Goal: Task Accomplishment & Management: Use online tool/utility

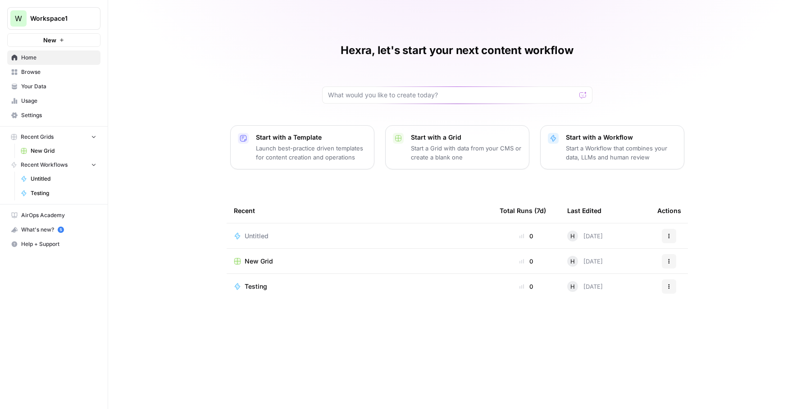
click at [39, 114] on span "Settings" at bounding box center [58, 115] width 75 height 8
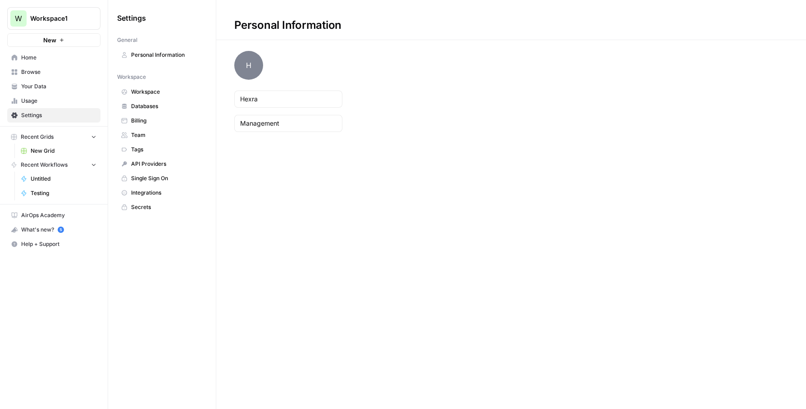
click at [49, 97] on span "Usage" at bounding box center [58, 101] width 75 height 8
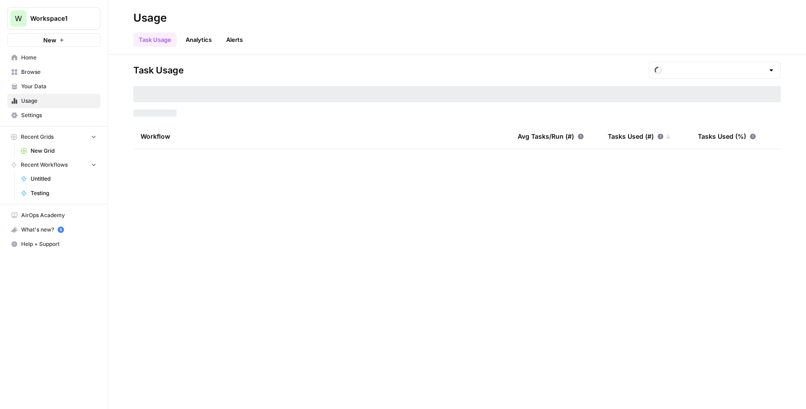
type input "August Included Tasks"
click at [57, 85] on span "Your Data" at bounding box center [58, 86] width 75 height 8
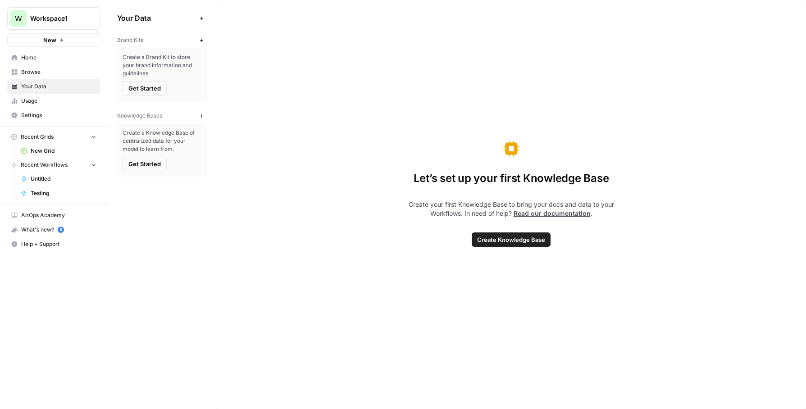
click at [55, 102] on span "Usage" at bounding box center [58, 101] width 75 height 8
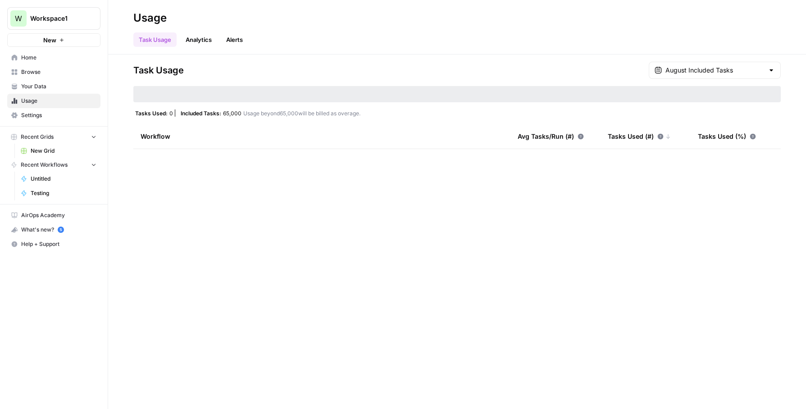
click at [52, 62] on link "Home" at bounding box center [53, 57] width 93 height 14
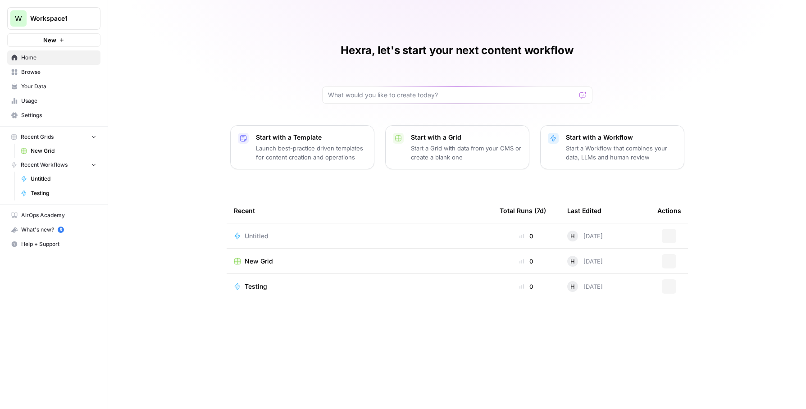
click at [45, 73] on span "Browse" at bounding box center [58, 72] width 75 height 8
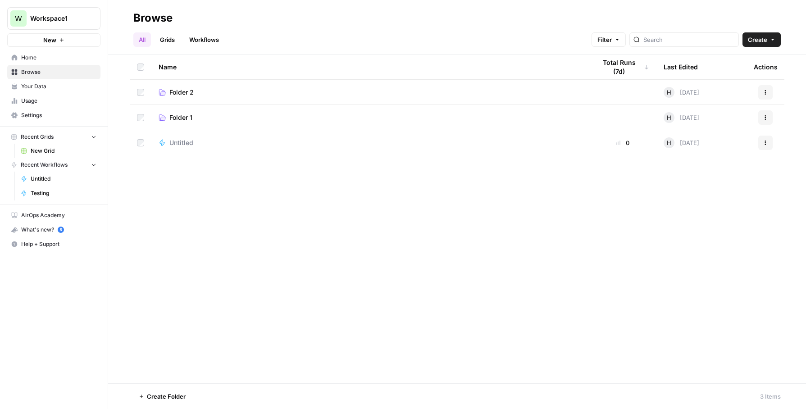
click at [54, 64] on link "Home" at bounding box center [53, 57] width 93 height 14
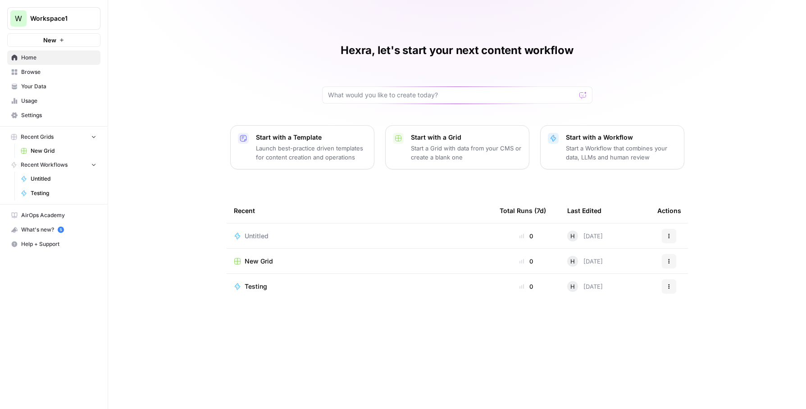
click at [54, 186] on link "Testing" at bounding box center [59, 193] width 84 height 14
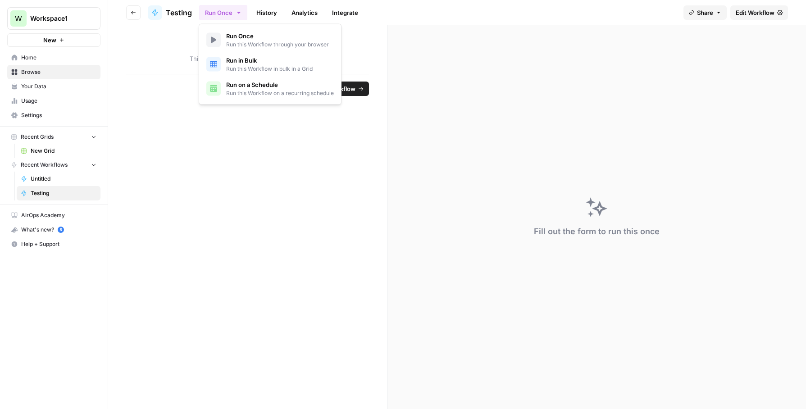
click at [236, 10] on icon "button" at bounding box center [238, 12] width 7 height 7
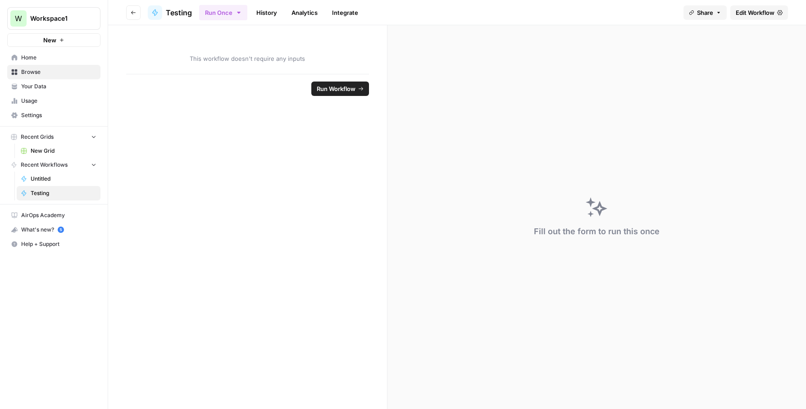
click at [263, 7] on link "History" at bounding box center [267, 12] width 32 height 14
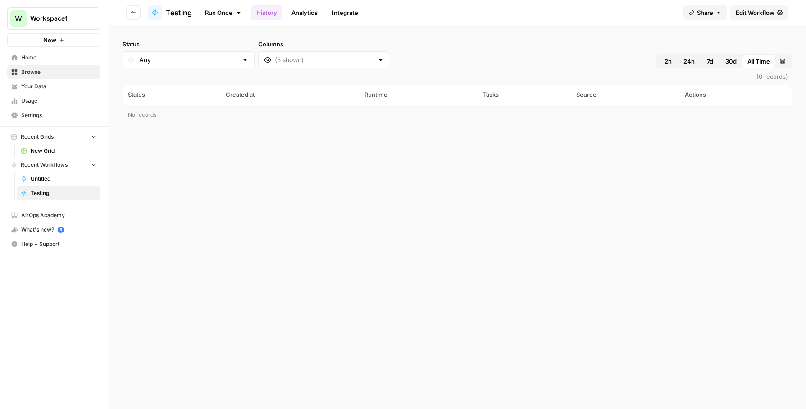
click at [135, 13] on icon "button" at bounding box center [133, 12] width 5 height 5
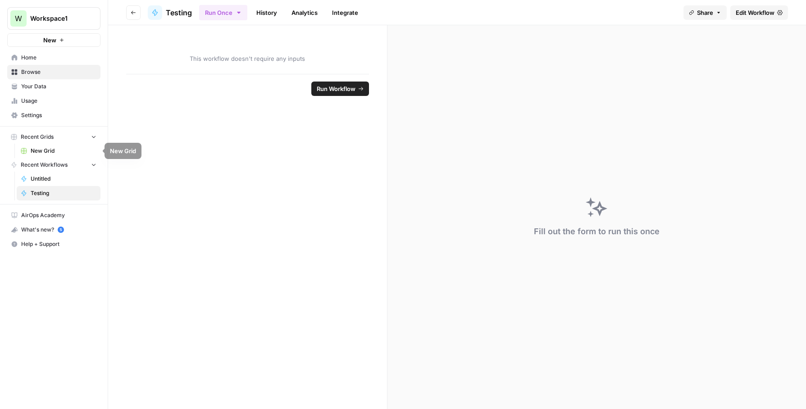
click at [56, 54] on span "Home" at bounding box center [58, 58] width 75 height 8
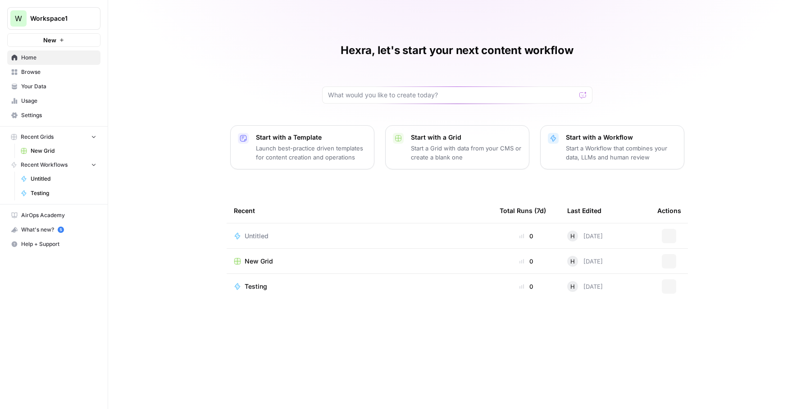
click at [63, 40] on icon "button" at bounding box center [61, 39] width 5 height 5
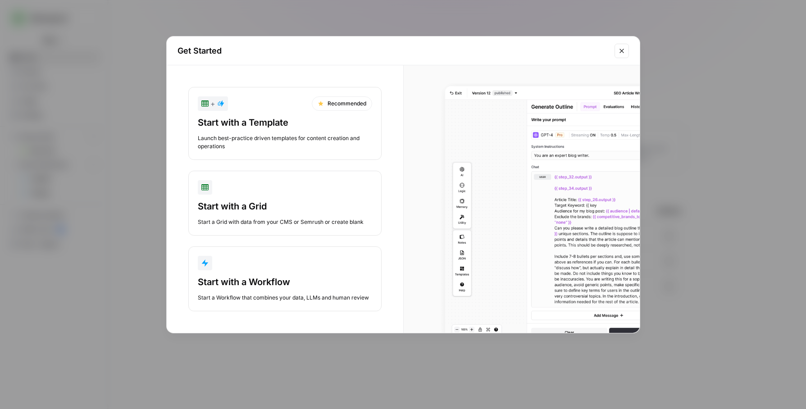
click at [327, 274] on button "Start with a Workflow Start a Workflow that combines your data, LLMs and human …" at bounding box center [284, 278] width 193 height 65
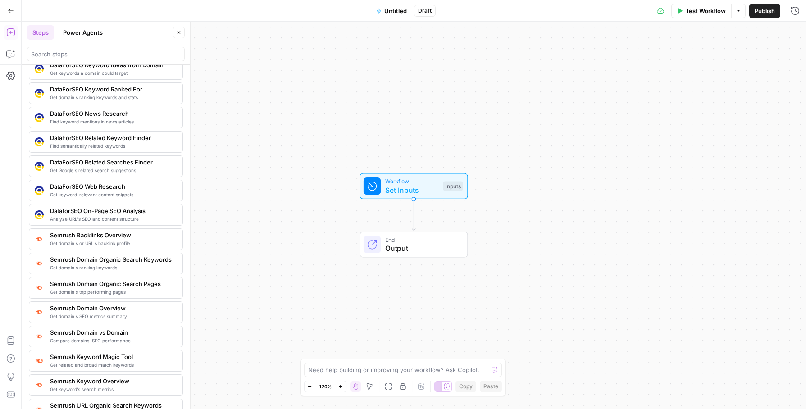
scroll to position [784, 0]
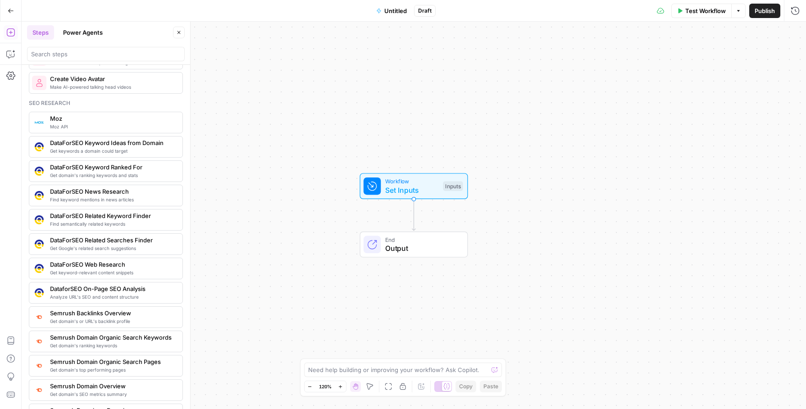
click at [110, 172] on span "Get domain's ranking keywords and stats" at bounding box center [112, 175] width 125 height 7
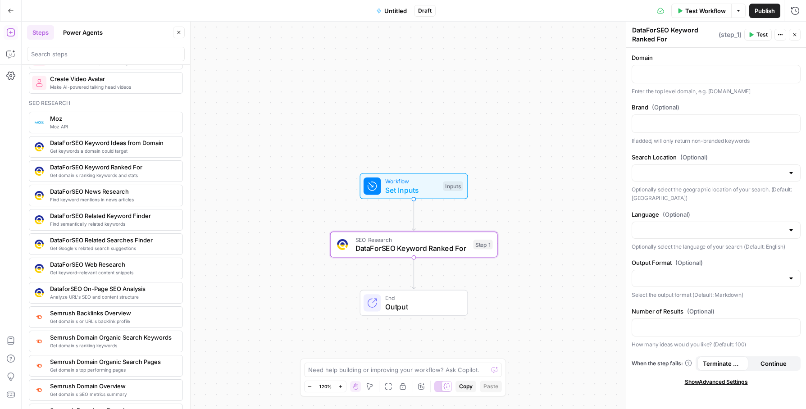
click at [723, 166] on div at bounding box center [715, 172] width 169 height 17
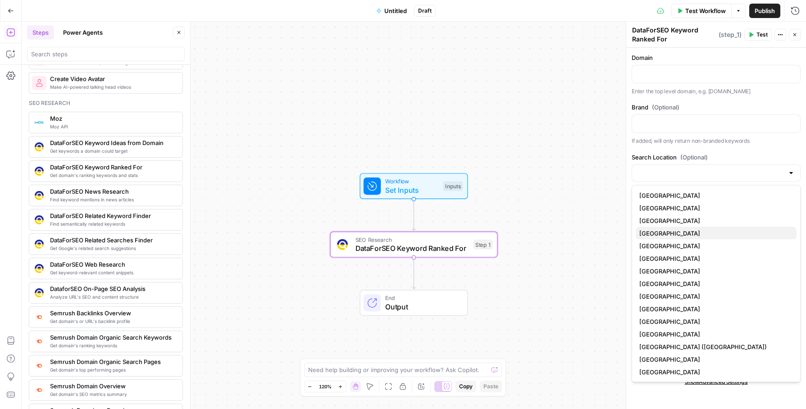
click at [722, 231] on span "Australia" at bounding box center [714, 233] width 150 height 9
type input "Australia"
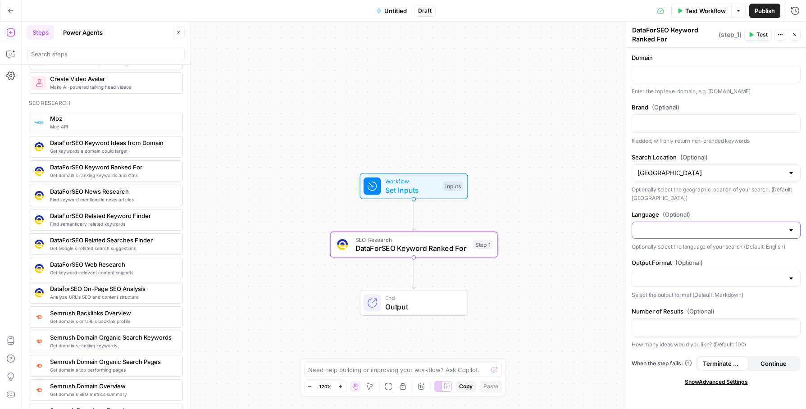
click at [718, 232] on input "Language (Optional)" at bounding box center [710, 230] width 146 height 9
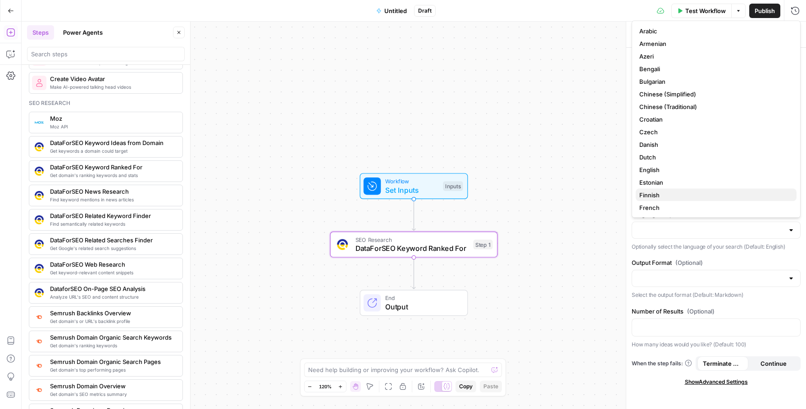
click at [694, 195] on span "Finnish" at bounding box center [714, 195] width 150 height 9
type input "Finnish"
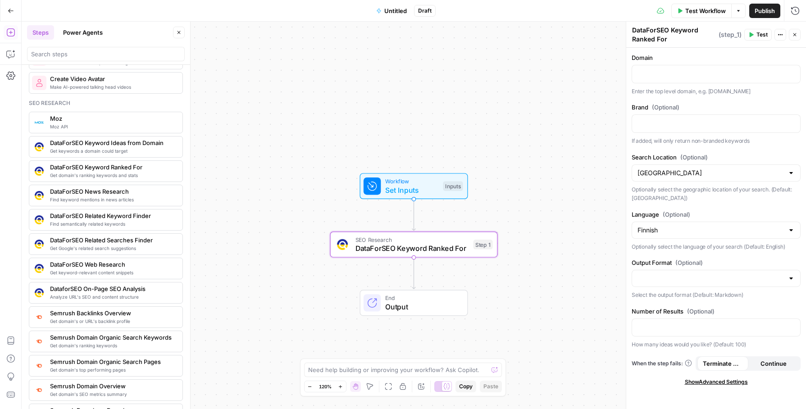
click at [744, 383] on span "Show Advanced Settings" at bounding box center [716, 382] width 63 height 8
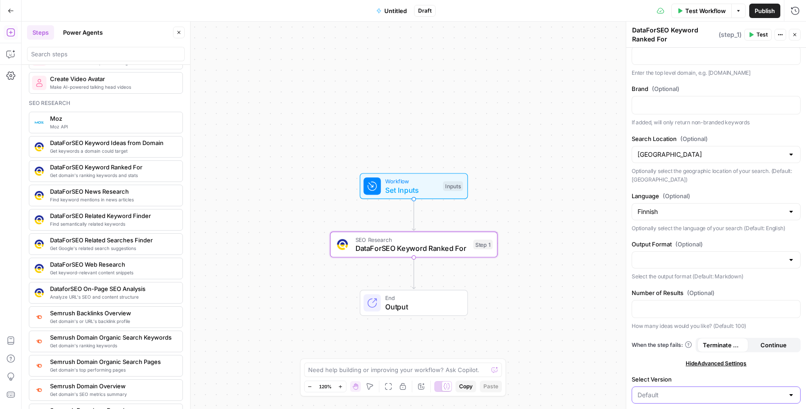
click at [686, 395] on input "Select Version" at bounding box center [710, 394] width 146 height 9
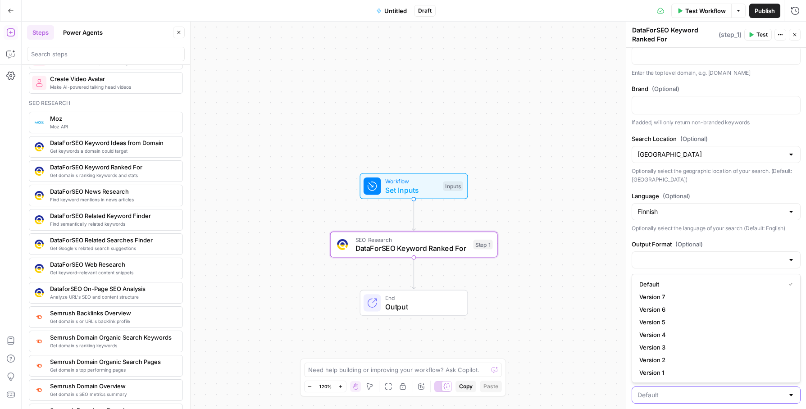
click at [686, 395] on input "Select Version" at bounding box center [710, 394] width 146 height 9
type input "Default"
click at [655, 264] on div at bounding box center [715, 259] width 169 height 17
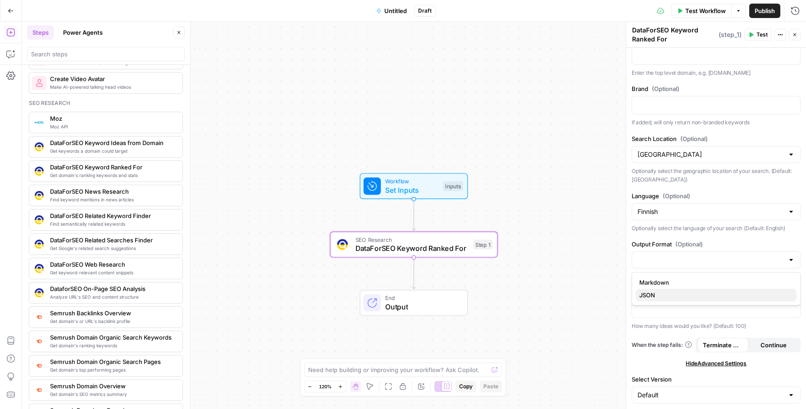
click at [654, 300] on button "JSON" at bounding box center [715, 295] width 161 height 13
type input "JSON"
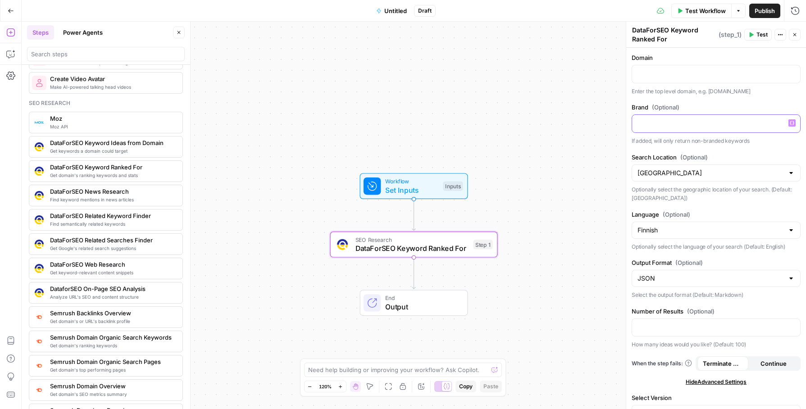
click at [674, 131] on div at bounding box center [716, 124] width 168 height 18
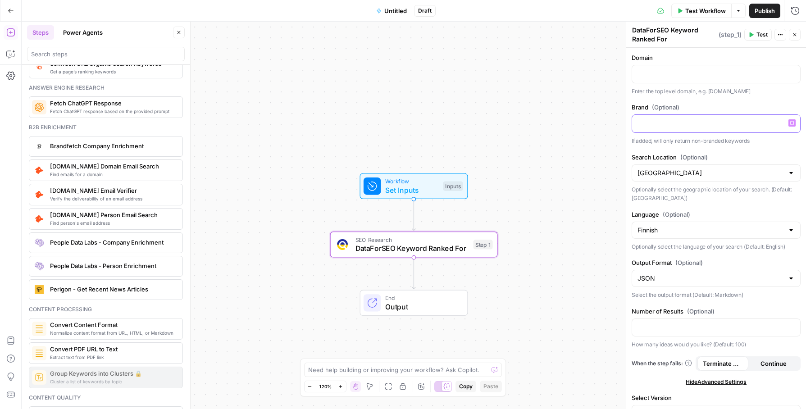
scroll to position [1204, 0]
click at [143, 175] on span "Find emails for a domain" at bounding box center [112, 173] width 125 height 7
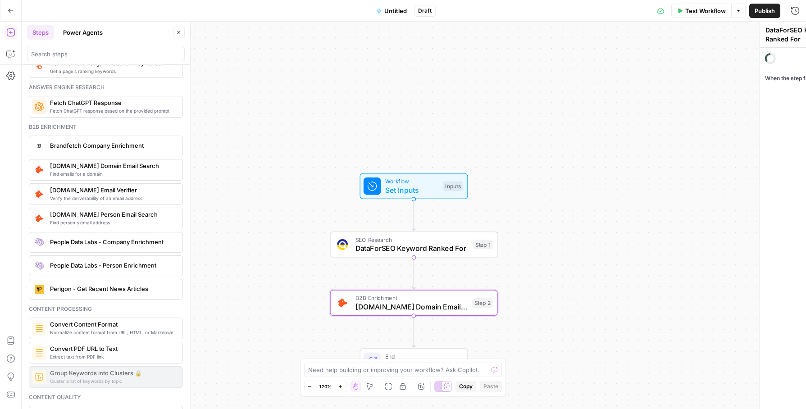
type textarea "Hunter.io Domain Email Search"
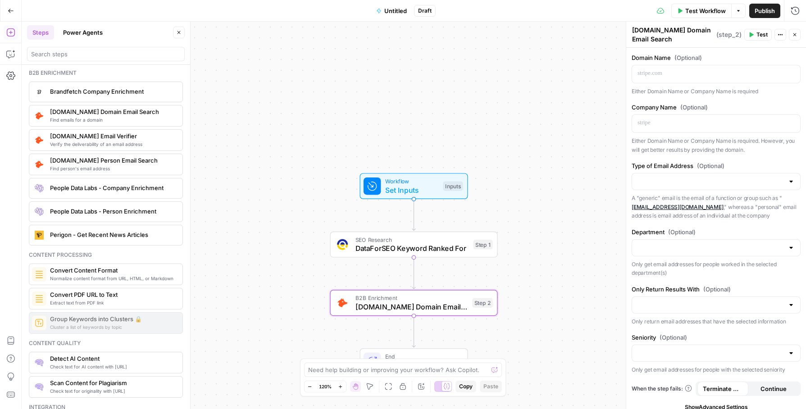
scroll to position [1259, 0]
click at [161, 277] on span "Normalize content format from URL, HTML, or Markdown" at bounding box center [112, 277] width 125 height 7
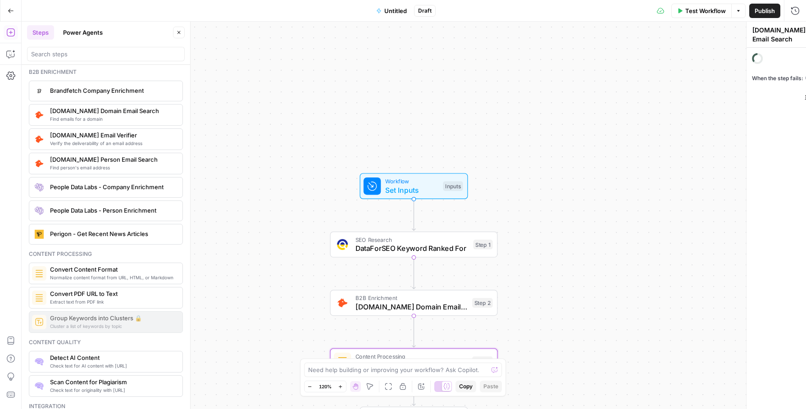
type textarea "Convert Content Format"
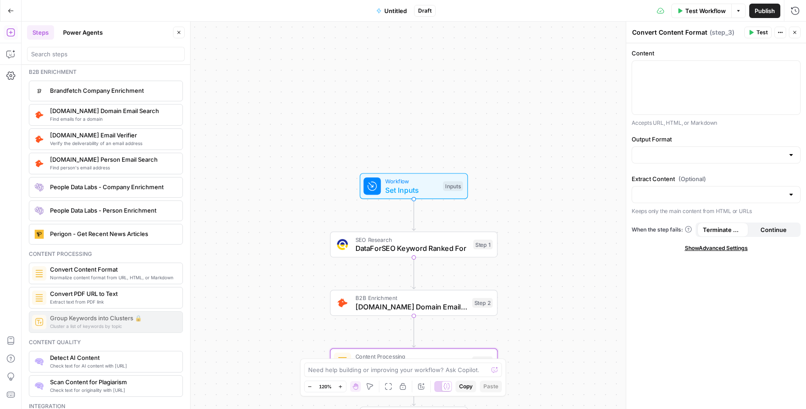
click at [158, 295] on span "Convert PDF URL to Text" at bounding box center [112, 293] width 125 height 9
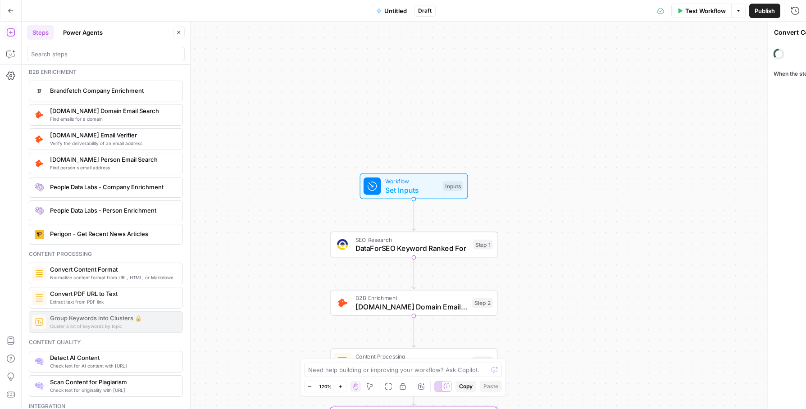
type textarea "Convert PDF URL to Text"
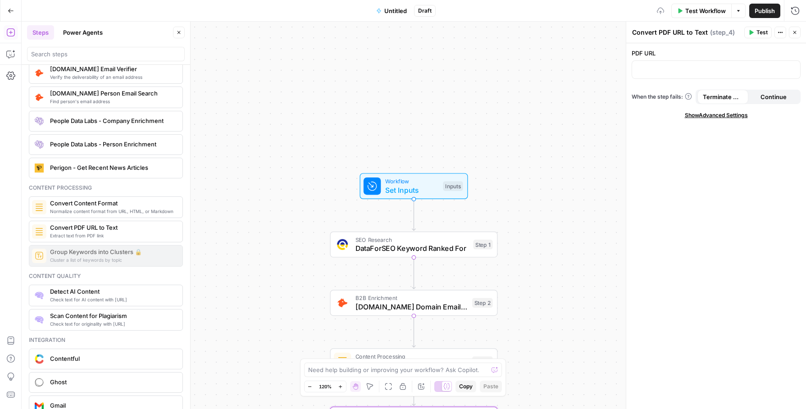
scroll to position [1327, 0]
click at [155, 324] on span "Check text for originality with Originality.ai" at bounding box center [112, 321] width 125 height 7
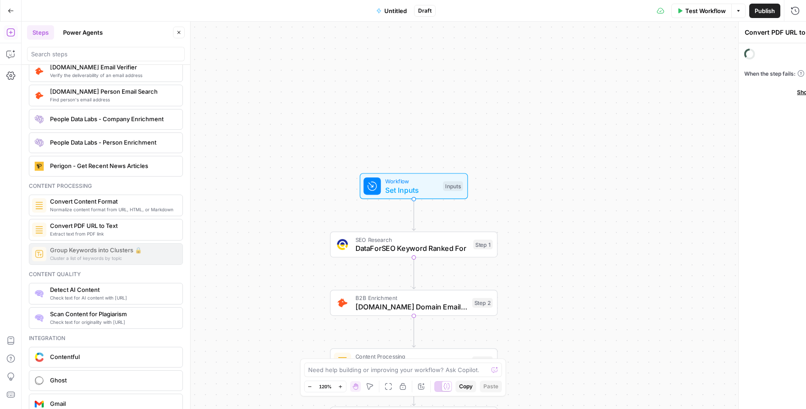
type textarea "Scan Content for Plagiarism"
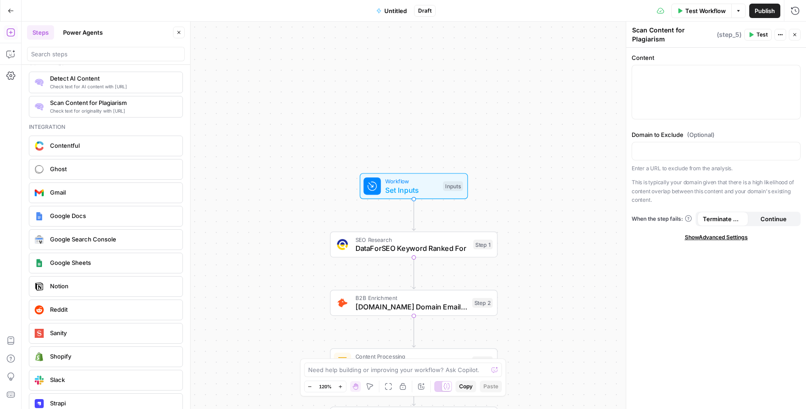
scroll to position [1534, 0]
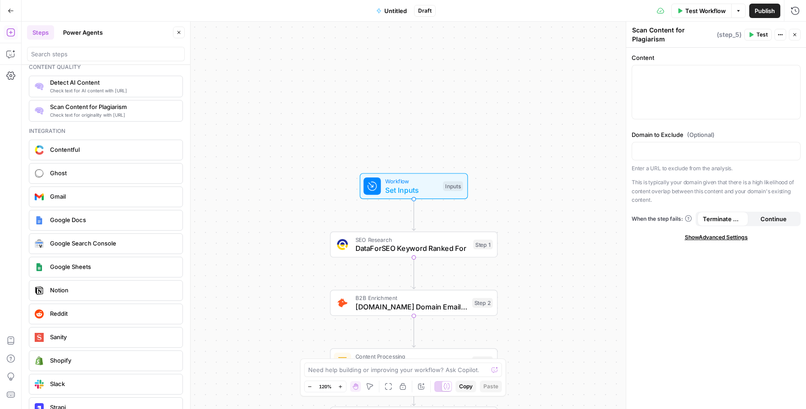
click at [108, 249] on div "Google Search Console" at bounding box center [105, 243] width 147 height 14
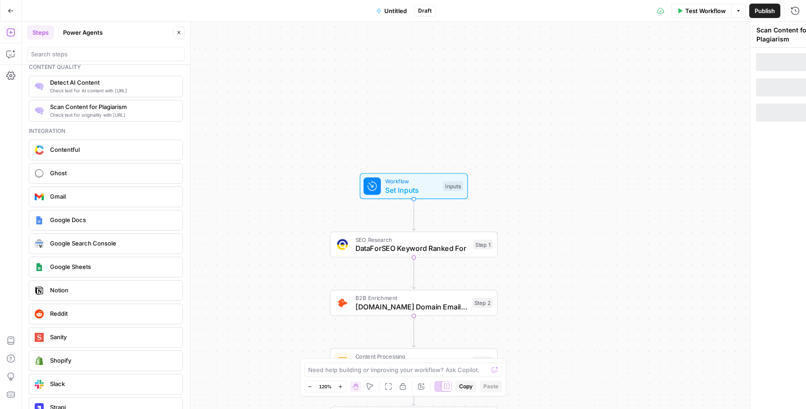
type textarea "Google Search Console Integration"
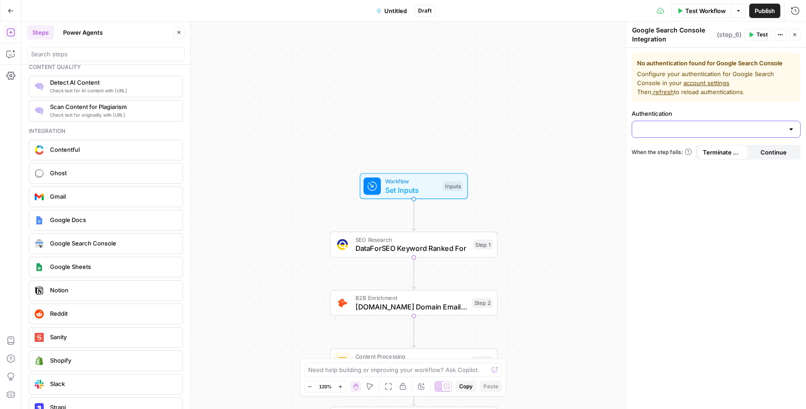
click at [780, 133] on input "Authentication" at bounding box center [710, 129] width 146 height 9
click at [687, 290] on div "No authentication found for Google Search Console Configure your authentication…" at bounding box center [716, 228] width 180 height 361
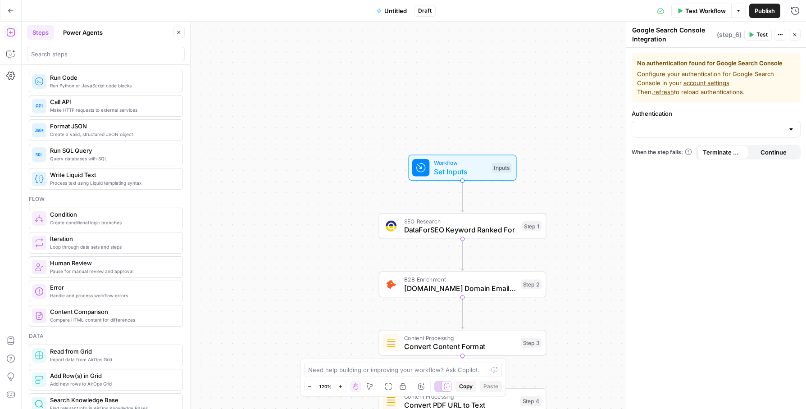
scroll to position [0, 0]
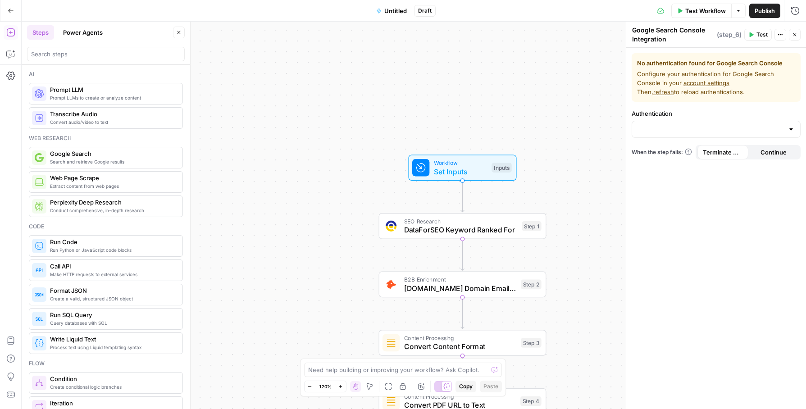
click at [150, 182] on span "Web Page Scrape" at bounding box center [112, 177] width 125 height 9
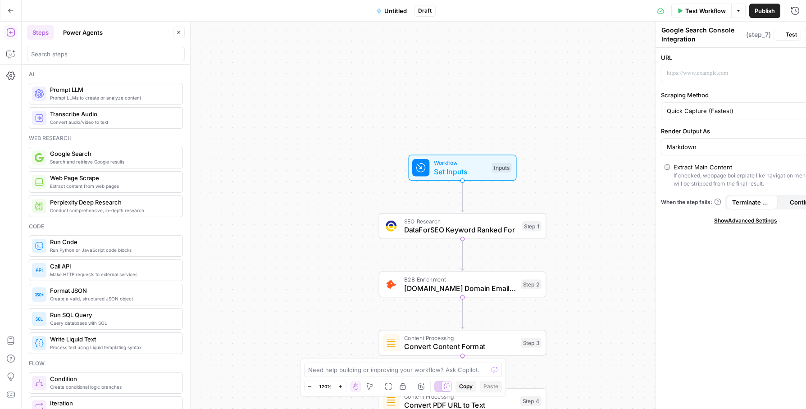
type textarea "Web Page Scrape"
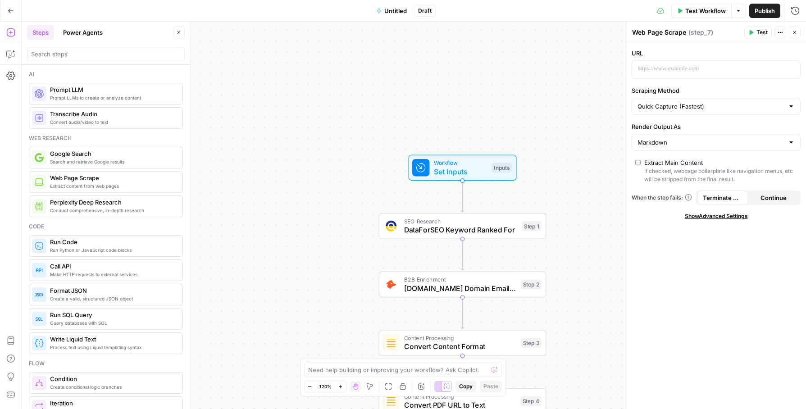
click at [713, 214] on span "Show Advanced Settings" at bounding box center [716, 216] width 63 height 8
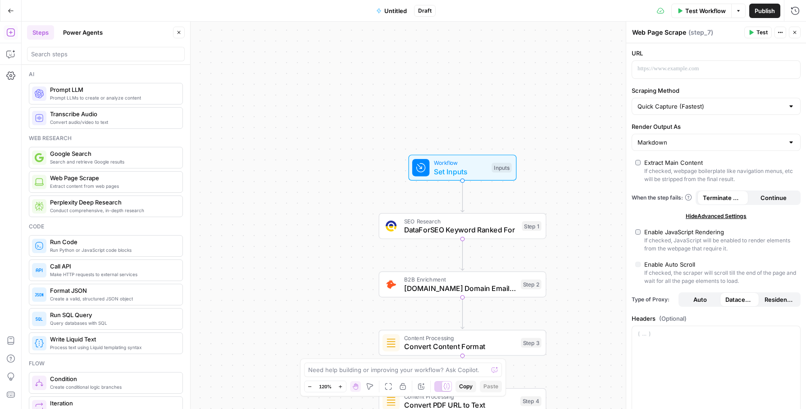
click at [661, 227] on div "URL Scraping Method Quick Capture (Fastest) Render Output As Markdown Extract M…" at bounding box center [716, 308] width 180 height 530
click at [653, 230] on div "Enable JavaScript Rendering" at bounding box center [684, 231] width 80 height 9
type input "Custom"
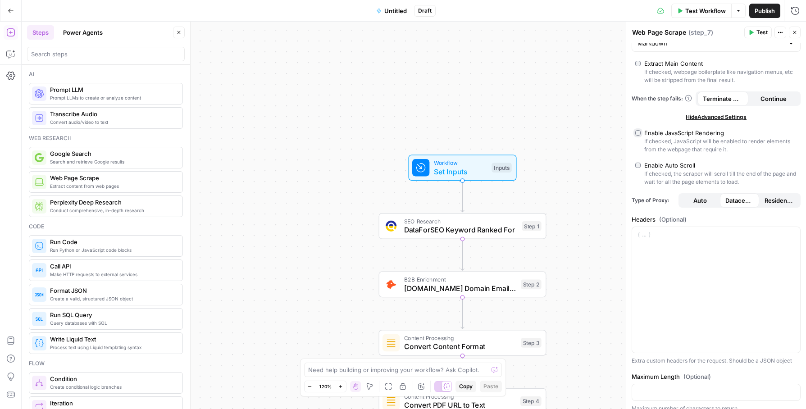
scroll to position [100, 0]
click at [711, 205] on button "Auto" at bounding box center [700, 200] width 40 height 14
click at [781, 200] on span "Residential" at bounding box center [778, 199] width 29 height 9
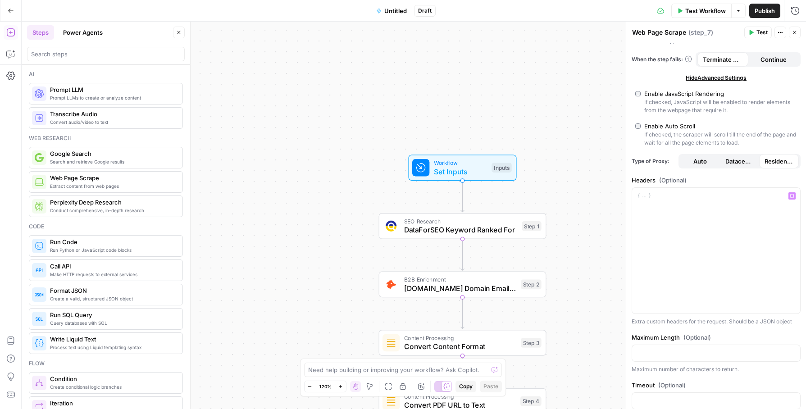
scroll to position [164, 0]
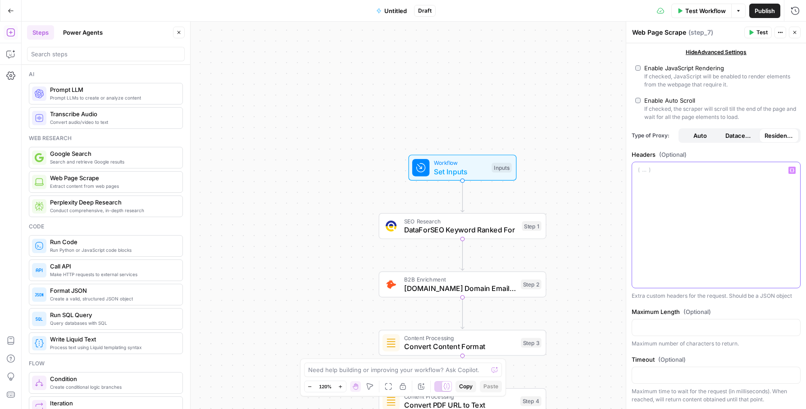
click at [709, 219] on div at bounding box center [716, 225] width 168 height 126
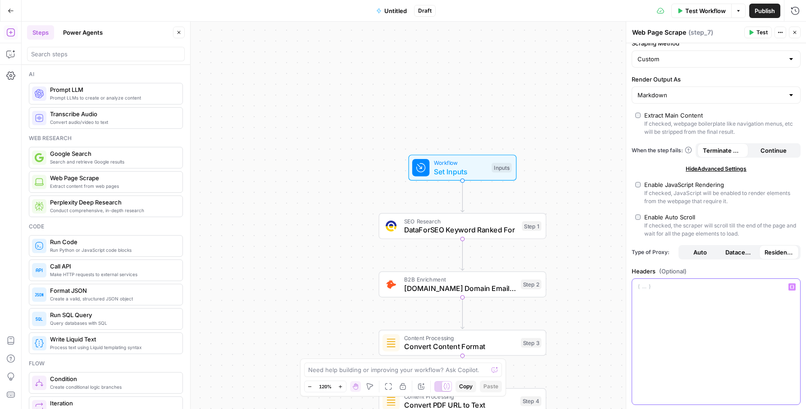
scroll to position [0, 0]
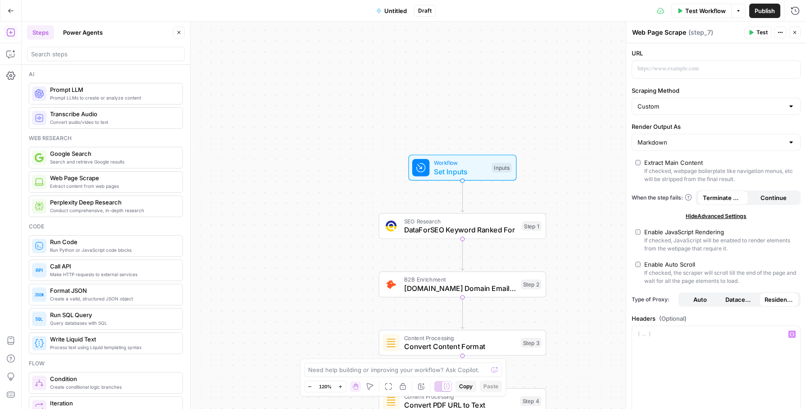
click at [707, 137] on div "Markdown" at bounding box center [715, 142] width 169 height 17
type input "Markdown"
click at [690, 120] on div "URL Scraping Method Custom Render Output As Markdown Extract Main Content If ch…" at bounding box center [716, 308] width 180 height 530
click at [690, 110] on input "Scraping Method" at bounding box center [710, 106] width 146 height 9
click at [681, 163] on div "Quick Capture (Fastest) Detailed Scrape (Slowest) Custom" at bounding box center [715, 141] width 169 height 46
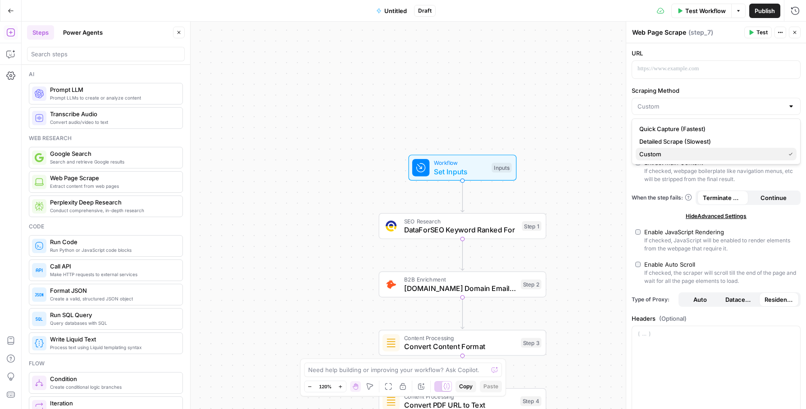
click at [682, 157] on span "Custom" at bounding box center [710, 154] width 142 height 9
type input "Custom"
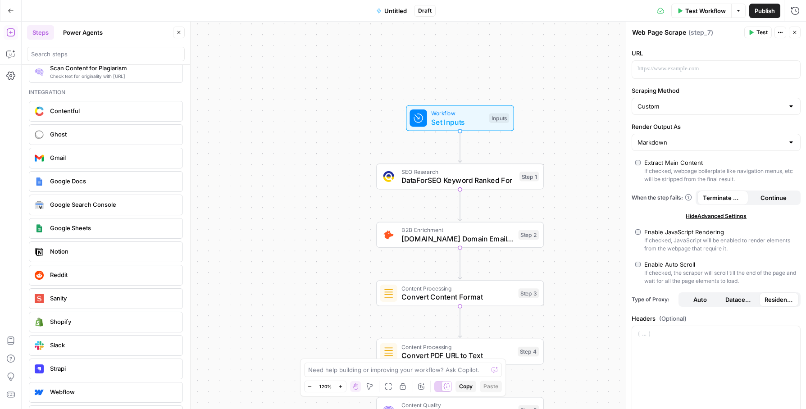
scroll to position [1570, 0]
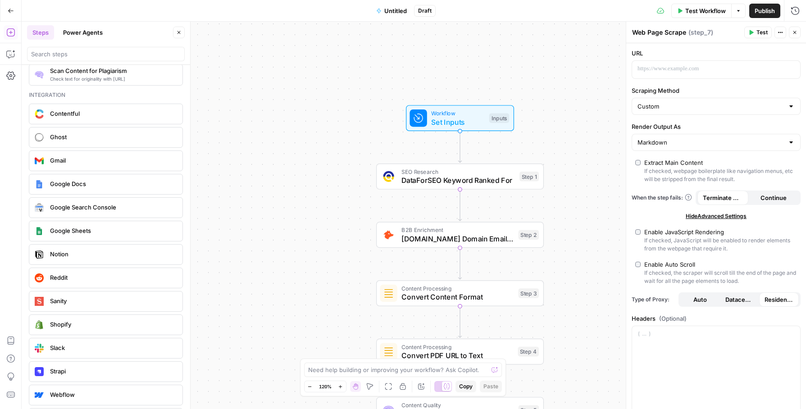
click at [91, 198] on div "Google Search Console" at bounding box center [106, 207] width 154 height 21
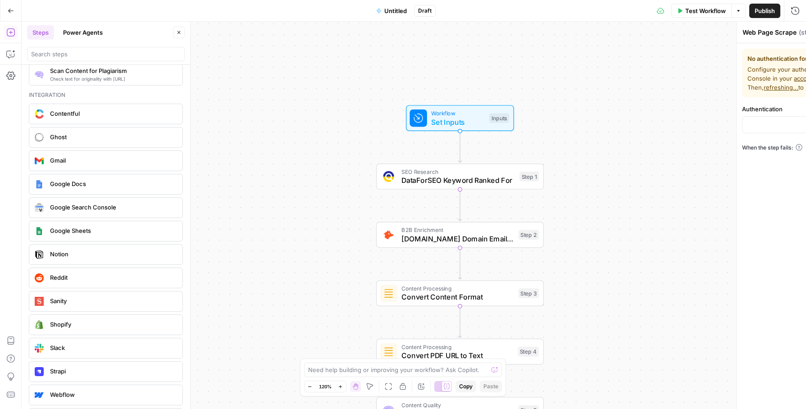
type textarea "Google Search Console Integration"
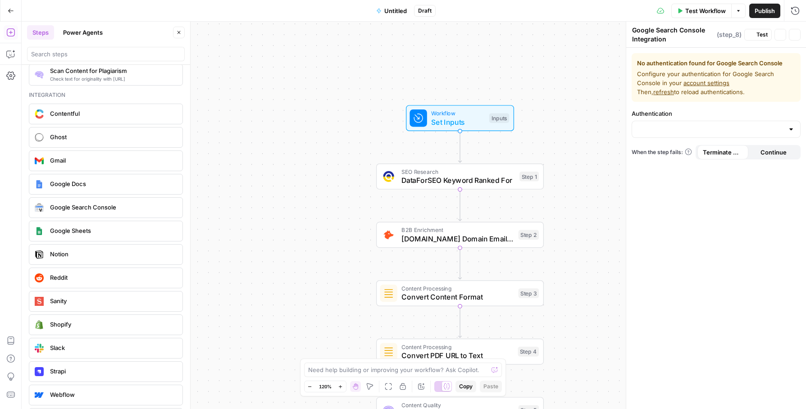
click at [90, 204] on span "Google Search Console" at bounding box center [112, 207] width 125 height 9
click at [107, 212] on div "Google Search Console" at bounding box center [105, 207] width 147 height 14
click at [782, 35] on span "Actions" at bounding box center [782, 35] width 0 height 0
click at [545, 105] on div "Workflow Set Inputs Inputs SEO Research DataForSEO Keyword Ranked For Step 1 B2…" at bounding box center [414, 215] width 784 height 387
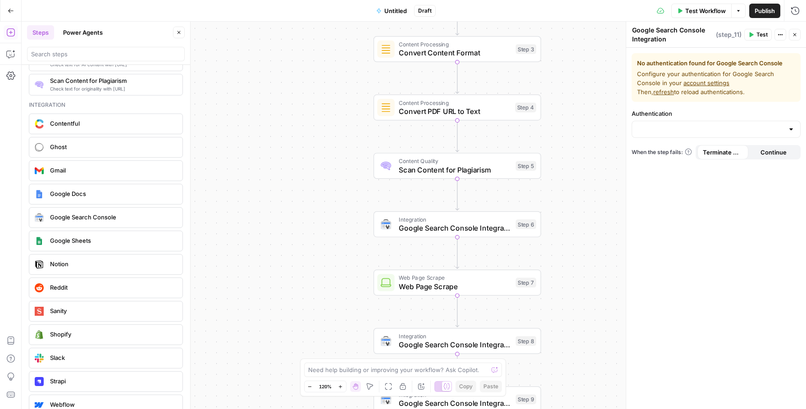
scroll to position [1619, 0]
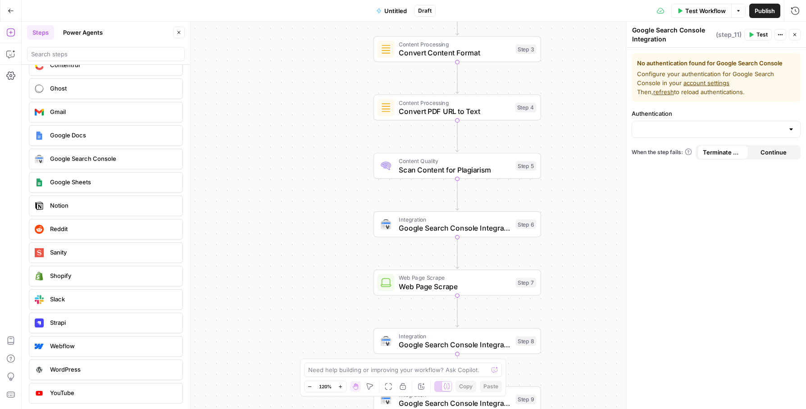
click at [74, 373] on span "WordPress" at bounding box center [112, 369] width 125 height 9
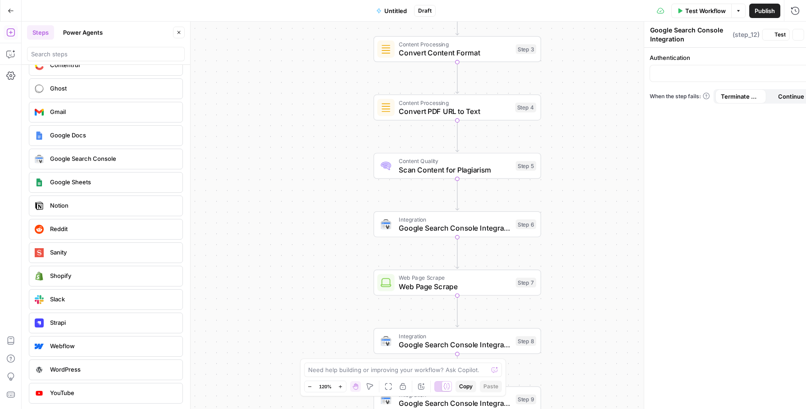
type textarea "WordPress Integration"
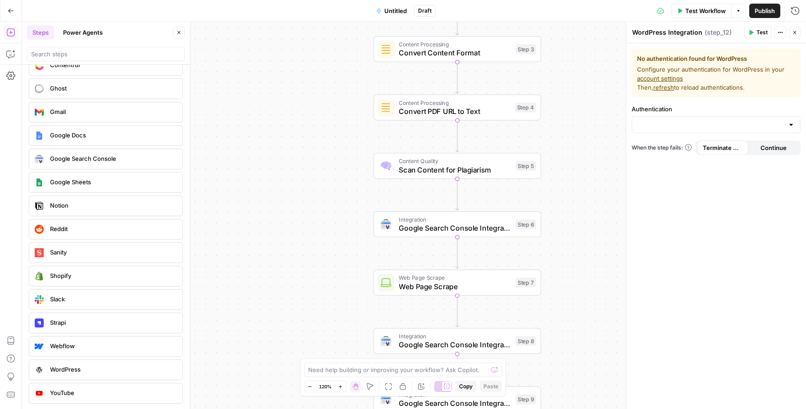
click at [719, 34] on span "( step_12 )" at bounding box center [717, 32] width 27 height 9
click at [781, 29] on button "Actions" at bounding box center [780, 33] width 12 height 12
click at [741, 208] on div "No authentication found for WordPress Configure your authentication for WordPre…" at bounding box center [716, 226] width 180 height 366
click at [766, 148] on span "Continue" at bounding box center [773, 147] width 26 height 9
click at [720, 148] on span "Terminate Workflow" at bounding box center [723, 147] width 40 height 9
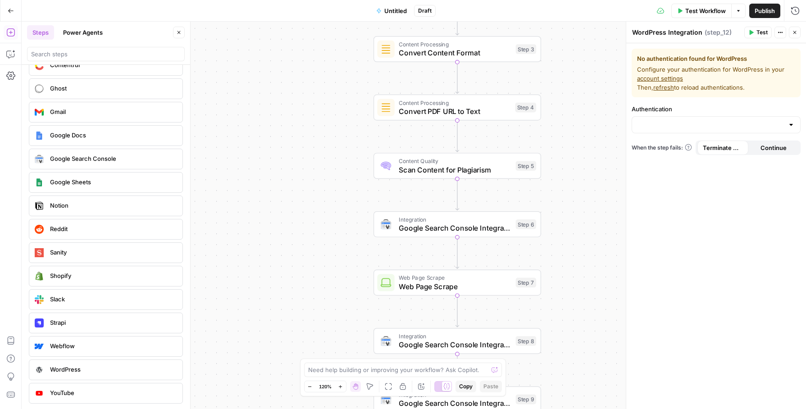
click at [672, 81] on link "account settings" at bounding box center [660, 78] width 46 height 7
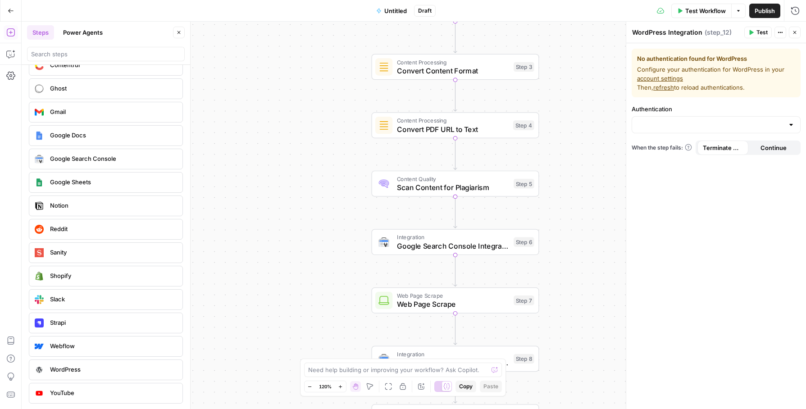
click at [668, 78] on link "account settings" at bounding box center [660, 78] width 46 height 7
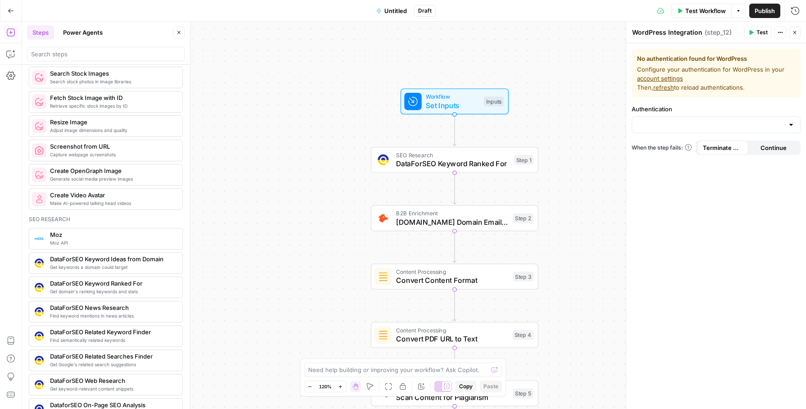
scroll to position [673, 0]
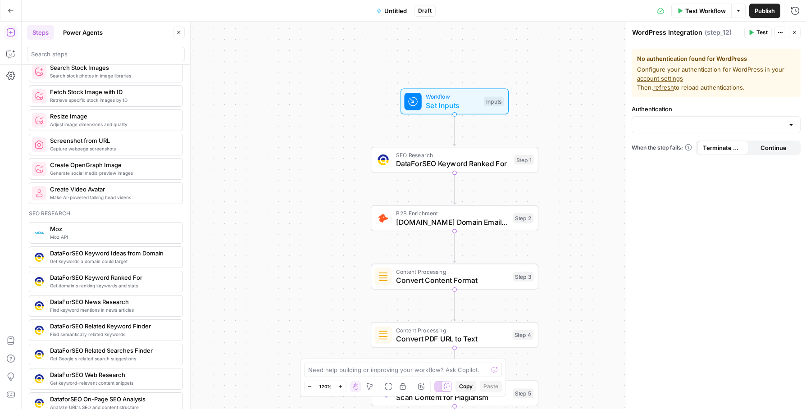
click at [116, 305] on span "DataForSEO News Research" at bounding box center [112, 301] width 125 height 9
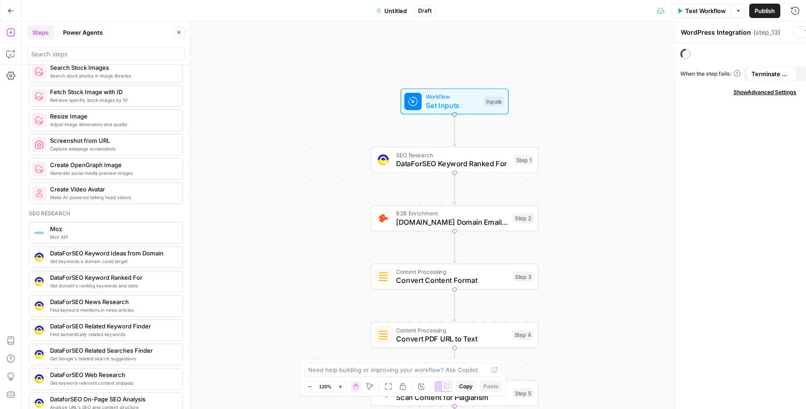
type textarea "DataForSEO News Research"
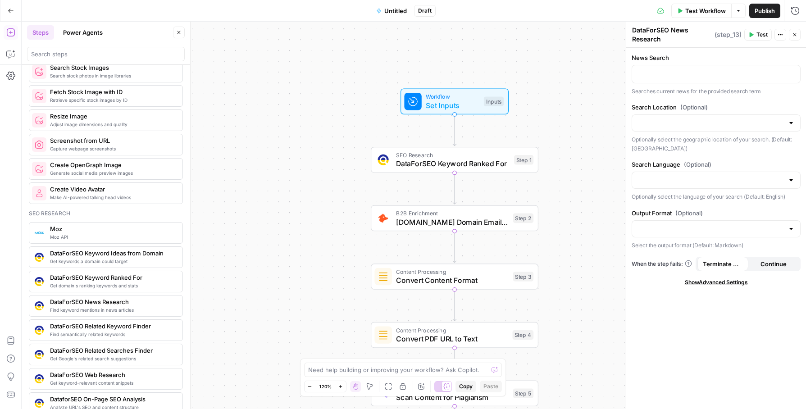
click at [10, 30] on icon "button" at bounding box center [10, 32] width 9 height 9
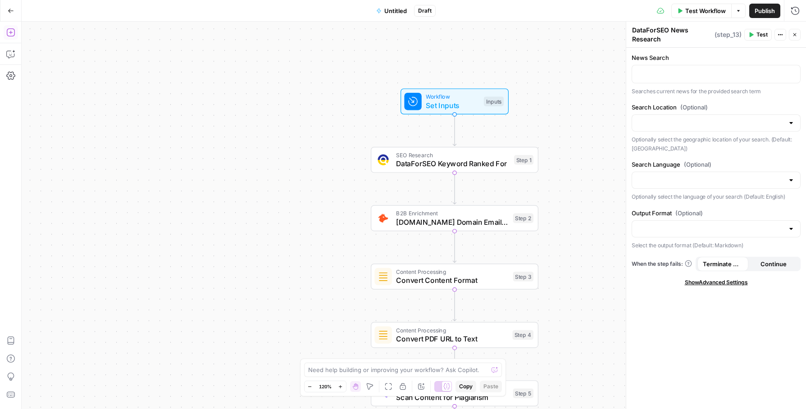
click at [10, 32] on icon "button" at bounding box center [10, 32] width 8 height 8
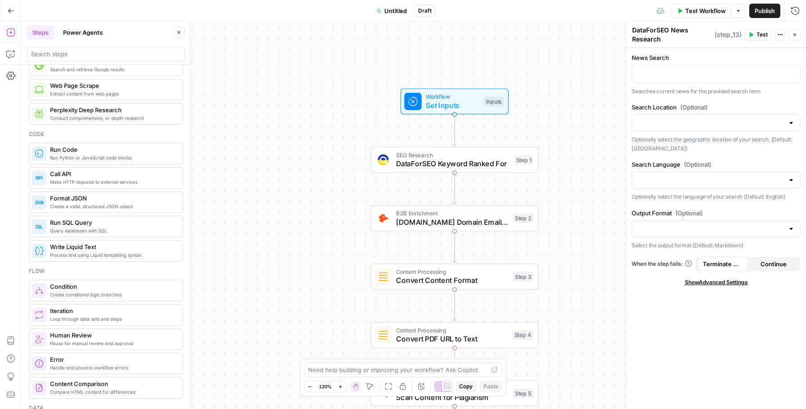
scroll to position [0, 0]
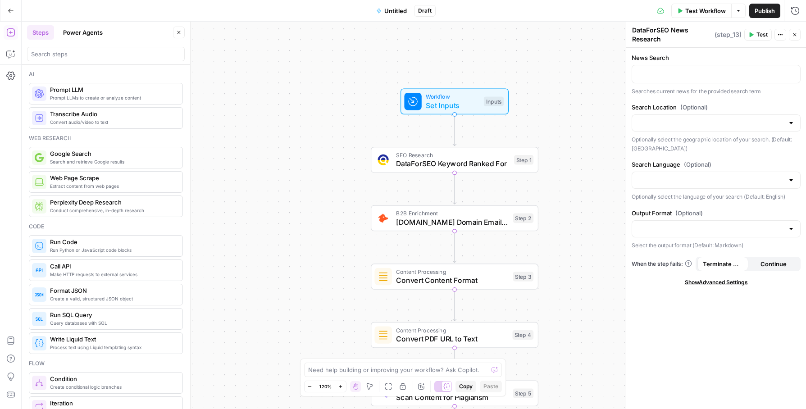
click at [5, 30] on button "Add Steps" at bounding box center [11, 32] width 14 height 14
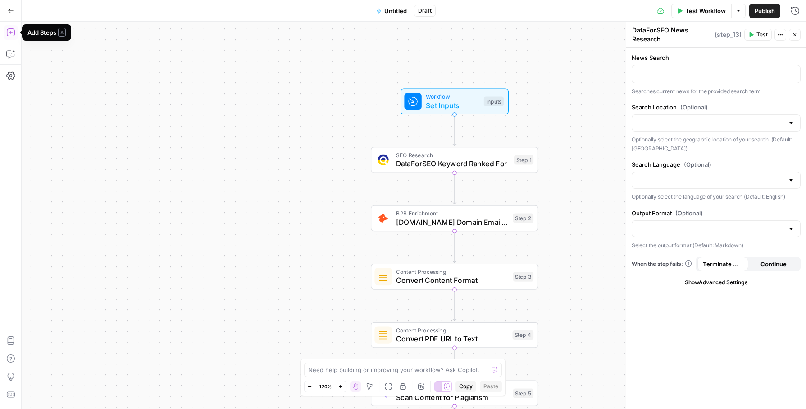
click at [5, 30] on button "Add Steps" at bounding box center [11, 32] width 14 height 14
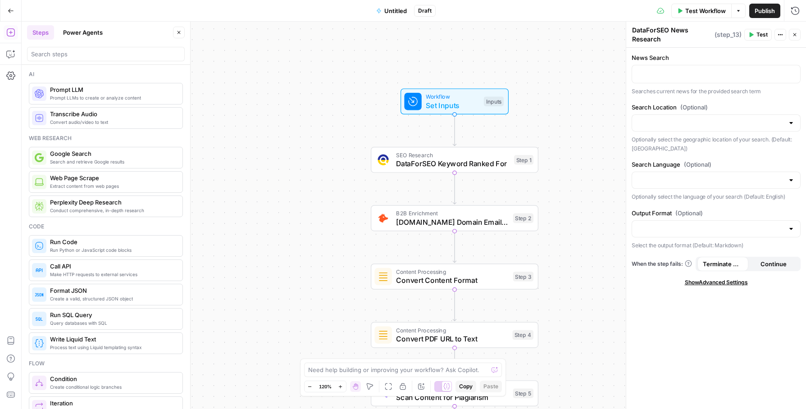
click at [10, 33] on icon "button" at bounding box center [10, 32] width 8 height 8
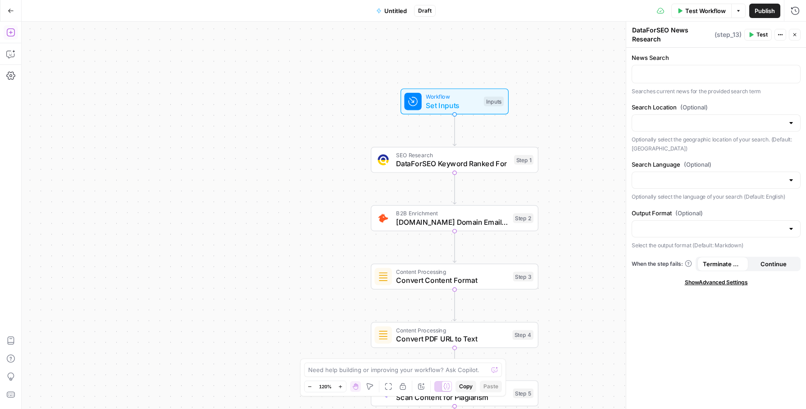
click at [15, 34] on button "Add Steps" at bounding box center [11, 32] width 14 height 14
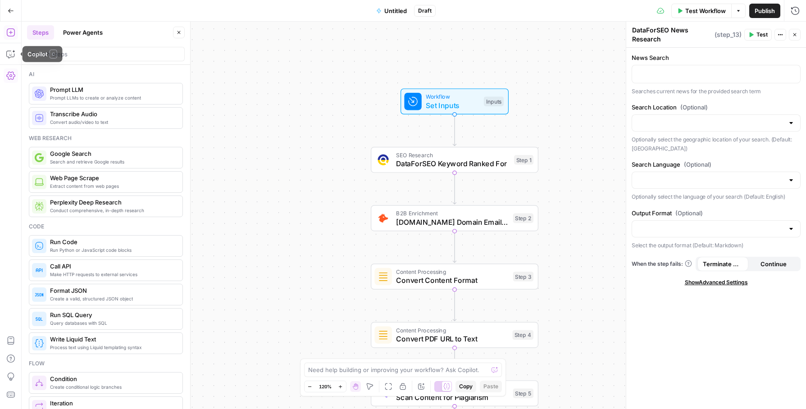
click at [9, 80] on button "Settings" at bounding box center [11, 75] width 14 height 14
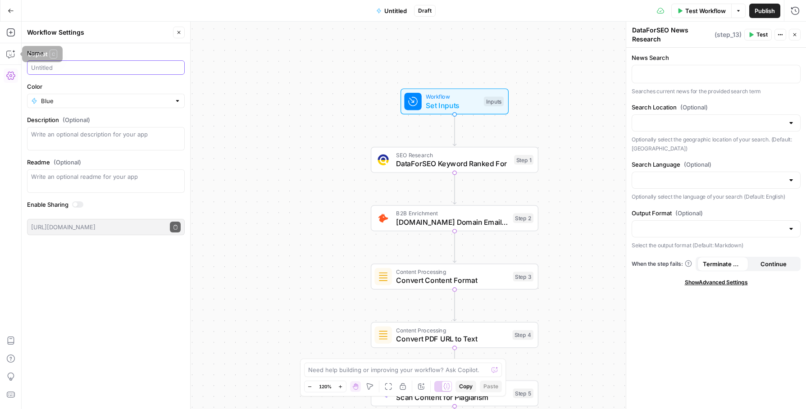
click at [43, 65] on input "Name" at bounding box center [106, 67] width 150 height 9
click at [54, 65] on input "Name" at bounding box center [106, 67] width 150 height 9
click at [9, 33] on icon "button" at bounding box center [10, 32] width 9 height 9
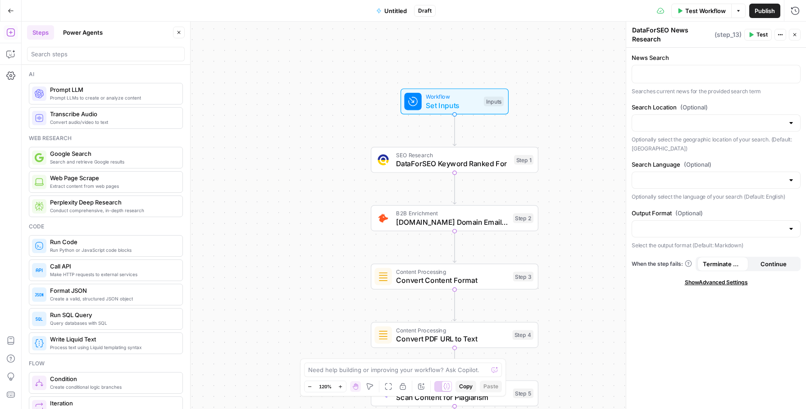
click at [9, 9] on icon "button" at bounding box center [10, 11] width 5 height 4
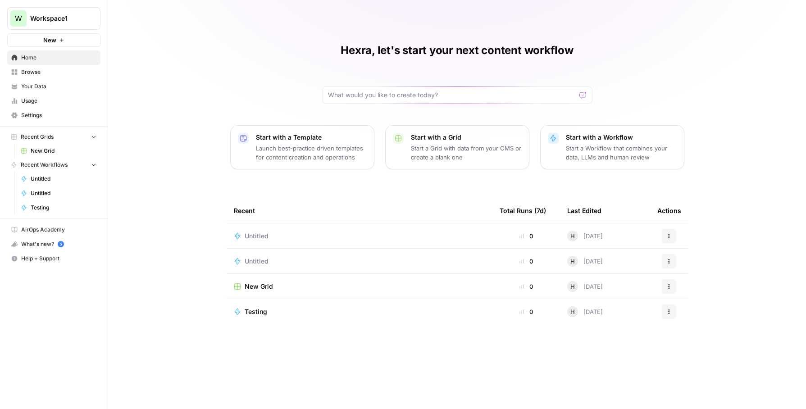
click at [67, 69] on span "Browse" at bounding box center [58, 72] width 75 height 8
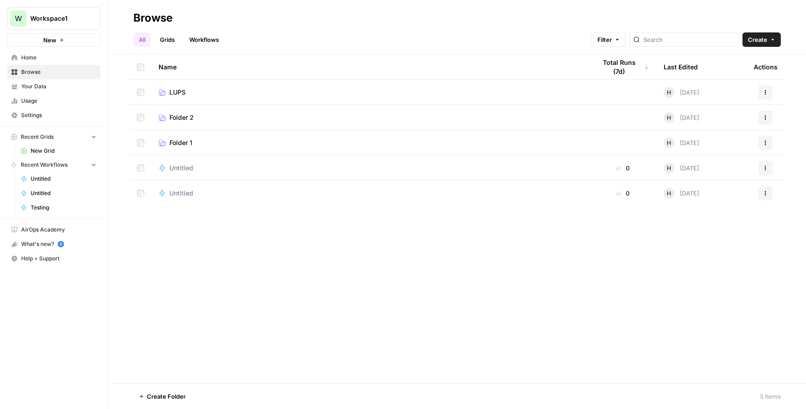
click at [69, 41] on button "New" at bounding box center [53, 40] width 93 height 14
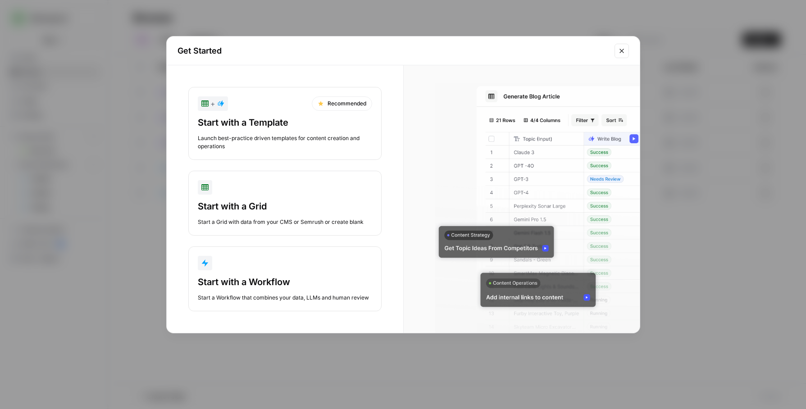
click at [291, 122] on div "Start with a Template" at bounding box center [285, 122] width 174 height 13
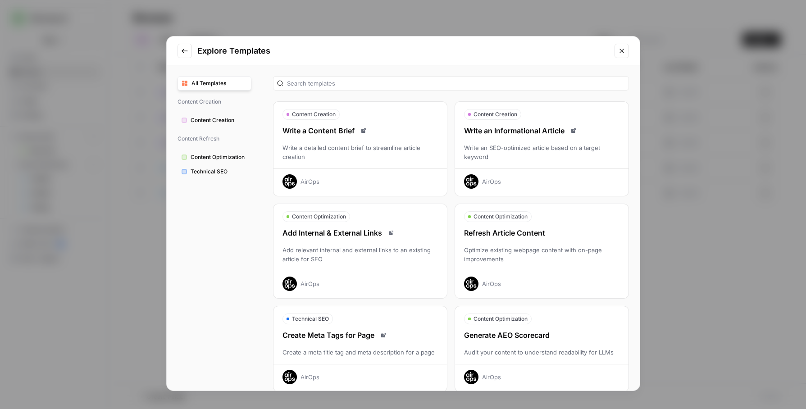
click at [228, 85] on span "All Templates" at bounding box center [219, 83] width 56 height 8
click at [213, 117] on span "Content Creation" at bounding box center [219, 120] width 57 height 8
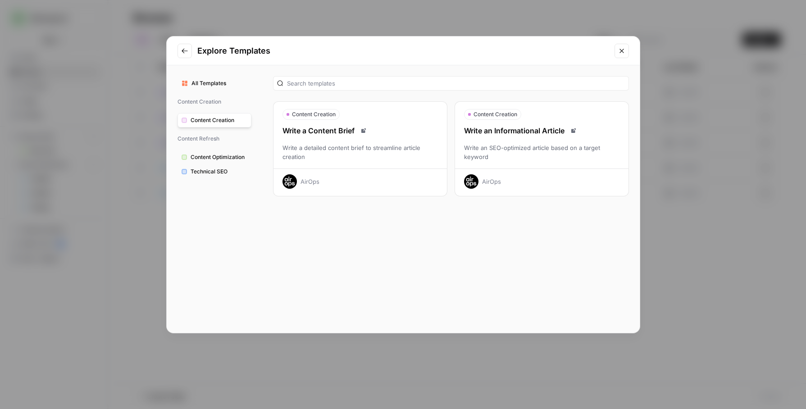
click at [622, 48] on icon "Close modal" at bounding box center [621, 50] width 7 height 7
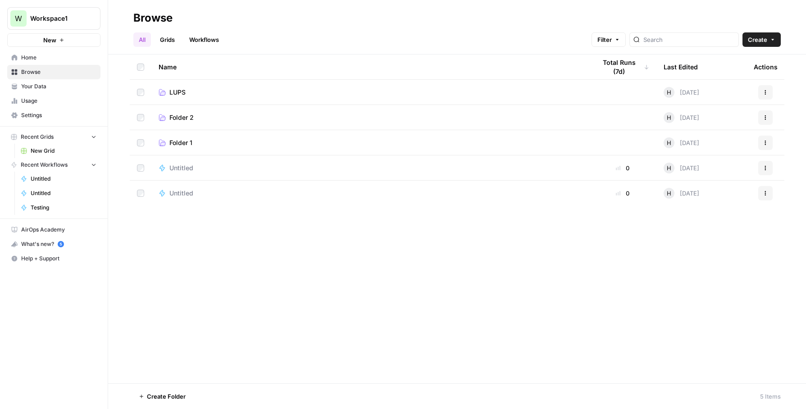
click at [53, 40] on span "New" at bounding box center [49, 40] width 13 height 9
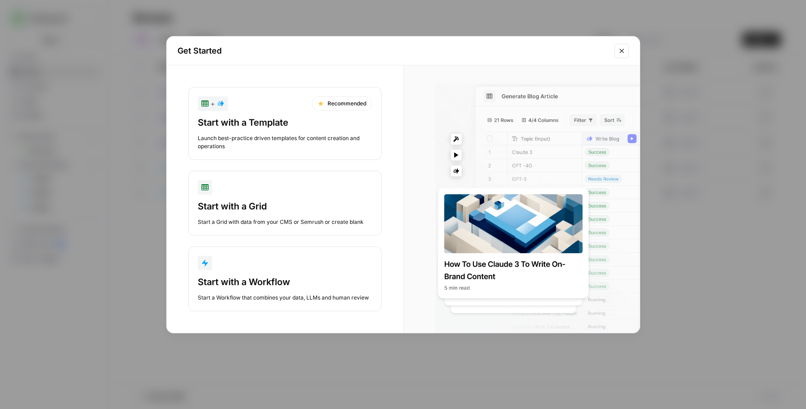
click at [618, 53] on icon "Close modal" at bounding box center [621, 50] width 7 height 7
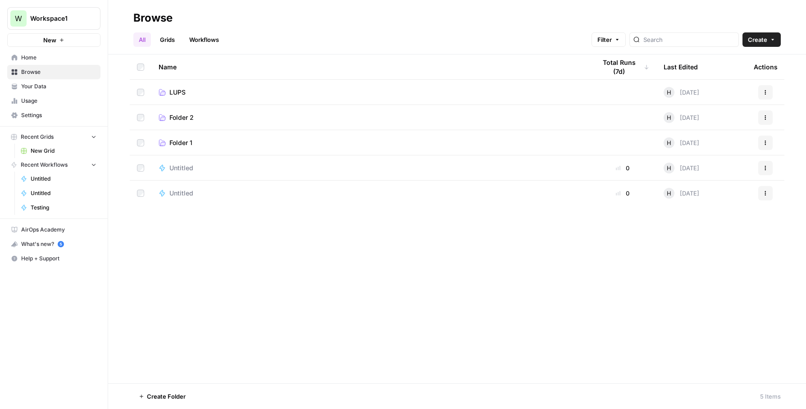
click at [183, 190] on span "Untitled" at bounding box center [181, 193] width 24 height 9
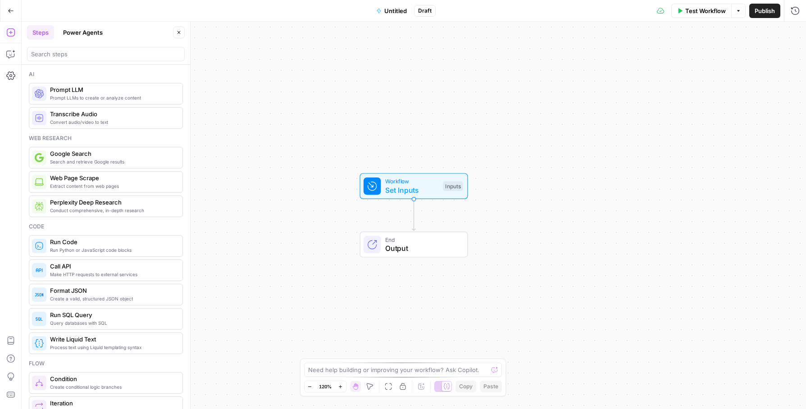
click at [429, 241] on span "End" at bounding box center [421, 239] width 73 height 9
click at [413, 186] on span "Set Inputs" at bounding box center [412, 190] width 54 height 11
click at [718, 64] on button "Add Field" at bounding box center [708, 61] width 150 height 14
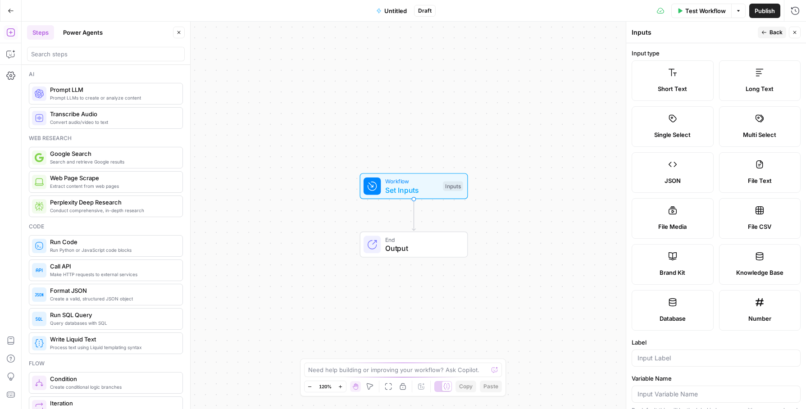
scroll to position [182, 0]
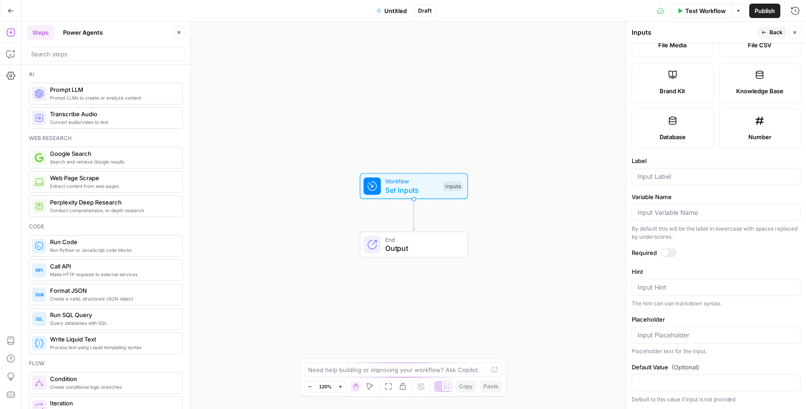
click at [667, 254] on div at bounding box center [664, 252] width 7 height 7
click at [667, 254] on div at bounding box center [668, 252] width 16 height 9
click at [667, 254] on div at bounding box center [664, 252] width 7 height 7
click at [667, 254] on div at bounding box center [668, 252] width 16 height 9
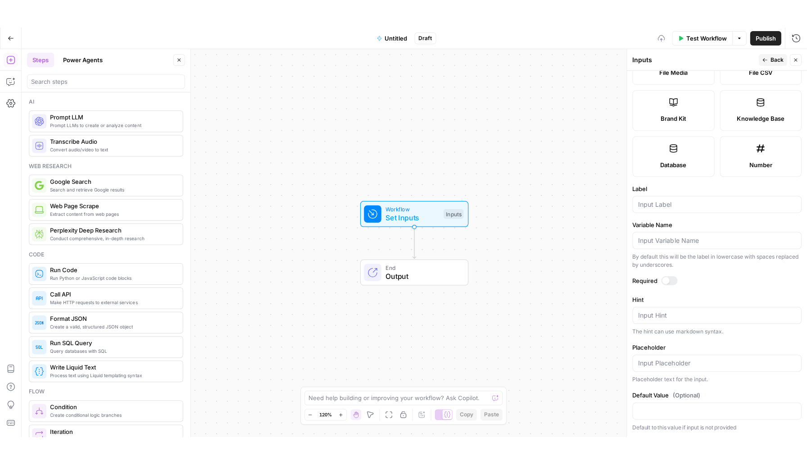
scroll to position [0, 0]
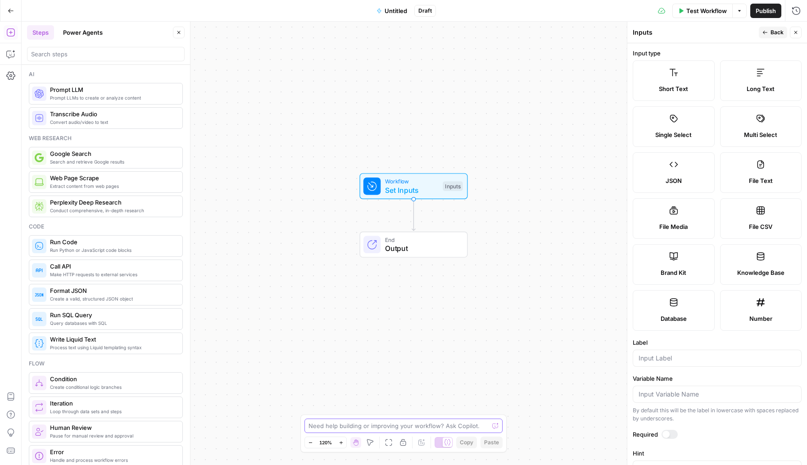
click at [373, 409] on textarea at bounding box center [399, 425] width 180 height 9
click at [678, 122] on label "Single Select" at bounding box center [674, 126] width 82 height 41
click at [698, 360] on input "Label" at bounding box center [717, 358] width 157 height 9
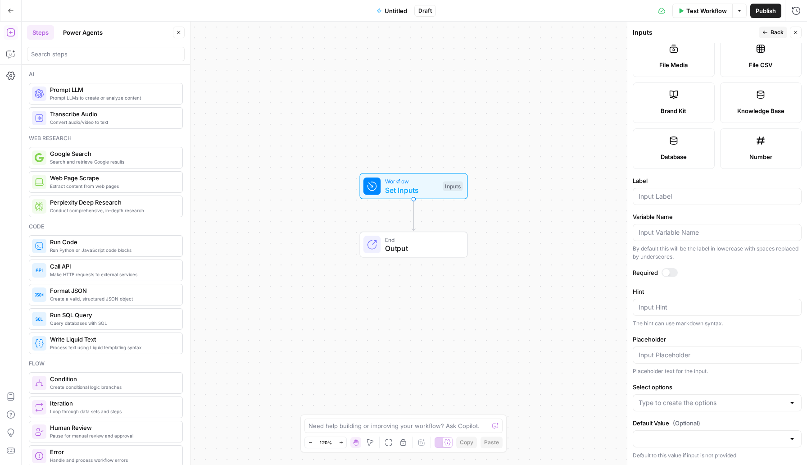
click at [699, 408] on div at bounding box center [717, 402] width 169 height 17
click at [699, 409] on span "Press enter to create an option" at bounding box center [721, 425] width 137 height 9
click at [708, 399] on input "Select options" at bounding box center [712, 402] width 146 height 9
click at [727, 376] on form "Input type Short Text Long Text Single Select Multi Select JSON File Text File …" at bounding box center [717, 254] width 180 height 422
click at [726, 409] on input "Default Value (Optional)" at bounding box center [712, 438] width 146 height 9
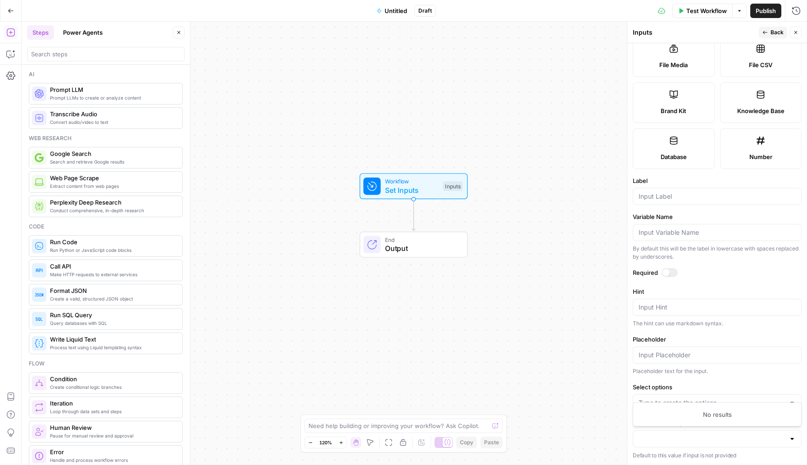
click at [740, 279] on form "Input type Short Text Long Text Single Select Multi Select JSON File Text File …" at bounding box center [717, 254] width 180 height 422
click at [691, 232] on input "Variable Name" at bounding box center [717, 232] width 157 height 9
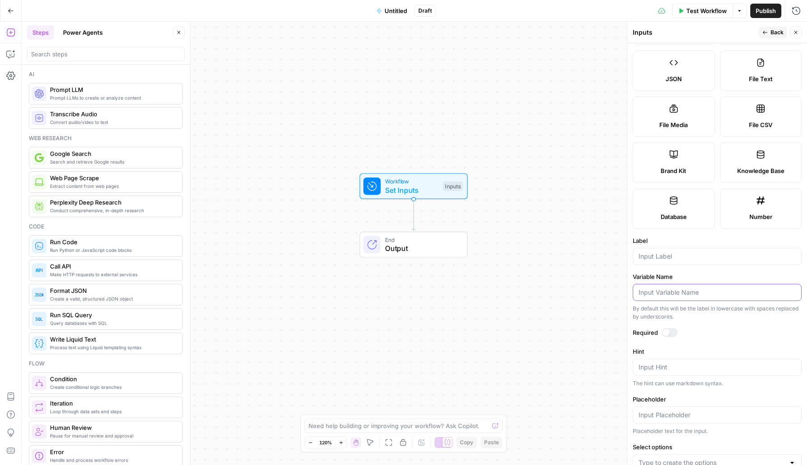
scroll to position [0, 0]
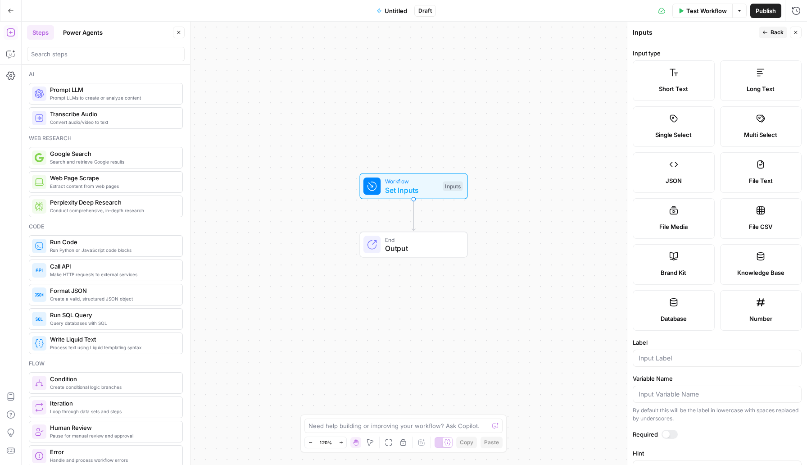
click at [761, 114] on icon at bounding box center [760, 118] width 9 height 9
click at [666, 123] on label "Single Select" at bounding box center [674, 126] width 82 height 41
click at [673, 361] on input "Label" at bounding box center [717, 358] width 157 height 9
type input "T"
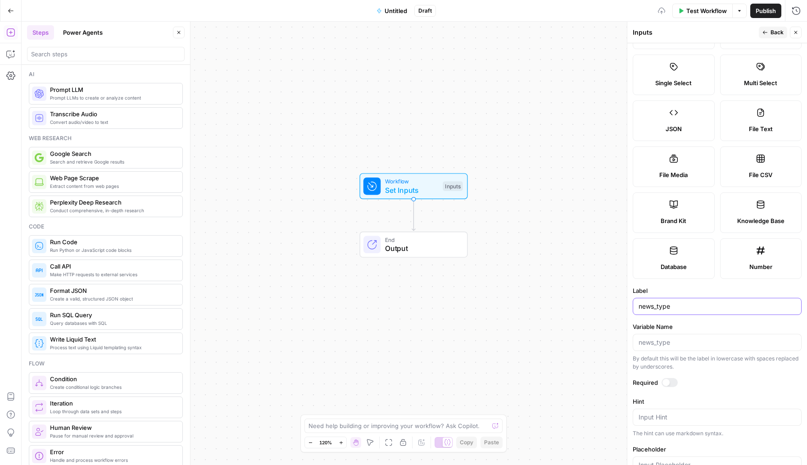
scroll to position [53, 0]
type input "news_type"
click at [663, 370] on form "Input type Short Text Long Text Single Select Multi Select JSON File Text File …" at bounding box center [717, 254] width 180 height 422
click at [671, 380] on div at bounding box center [670, 381] width 16 height 9
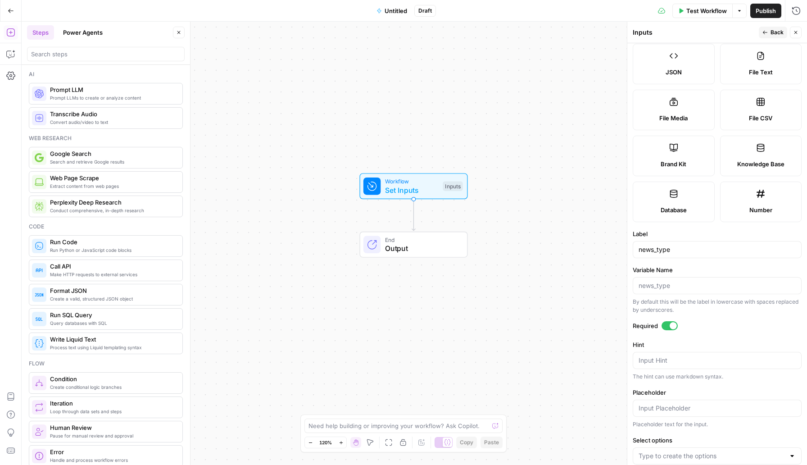
click at [682, 368] on div "Input Hint" at bounding box center [717, 360] width 169 height 17
type textarea "what news do you want to retreive"
click at [737, 409] on input "Placeholder" at bounding box center [717, 408] width 157 height 9
type input "news"
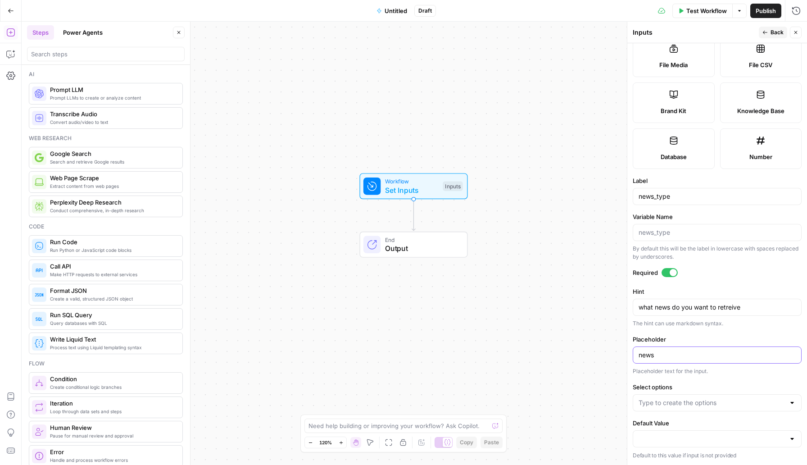
drag, startPoint x: 687, startPoint y: 356, endPoint x: 634, endPoint y: 332, distance: 58.9
click at [640, 336] on div "Placeholder news Placeholder text for the input." at bounding box center [717, 355] width 169 height 41
click at [674, 409] on div at bounding box center [717, 402] width 169 height 17
type input "poker"
type input "i"
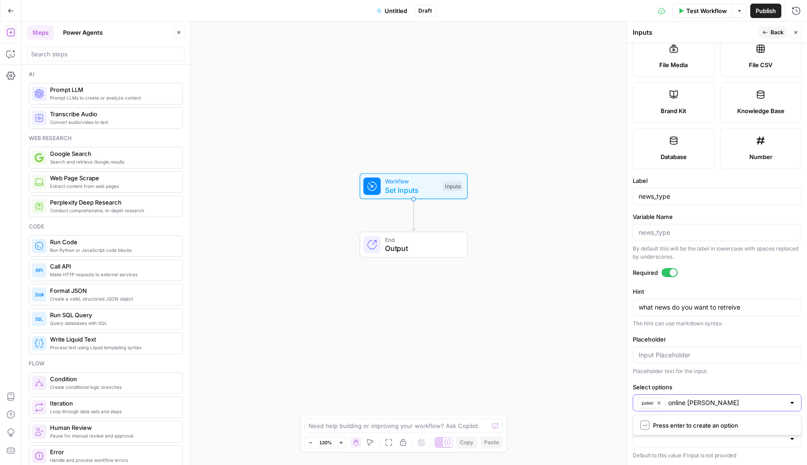
type input "online gambling"
type input "sports betting"
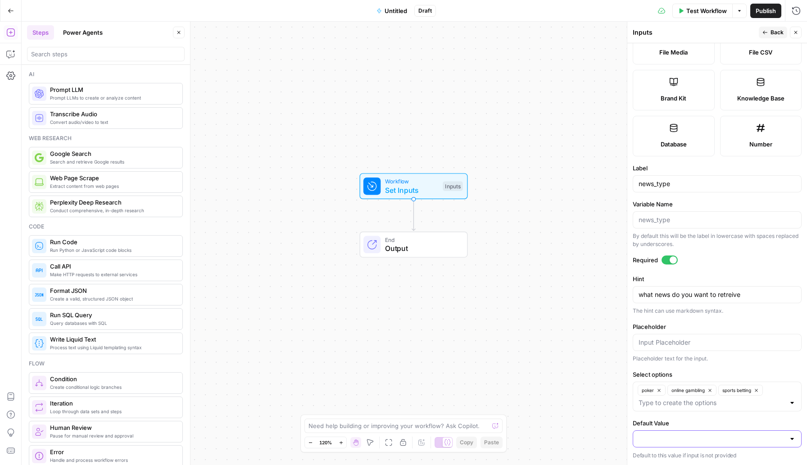
click at [684, 409] on input "Default Value" at bounding box center [712, 438] width 146 height 9
click at [667, 404] on span "online gambling" at bounding box center [715, 403] width 150 height 9
type input "online gambling"
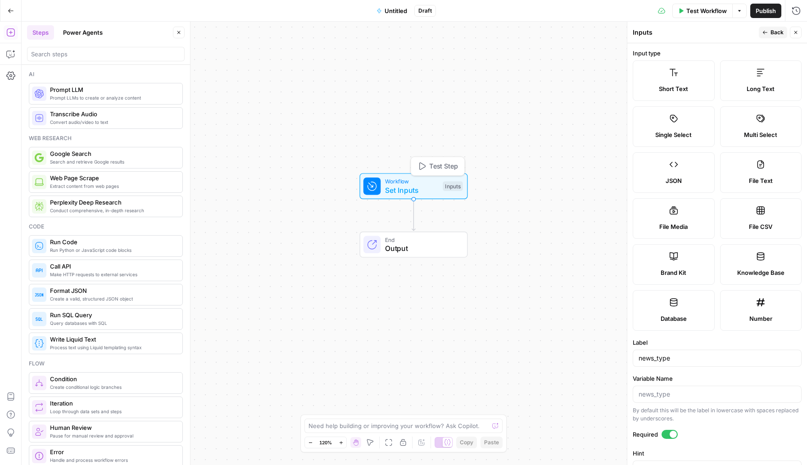
click at [429, 163] on span "Test Step" at bounding box center [443, 166] width 29 height 10
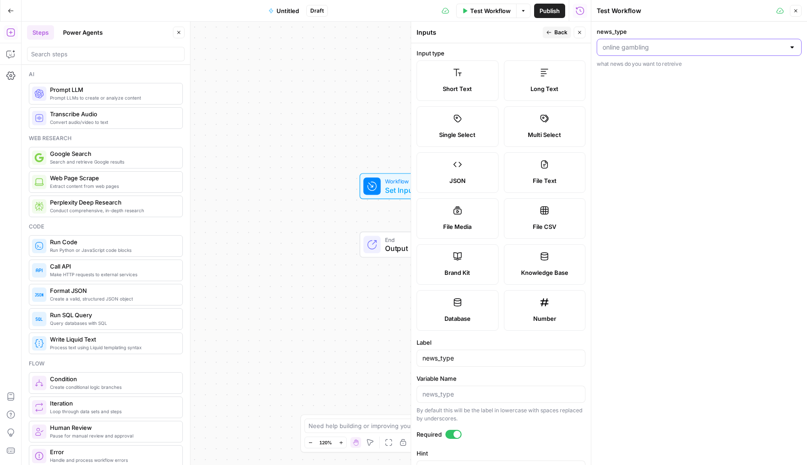
click at [642, 47] on input "news_type" at bounding box center [694, 47] width 182 height 9
click at [636, 86] on span "online gambling" at bounding box center [693, 82] width 178 height 9
type input "online gambling"
click at [312, 136] on div "Workflow Set Inputs Inputs End Output" at bounding box center [306, 243] width 569 height 443
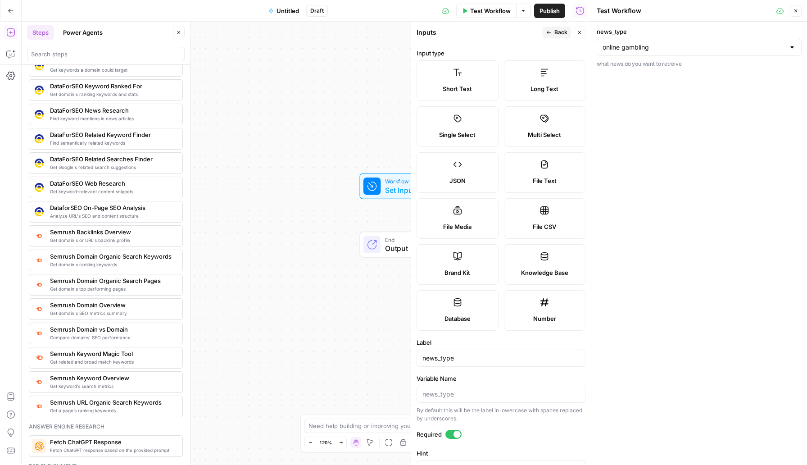
scroll to position [859, 0]
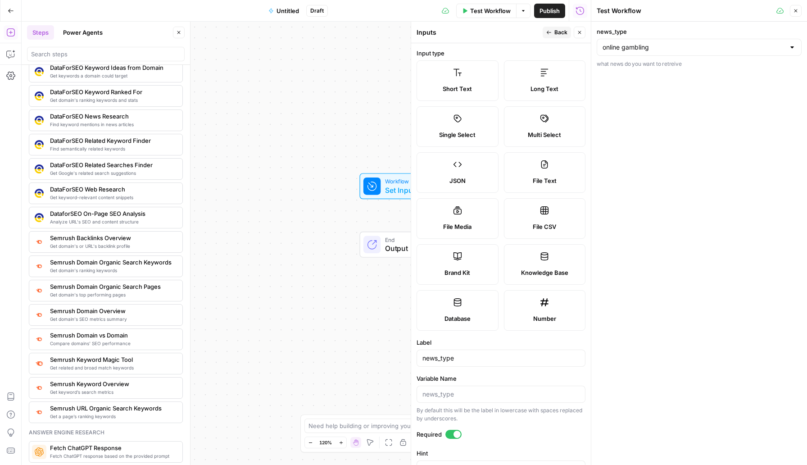
click at [110, 126] on span "Find keyword mentions in news articles" at bounding box center [112, 124] width 125 height 7
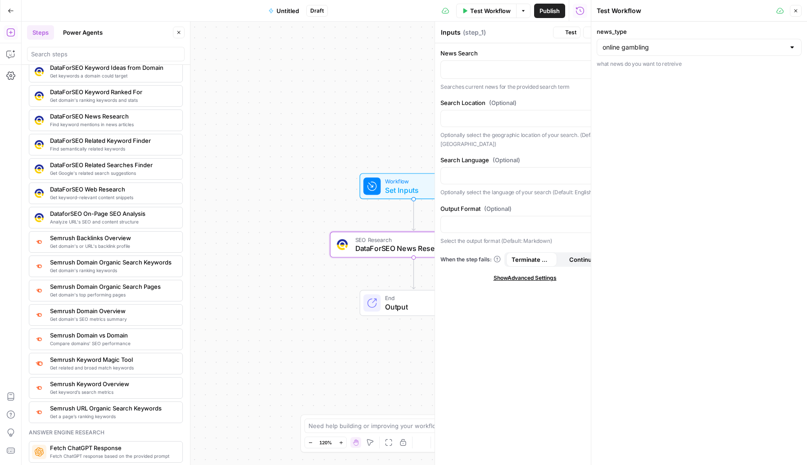
type textarea "DataForSEO News Research"
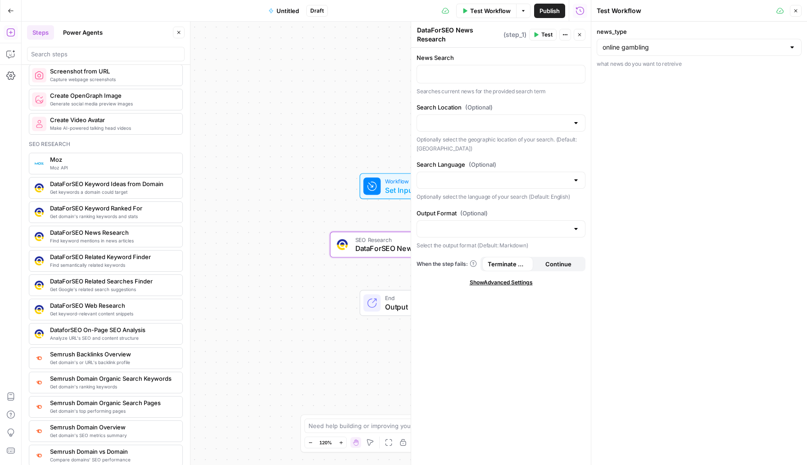
scroll to position [741, 0]
click at [250, 227] on div "Workflow Set Inputs Inputs SEO Research DataForSEO News Research Step 1 End Out…" at bounding box center [306, 243] width 569 height 443
click at [527, 82] on div at bounding box center [501, 74] width 168 height 18
click at [563, 35] on icon "button" at bounding box center [563, 34] width 1 height 1
click at [487, 54] on label "News Search" at bounding box center [501, 57] width 169 height 9
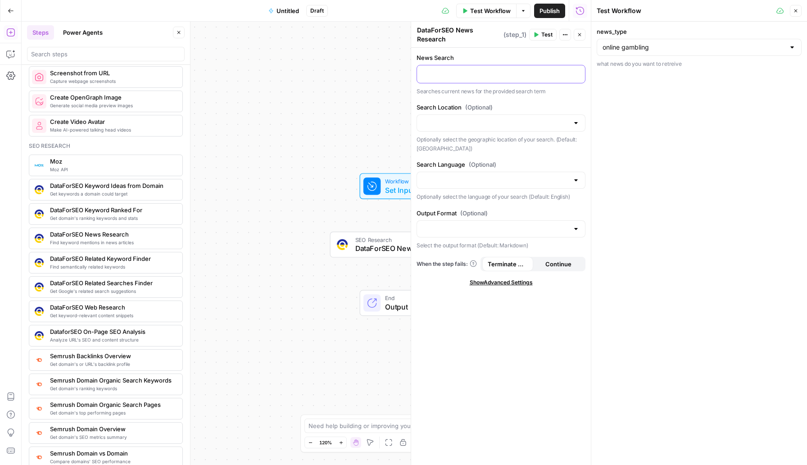
click at [479, 81] on div at bounding box center [501, 74] width 168 height 18
click at [480, 128] on div at bounding box center [501, 122] width 169 height 17
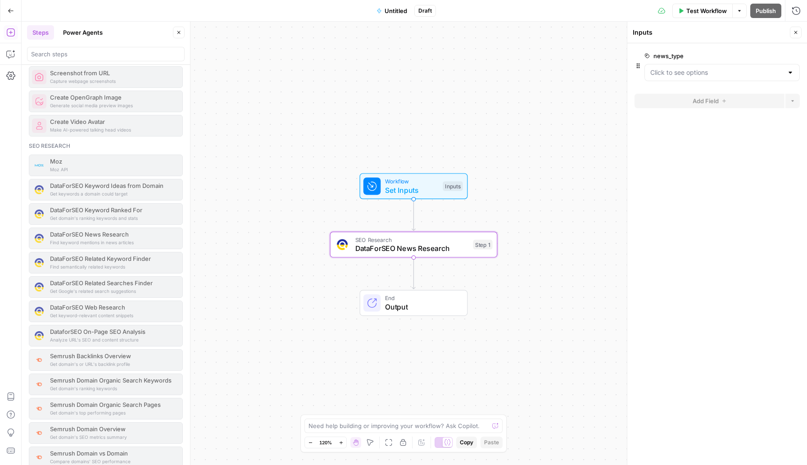
click at [430, 250] on span "DataForSEO News Research" at bounding box center [411, 248] width 113 height 11
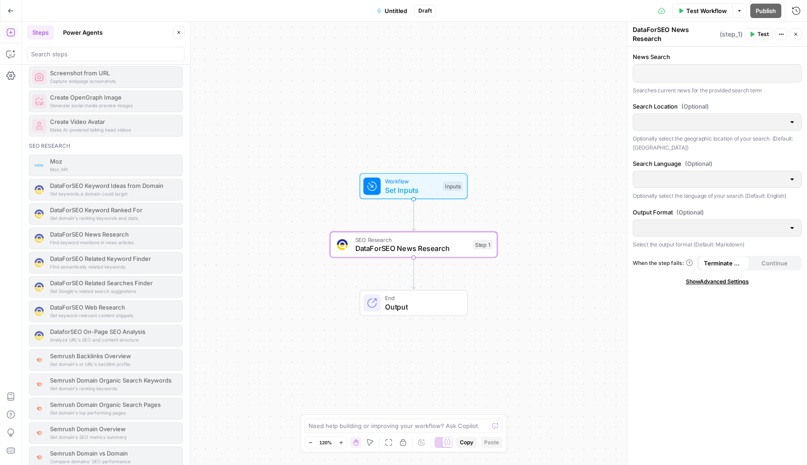
click at [676, 73] on p at bounding box center [717, 72] width 157 height 9
click at [464, 255] on div "SEO Research DataForSEO News Research Step 1" at bounding box center [414, 244] width 168 height 26
click at [464, 239] on span "SEO Research" at bounding box center [411, 239] width 113 height 9
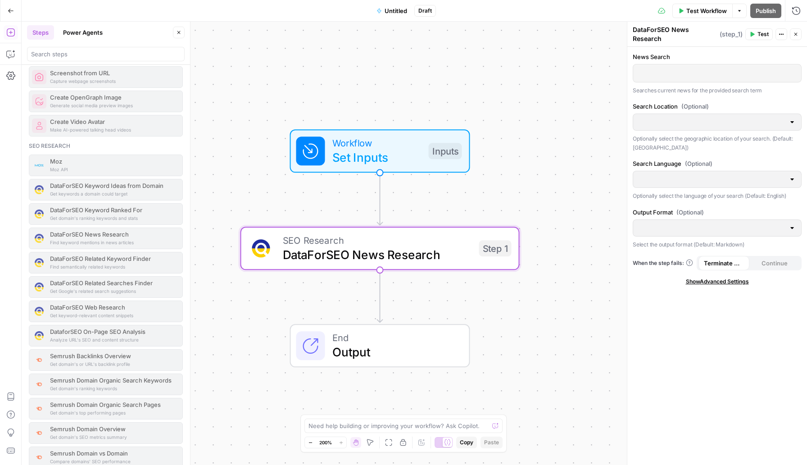
click at [679, 236] on div at bounding box center [717, 227] width 169 height 17
click at [61, 196] on div "Get keywords a domain could target DataForSEO Keyword Ideas from Domain" at bounding box center [106, 190] width 154 height 22
click at [310, 73] on div "Workflow Set Inputs Inputs SEO Research DataForSEO News Research Step 1 End Out…" at bounding box center [414, 243] width 785 height 443
click at [799, 30] on button "Close" at bounding box center [796, 34] width 12 height 12
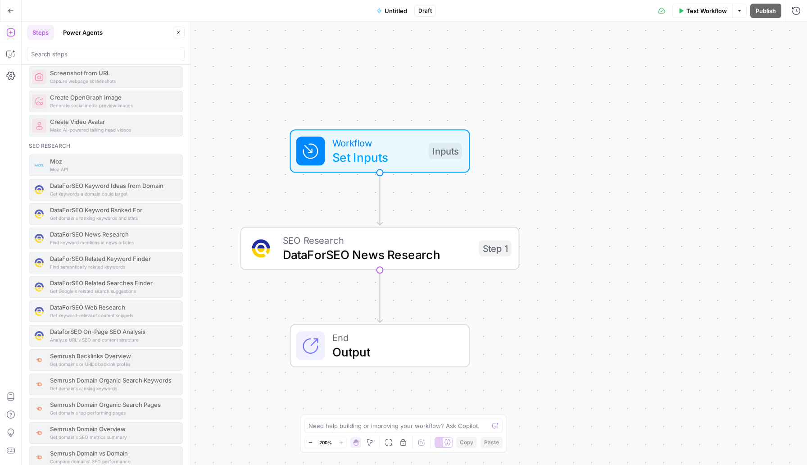
click at [542, 72] on div "Workflow Set Inputs Inputs SEO Research DataForSEO News Research Step 1 End Out…" at bounding box center [414, 243] width 785 height 443
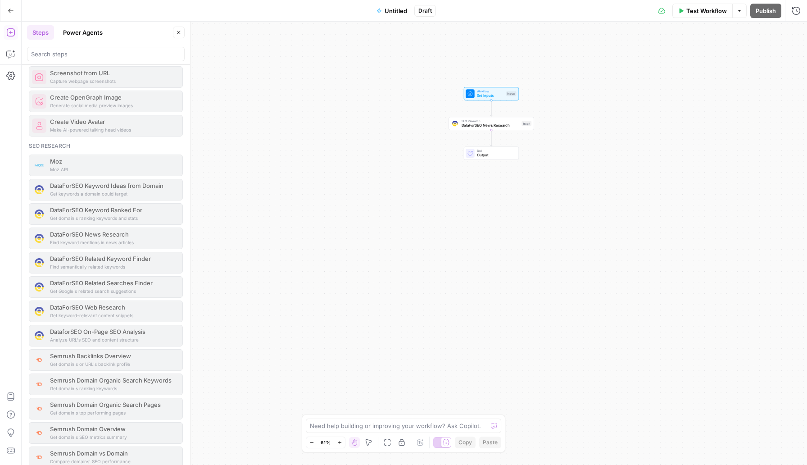
click at [478, 125] on span "DataForSEO News Research" at bounding box center [491, 125] width 58 height 5
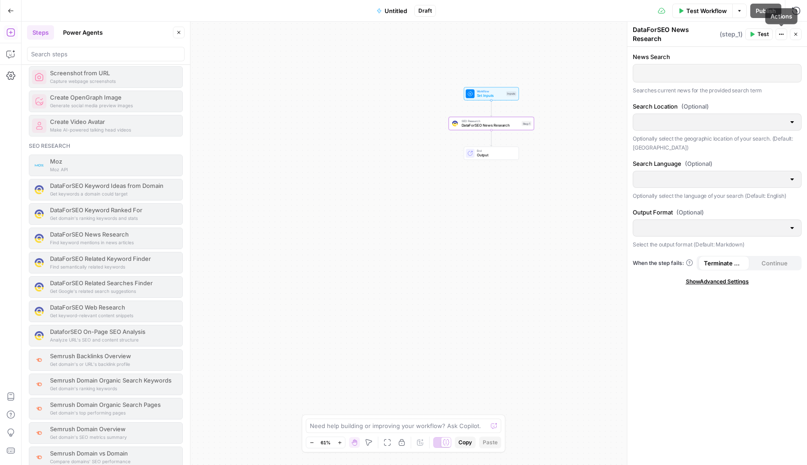
click at [781, 41] on div "DataForSEO News Research ( step_1 ) Test Actions Close" at bounding box center [717, 34] width 169 height 18
click at [756, 37] on button "Test" at bounding box center [758, 34] width 27 height 12
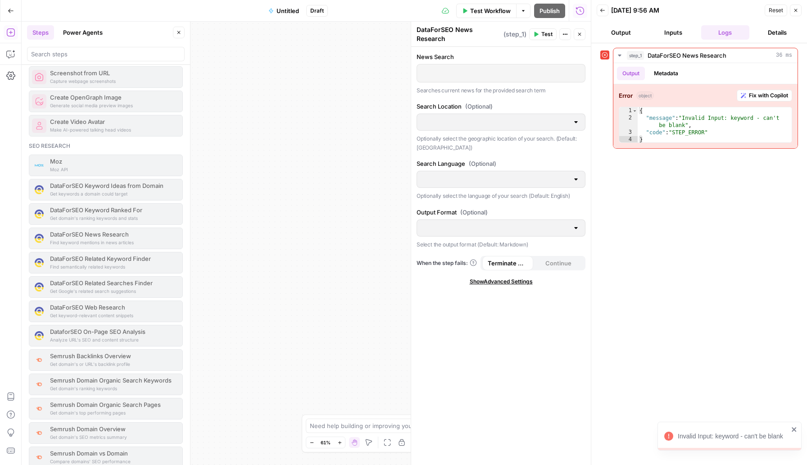
click at [481, 80] on div at bounding box center [501, 73] width 168 height 18
click at [758, 95] on span "Fix with Copilot" at bounding box center [768, 95] width 39 height 8
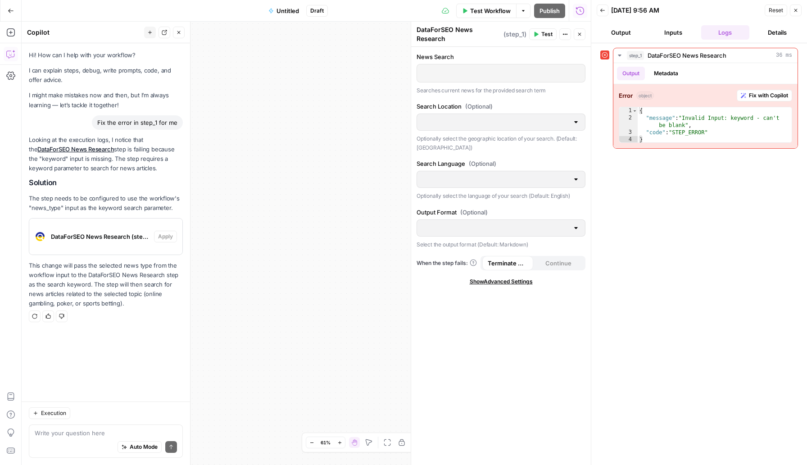
click at [448, 72] on p at bounding box center [500, 72] width 157 height 9
click at [448, 83] on div "News Search Searches current news for the provided search term" at bounding box center [501, 73] width 169 height 42
click at [605, 54] on icon at bounding box center [605, 55] width 6 height 6
click at [626, 30] on button "Output" at bounding box center [621, 32] width 49 height 14
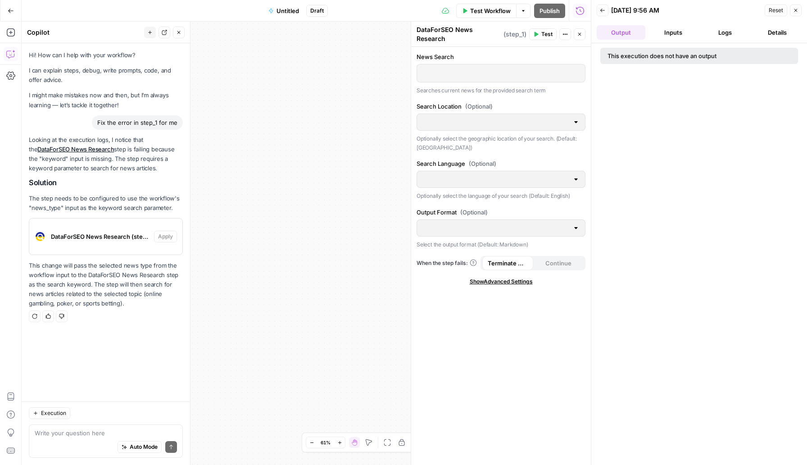
click at [670, 33] on button "Inputs" at bounding box center [673, 32] width 49 height 14
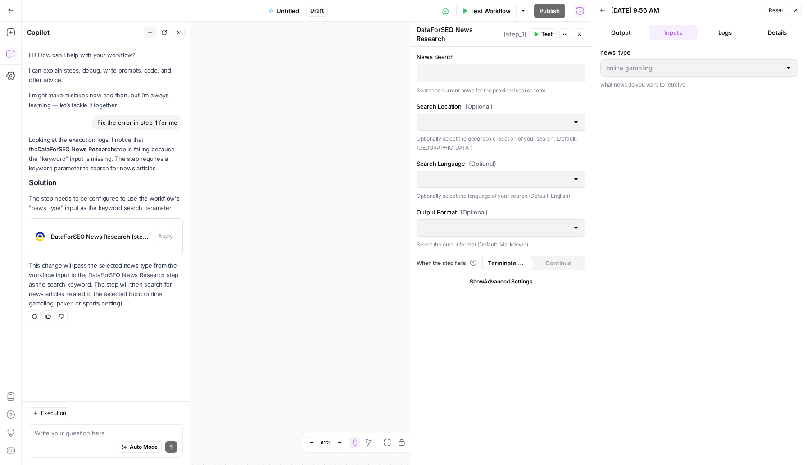
click at [658, 75] on div "online gambling" at bounding box center [699, 67] width 198 height 17
click at [721, 27] on button "Logs" at bounding box center [725, 32] width 49 height 14
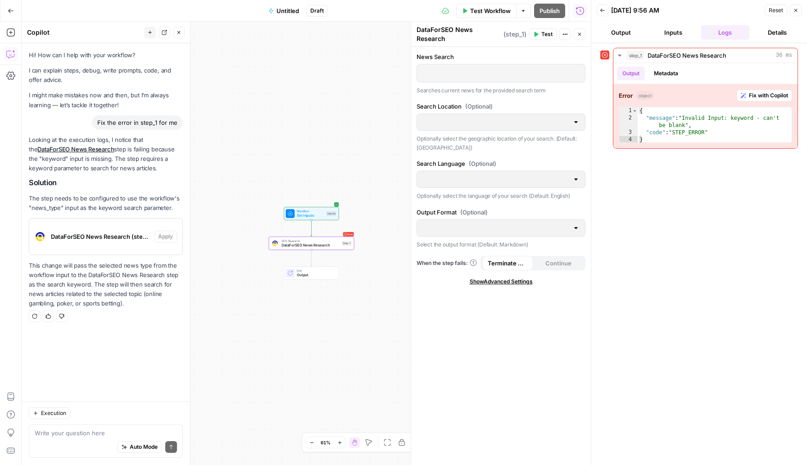
click at [116, 241] on div "DataForSEO News Research (step_1)" at bounding box center [91, 236] width 125 height 36
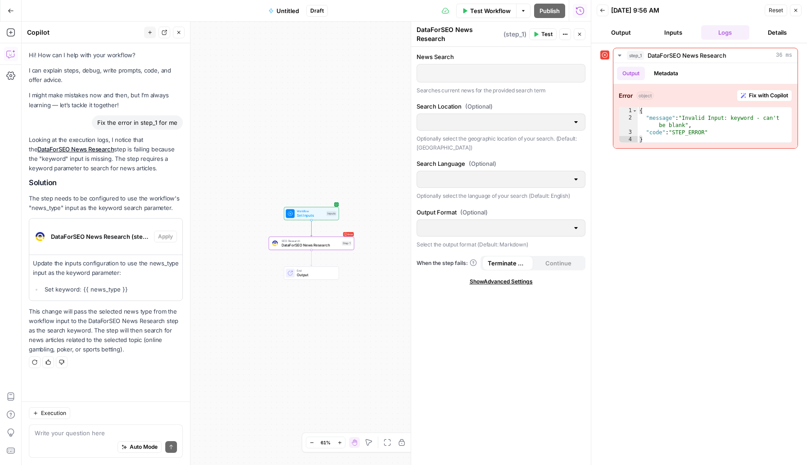
click at [108, 285] on li "Set keyword: {{ news_type }}" at bounding box center [110, 289] width 136 height 9
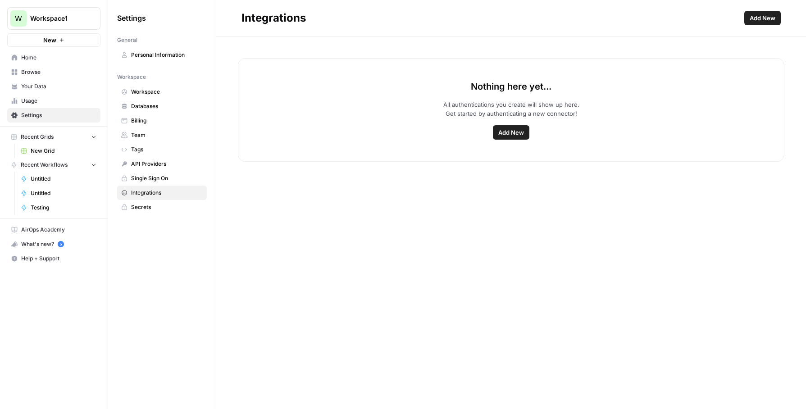
click at [513, 131] on span "Add New" at bounding box center [511, 132] width 26 height 9
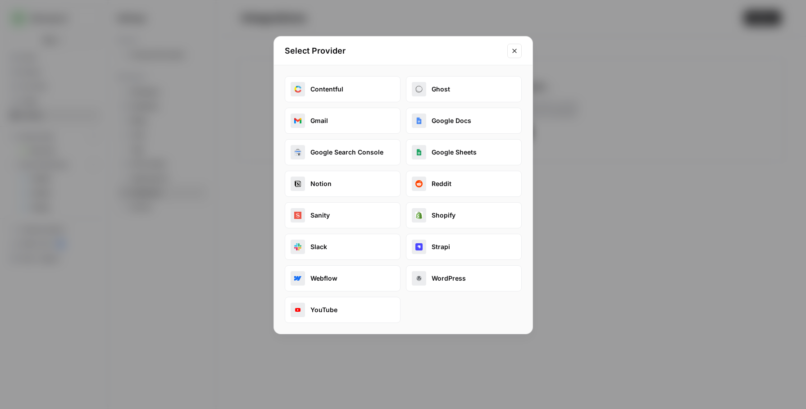
click at [436, 277] on button "WordPress" at bounding box center [464, 278] width 116 height 26
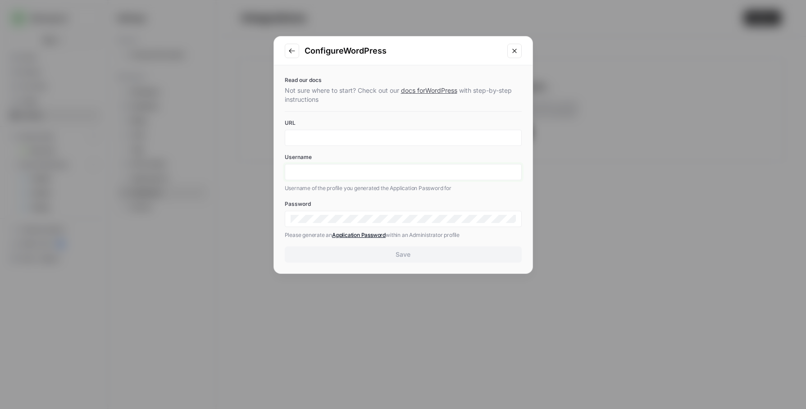
type input "Norman@hexramanagement.com"
click at [431, 127] on div "URL" at bounding box center [403, 132] width 237 height 27
click at [424, 140] on input "URL" at bounding box center [402, 138] width 225 height 8
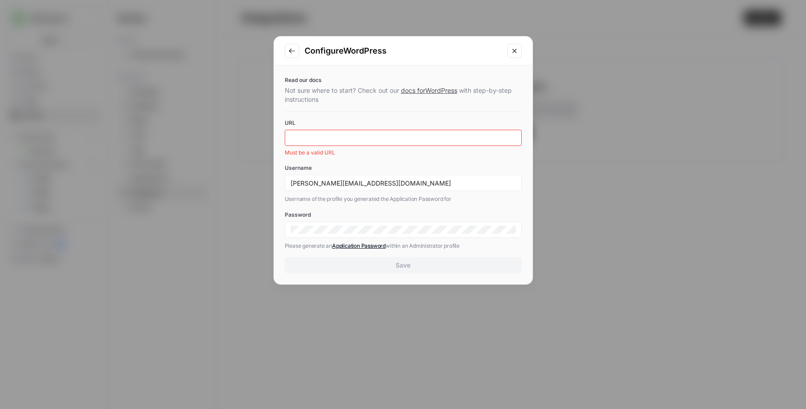
click at [413, 106] on div "Read our docs Not sure where to start? Check out our docs for WordPress with st…" at bounding box center [403, 174] width 259 height 219
click at [431, 91] on link "docs for WordPress" at bounding box center [429, 90] width 56 height 8
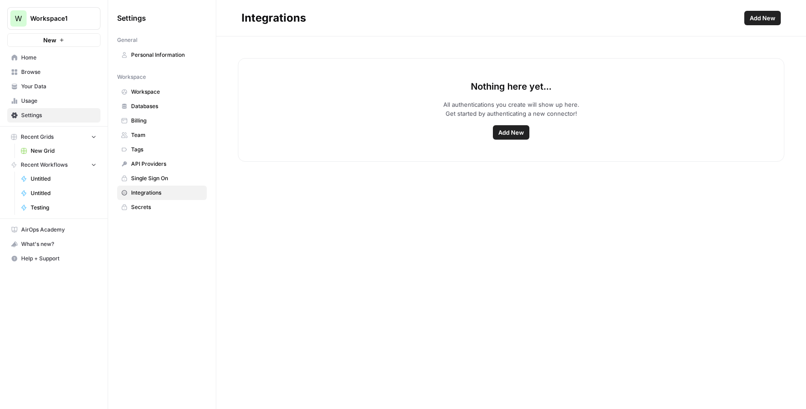
click at [175, 194] on span "Integrations" at bounding box center [167, 193] width 72 height 8
click at [524, 128] on button "Add New" at bounding box center [511, 132] width 36 height 14
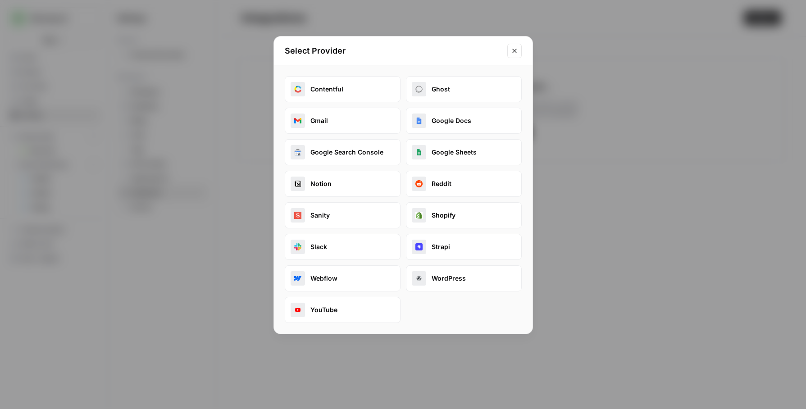
click at [365, 151] on button "Google Search Console" at bounding box center [343, 152] width 116 height 26
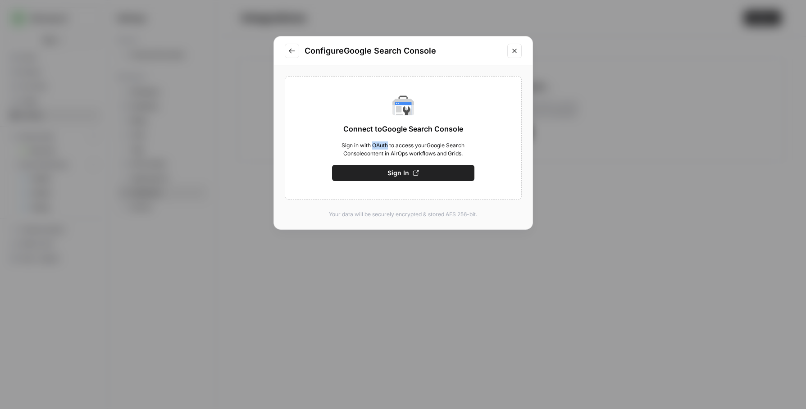
drag, startPoint x: 387, startPoint y: 146, endPoint x: 371, endPoint y: 144, distance: 16.0
click at [371, 144] on span "Sign in with OAuth to access your Google Search Console content in AirOps workf…" at bounding box center [403, 149] width 142 height 16
click at [513, 53] on icon "Close modal" at bounding box center [514, 50] width 7 height 7
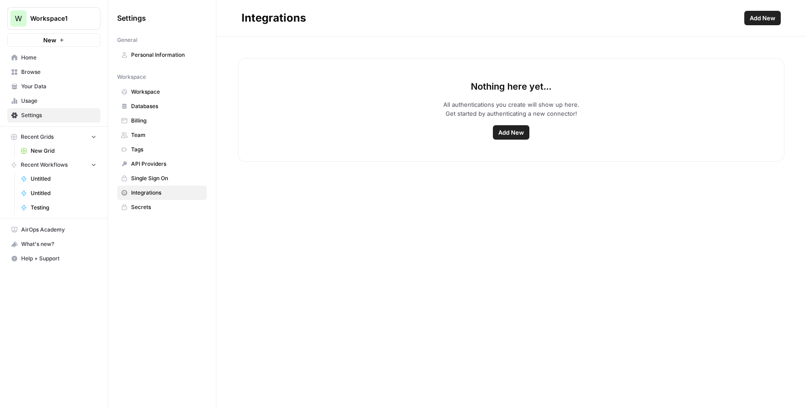
click at [45, 75] on span "Browse" at bounding box center [58, 72] width 75 height 8
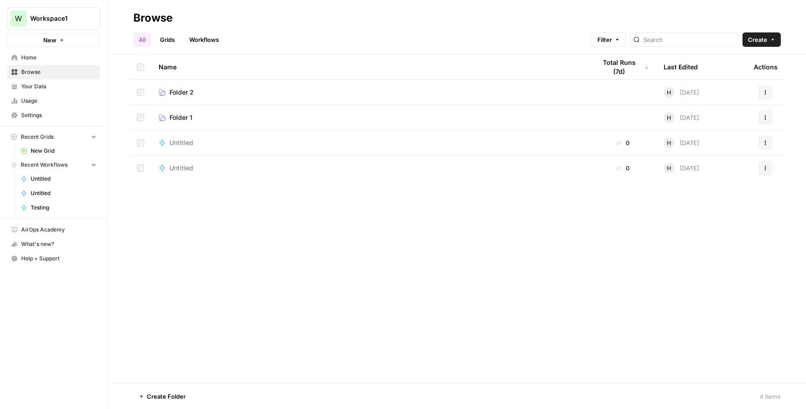
click at [383, 29] on div "All Grids Workflows Filter Create" at bounding box center [456, 36] width 647 height 22
click at [52, 62] on link "Home" at bounding box center [53, 57] width 93 height 14
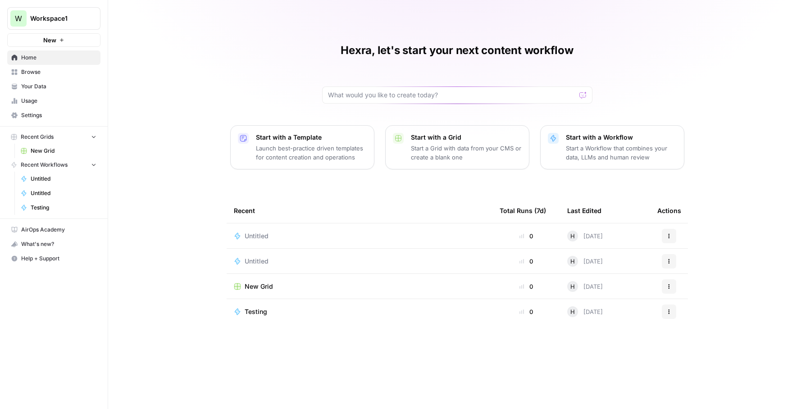
click at [573, 207] on div "Last Edited" at bounding box center [584, 210] width 34 height 25
click at [398, 199] on div "Recent" at bounding box center [359, 210] width 251 height 25
click at [63, 75] on span "Browse" at bounding box center [58, 72] width 75 height 8
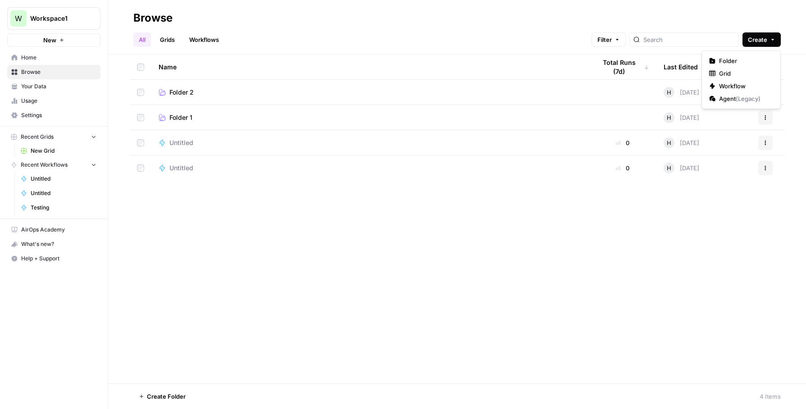
click at [767, 41] on button "Create" at bounding box center [761, 39] width 38 height 14
click at [743, 59] on span "Folder" at bounding box center [744, 60] width 50 height 9
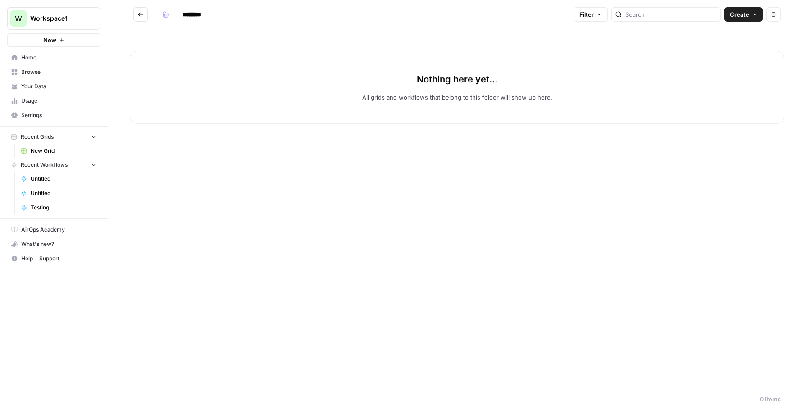
click at [486, 113] on div "Nothing here yet... All grids and workflows that belong to this folder will sho…" at bounding box center [457, 87] width 654 height 73
click at [201, 17] on input "********" at bounding box center [203, 14] width 50 height 14
drag, startPoint x: 219, startPoint y: 17, endPoint x: 132, endPoint y: -24, distance: 96.1
click at [132, 0] on html "W Workspace1 New Home Browse Your Data Usage Settings Recent Grids New Grid Rec…" at bounding box center [403, 204] width 806 height 409
type input "****"
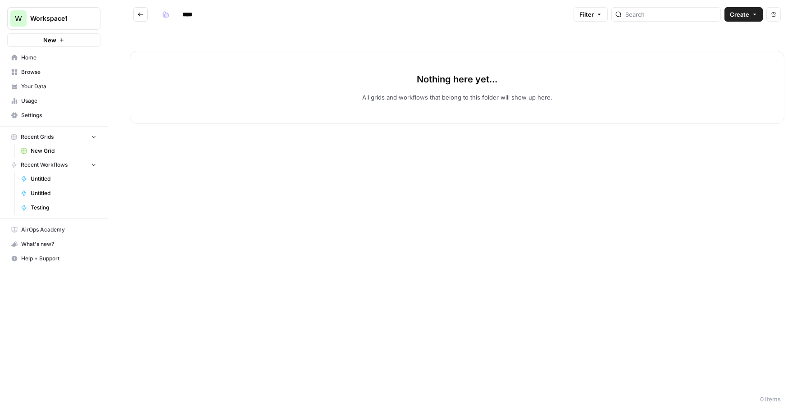
click at [138, 12] on icon "Go back" at bounding box center [140, 14] width 6 height 6
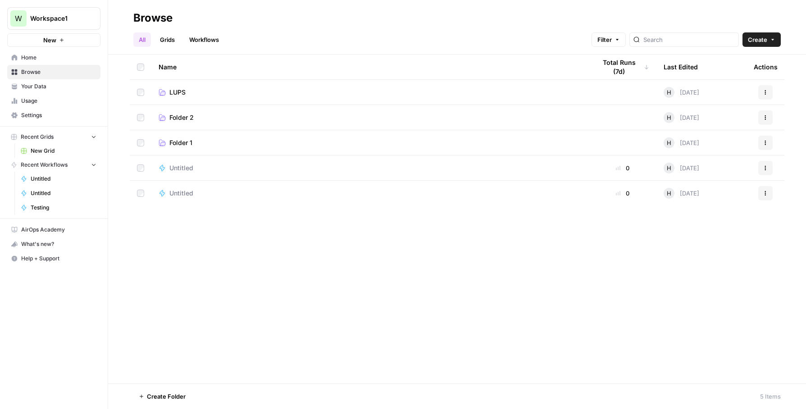
click at [170, 86] on td "LUPS" at bounding box center [369, 92] width 437 height 25
click at [177, 93] on span "LUPS" at bounding box center [177, 92] width 16 height 9
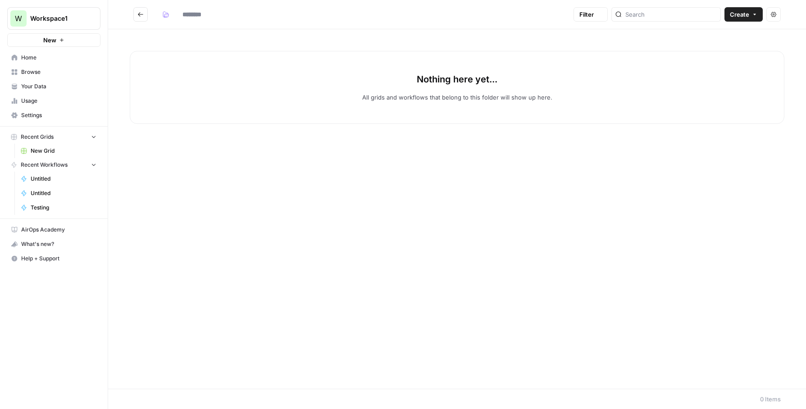
type input "****"
click at [158, 201] on div "Nothing here yet... All grids and workflows that belong to this folder will sho…" at bounding box center [457, 208] width 698 height 359
click at [46, 115] on span "Settings" at bounding box center [58, 115] width 75 height 8
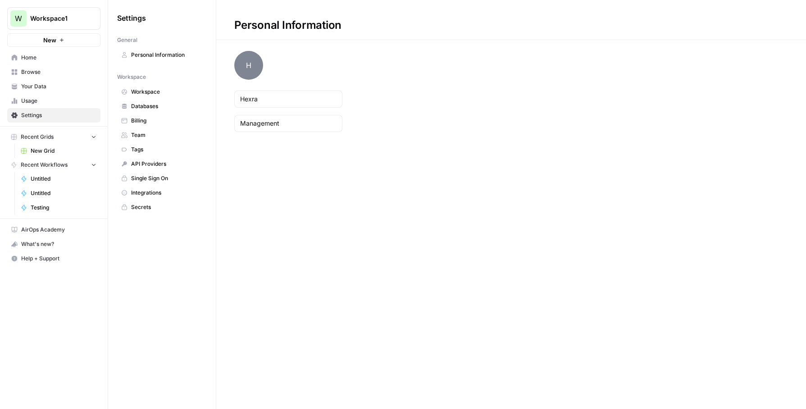
click at [157, 168] on link "API Providers" at bounding box center [162, 164] width 90 height 14
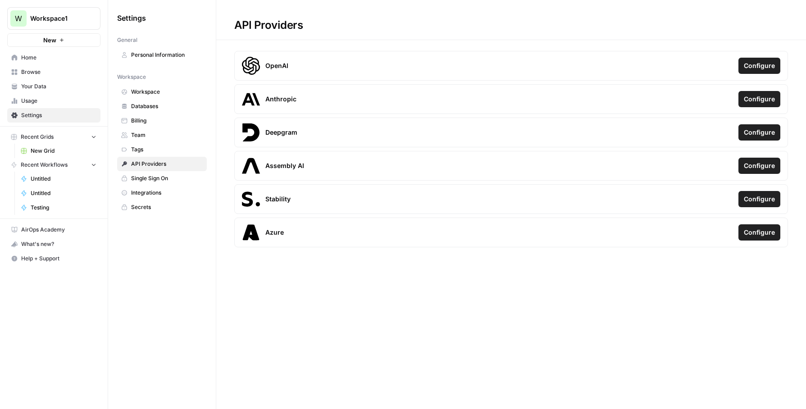
click at [753, 70] on span "Configure" at bounding box center [759, 65] width 31 height 9
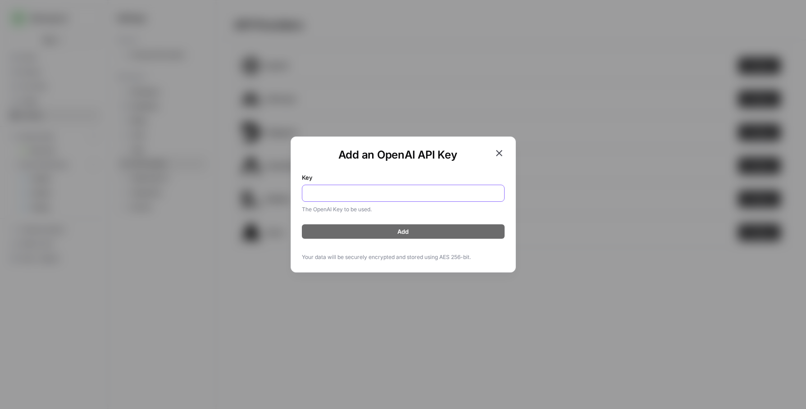
click at [465, 189] on input "Key" at bounding box center [403, 193] width 191 height 9
click at [505, 150] on div "Add an OpenAI API Key Key The OpenAI Key to be used. Add Your data will be secu…" at bounding box center [402, 204] width 225 height 136
click at [498, 152] on icon "button" at bounding box center [499, 153] width 6 height 6
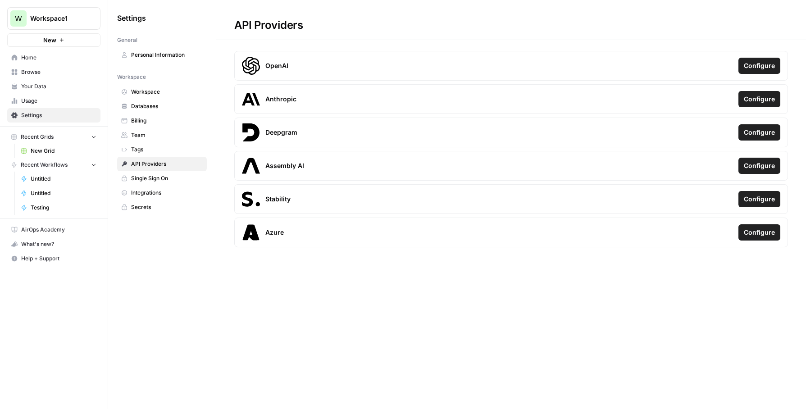
click at [761, 64] on span "Configure" at bounding box center [759, 65] width 31 height 9
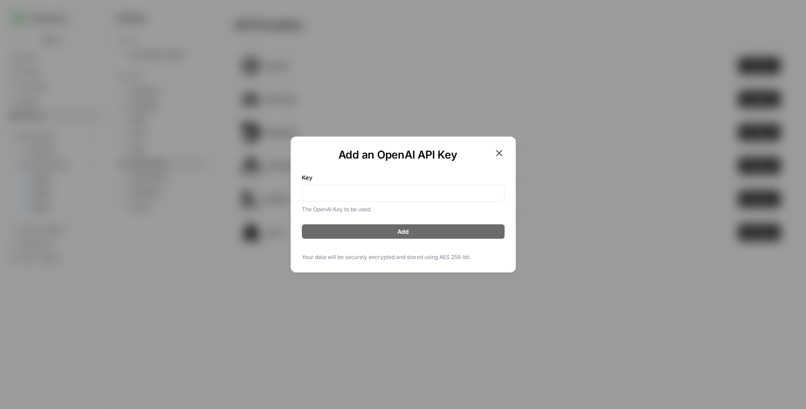
click at [423, 186] on div at bounding box center [403, 193] width 203 height 17
paste input "sk-proj-CX8rCwKgzTnpO6VD-v99P6ErQ_SW2tv6pXJSmn7PeDd83gQwYVdPxM21t7EMmSjelD_C6Pl…"
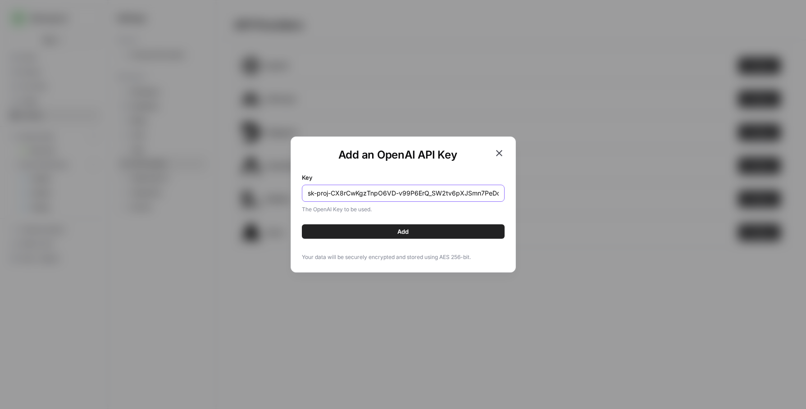
scroll to position [0, 422]
type input "sk-proj-CX8rCwKgzTnpO6VD-v99P6ErQ_SW2tv6pXJSmn7PeDd83gQwYVdPxM21t7EMmSjelD_C6Pl…"
click at [410, 233] on button "Add" at bounding box center [403, 231] width 203 height 14
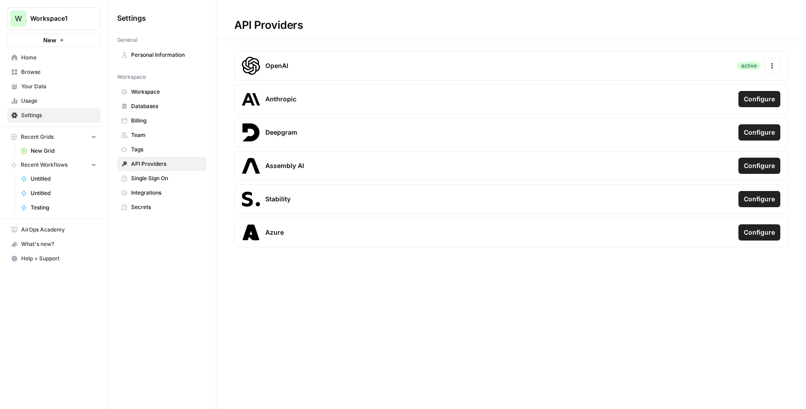
click at [774, 62] on button "Actions" at bounding box center [772, 66] width 16 height 16
click at [710, 28] on h1 "API Providers" at bounding box center [511, 20] width 590 height 40
click at [50, 92] on link "Your Data" at bounding box center [53, 86] width 93 height 14
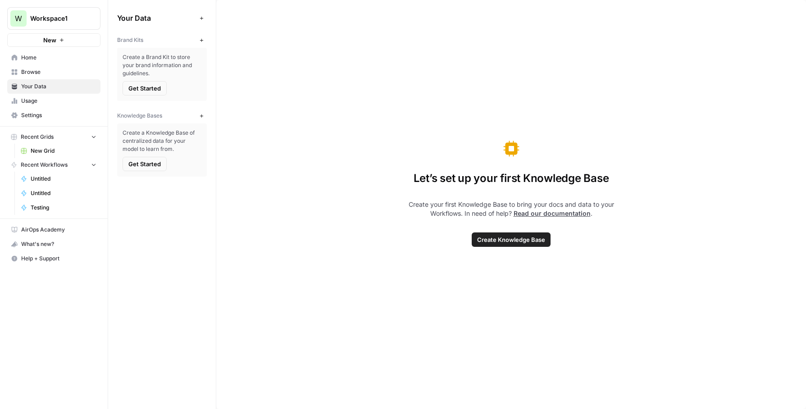
click at [45, 105] on link "Usage" at bounding box center [53, 101] width 93 height 14
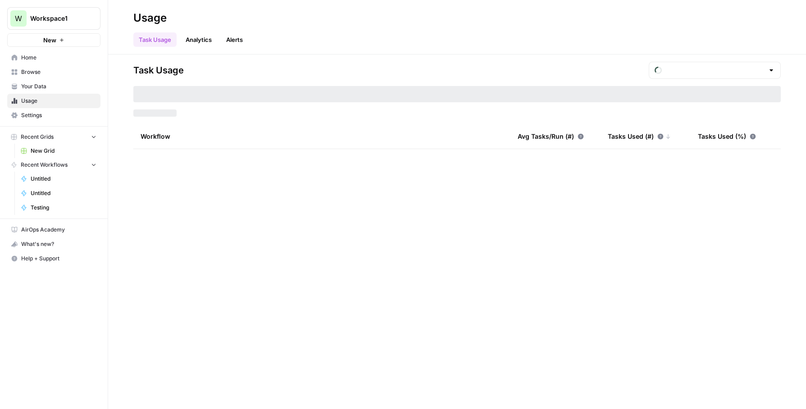
type input "August Included Tasks"
click at [53, 88] on span "Your Data" at bounding box center [58, 86] width 75 height 8
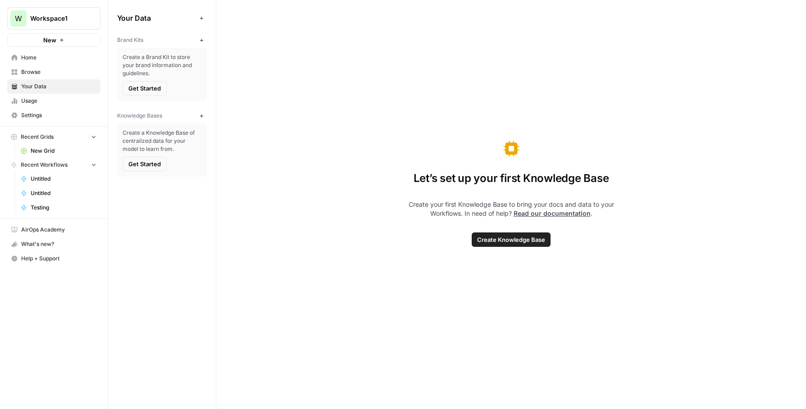
click at [52, 70] on span "Browse" at bounding box center [58, 72] width 75 height 8
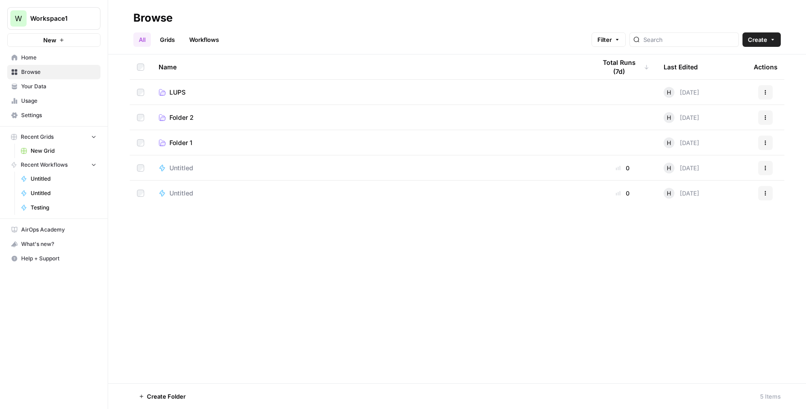
click at [62, 57] on span "Home" at bounding box center [58, 58] width 75 height 8
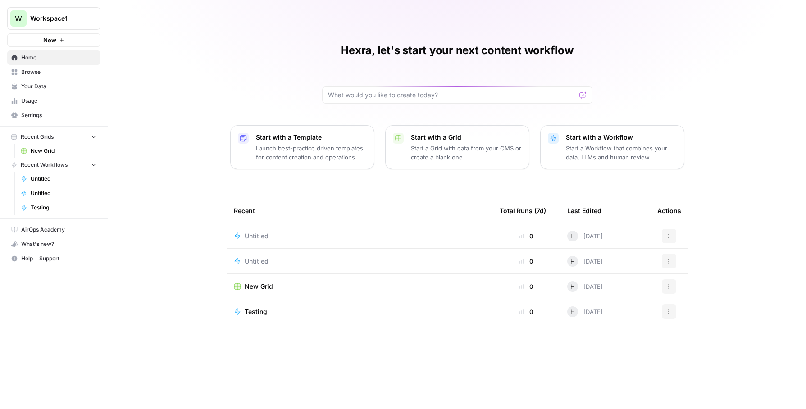
click at [54, 206] on span "Testing" at bounding box center [64, 208] width 66 height 8
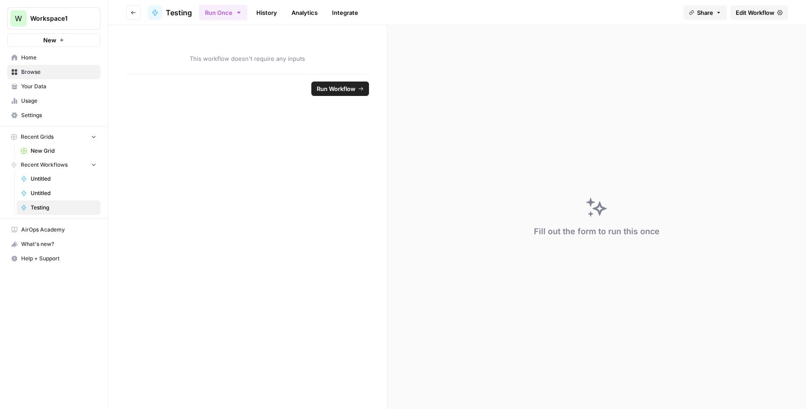
click at [67, 152] on span "New Grid" at bounding box center [64, 151] width 66 height 8
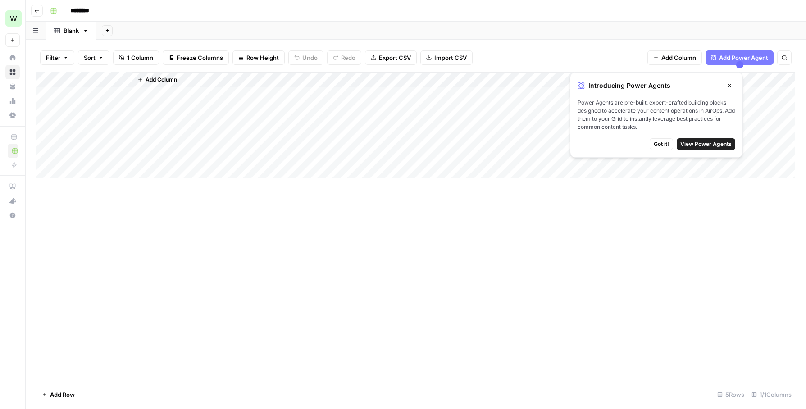
click at [707, 148] on button "View Power Agents" at bounding box center [705, 144] width 59 height 12
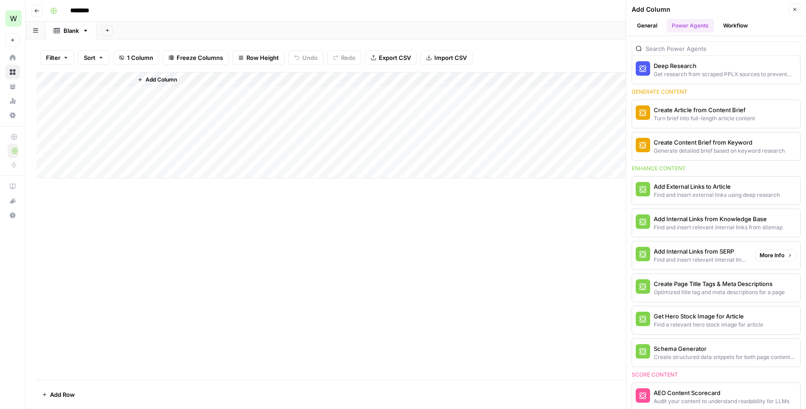
scroll to position [480, 0]
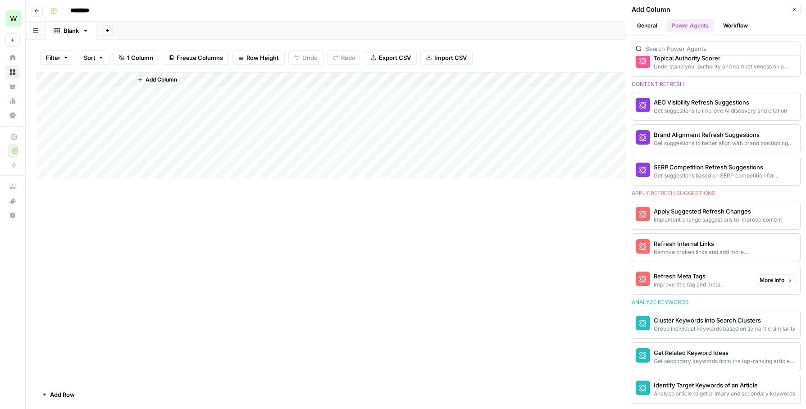
click at [711, 250] on div "Remove broken links and add more relevant internal links" at bounding box center [701, 252] width 95 height 8
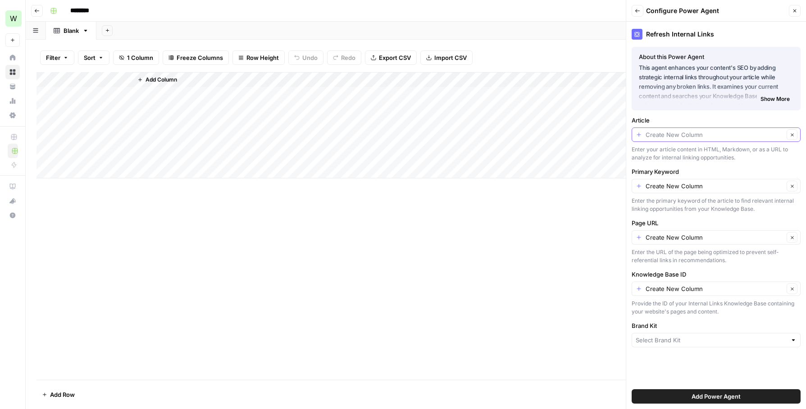
click at [674, 134] on input "Article" at bounding box center [714, 134] width 138 height 9
type input "Create New Column"
click at [535, 255] on div "Add Column" at bounding box center [415, 226] width 758 height 308
click at [637, 10] on icon "button" at bounding box center [637, 10] width 5 height 5
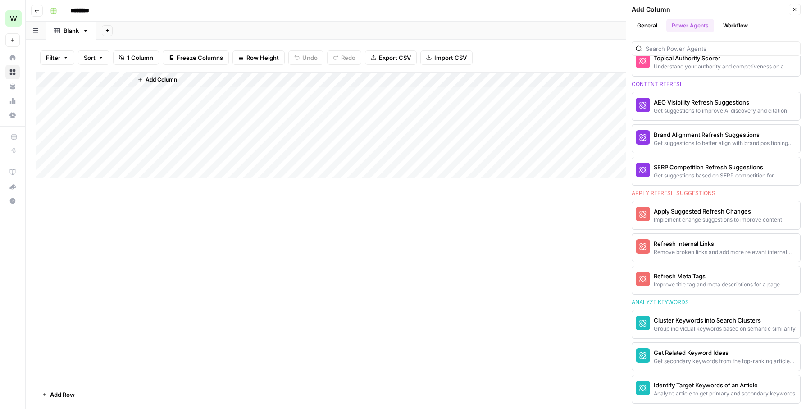
click at [195, 283] on div "Add Column" at bounding box center [415, 226] width 758 height 308
click at [691, 322] on div "Cluster Keywords into Search Clusters" at bounding box center [701, 320] width 95 height 9
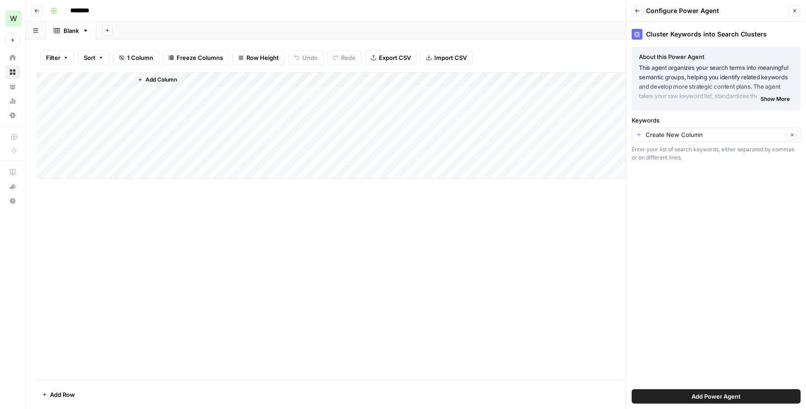
click at [705, 139] on div "Create New Column Clear" at bounding box center [715, 134] width 169 height 14
click at [645, 188] on span "Title" at bounding box center [714, 184] width 150 height 9
type input "Title"
click at [778, 98] on span "Show More" at bounding box center [774, 99] width 29 height 8
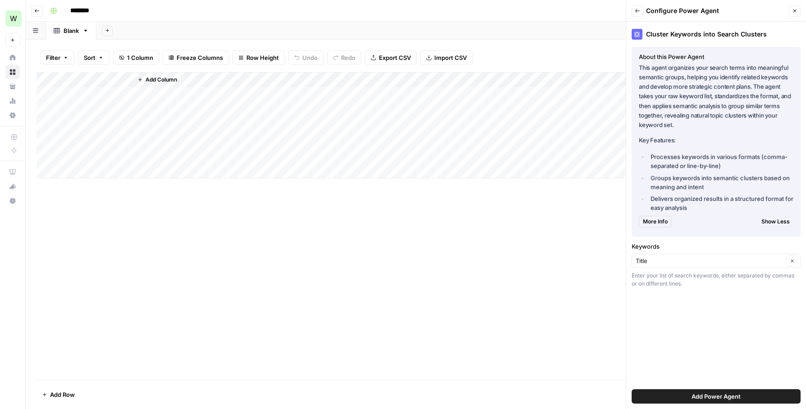
click at [391, 263] on div "Add Column" at bounding box center [415, 226] width 758 height 308
click at [652, 268] on div "Keywords Title Clear Enter your list of search keywords, either separated by co…" at bounding box center [715, 265] width 169 height 46
click at [250, 179] on div "Add Column" at bounding box center [415, 226] width 758 height 308
click at [86, 82] on div "Add Column" at bounding box center [415, 125] width 758 height 106
click at [182, 220] on div "Add Column" at bounding box center [415, 226] width 758 height 308
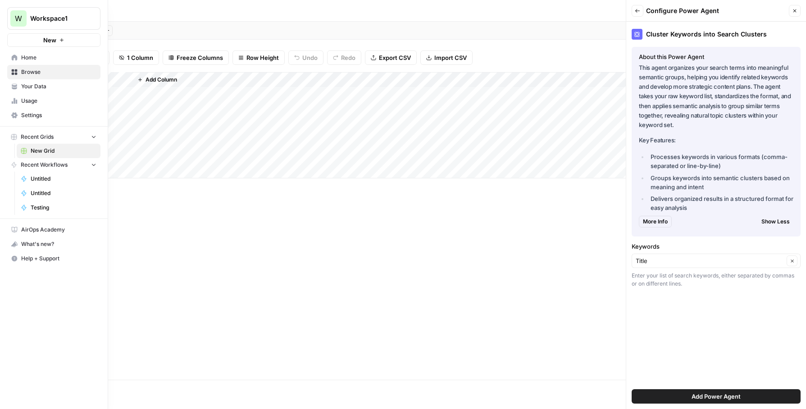
click at [44, 86] on span "Your Data" at bounding box center [58, 86] width 75 height 8
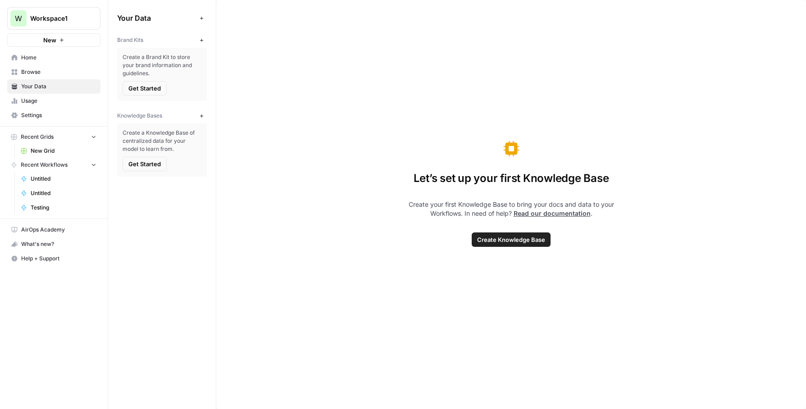
click at [47, 58] on span "Home" at bounding box center [58, 58] width 75 height 8
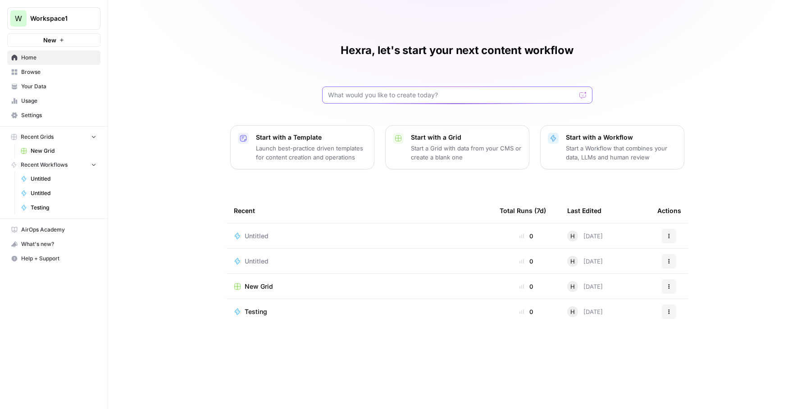
click at [556, 96] on input "text" at bounding box center [452, 95] width 248 height 9
click at [647, 72] on div "Hexra, let's start your next content workflow Start with a Template Launch best…" at bounding box center [457, 204] width 698 height 409
click at [478, 83] on div "Hexra, let's start your next content workflow" at bounding box center [457, 73] width 270 height 60
click at [479, 95] on input "text" at bounding box center [452, 95] width 248 height 9
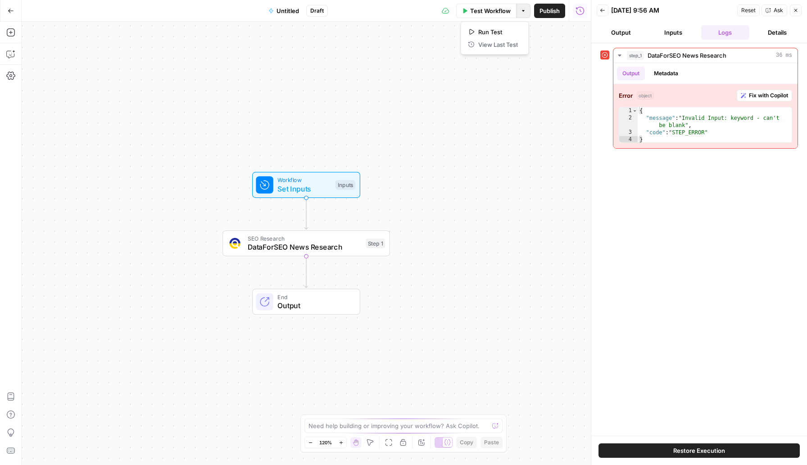
click at [523, 14] on button "Options" at bounding box center [523, 11] width 14 height 14
click at [504, 102] on div "Workflow Set Inputs Inputs SEO Research DataForSEO News Research Step 1 End Out…" at bounding box center [306, 243] width 569 height 443
click at [307, 245] on span "DataForSEO News Research" at bounding box center [304, 246] width 113 height 11
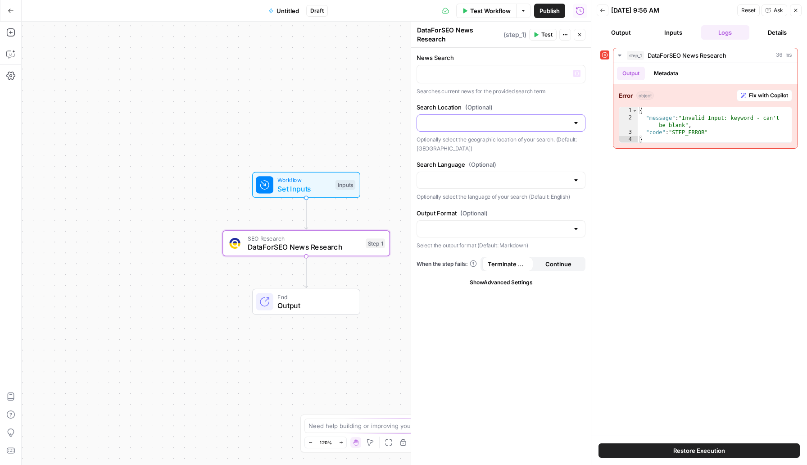
click at [503, 126] on input "Search Location (Optional)" at bounding box center [495, 122] width 146 height 9
click at [482, 77] on p at bounding box center [500, 73] width 157 height 9
click at [519, 58] on label "News Search" at bounding box center [501, 57] width 169 height 9
click at [486, 127] on input "Search Location (Optional)" at bounding box center [495, 122] width 146 height 9
click at [468, 172] on span "United States" at bounding box center [499, 171] width 150 height 9
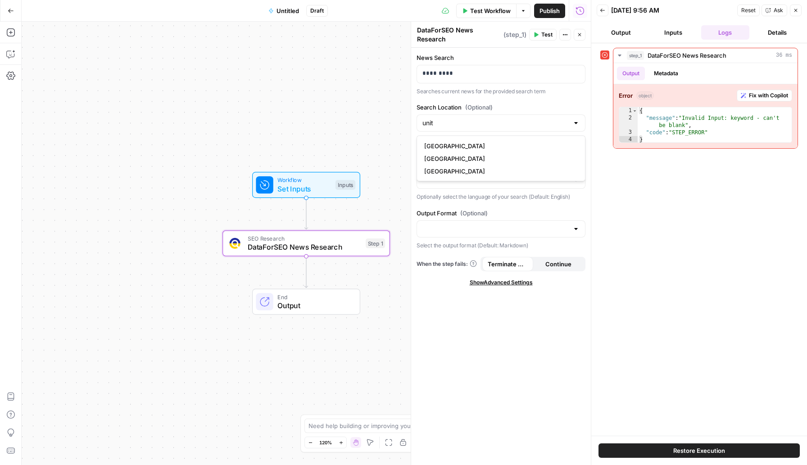
type input "United States"
click at [472, 180] on input "Search Language (Optional)" at bounding box center [495, 180] width 146 height 9
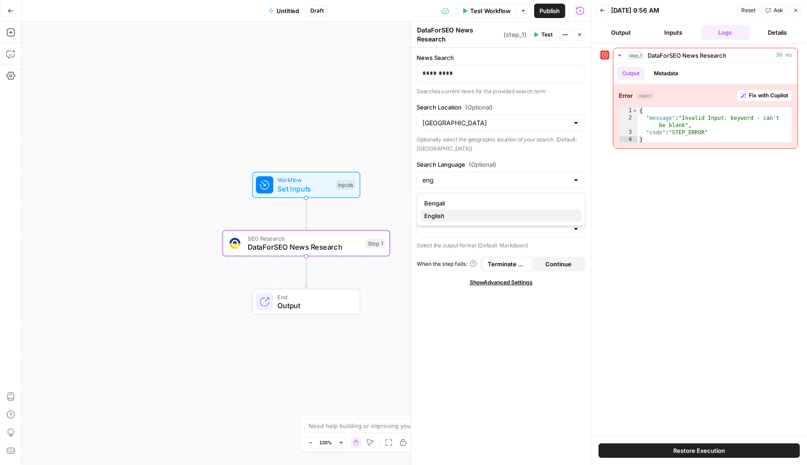
click at [451, 216] on span "English" at bounding box center [499, 215] width 150 height 9
type input "English"
click at [452, 228] on input "Output Format (Optional)" at bounding box center [495, 228] width 146 height 9
click at [446, 263] on span "JSON" at bounding box center [499, 263] width 150 height 9
type input "JSON"
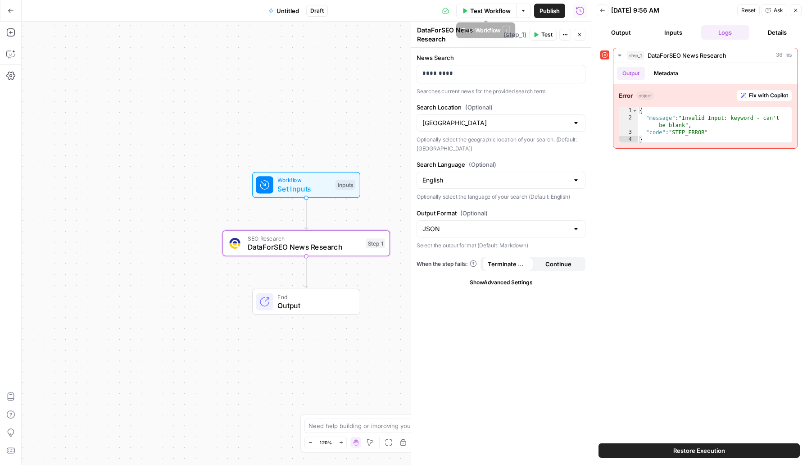
click at [501, 10] on span "Test Workflow" at bounding box center [490, 10] width 41 height 9
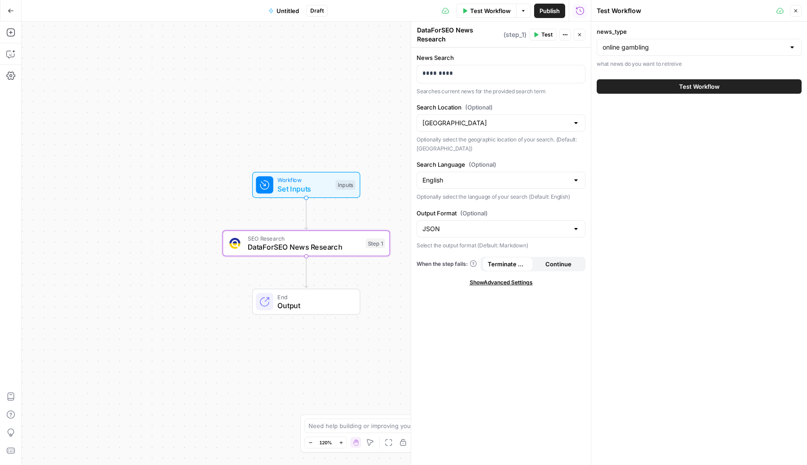
click at [735, 82] on button "Test Workflow" at bounding box center [699, 86] width 205 height 14
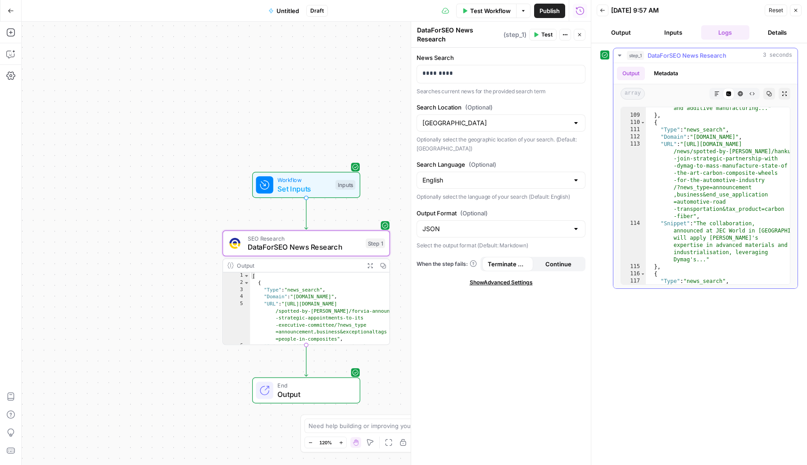
scroll to position [1793, 0]
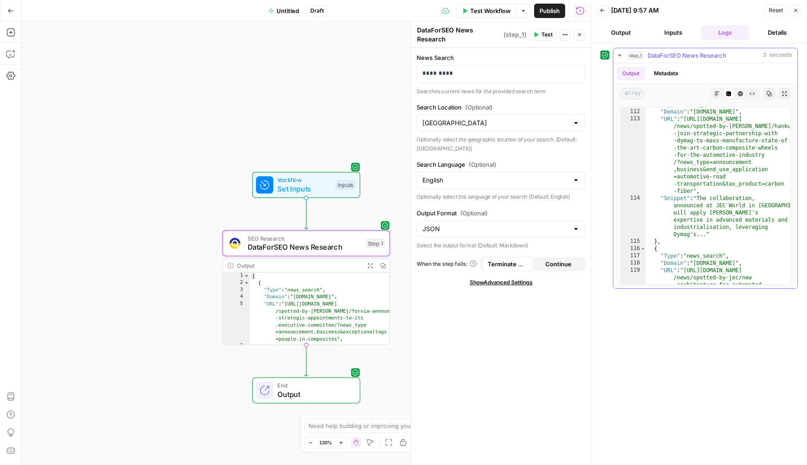
click at [722, 96] on button "Markdown" at bounding box center [717, 94] width 12 height 12
click at [745, 98] on div "HTML Viewer" at bounding box center [741, 94] width 12 height 12
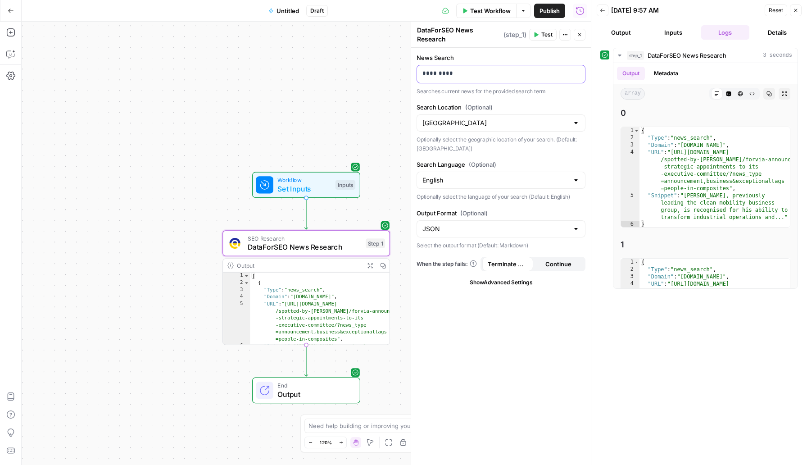
click at [502, 74] on p "*********" at bounding box center [500, 73] width 157 height 9
click at [680, 25] on header "Back 08/19/25 at 9:57 AM Reset Close Output Inputs Logs Details" at bounding box center [699, 21] width 216 height 43
click at [677, 33] on button "Inputs" at bounding box center [673, 32] width 49 height 14
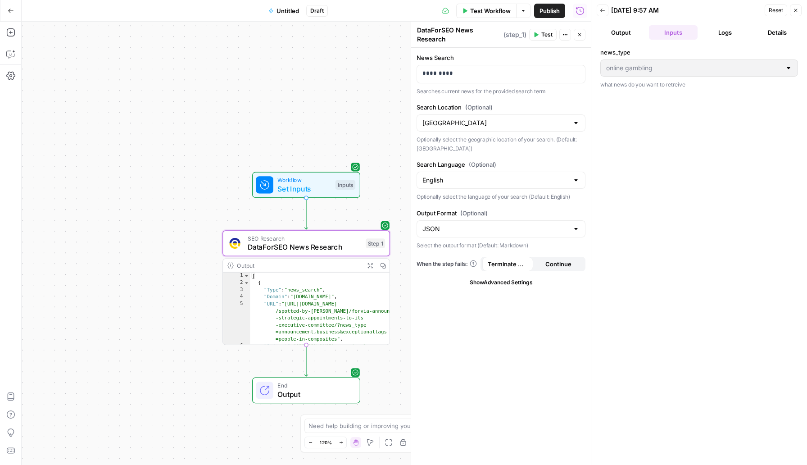
click at [722, 34] on button "Logs" at bounding box center [725, 32] width 49 height 14
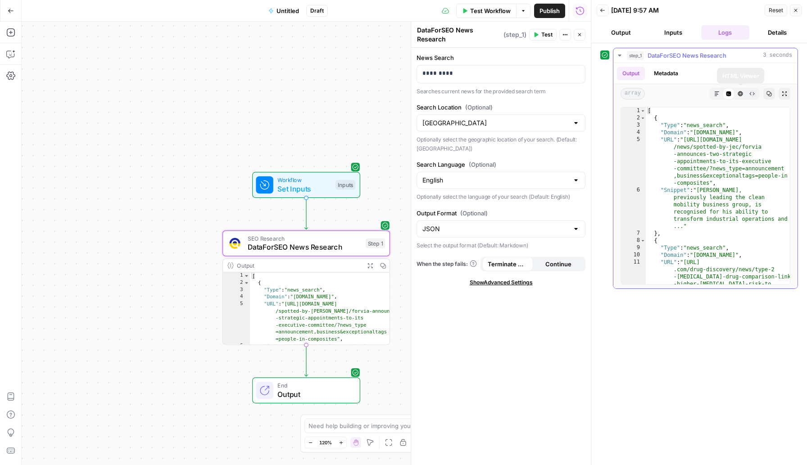
click at [744, 92] on button "HTML Viewer" at bounding box center [741, 94] width 12 height 12
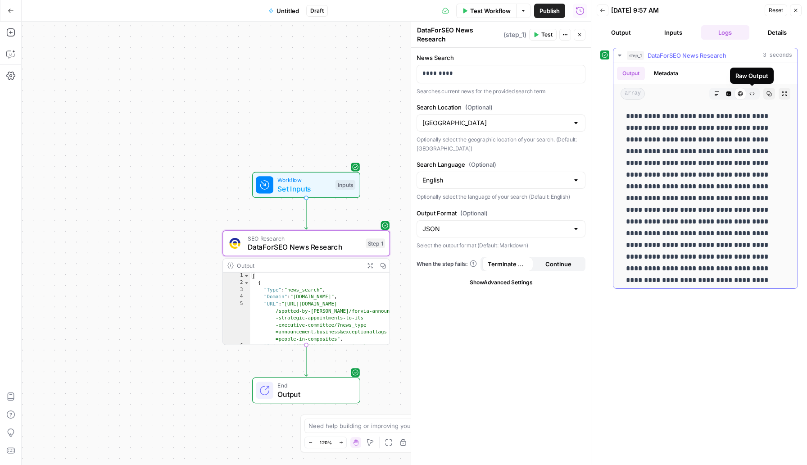
click at [753, 93] on icon "button" at bounding box center [751, 93] width 5 height 5
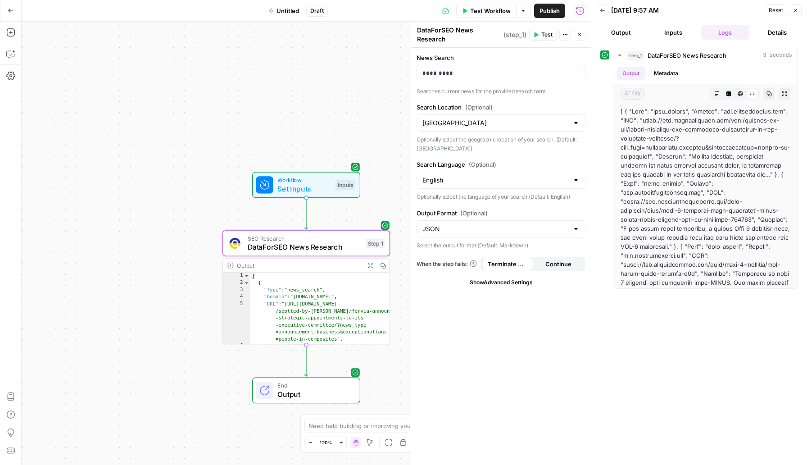
click at [767, 31] on button "Details" at bounding box center [777, 32] width 49 height 14
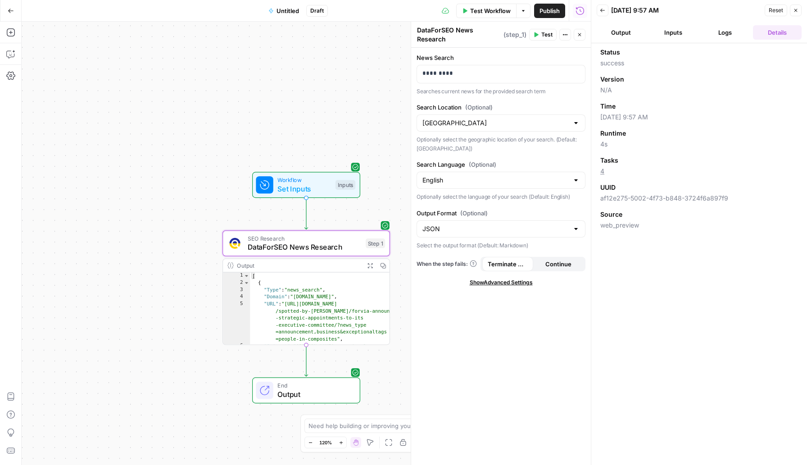
click at [620, 31] on button "Output" at bounding box center [621, 32] width 49 height 14
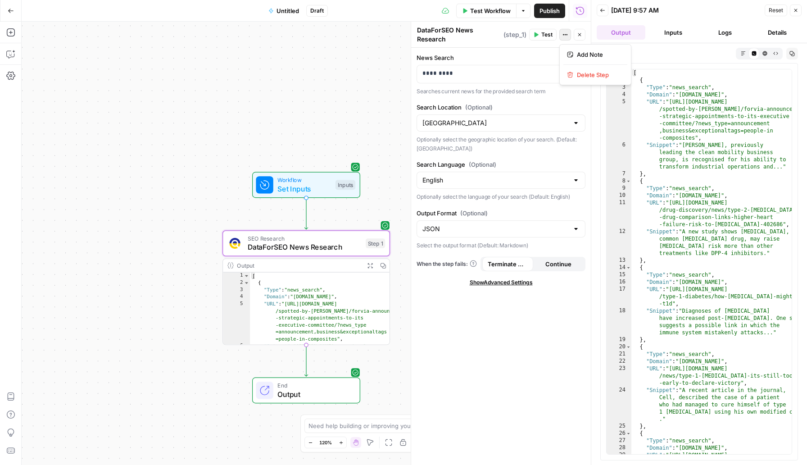
click at [563, 33] on icon "button" at bounding box center [565, 34] width 5 height 5
click at [481, 46] on header "DataForSEO News Research DataForSEO News Research ( step_1 ) Test Actions Close" at bounding box center [501, 35] width 180 height 26
click at [475, 88] on p "Searches current news for the provided search term" at bounding box center [501, 91] width 169 height 9
click at [468, 73] on p "*********" at bounding box center [500, 73] width 157 height 9
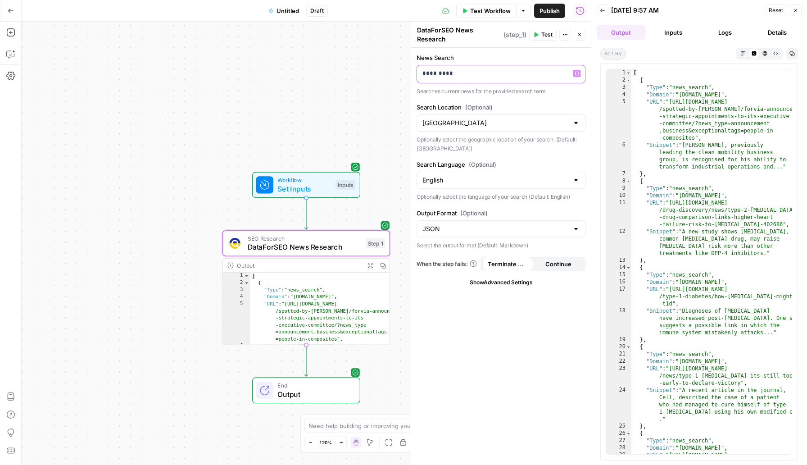
click at [579, 74] on icon "button" at bounding box center [577, 73] width 5 height 5
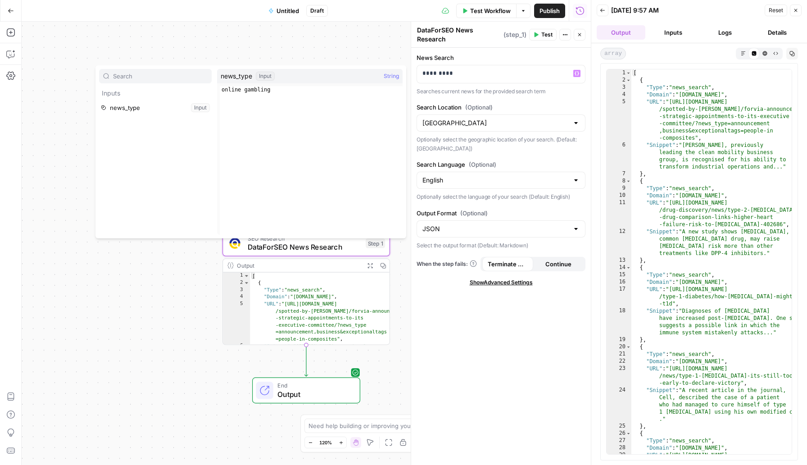
click at [356, 46] on div "Workflow Set Inputs Inputs SEO Research DataForSEO News Research Step 1 Output …" at bounding box center [306, 243] width 569 height 443
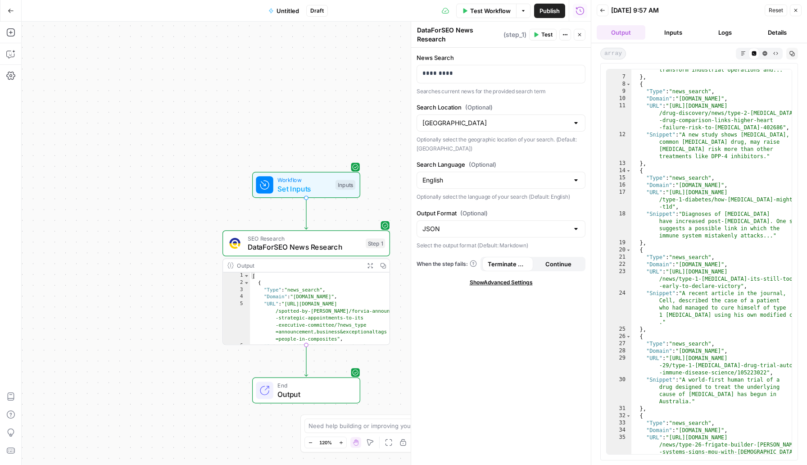
scroll to position [532, 0]
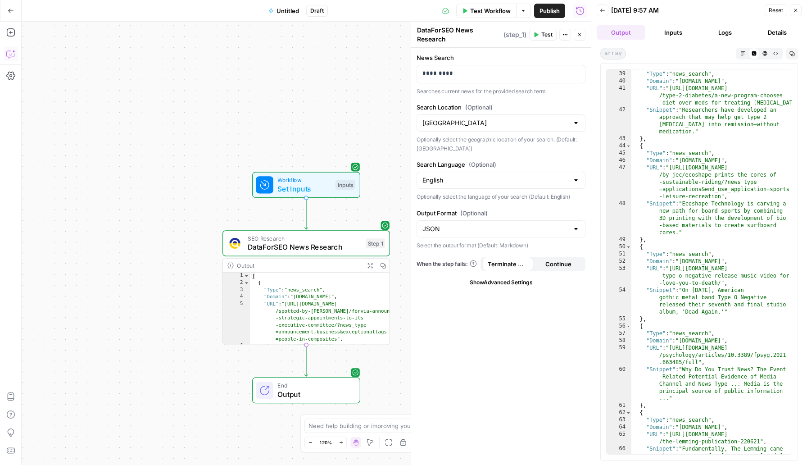
click at [9, 54] on icon "button" at bounding box center [10, 54] width 9 height 9
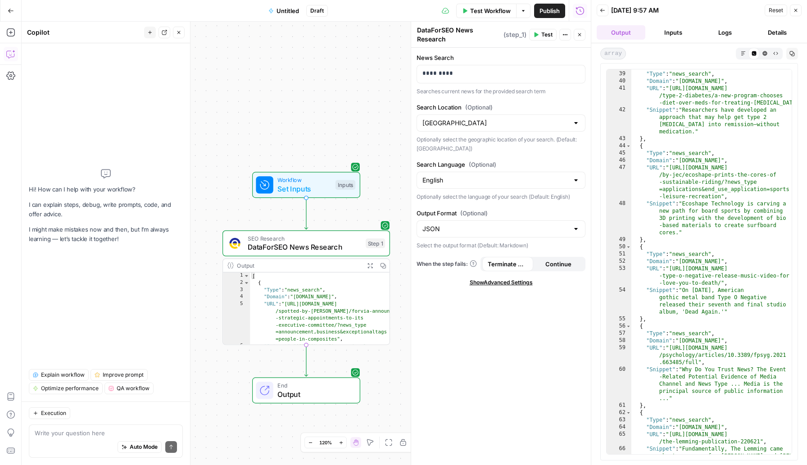
click at [89, 426] on div "Write your question here Auto Mode Send" at bounding box center [106, 440] width 154 height 33
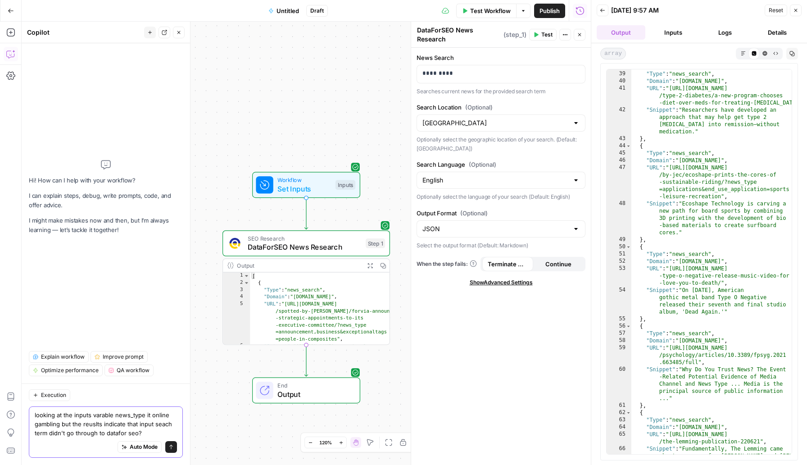
type textarea "looking at the inputs varable news_type it online gambling but the reuslts indi…"
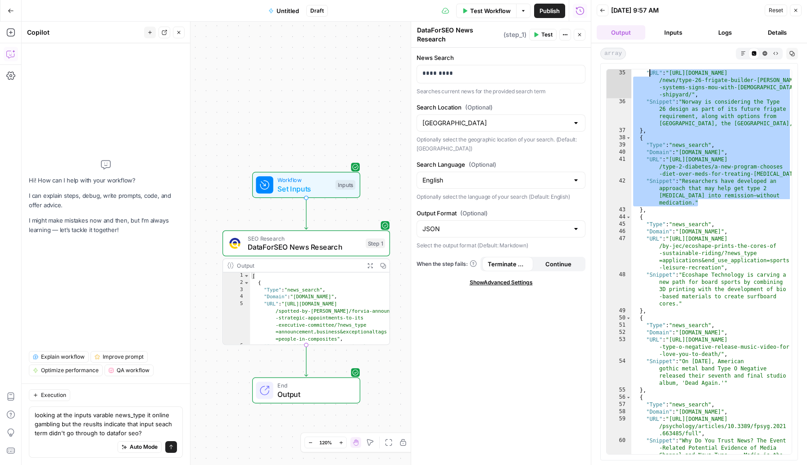
scroll to position [0, 0]
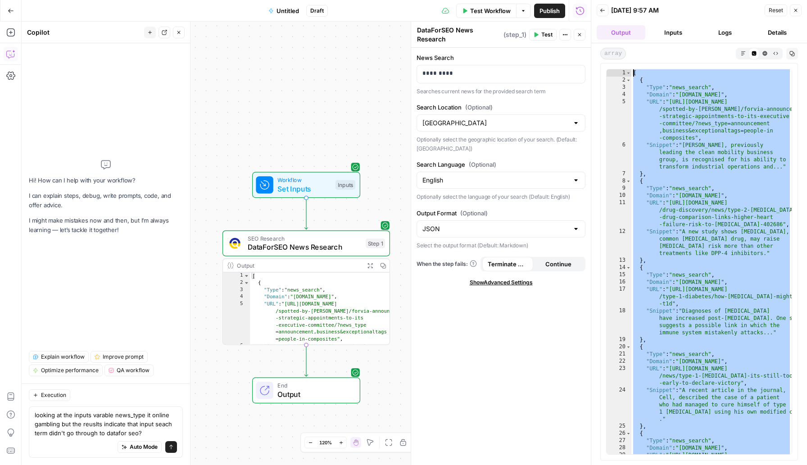
drag, startPoint x: 714, startPoint y: 132, endPoint x: 649, endPoint y: 0, distance: 147.0
click at [649, 0] on div "**********" at bounding box center [699, 232] width 216 height 465
type textarea "* ***"
click at [146, 431] on textarea "looking at the inputs varable news_type it online gambling but the reuslts indi…" at bounding box center [106, 423] width 142 height 27
paste textarea "[ { "Type": "news_search", "Domain": "www.jeccomposites.com", "URL": "https://w…"
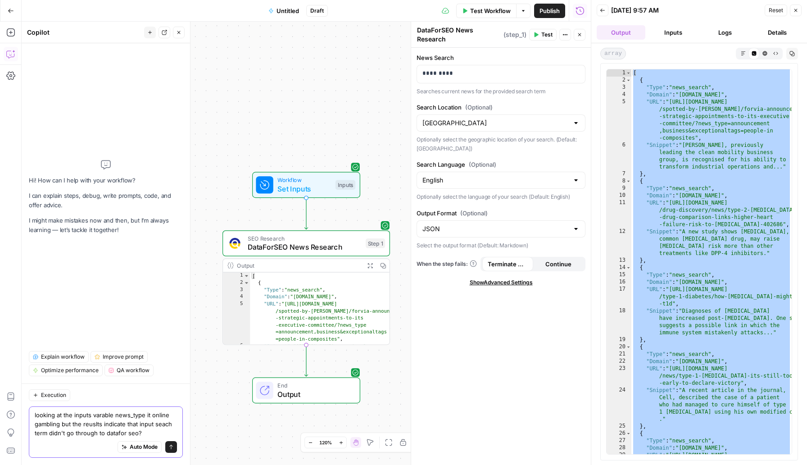
type textarea "looking at the inputs varable news_type it online gambling but the reuslts indi…"
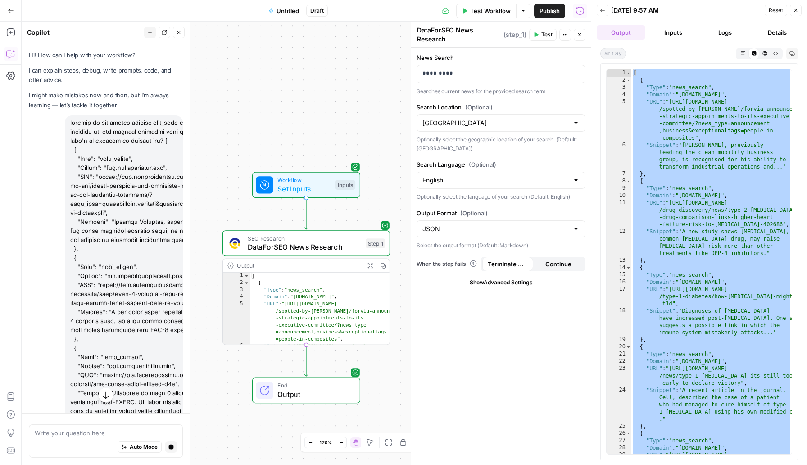
click at [527, 282] on span "Show Advanced Settings" at bounding box center [501, 282] width 63 height 8
click at [536, 315] on input "Select Version" at bounding box center [495, 313] width 146 height 9
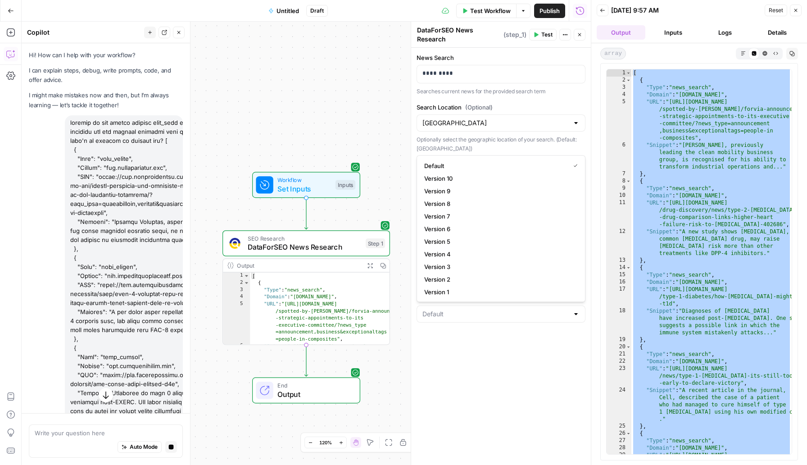
type input "Default"
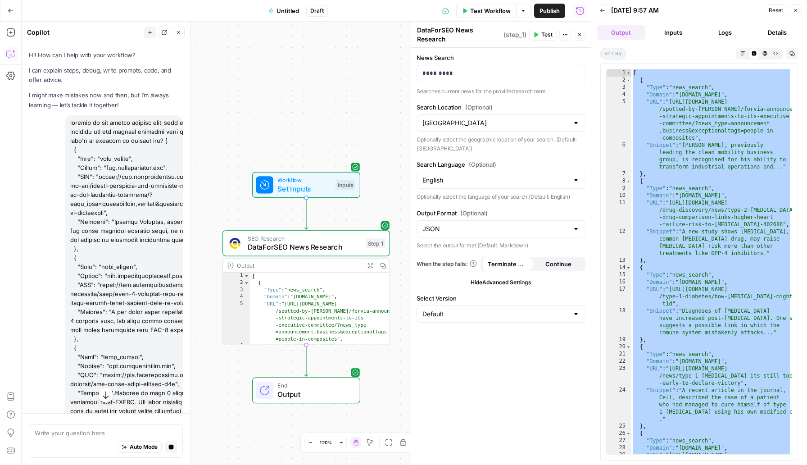
click at [540, 380] on div "News Search ********* Searches current news for the provided search term Search…" at bounding box center [501, 256] width 180 height 417
click at [507, 72] on p "*********" at bounding box center [500, 73] width 157 height 9
click at [291, 189] on span "Set Inputs" at bounding box center [304, 188] width 54 height 11
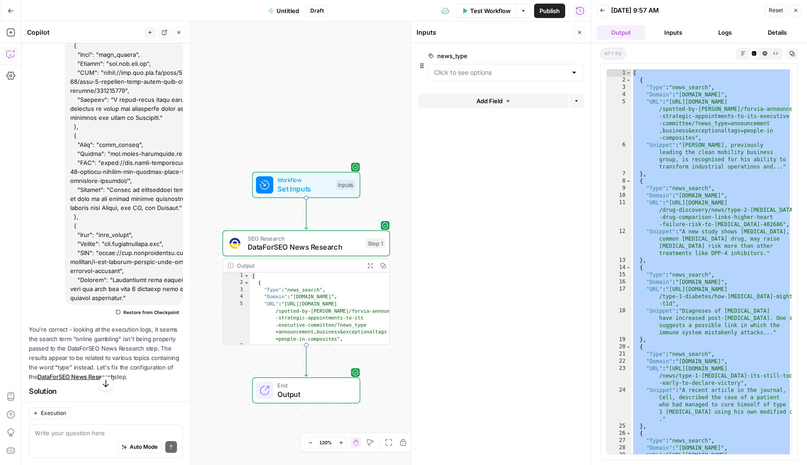
scroll to position [611, 0]
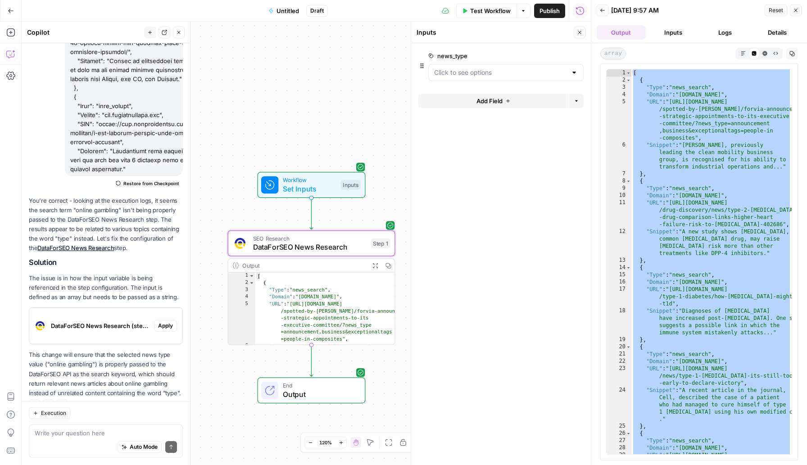
click at [165, 322] on span "Apply" at bounding box center [165, 326] width 15 height 8
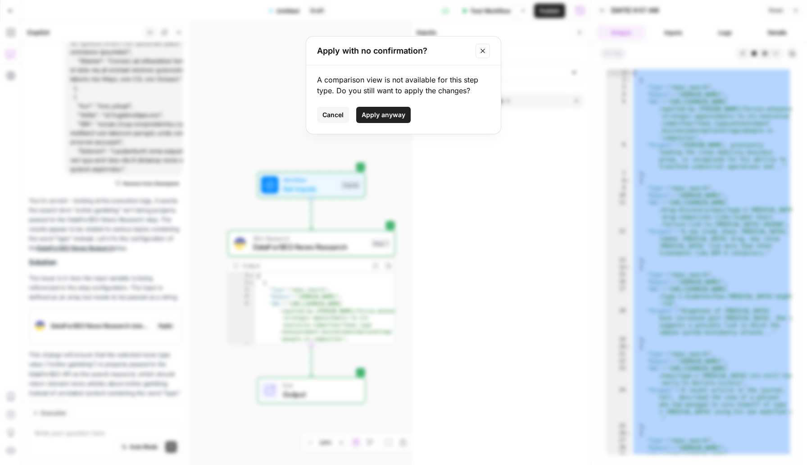
click at [387, 113] on span "Apply anyway" at bounding box center [384, 114] width 44 height 9
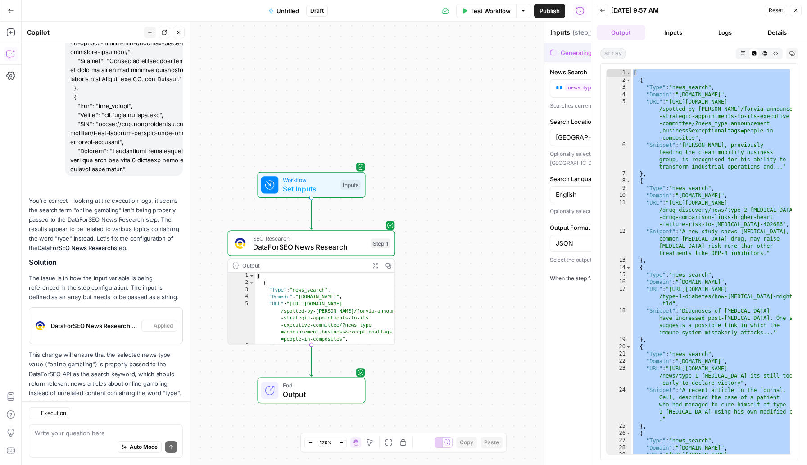
type textarea "DataForSEO News Research"
click at [387, 113] on div "Workflow Set Inputs Inputs SEO Research DataForSEO News Research Step 1 Output …" at bounding box center [306, 243] width 569 height 443
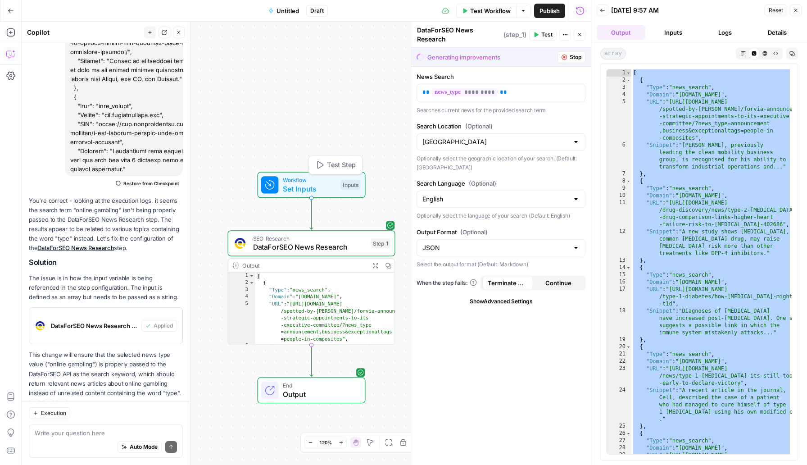
click at [320, 185] on span "Set Inputs" at bounding box center [310, 188] width 54 height 11
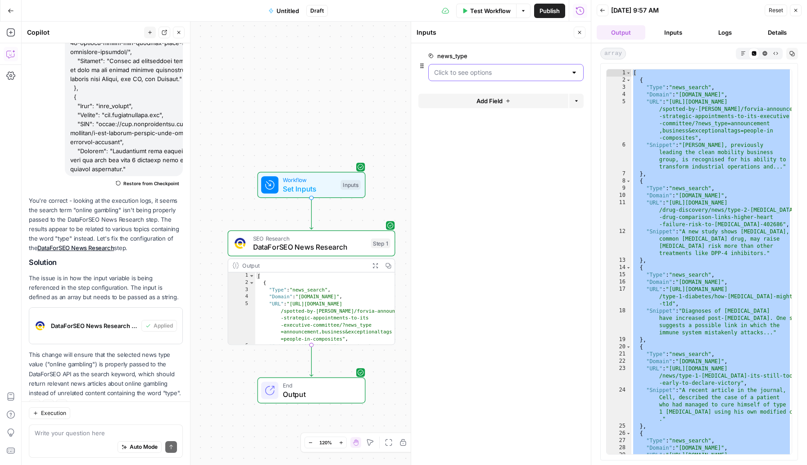
click at [521, 77] on input "news_type" at bounding box center [500, 72] width 133 height 9
click at [487, 200] on form "news_type edit field Delete group Add Field Options" at bounding box center [501, 254] width 180 height 422
click at [286, 245] on span "DataForSEO News Research" at bounding box center [309, 246] width 113 height 11
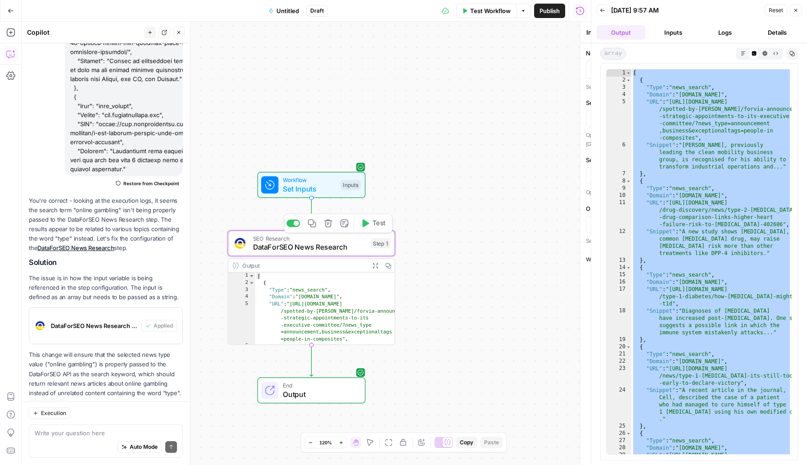
type textarea "DataForSEO News Research"
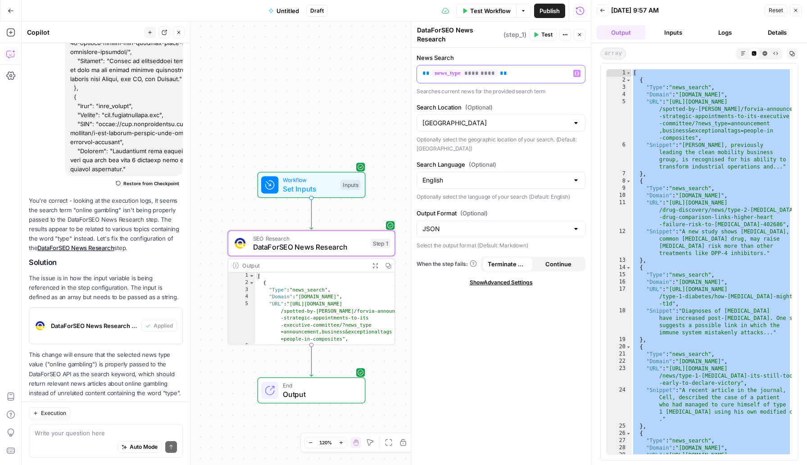
click at [508, 74] on p "** ********* **" at bounding box center [500, 73] width 157 height 9
click at [470, 10] on span "Test Workflow" at bounding box center [490, 10] width 41 height 9
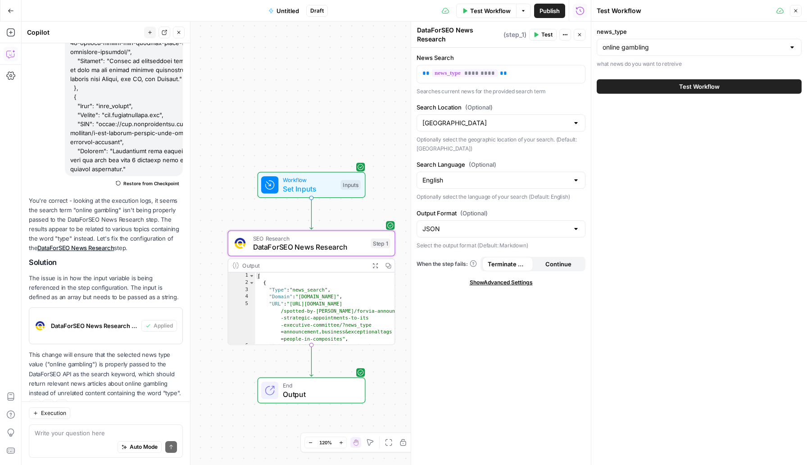
click at [658, 89] on button "Test Workflow" at bounding box center [699, 86] width 205 height 14
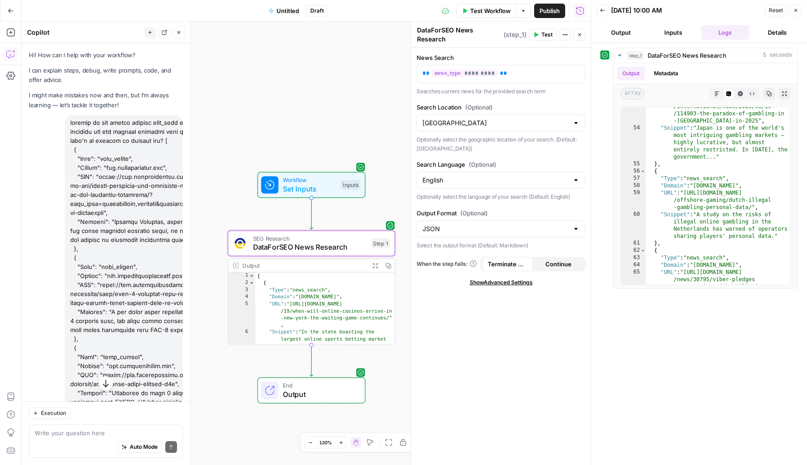
click at [284, 13] on span "Untitled" at bounding box center [288, 10] width 23 height 9
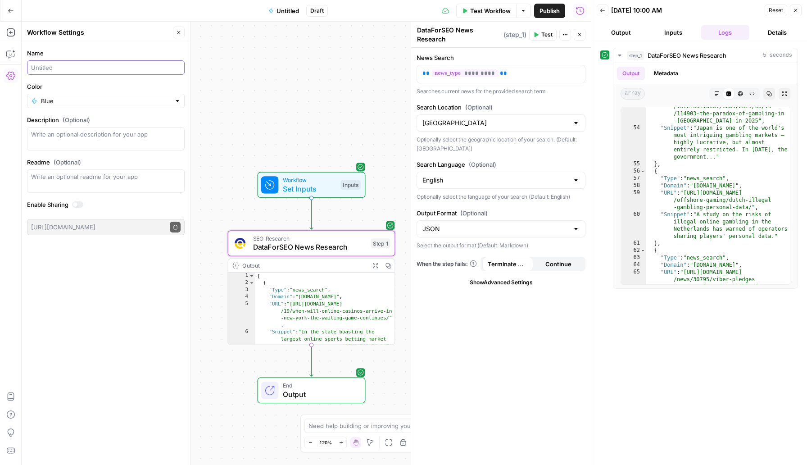
click at [93, 68] on input "Name" at bounding box center [106, 67] width 150 height 9
type input "N"
type input "Google News Spinner"
click at [165, 99] on input "Color" at bounding box center [106, 100] width 130 height 9
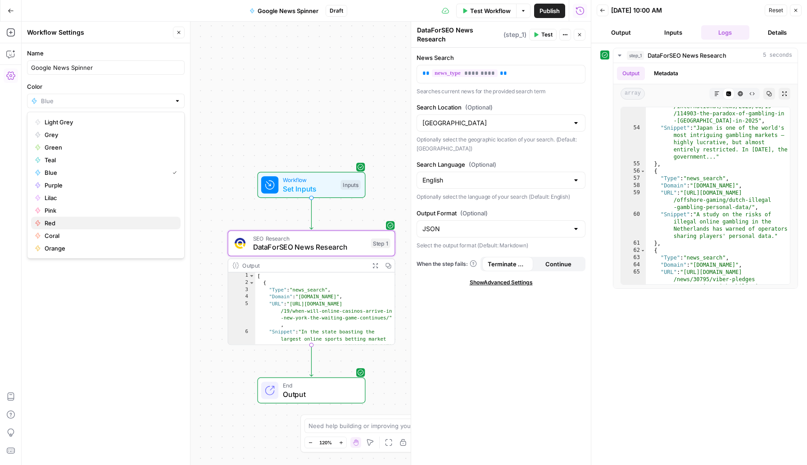
click at [117, 218] on button "Red" at bounding box center [106, 223] width 150 height 13
type input "Red"
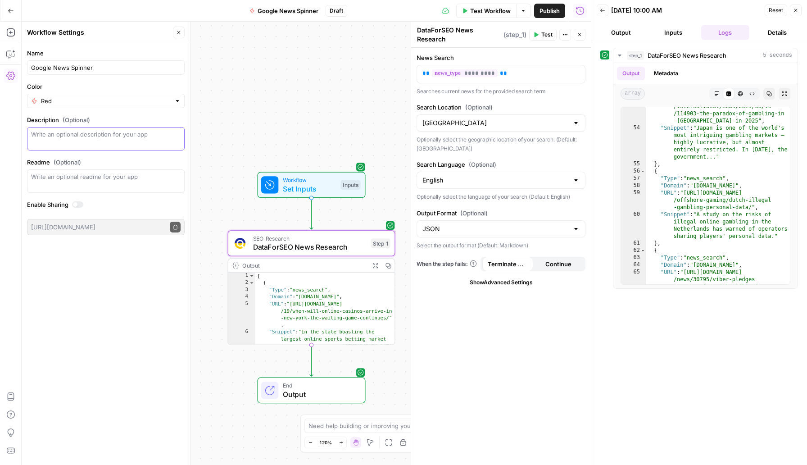
click at [155, 137] on textarea "Description (Optional)" at bounding box center [106, 139] width 150 height 18
type textarea "Generate News based on trending stories"
click at [181, 31] on icon "button" at bounding box center [178, 32] width 5 height 5
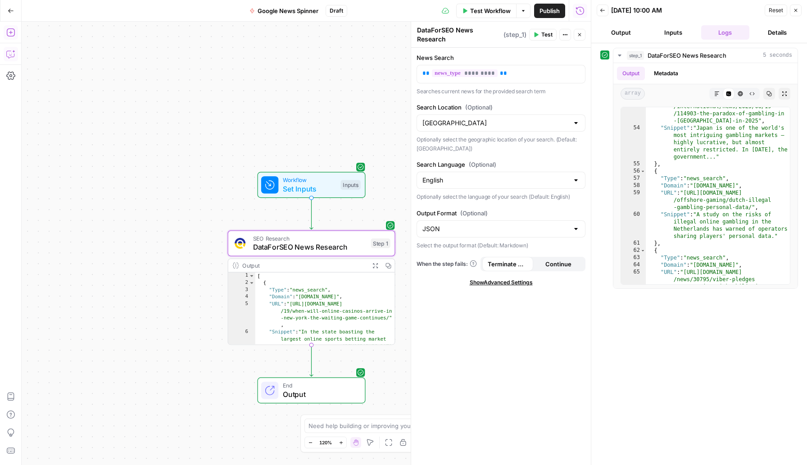
click at [8, 31] on icon "button" at bounding box center [10, 32] width 9 height 9
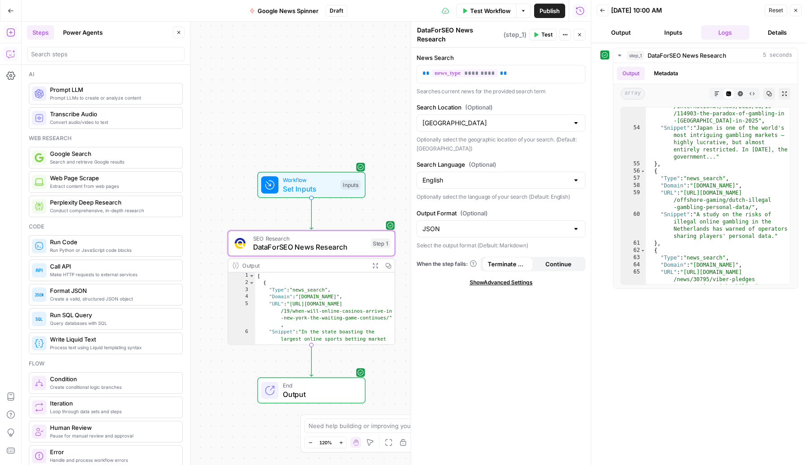
click at [73, 99] on span "Prompt LLMs to create or analyze content" at bounding box center [112, 97] width 125 height 7
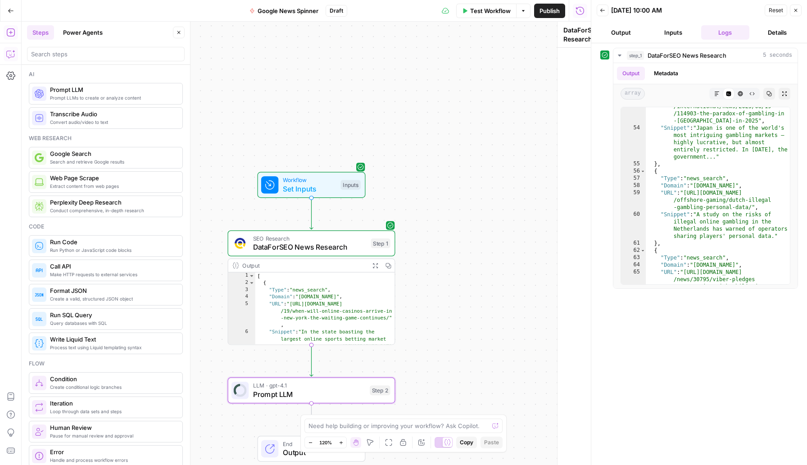
type textarea "Prompt LLM"
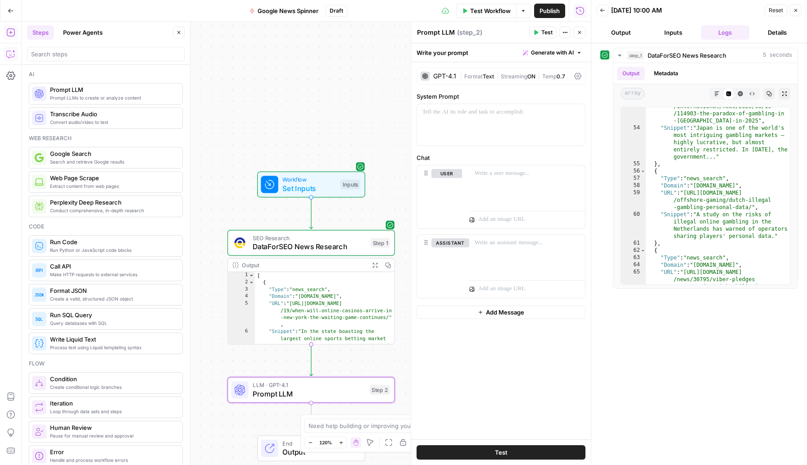
click at [448, 74] on div "GPT-4.1" at bounding box center [444, 76] width 23 height 6
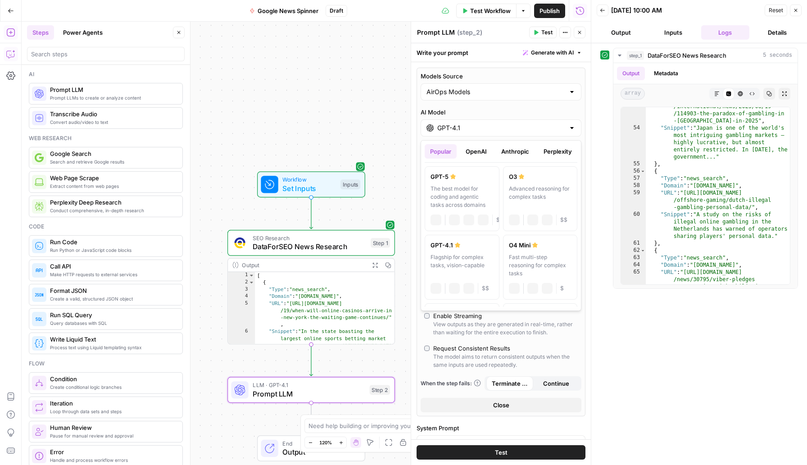
click at [477, 126] on input "GPT-4.1" at bounding box center [500, 127] width 127 height 9
click at [544, 263] on div "Fast multi-step reasoning for complex tasks" at bounding box center [540, 265] width 63 height 24
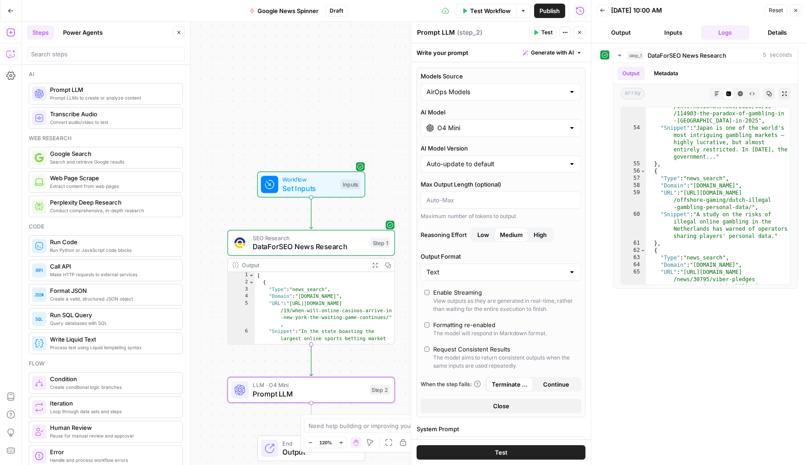
click at [490, 126] on input "O4 Mini" at bounding box center [500, 127] width 127 height 9
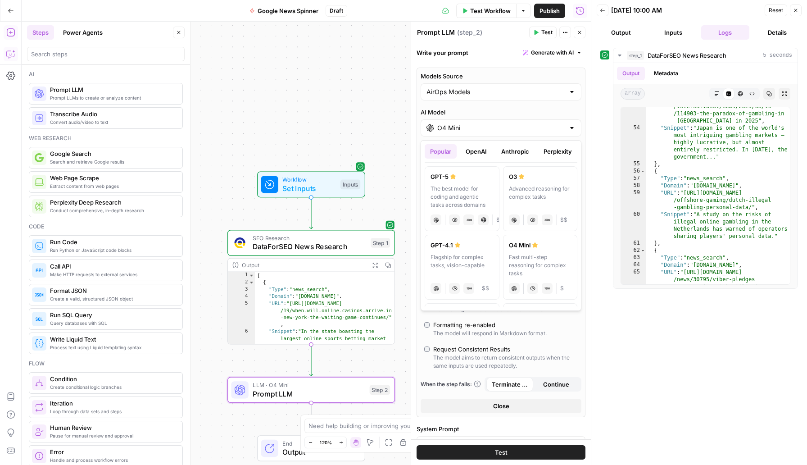
click at [479, 154] on button "OpenAI" at bounding box center [476, 151] width 32 height 14
click at [442, 154] on button "Popular" at bounding box center [441, 151] width 32 height 14
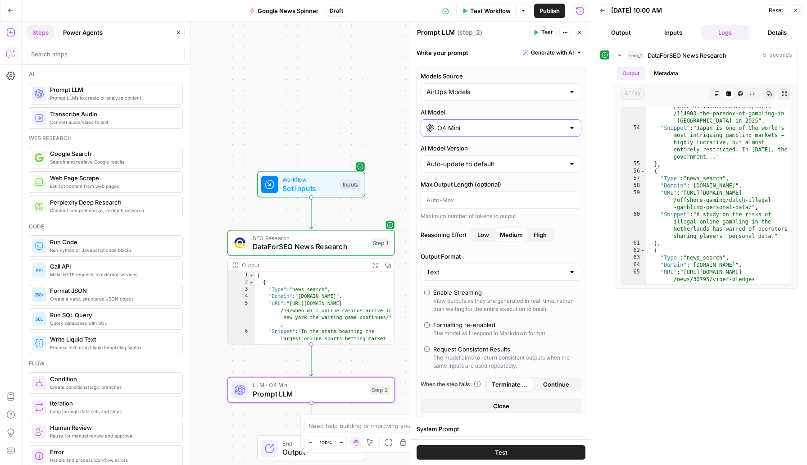
click at [491, 131] on input "O4 Mini" at bounding box center [500, 127] width 127 height 9
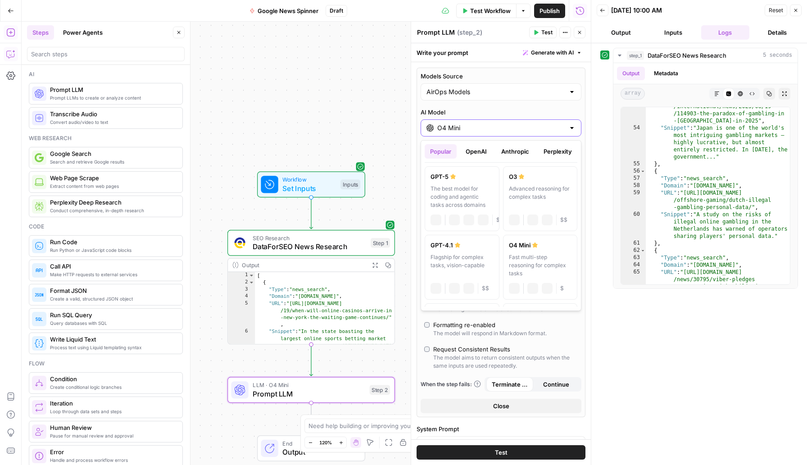
click at [499, 132] on div "O4 Mini" at bounding box center [501, 127] width 161 height 17
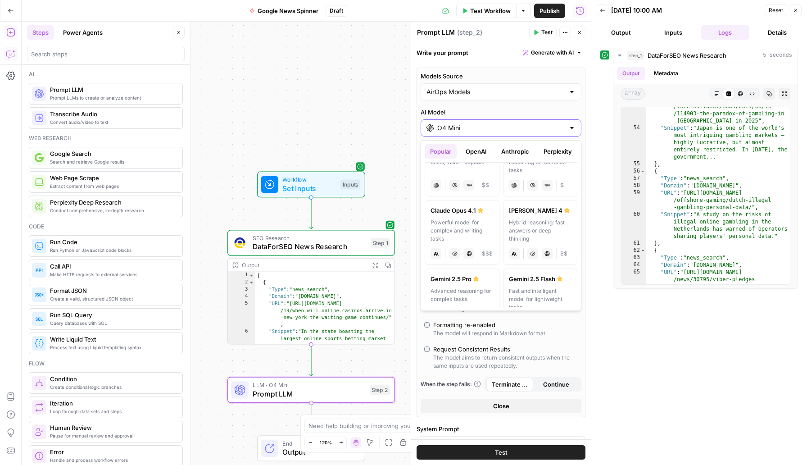
scroll to position [194, 0]
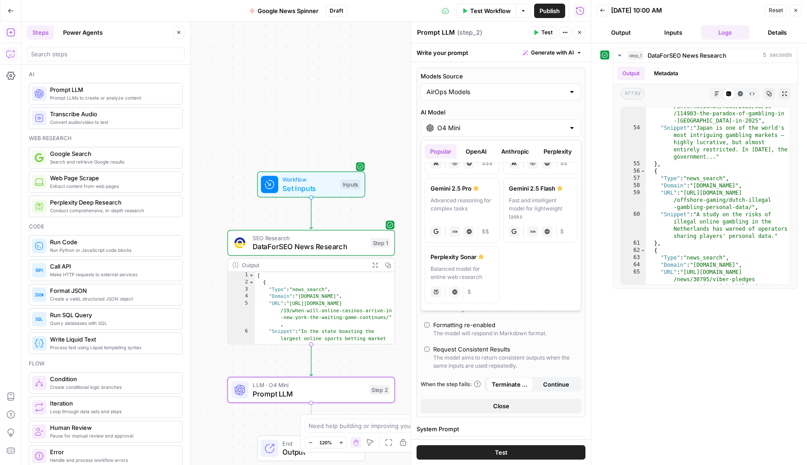
click at [536, 206] on div "Fast and intelligent model for lightweight tasks" at bounding box center [540, 208] width 63 height 24
type input "Gemini 2.5 Flash"
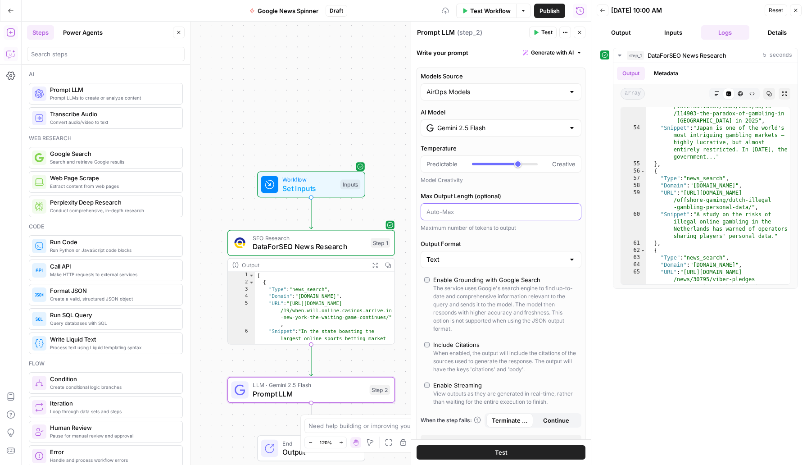
click at [455, 213] on input "Max Output Length (optional)" at bounding box center [501, 211] width 149 height 9
click at [494, 189] on div "Temperature Predictable Creative Model Creativity Max Output Length (optional) …" at bounding box center [501, 188] width 161 height 88
type input "***"
drag, startPoint x: 519, startPoint y: 167, endPoint x: 497, endPoint y: 167, distance: 22.5
click at [497, 167] on div at bounding box center [505, 163] width 66 height 9
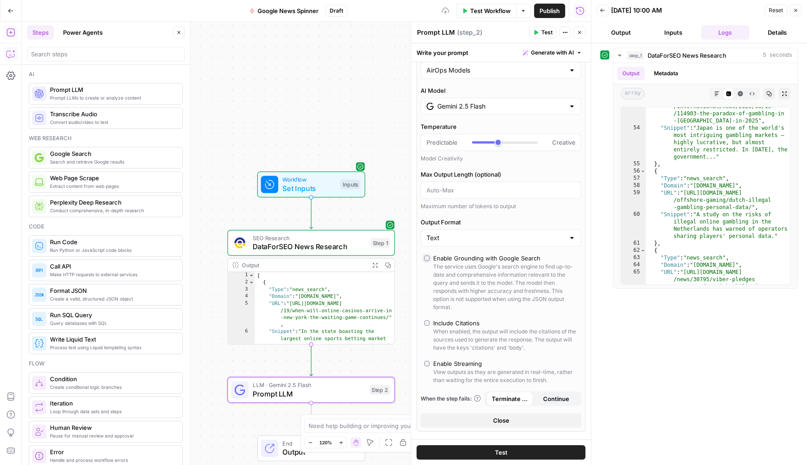
scroll to position [73, 0]
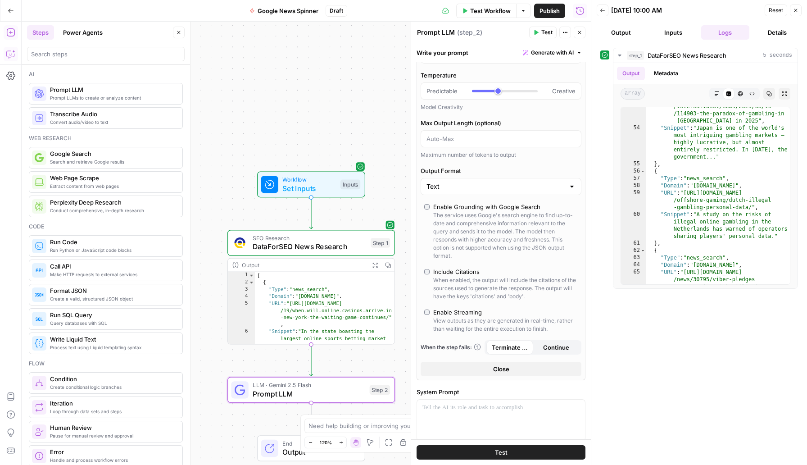
click at [541, 348] on button "Continue" at bounding box center [556, 347] width 47 height 14
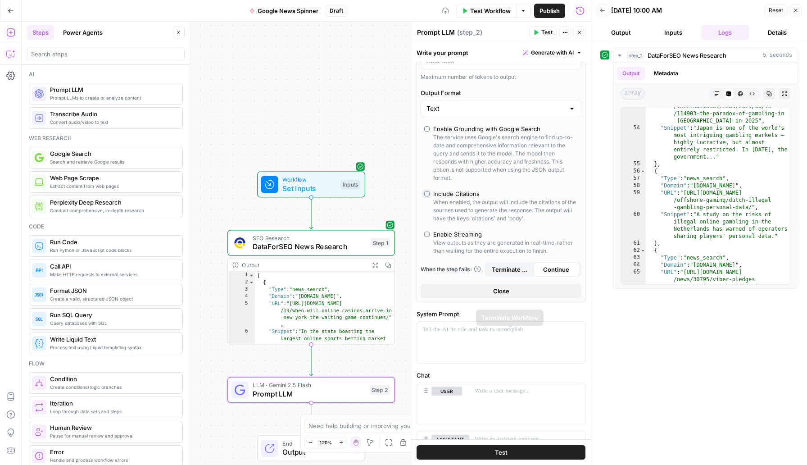
scroll to position [211, 0]
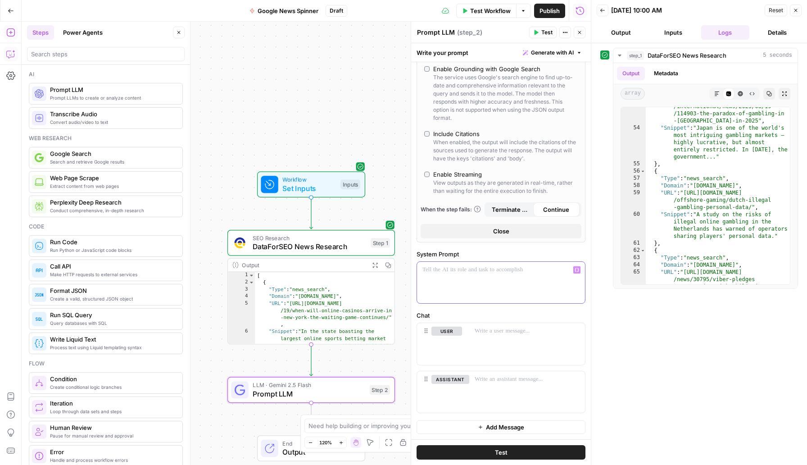
click at [510, 286] on div at bounding box center [501, 282] width 168 height 41
click at [509, 339] on div at bounding box center [527, 343] width 116 height 41
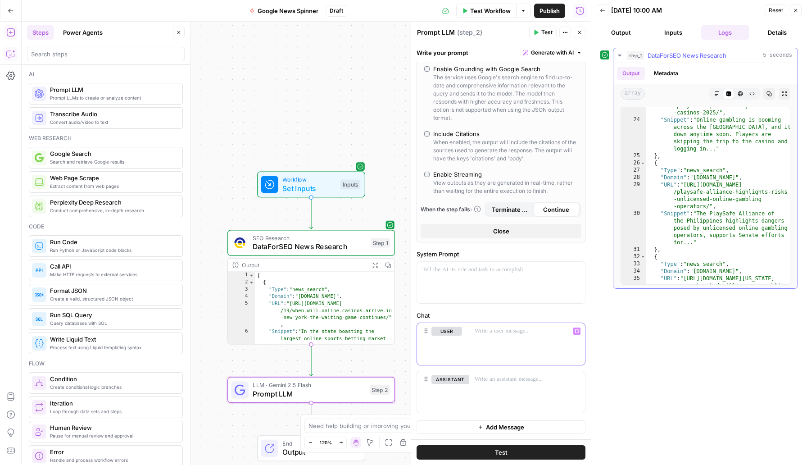
scroll to position [0, 0]
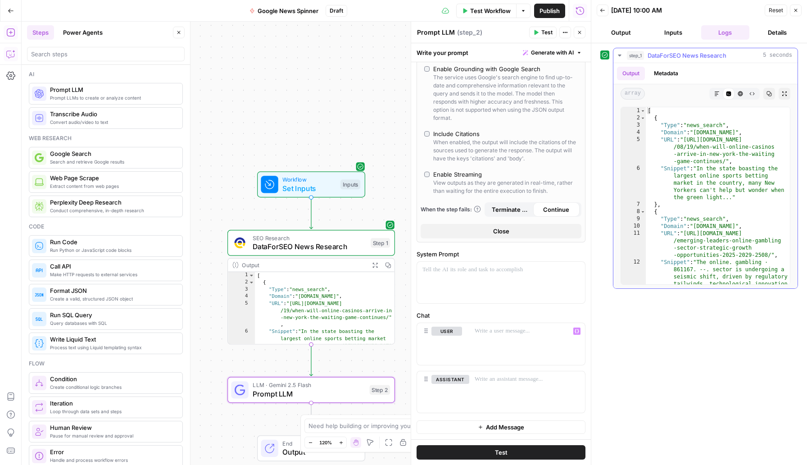
click at [703, 57] on span "DataForSEO News Research" at bounding box center [687, 55] width 79 height 9
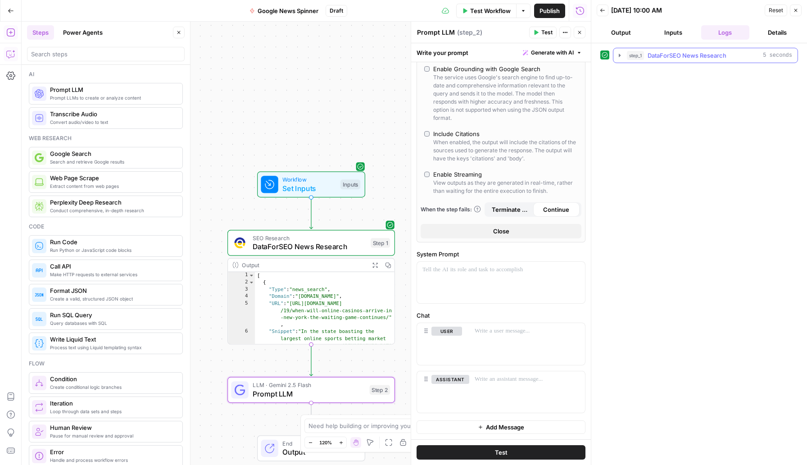
click at [703, 57] on span "DataForSEO News Research" at bounding box center [687, 55] width 79 height 9
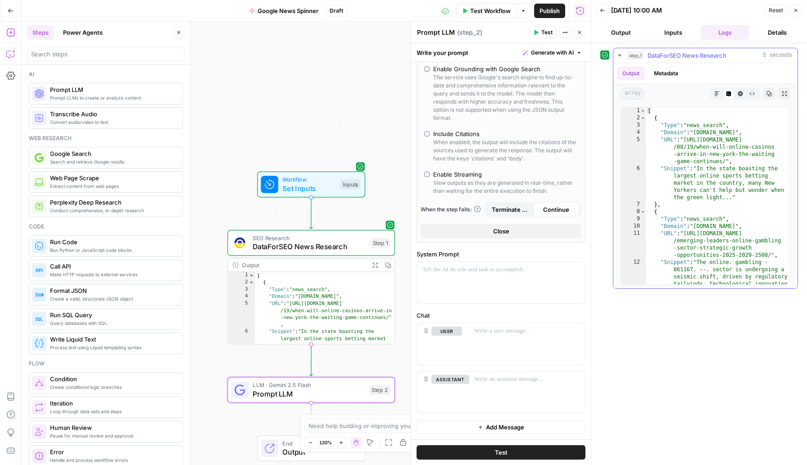
click at [752, 97] on button "Raw Output" at bounding box center [752, 94] width 12 height 12
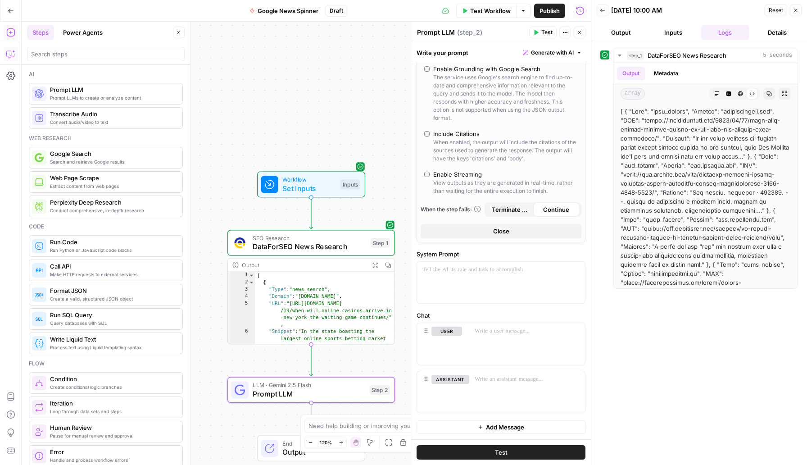
click at [775, 29] on button "Details" at bounding box center [777, 32] width 49 height 14
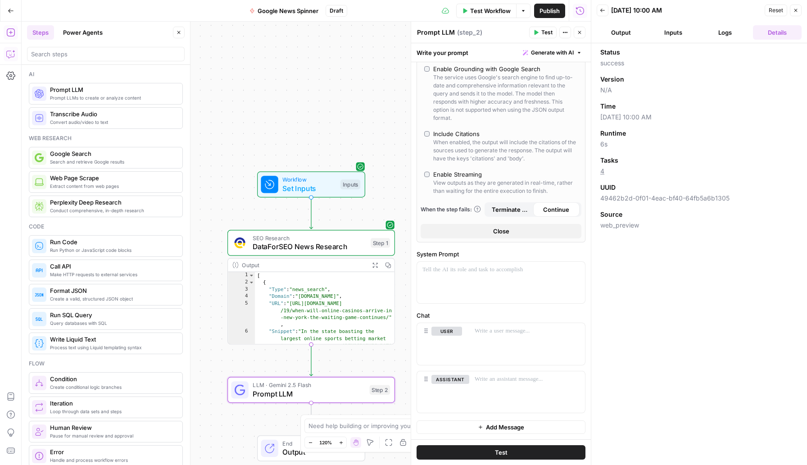
click at [726, 36] on button "Logs" at bounding box center [725, 32] width 49 height 14
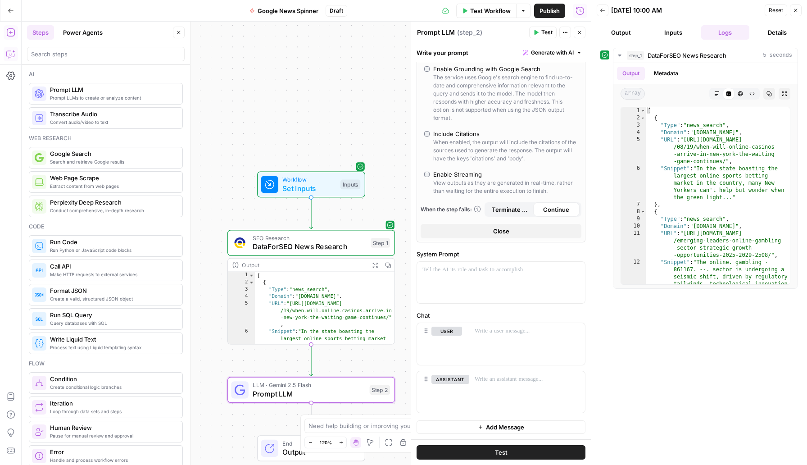
click at [618, 34] on button "Output" at bounding box center [621, 32] width 49 height 14
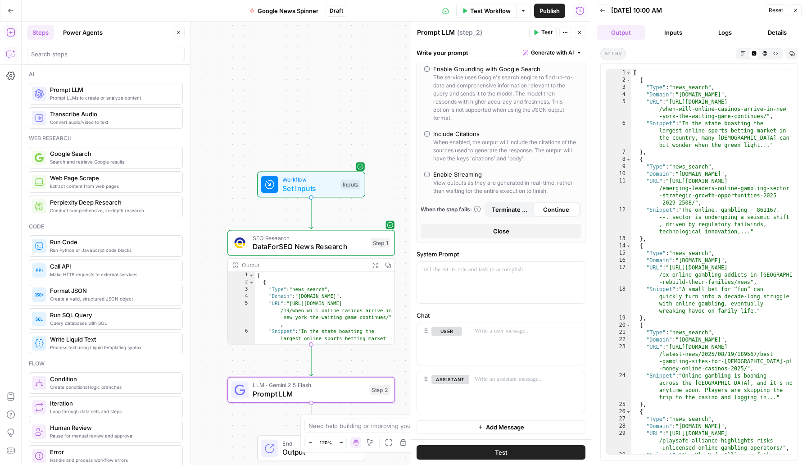
click at [777, 51] on icon "button" at bounding box center [775, 53] width 5 height 5
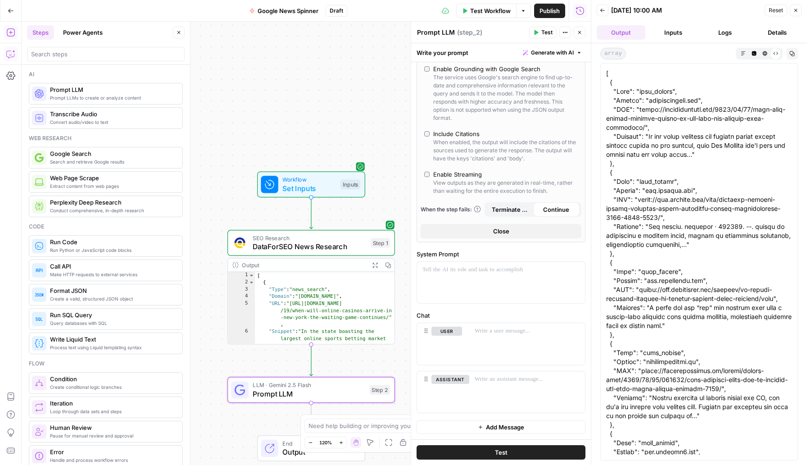
click at [790, 52] on icon "button" at bounding box center [792, 53] width 5 height 5
click at [496, 334] on p at bounding box center [527, 331] width 105 height 9
drag, startPoint x: 427, startPoint y: 379, endPoint x: 422, endPoint y: 325, distance: 54.3
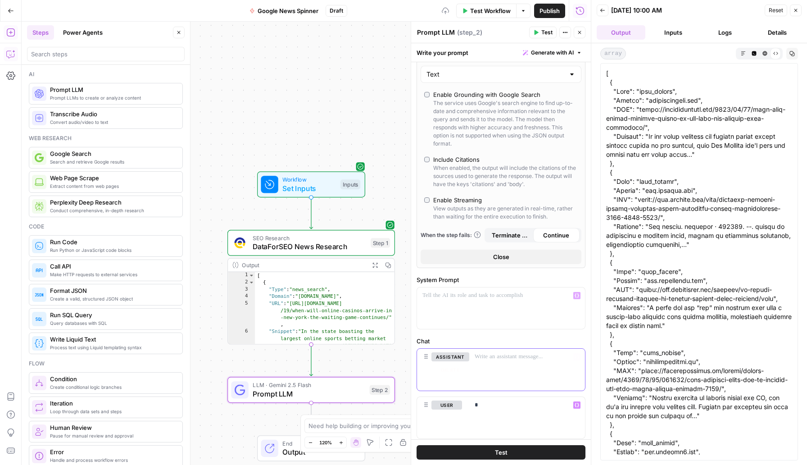
click at [492, 368] on div at bounding box center [527, 369] width 116 height 41
click at [504, 317] on div at bounding box center [501, 307] width 168 height 41
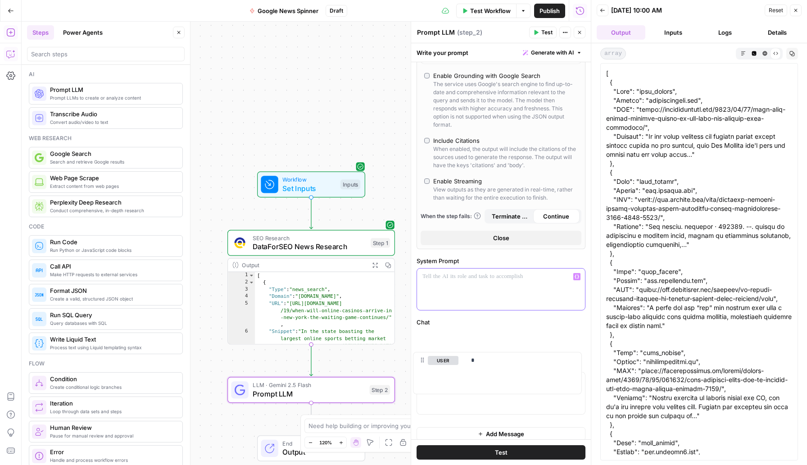
drag, startPoint x: 427, startPoint y: 407, endPoint x: 424, endPoint y: 359, distance: 48.3
click at [491, 341] on p "*" at bounding box center [527, 337] width 105 height 9
click at [441, 398] on button "Delete" at bounding box center [450, 399] width 38 height 10
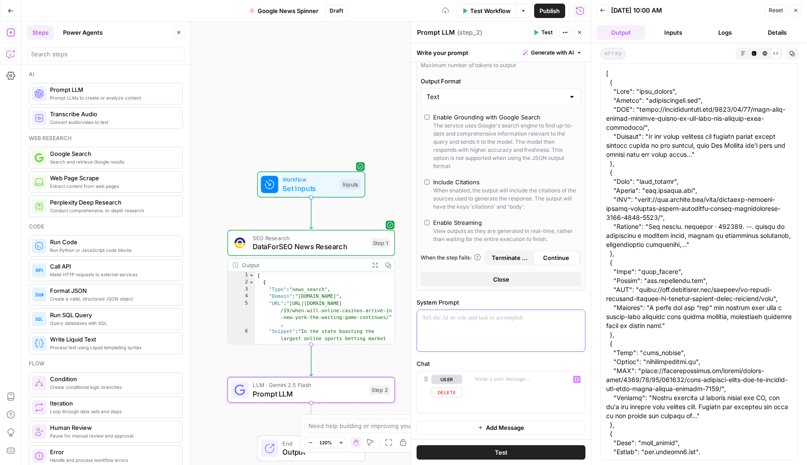
click at [473, 319] on p at bounding box center [500, 317] width 157 height 9
click at [427, 328] on p "**********" at bounding box center [500, 322] width 157 height 18
click at [507, 334] on div "**********" at bounding box center [501, 330] width 168 height 41
drag, startPoint x: 522, startPoint y: 329, endPoint x: 448, endPoint y: 329, distance: 74.3
click at [448, 329] on p "**********" at bounding box center [500, 322] width 157 height 18
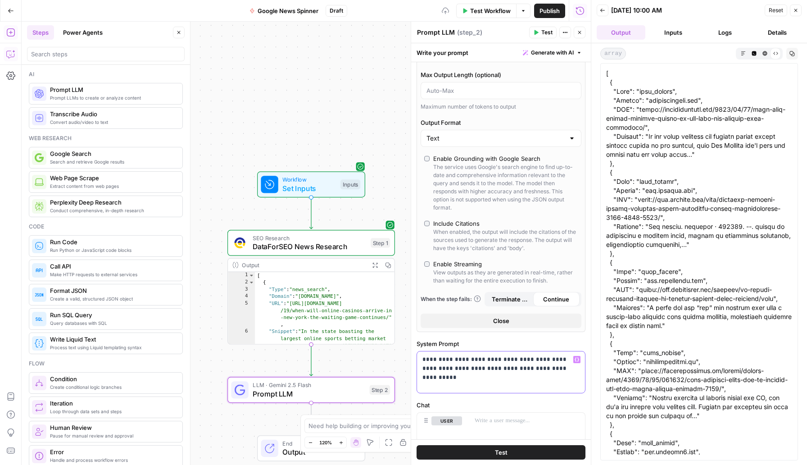
scroll to position [204, 0]
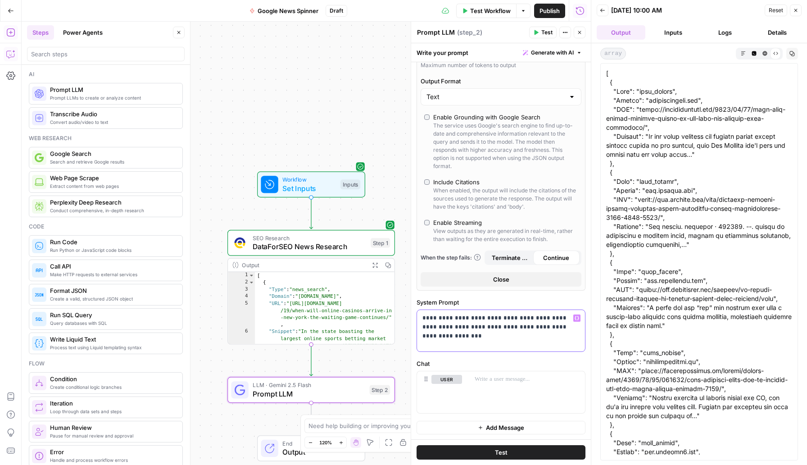
click at [501, 328] on p "**********" at bounding box center [500, 322] width 157 height 18
click at [485, 339] on p "**********" at bounding box center [500, 326] width 157 height 27
click at [467, 342] on div "**********" at bounding box center [501, 330] width 168 height 41
click at [502, 328] on p "**********" at bounding box center [500, 326] width 157 height 27
click at [488, 337] on p "**********" at bounding box center [500, 326] width 157 height 27
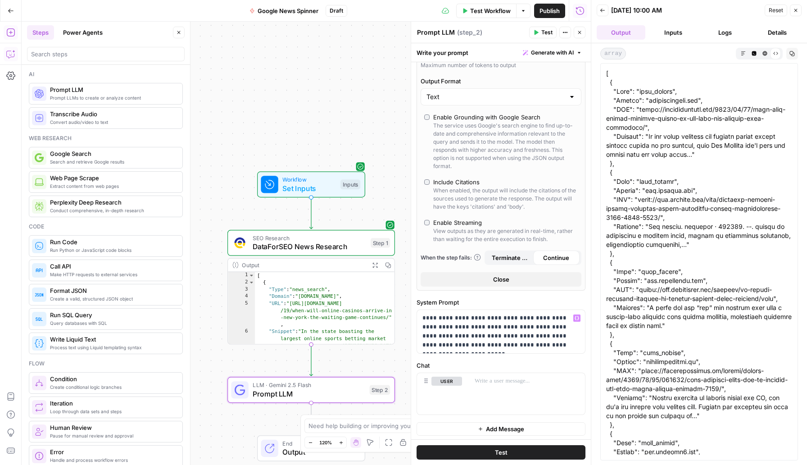
click at [553, 353] on div "Enable JSON mode? Your prompt mentions JSON but output format is set to Text. S…" at bounding box center [501, 149] width 180 height 583
click at [524, 344] on p "**********" at bounding box center [500, 331] width 157 height 36
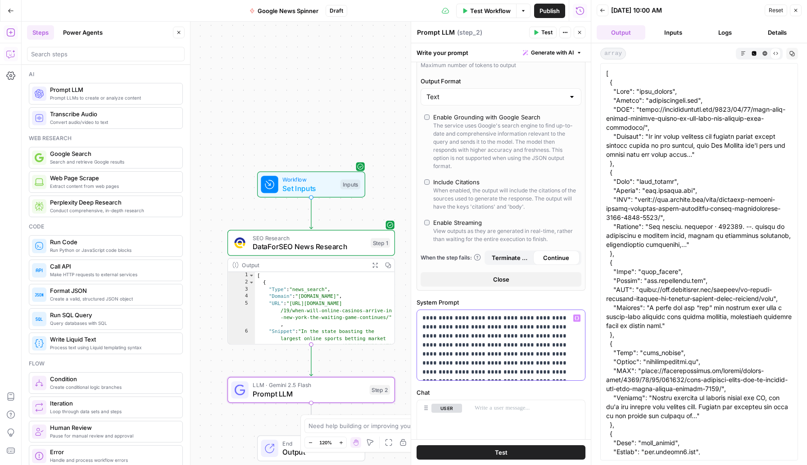
click at [484, 368] on p "**********" at bounding box center [500, 344] width 157 height 63
click at [517, 354] on p "**********" at bounding box center [500, 344] width 157 height 63
click at [509, 354] on p "**********" at bounding box center [500, 344] width 157 height 63
click at [500, 358] on p "**********" at bounding box center [500, 344] width 157 height 63
click at [527, 345] on p "**********" at bounding box center [500, 344] width 157 height 63
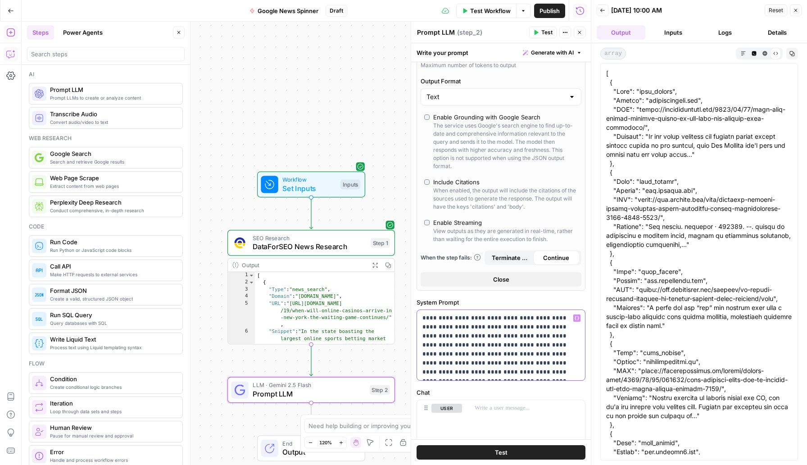
drag, startPoint x: 524, startPoint y: 345, endPoint x: 477, endPoint y: 347, distance: 46.4
click at [477, 347] on p "**********" at bounding box center [500, 344] width 157 height 63
click at [553, 337] on p "**********" at bounding box center [500, 344] width 157 height 63
drag, startPoint x: 577, startPoint y: 336, endPoint x: 553, endPoint y: 336, distance: 23.9
click at [553, 336] on p "**********" at bounding box center [500, 344] width 157 height 63
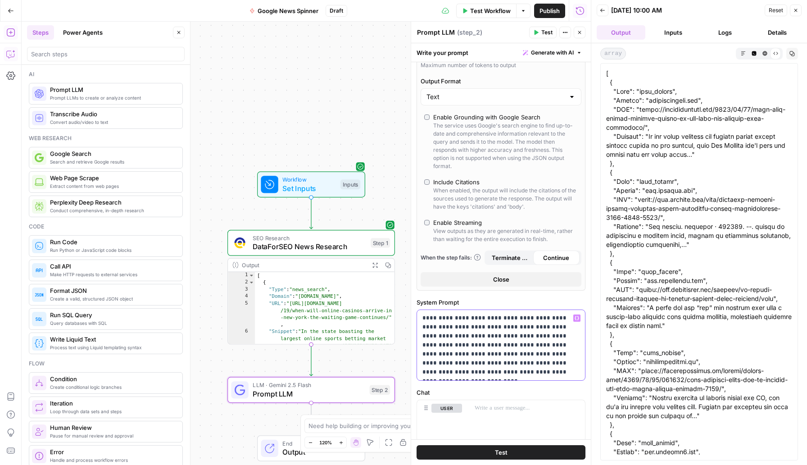
click at [554, 336] on p "**********" at bounding box center [500, 344] width 157 height 63
click at [528, 379] on div "**********" at bounding box center [501, 345] width 168 height 70
click at [503, 419] on div at bounding box center [527, 420] width 116 height 41
click at [577, 408] on icon "button" at bounding box center [577, 408] width 5 height 5
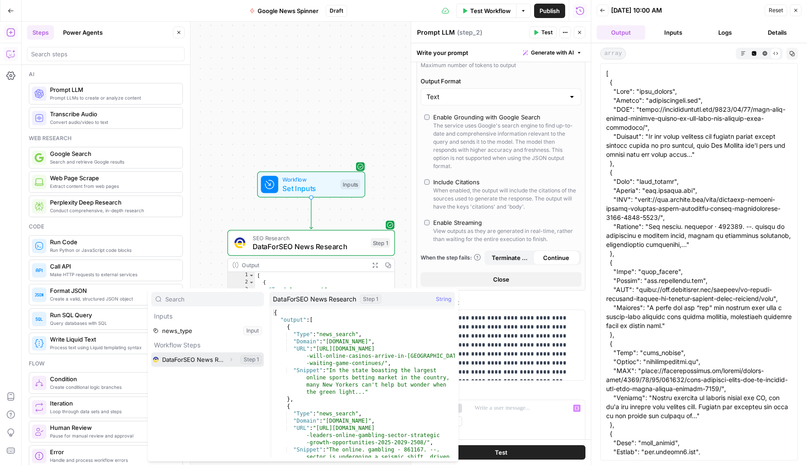
click at [215, 360] on button "Select variable DataForSEO News Research" at bounding box center [207, 359] width 113 height 14
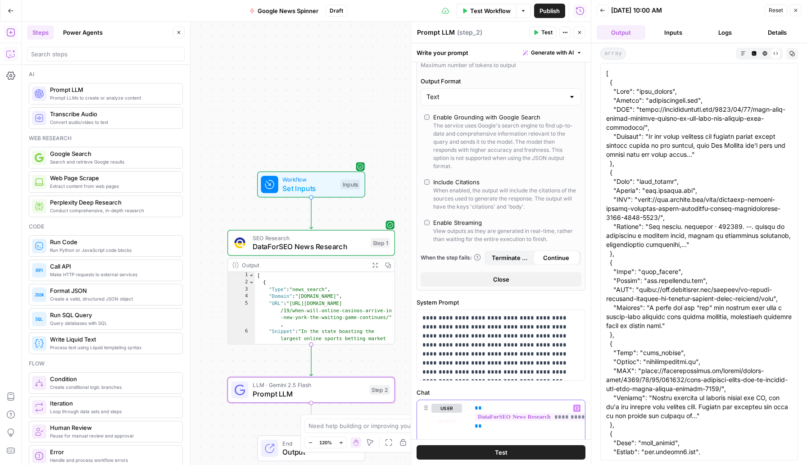
scroll to position [233, 0]
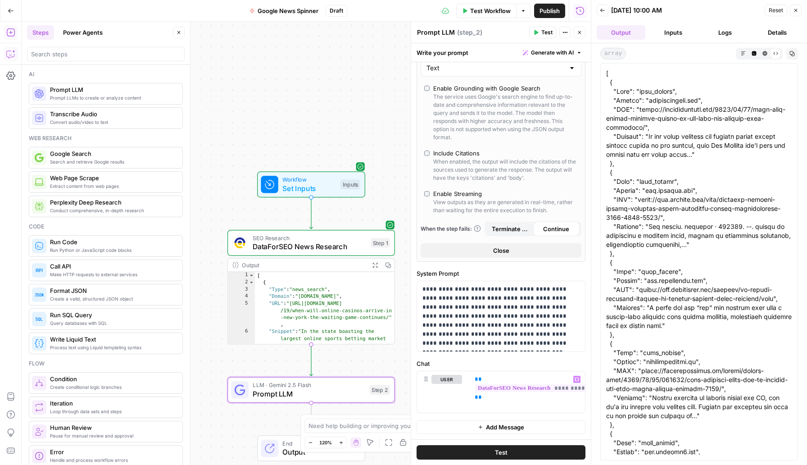
click at [509, 451] on button "Test" at bounding box center [501, 452] width 169 height 14
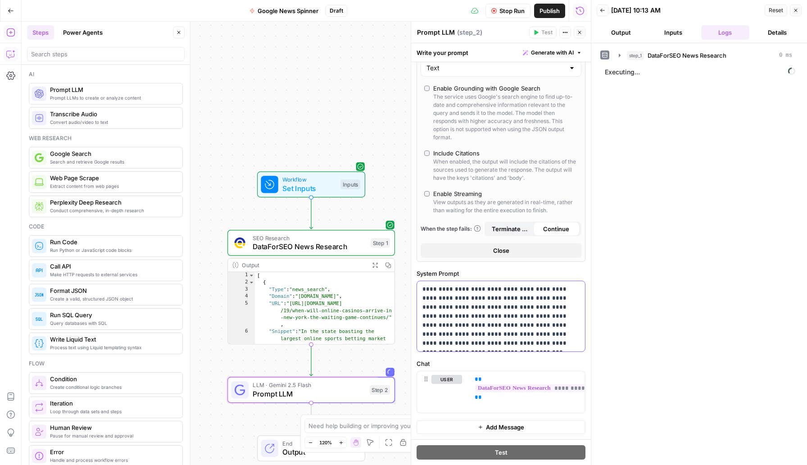
click at [531, 342] on p "**********" at bounding box center [500, 316] width 157 height 63
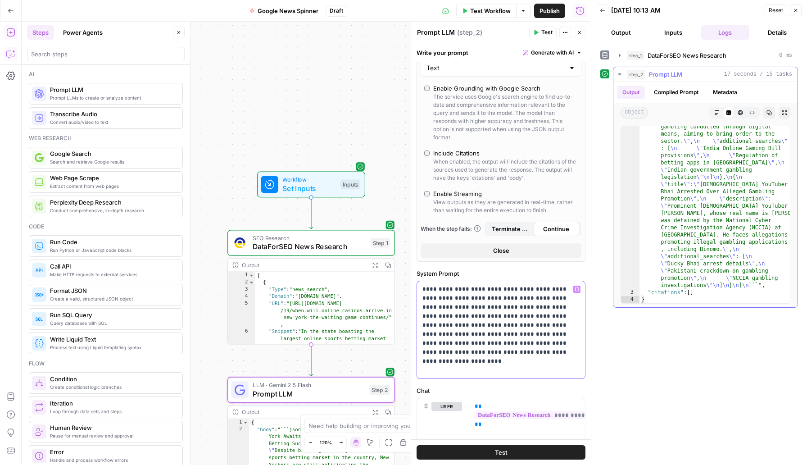
scroll to position [1610, 0]
click at [751, 113] on icon "button" at bounding box center [751, 112] width 5 height 5
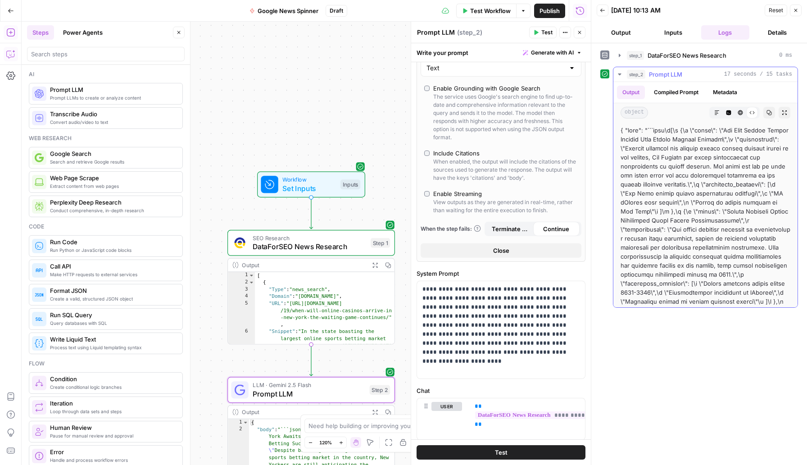
click at [739, 114] on icon "button" at bounding box center [740, 112] width 5 height 5
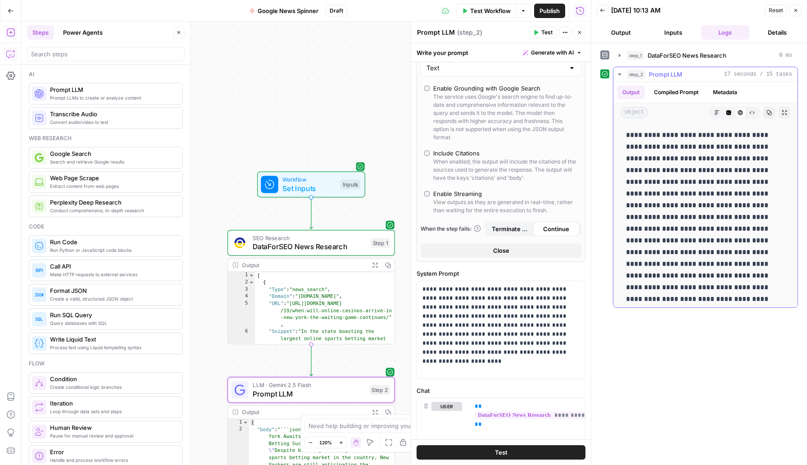
click at [709, 112] on div "Markdown Code Editor HTML Viewer Raw Output" at bounding box center [734, 113] width 50 height 12
click at [715, 112] on icon "button" at bounding box center [716, 112] width 5 height 5
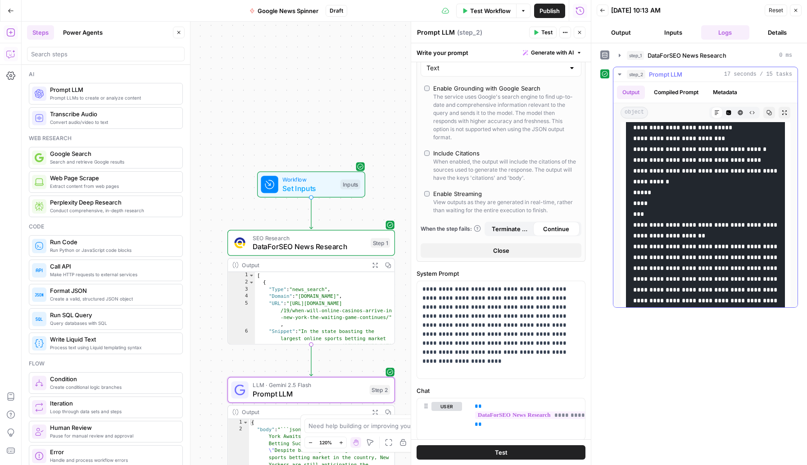
scroll to position [764, 0]
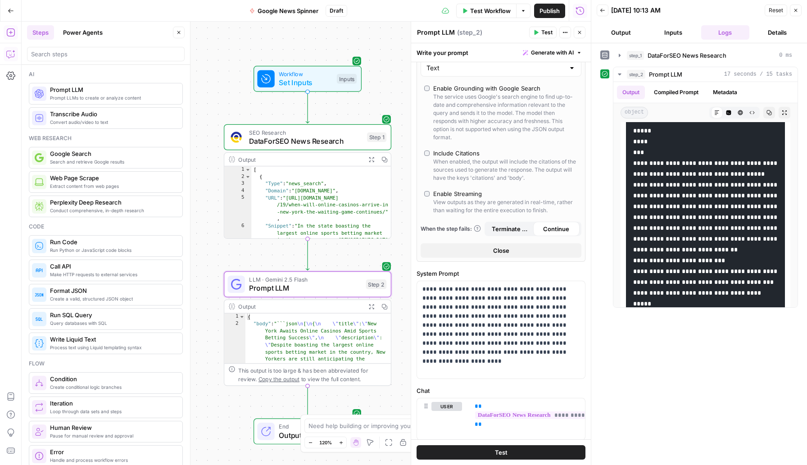
click at [492, 453] on button "Test" at bounding box center [501, 452] width 169 height 14
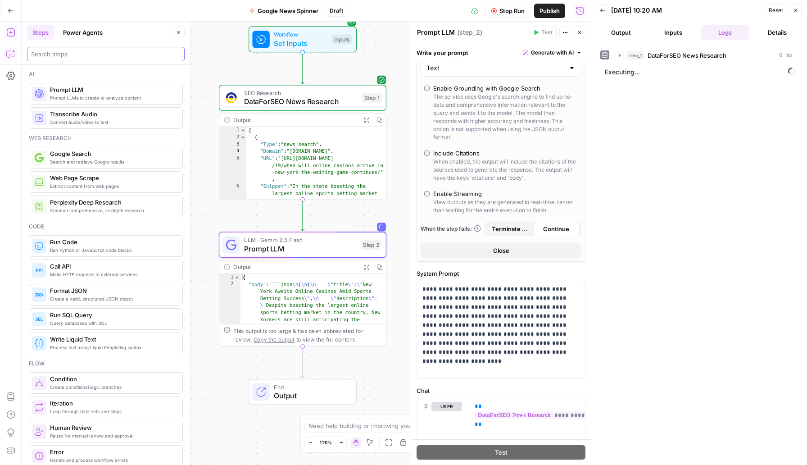
click at [68, 50] on input "search" at bounding box center [106, 54] width 150 height 9
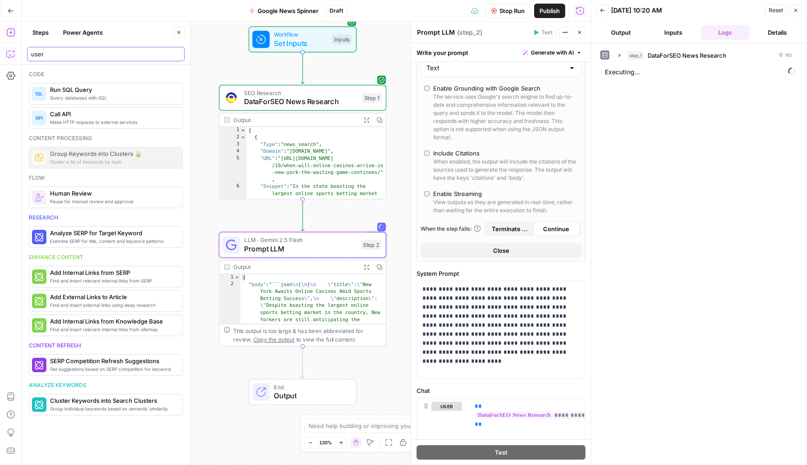
type input "user"
click at [105, 197] on span "Human Review" at bounding box center [112, 193] width 125 height 9
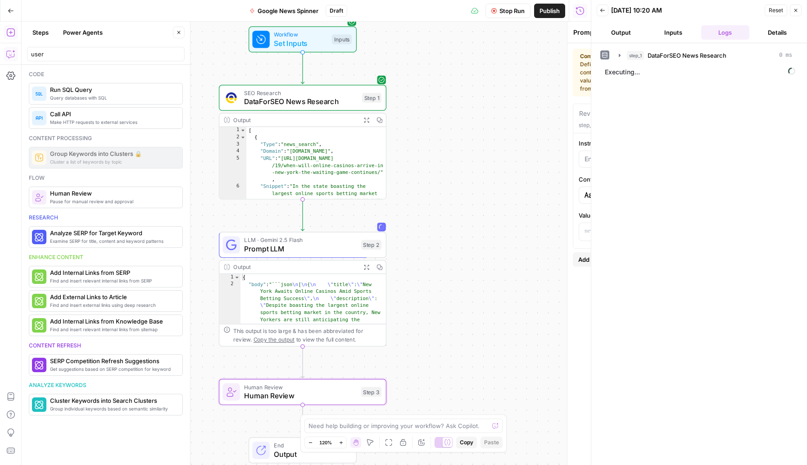
type textarea "Human Review"
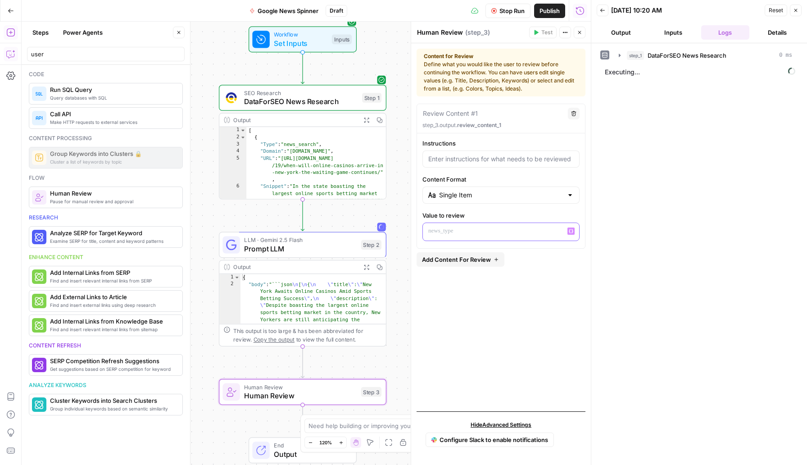
click at [497, 239] on div at bounding box center [501, 232] width 156 height 18
click at [574, 234] on button "Variables Menu" at bounding box center [570, 230] width 7 height 7
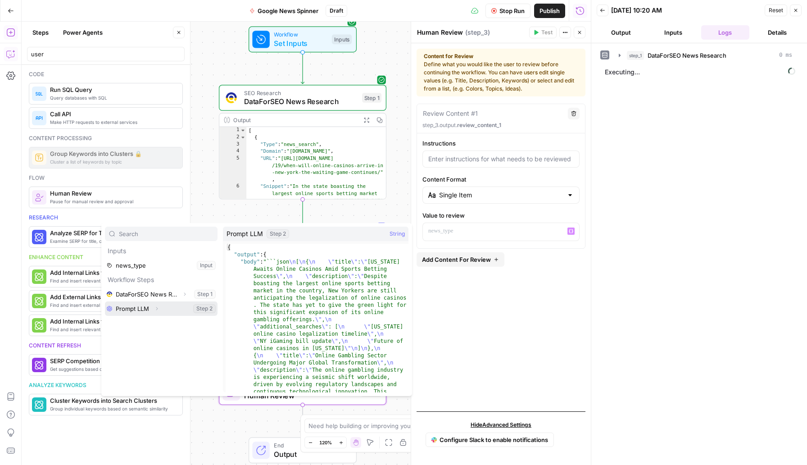
click at [168, 313] on button "Select variable Prompt LLM" at bounding box center [161, 308] width 113 height 14
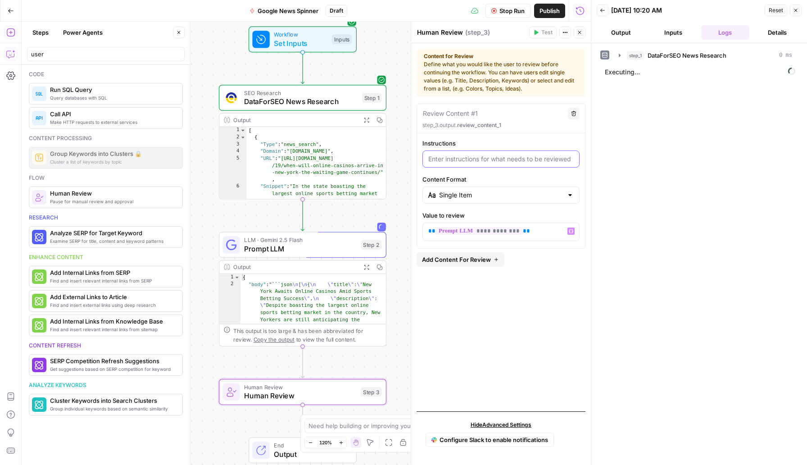
click at [499, 162] on input "Instructions" at bounding box center [500, 158] width 145 height 9
type input "Please review which"
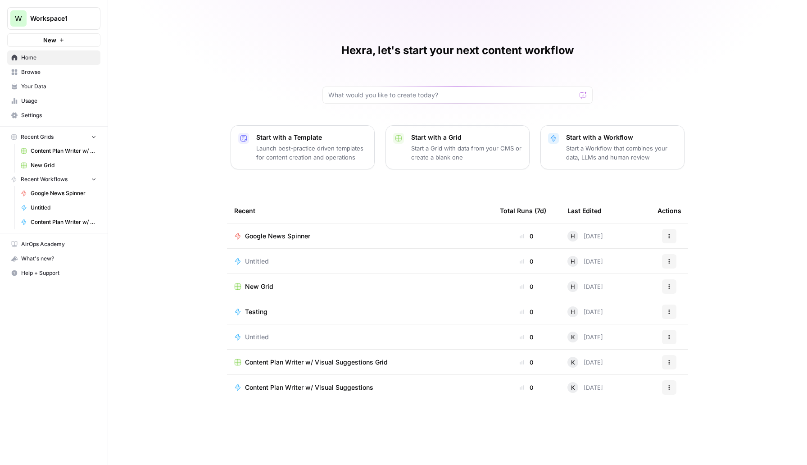
click at [291, 232] on span "Google News Spinner" at bounding box center [277, 235] width 65 height 9
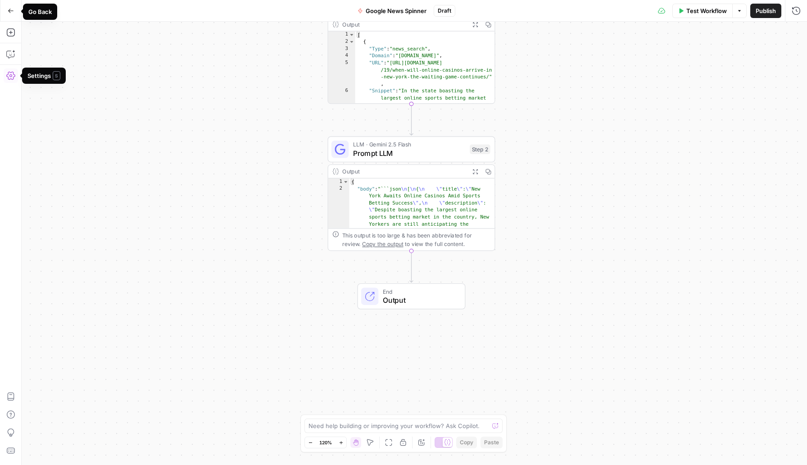
click at [10, 13] on icon "button" at bounding box center [11, 11] width 6 height 6
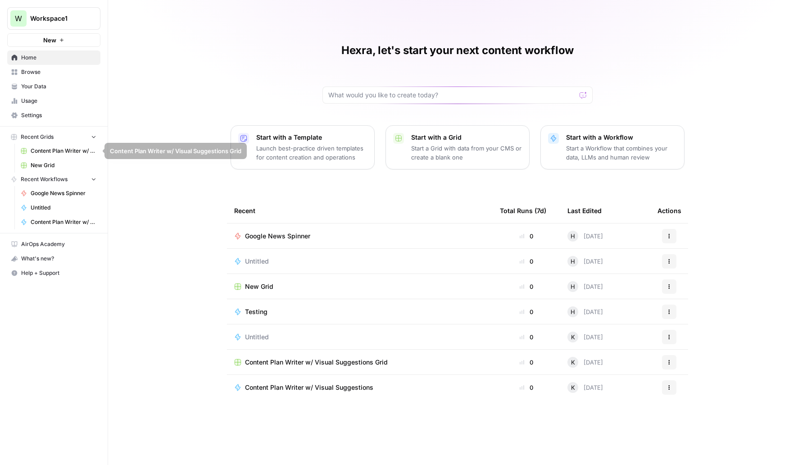
click at [37, 72] on span "Browse" at bounding box center [58, 72] width 75 height 8
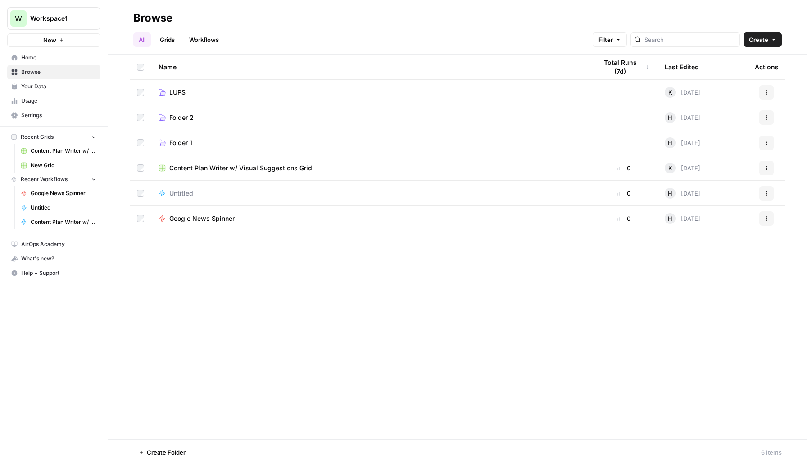
click at [184, 118] on span "Folder 2" at bounding box center [181, 117] width 24 height 9
click at [764, 120] on button "Actions" at bounding box center [766, 117] width 14 height 14
click at [732, 138] on span "Rename Folder" at bounding box center [726, 138] width 72 height 9
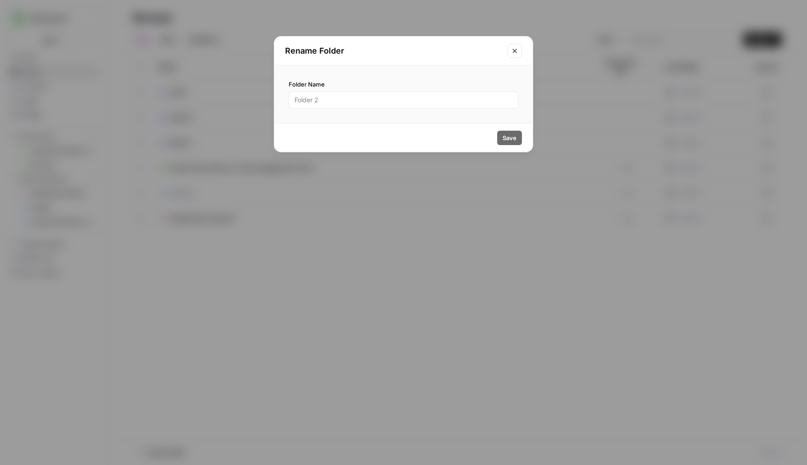
click at [372, 106] on div at bounding box center [404, 99] width 230 height 17
type input "Testing - SW"
click at [514, 138] on span "Save" at bounding box center [510, 137] width 14 height 9
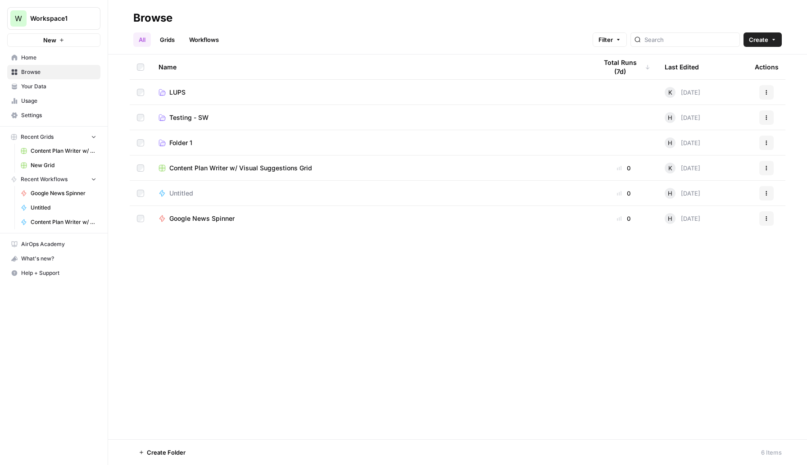
click at [770, 215] on button "Actions" at bounding box center [766, 218] width 14 height 14
click at [712, 272] on span "Move To" at bounding box center [726, 272] width 72 height 9
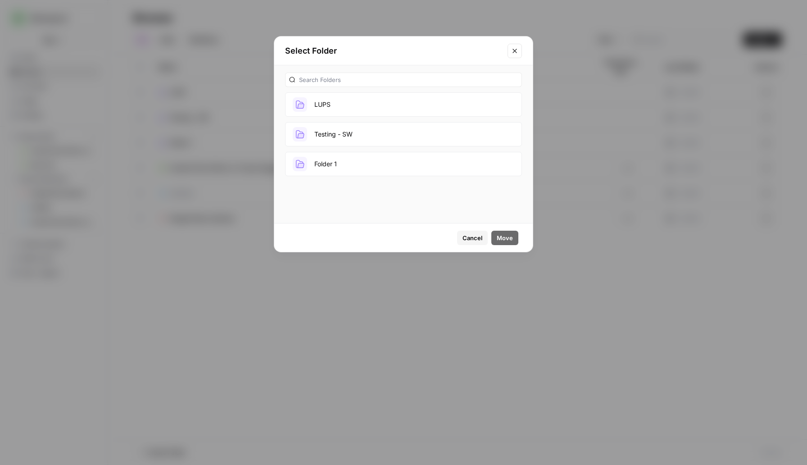
click at [403, 137] on button "Testing - SW" at bounding box center [403, 134] width 237 height 24
click at [508, 237] on span "Move" at bounding box center [505, 237] width 16 height 9
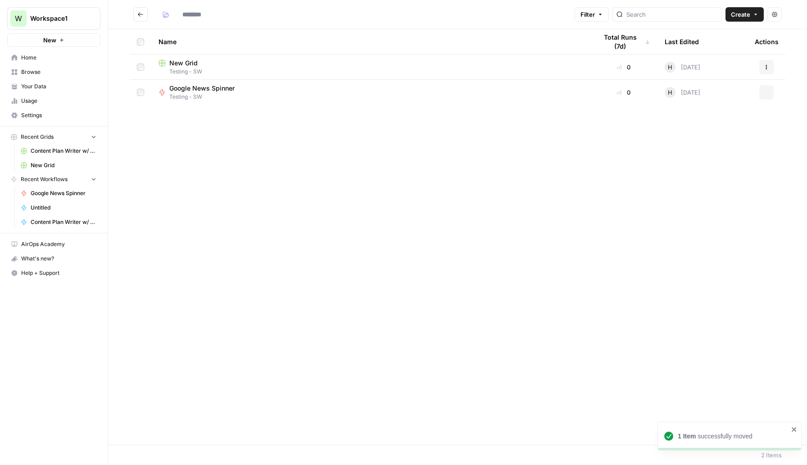
type input "**********"
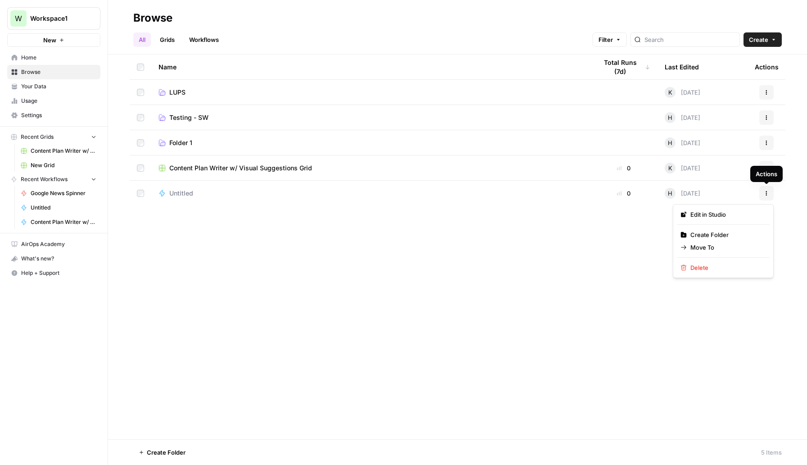
click at [769, 194] on icon "button" at bounding box center [766, 193] width 5 height 5
click at [728, 266] on span "Delete" at bounding box center [726, 267] width 72 height 9
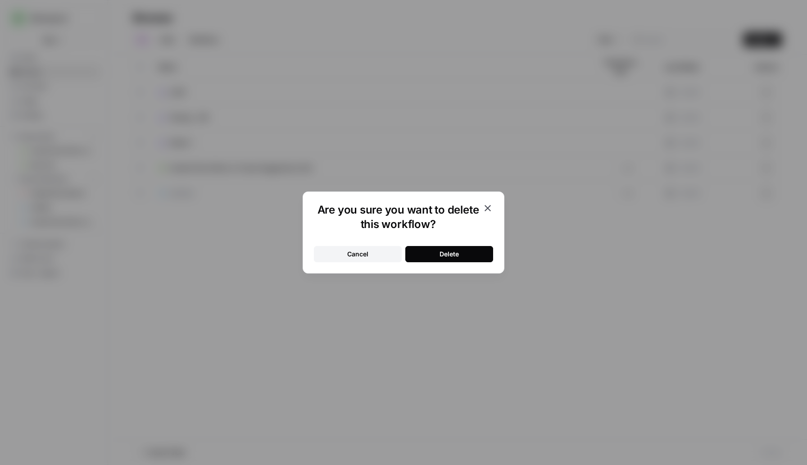
click at [444, 258] on div "Delete" at bounding box center [449, 254] width 19 height 9
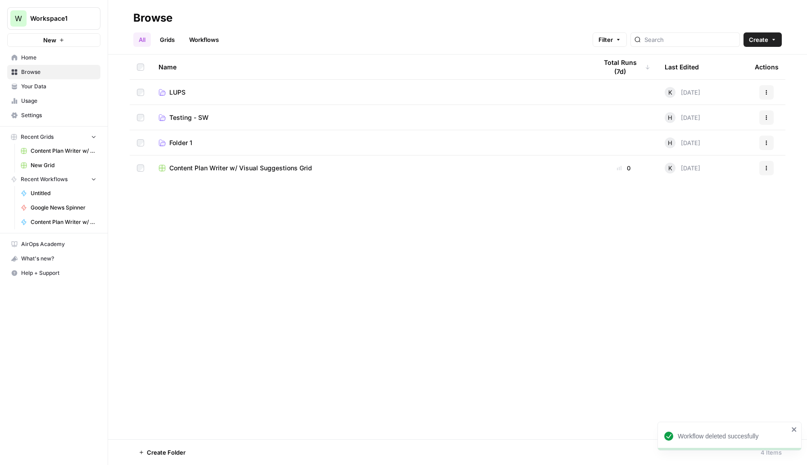
click at [169, 90] on span "LUPS" at bounding box center [177, 92] width 16 height 9
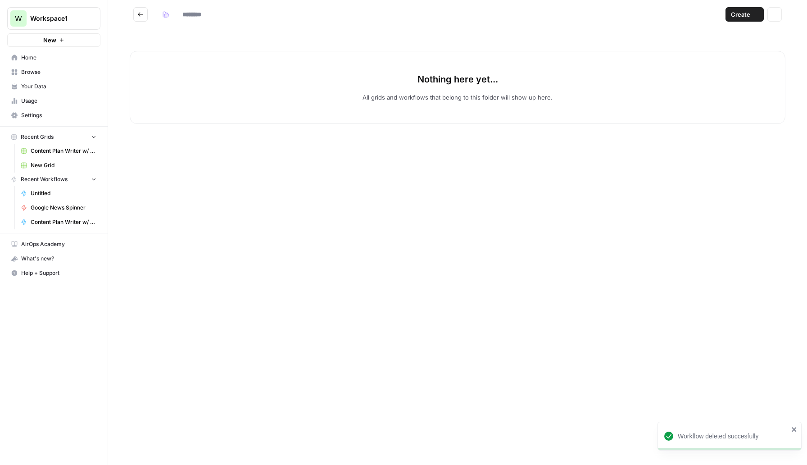
type input "****"
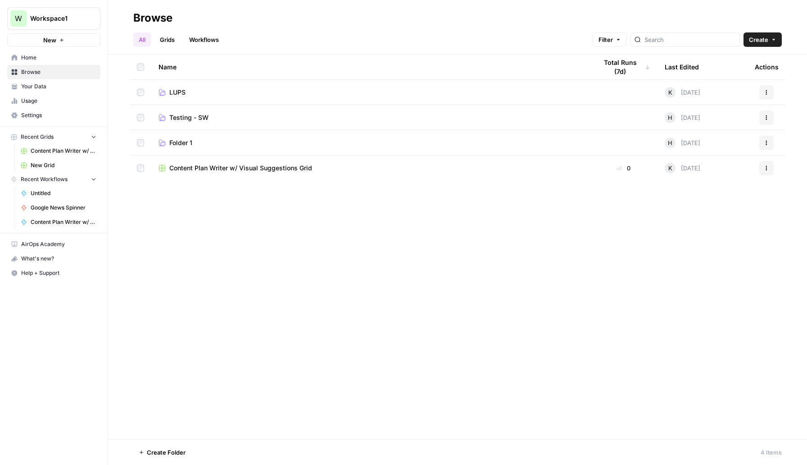
click at [179, 141] on span "Folder 1" at bounding box center [180, 142] width 23 height 9
click at [764, 142] on icon "button" at bounding box center [766, 142] width 5 height 5
click at [719, 175] on span "[PERSON_NAME]" at bounding box center [726, 176] width 72 height 9
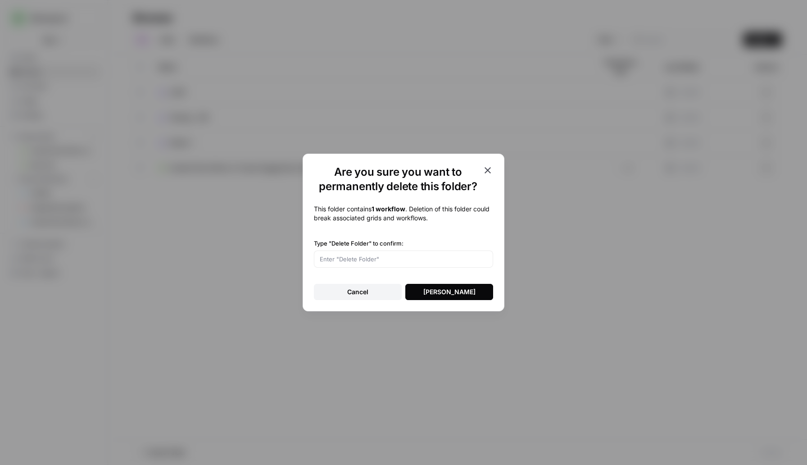
click at [442, 294] on div "[PERSON_NAME]" at bounding box center [449, 291] width 52 height 9
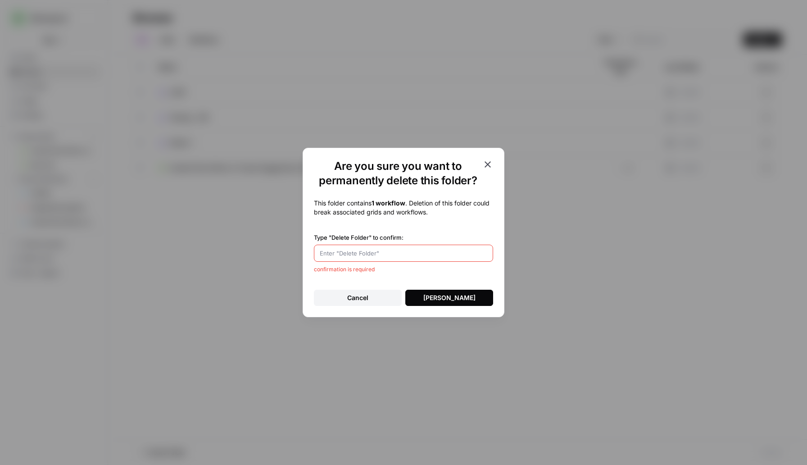
click at [371, 253] on input "Type "Delete Folder" to confirm:" at bounding box center [404, 253] width 168 height 9
type input "[PERSON_NAME]"
drag, startPoint x: 446, startPoint y: 300, endPoint x: 366, endPoint y: 247, distance: 95.8
click at [366, 247] on div "This folder contains 1 workflow . Deletion of this folder could break associate…" at bounding box center [403, 248] width 179 height 114
click at [461, 300] on div "Delete Folder" at bounding box center [449, 297] width 52 height 9
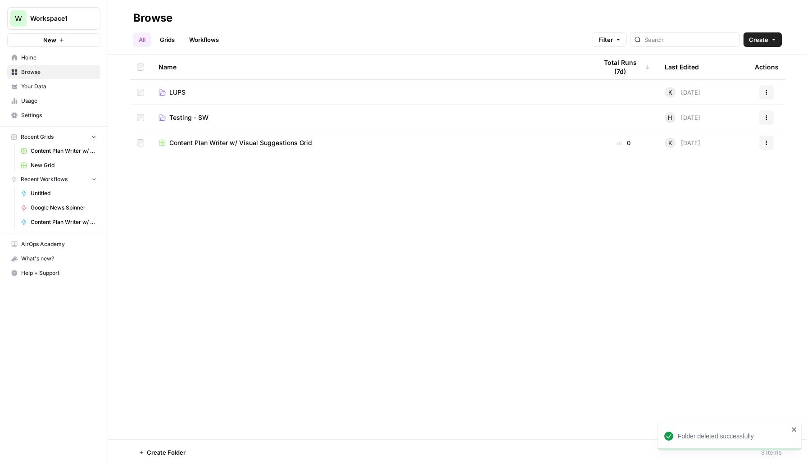
click at [78, 180] on button "Recent Workflows" at bounding box center [53, 179] width 93 height 14
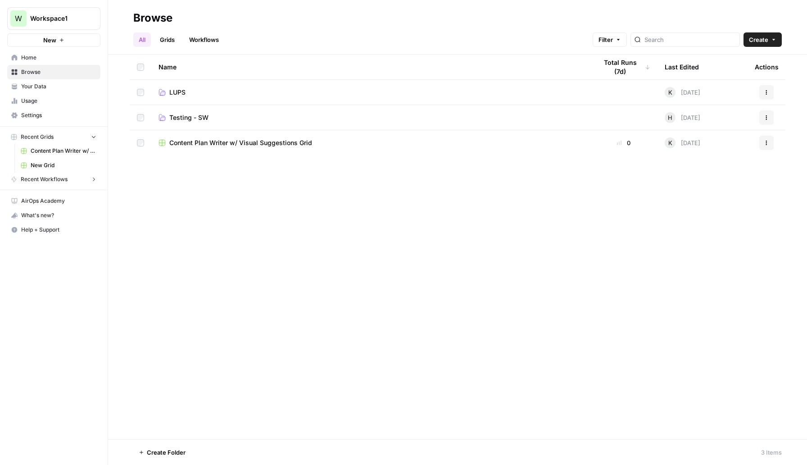
click at [36, 100] on span "Usage" at bounding box center [58, 101] width 75 height 8
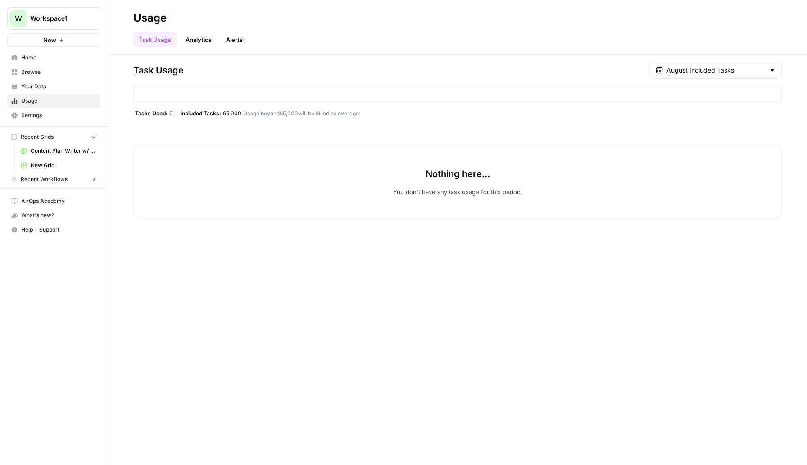
click at [750, 77] on div "August Included Tasks" at bounding box center [716, 70] width 132 height 17
type input "August Included Tasks"
click at [579, 81] on div "Task Usage August Included Tasks Tasks Used: 0 Included Tasks: 65,000 Usage bey…" at bounding box center [457, 140] width 649 height 157
click at [718, 64] on div "August Included Tasks" at bounding box center [716, 70] width 132 height 17
click at [744, 124] on div "Aug 18, 2025 2 am - Aug 18, 2025 3 am" at bounding box center [730, 122] width 90 height 8
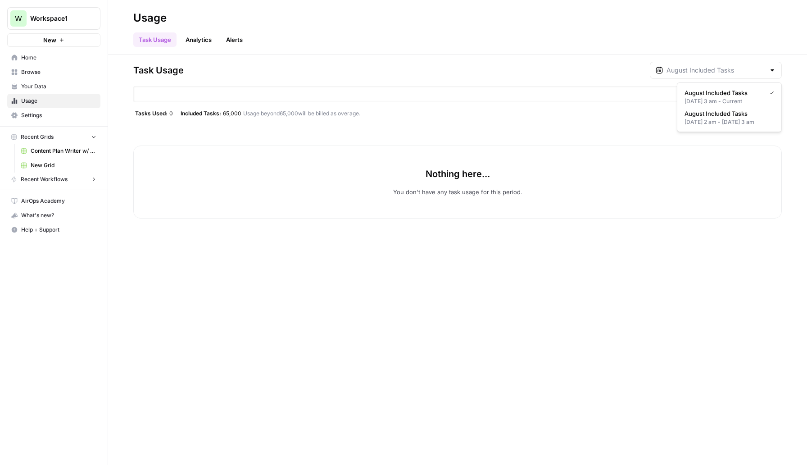
type input "August Included Tasks"
click at [734, 71] on input "text" at bounding box center [716, 70] width 99 height 9
click at [715, 98] on div "Aug 18, 2025 3 am - Current" at bounding box center [730, 101] width 90 height 8
type input "August Included Tasks"
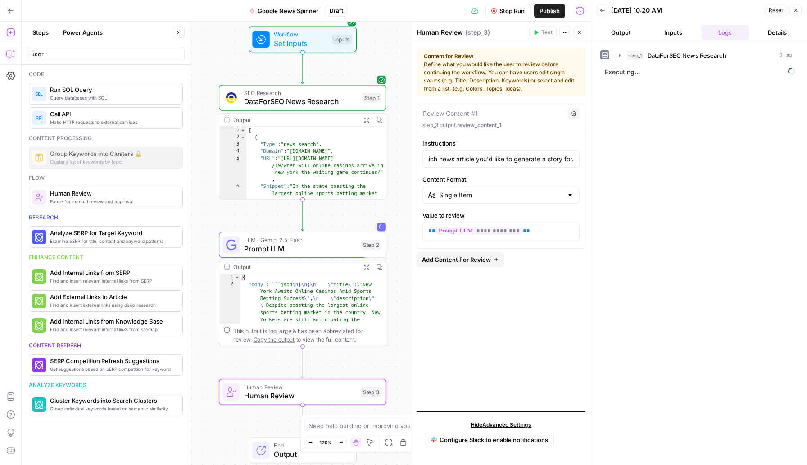
scroll to position [0, 58]
type input "Please indicate which news article you'd like to generate a story for."
click at [483, 260] on span "Add Content For Review" at bounding box center [456, 259] width 69 height 9
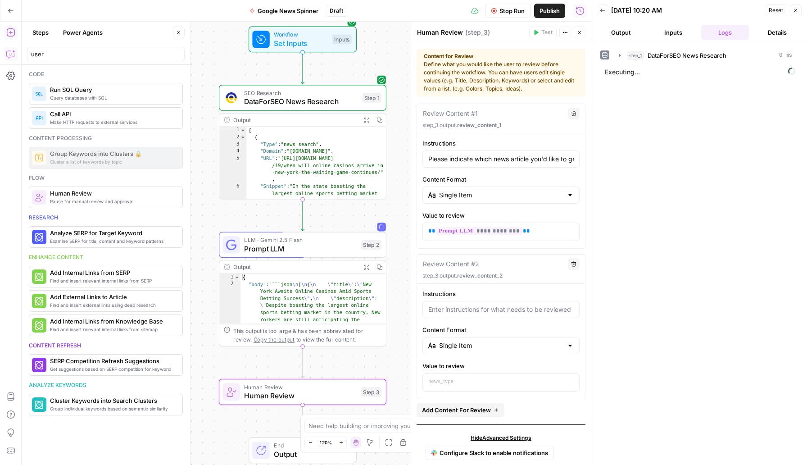
click at [571, 263] on icon "button" at bounding box center [573, 263] width 5 height 5
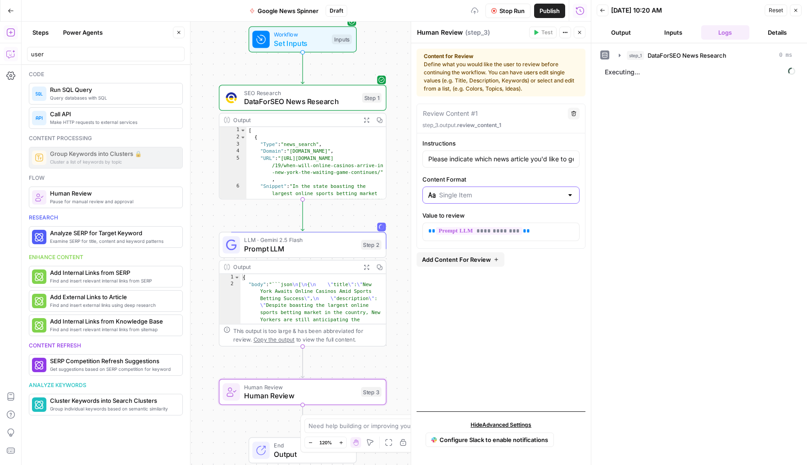
click at [535, 197] on input "Content Format" at bounding box center [501, 195] width 124 height 9
click at [516, 243] on span "Multi Selection (Checkbox List)" at bounding box center [504, 242] width 128 height 9
type input "Multi Selection (Checkbox List)"
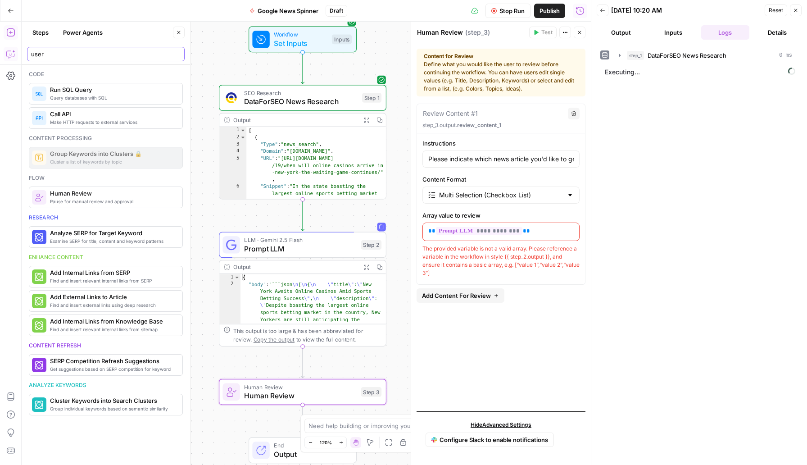
click at [95, 58] on input "user" at bounding box center [106, 54] width 150 height 9
drag, startPoint x: 95, startPoint y: 58, endPoint x: 3, endPoint y: 27, distance: 97.3
click at [3, 27] on body "W Workspace1 New Home Browse Your Data Usage Settings Recent Grids Content Plan…" at bounding box center [403, 232] width 807 height 465
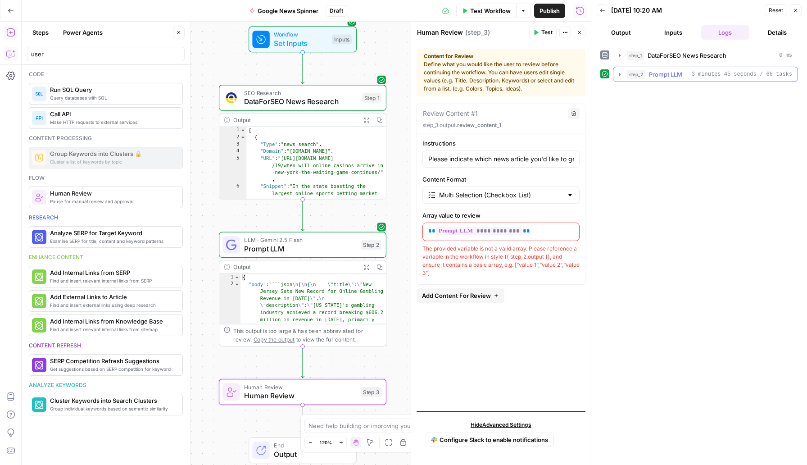
click at [685, 72] on div "step_2 Prompt LLM 3 minutes 45 seconds / 66 tasks" at bounding box center [709, 74] width 165 height 9
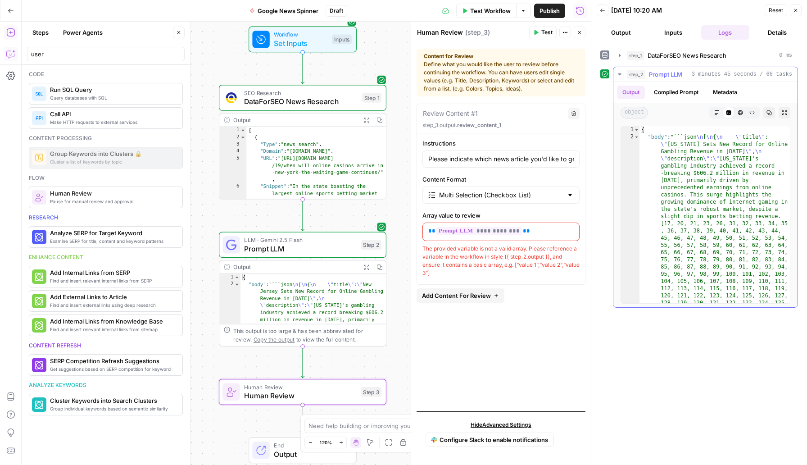
click at [677, 95] on button "Compiled Prompt" at bounding box center [676, 93] width 55 height 14
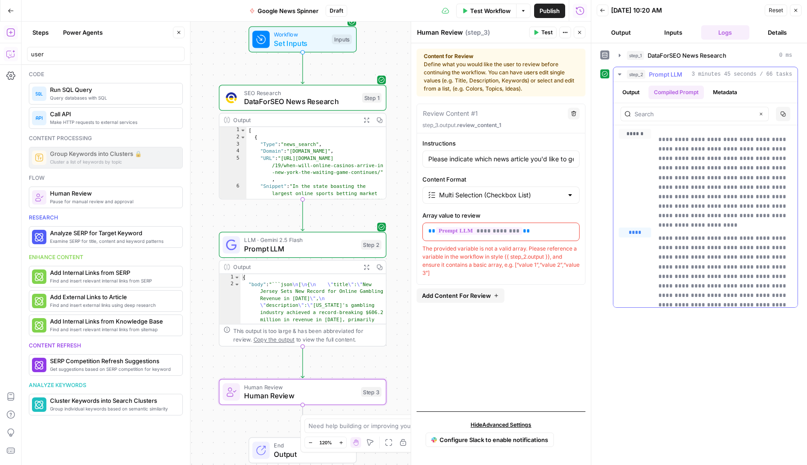
click at [726, 91] on button "Metadata" at bounding box center [725, 93] width 35 height 14
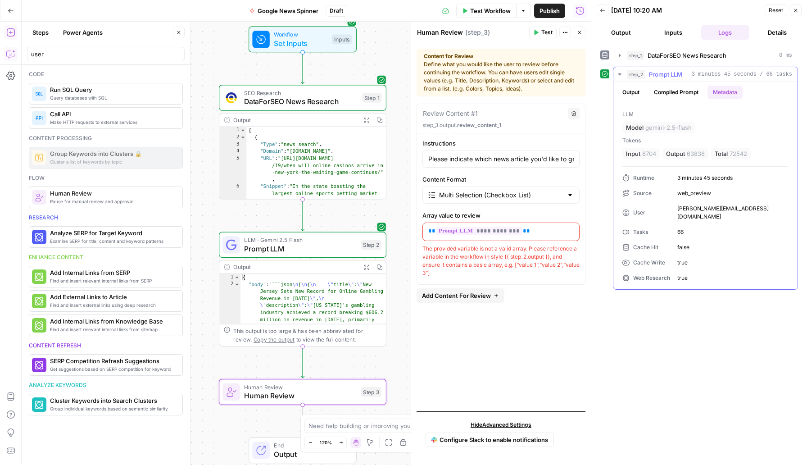
click at [632, 96] on button "Output" at bounding box center [631, 93] width 28 height 14
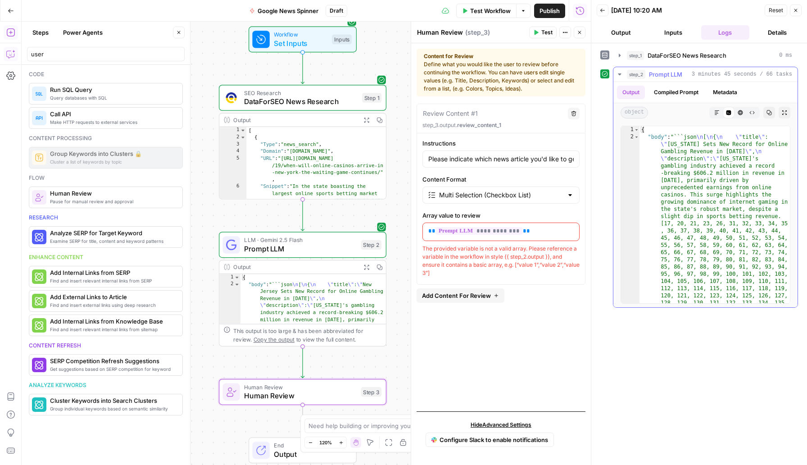
click at [784, 110] on icon "button" at bounding box center [784, 112] width 5 height 5
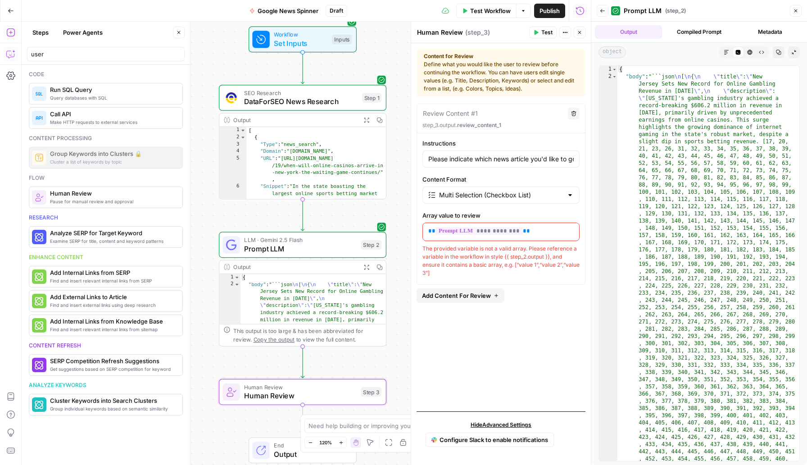
click at [292, 246] on span "Prompt LLM" at bounding box center [300, 248] width 113 height 11
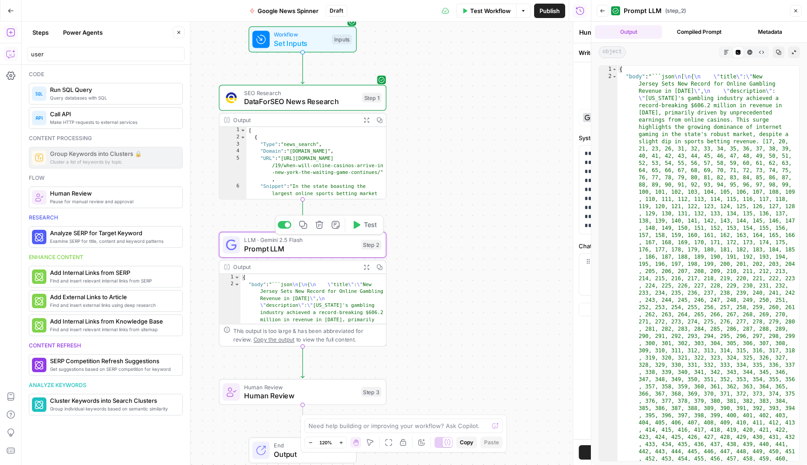
type textarea "Prompt LLM"
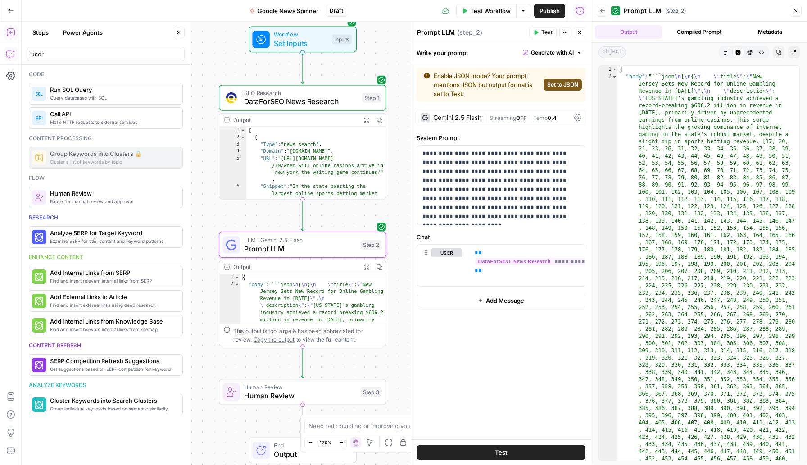
click at [463, 118] on div "Gemini 2.5 Flash" at bounding box center [457, 117] width 48 height 6
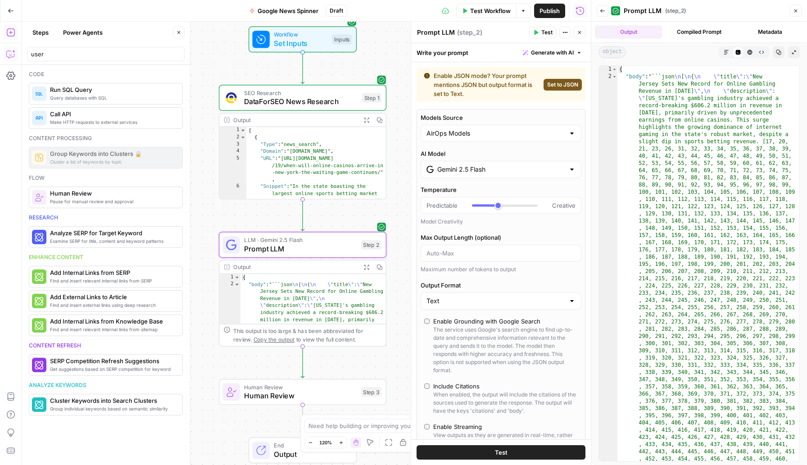
click at [472, 168] on input "Gemini 2.5 Flash" at bounding box center [500, 169] width 127 height 9
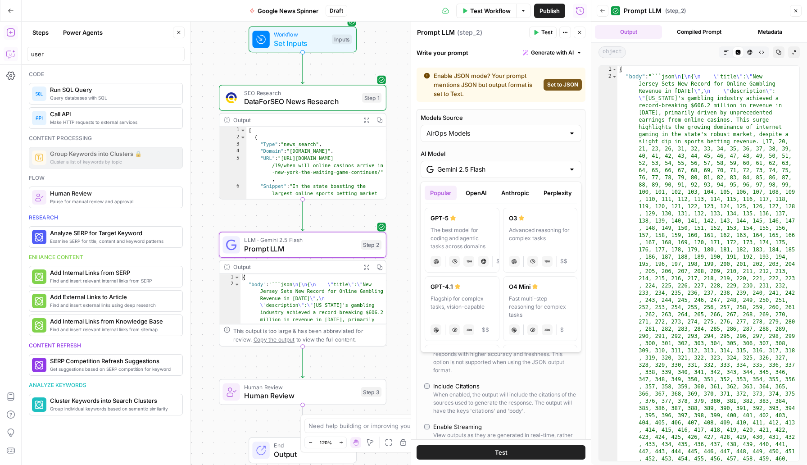
click at [474, 191] on button "OpenAI" at bounding box center [476, 193] width 32 height 14
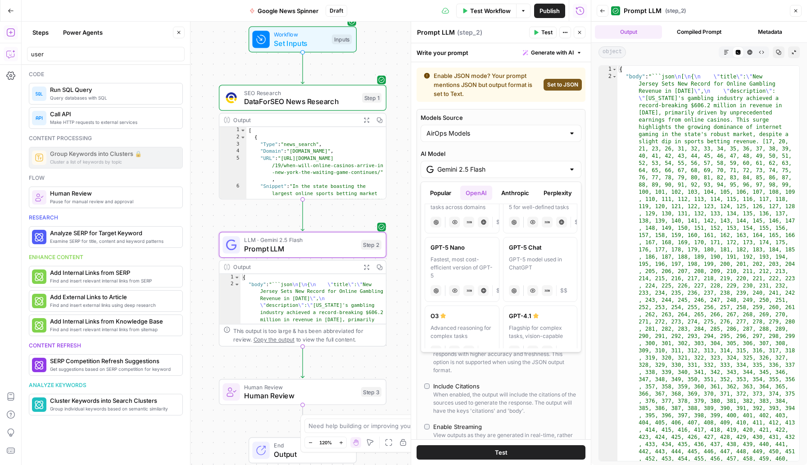
scroll to position [99, 0]
click at [456, 338] on div "Fast and intelligent model for lightweight tasks" at bounding box center [462, 337] width 63 height 24
type input "GPT-4.1 Mini"
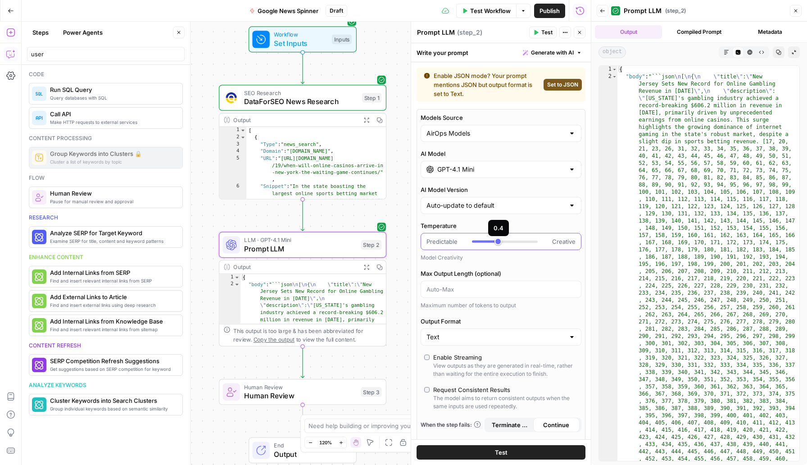
type input "*"
drag, startPoint x: 496, startPoint y: 242, endPoint x: 467, endPoint y: 241, distance: 29.3
click at [467, 241] on div "Predictable Creative" at bounding box center [501, 241] width 149 height 9
click at [490, 269] on label "Max Output Length (optional)" at bounding box center [501, 273] width 161 height 9
click at [490, 285] on input "Max Output Length (optional)" at bounding box center [501, 289] width 149 height 9
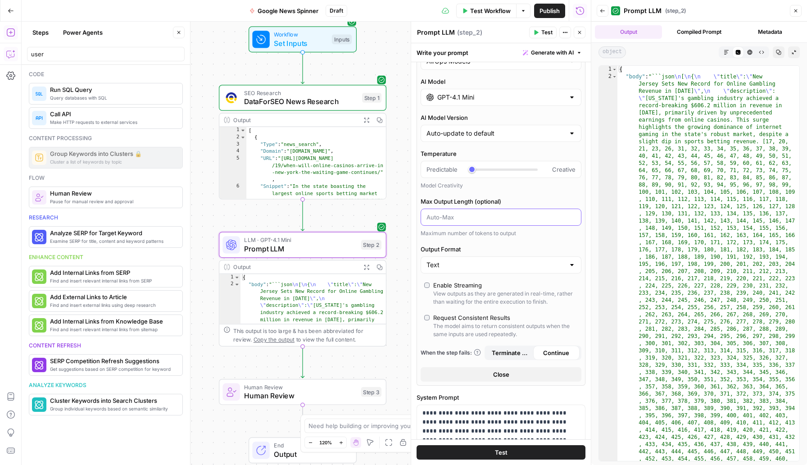
scroll to position [214, 0]
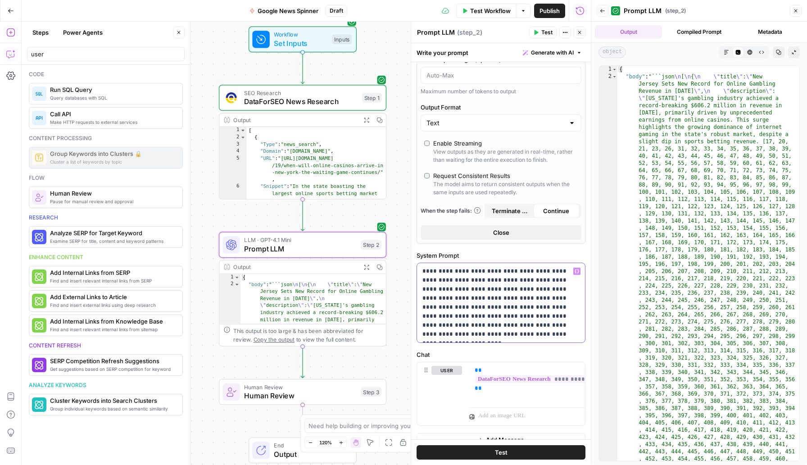
click at [472, 340] on div "**********" at bounding box center [501, 302] width 168 height 79
click at [494, 453] on button "Test" at bounding box center [501, 452] width 169 height 14
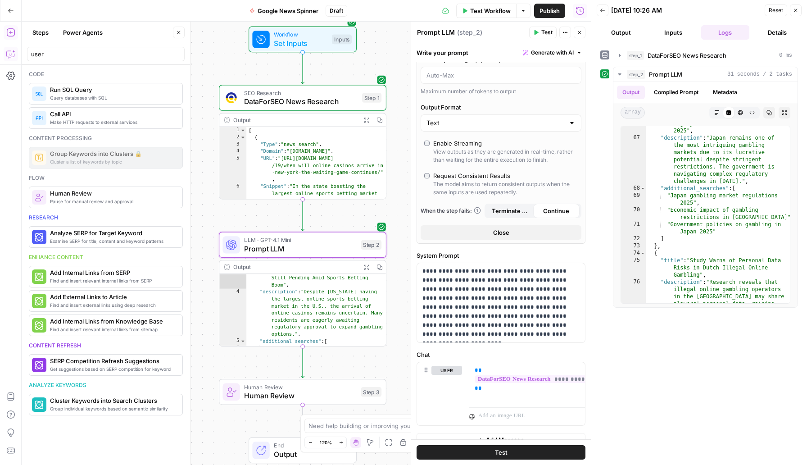
scroll to position [227, 0]
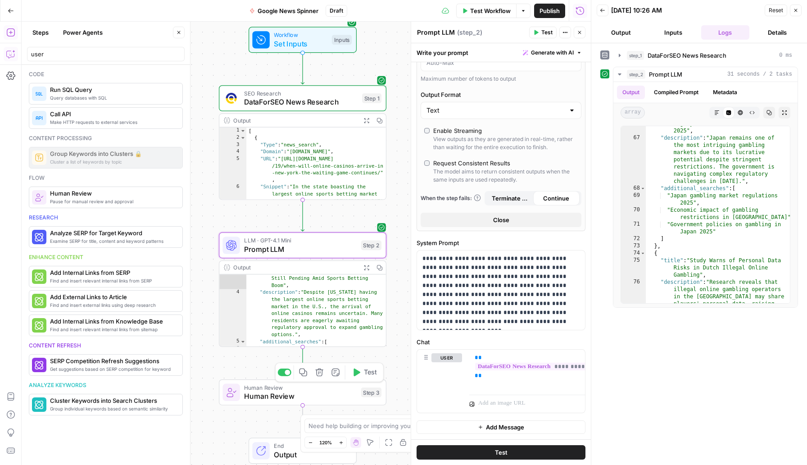
click at [277, 388] on span "Human Review" at bounding box center [300, 387] width 113 height 9
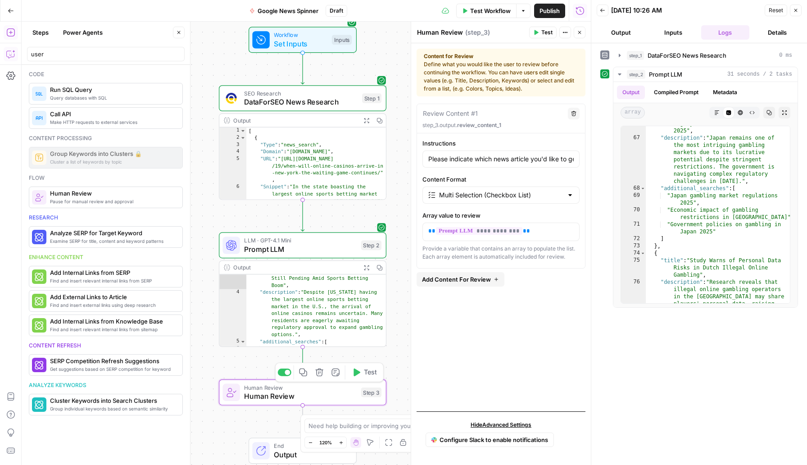
click at [369, 372] on span "Test" at bounding box center [370, 373] width 13 height 10
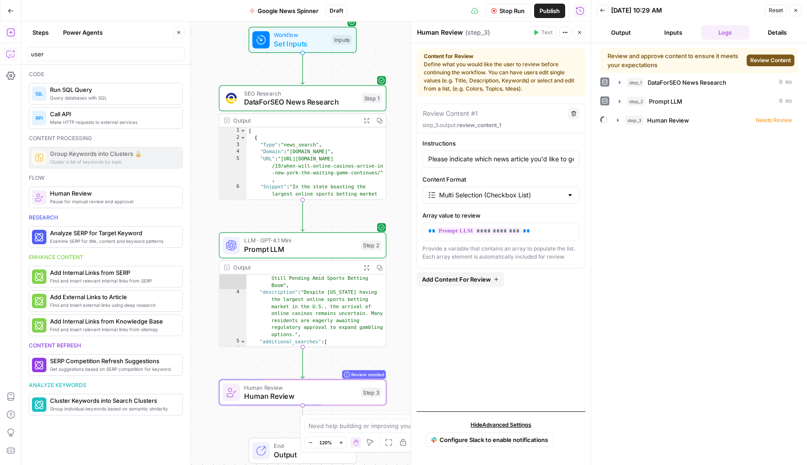
click at [769, 62] on span "Review Content" at bounding box center [770, 60] width 41 height 8
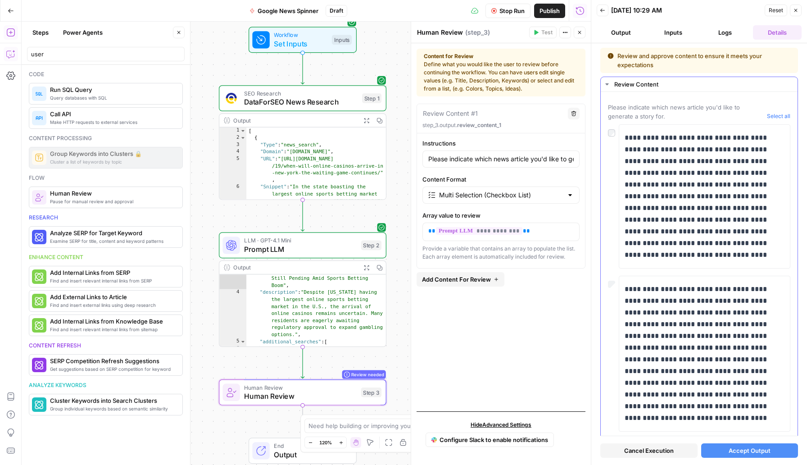
scroll to position [585, 0]
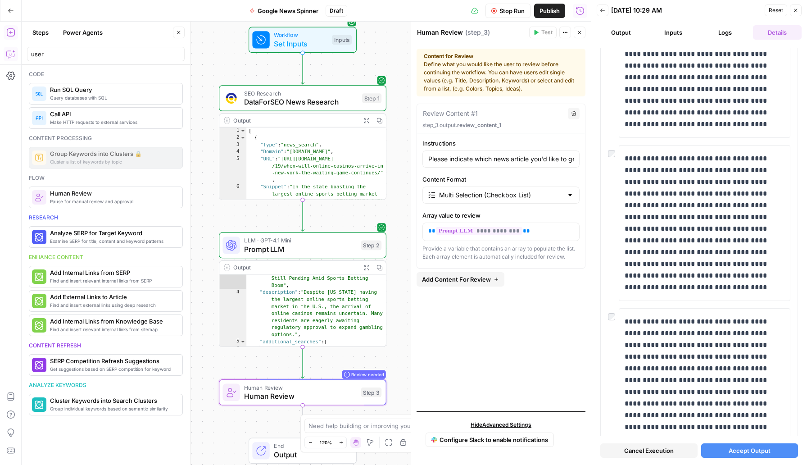
click at [755, 450] on span "Accept Output" at bounding box center [750, 450] width 42 height 9
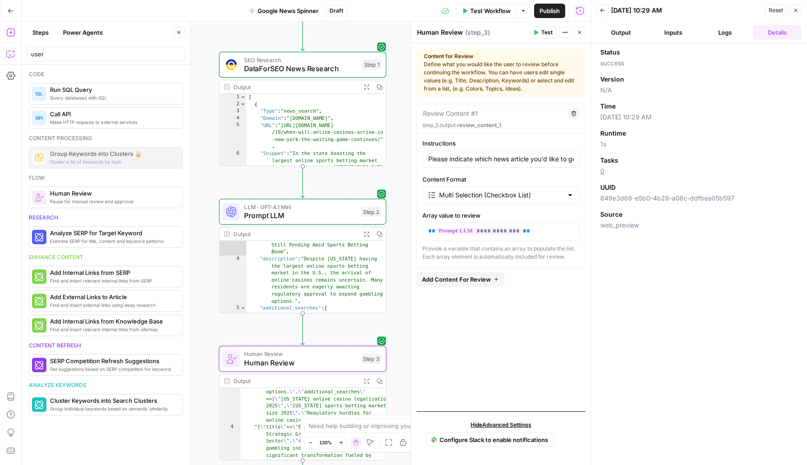
scroll to position [58, 0]
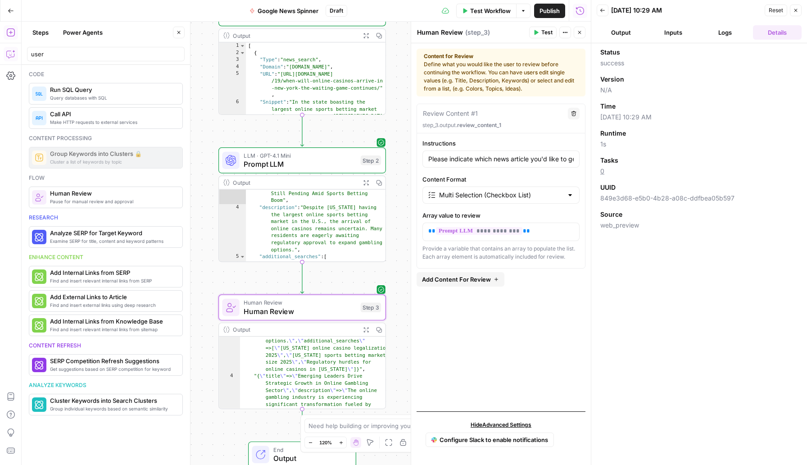
click at [41, 35] on button "Steps" at bounding box center [40, 32] width 27 height 14
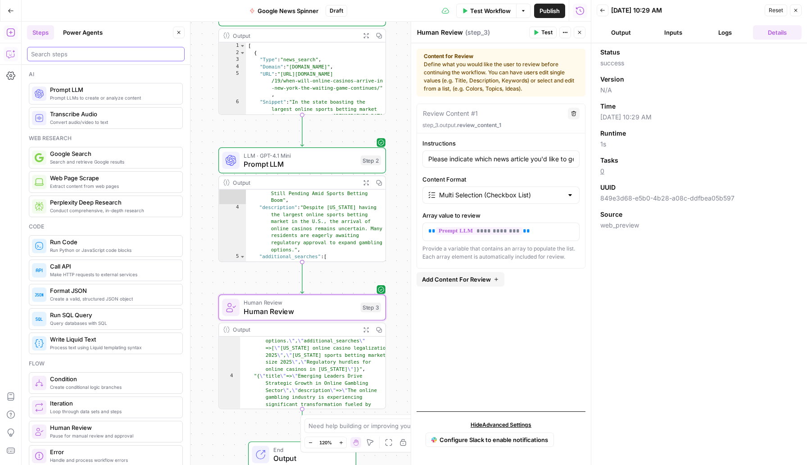
click at [92, 52] on input "search" at bounding box center [106, 54] width 150 height 9
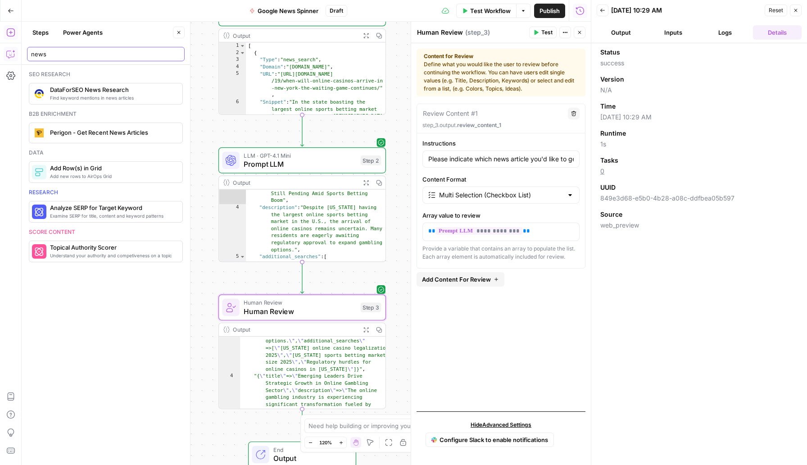
type input "news"
click at [102, 96] on span "Find keyword mentions in news articles" at bounding box center [112, 97] width 125 height 7
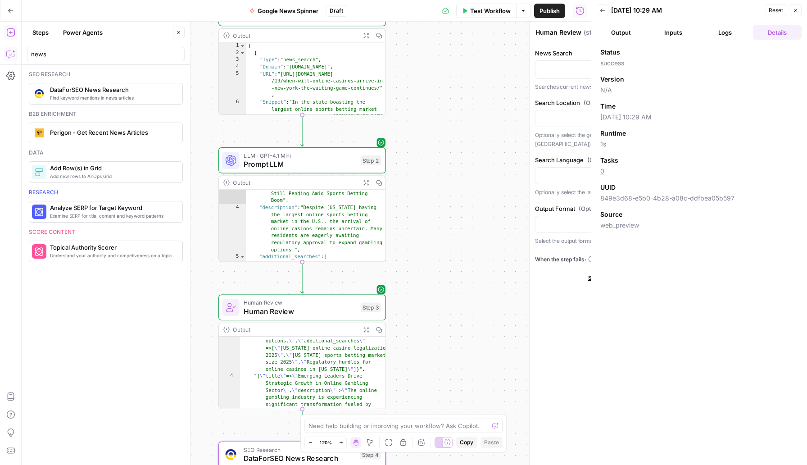
type textarea "DataForSEO News Research"
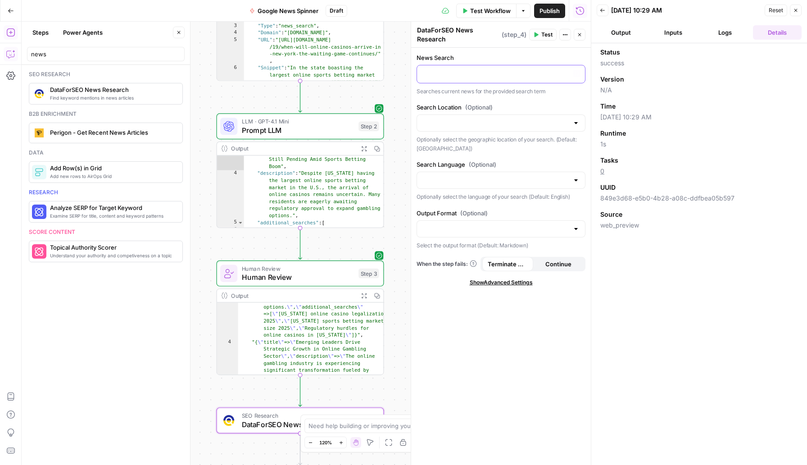
click at [462, 73] on p at bounding box center [500, 73] width 157 height 9
click at [576, 74] on icon "button" at bounding box center [577, 73] width 5 height 5
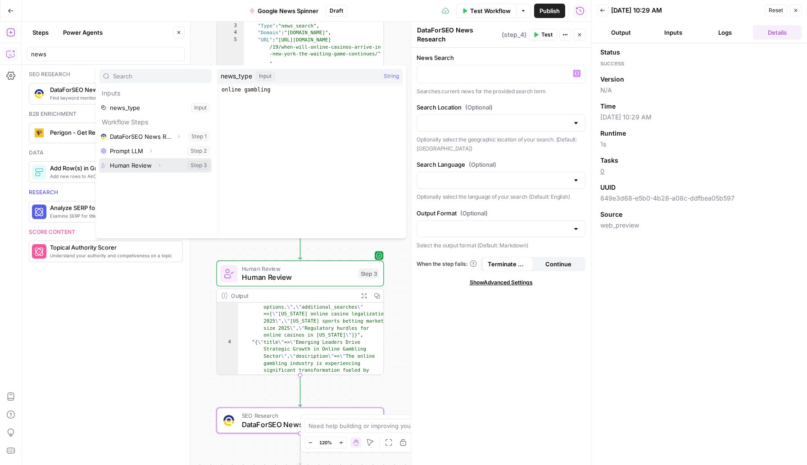
click at [159, 164] on icon "button" at bounding box center [159, 165] width 5 height 5
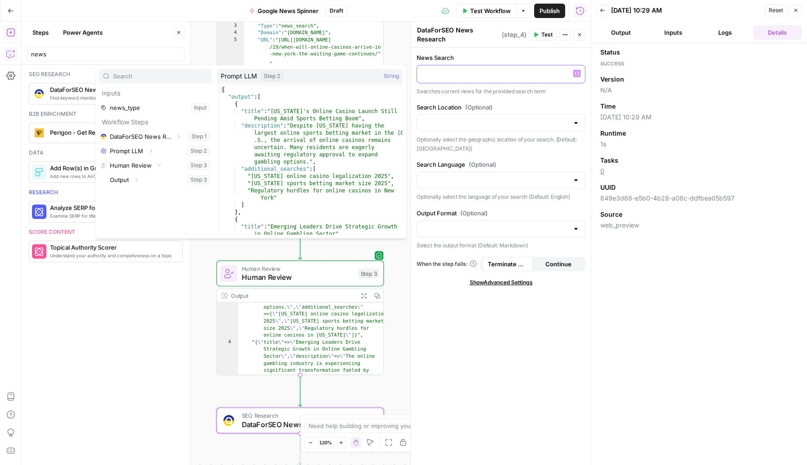
click at [532, 72] on p at bounding box center [500, 73] width 157 height 9
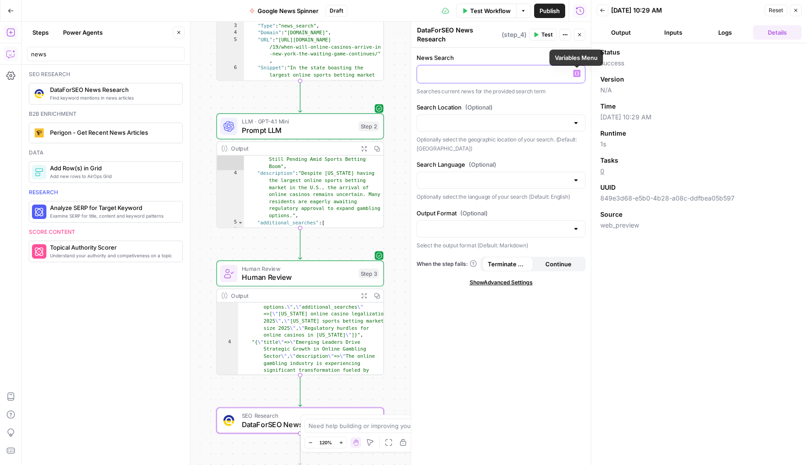
click at [576, 72] on icon "button" at bounding box center [577, 74] width 5 height 4
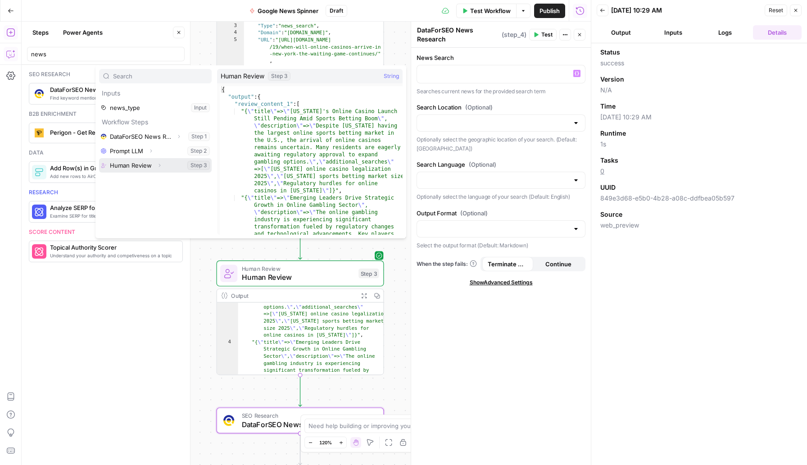
click at [132, 164] on button "Select variable Human Review" at bounding box center [155, 165] width 113 height 14
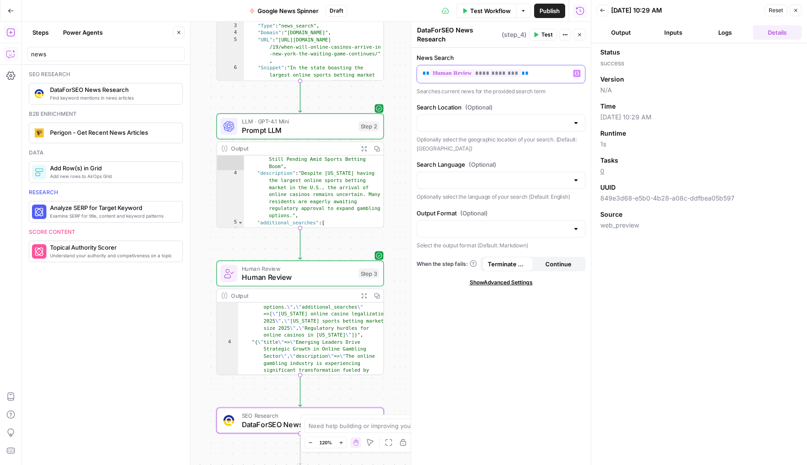
click at [522, 74] on span "**" at bounding box center [525, 73] width 7 height 6
click at [496, 72] on span "**********" at bounding box center [475, 73] width 91 height 8
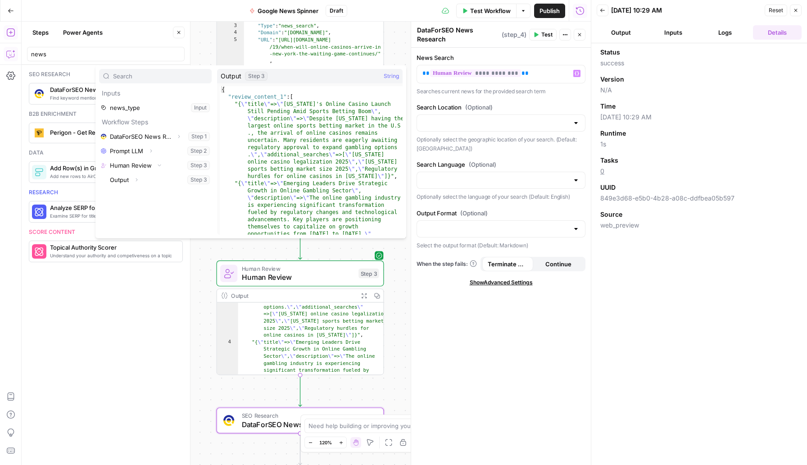
type textarea "**********"
click at [278, 201] on div "{ "review_content_1" : [ "{ \" title \" => \" New York's Online Casino Launch S…" at bounding box center [311, 207] width 183 height 242
click at [158, 177] on button "Select variable Output" at bounding box center [160, 179] width 104 height 14
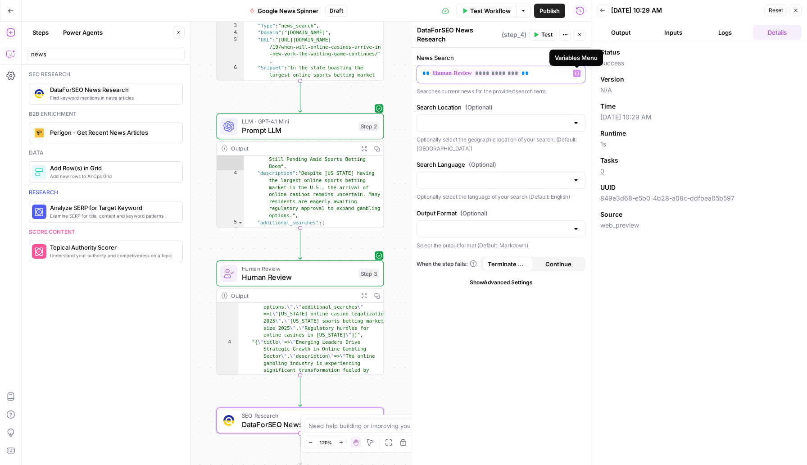
click at [576, 73] on icon "button" at bounding box center [577, 73] width 5 height 5
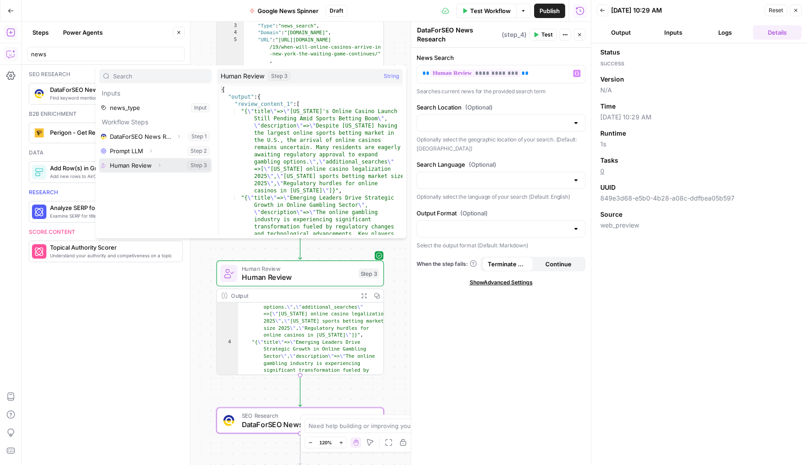
click at [161, 167] on button "Expand" at bounding box center [160, 165] width 12 height 12
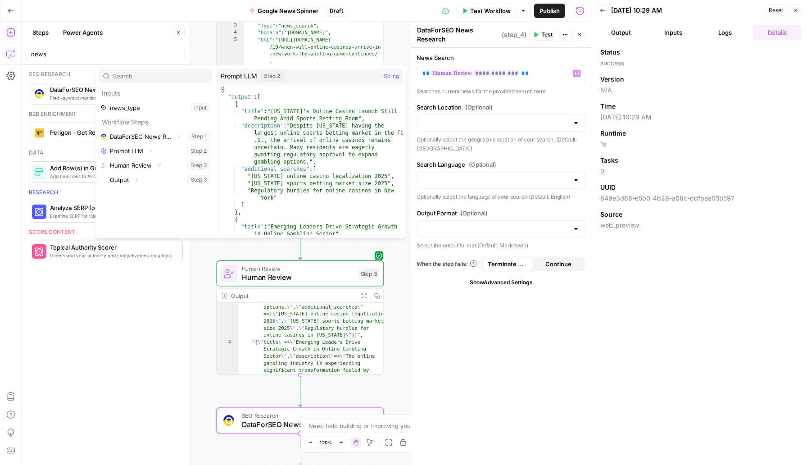
click at [563, 341] on div "**********" at bounding box center [501, 256] width 180 height 417
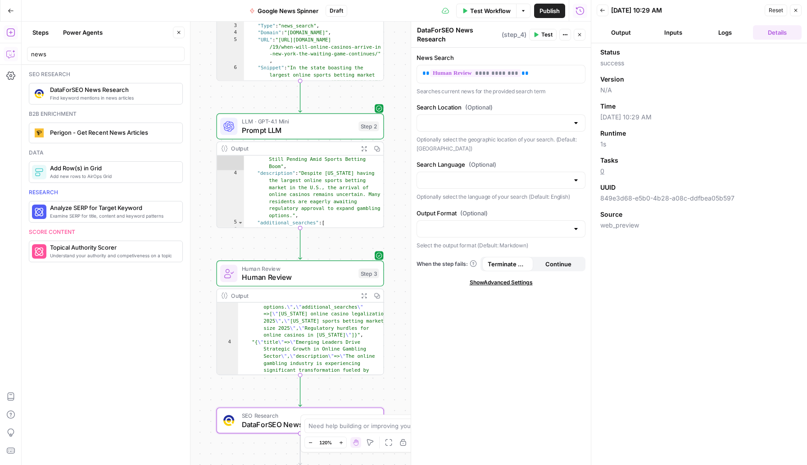
click at [311, 294] on div "Output" at bounding box center [292, 295] width 123 height 9
click at [313, 277] on span "Human Review" at bounding box center [298, 277] width 113 height 11
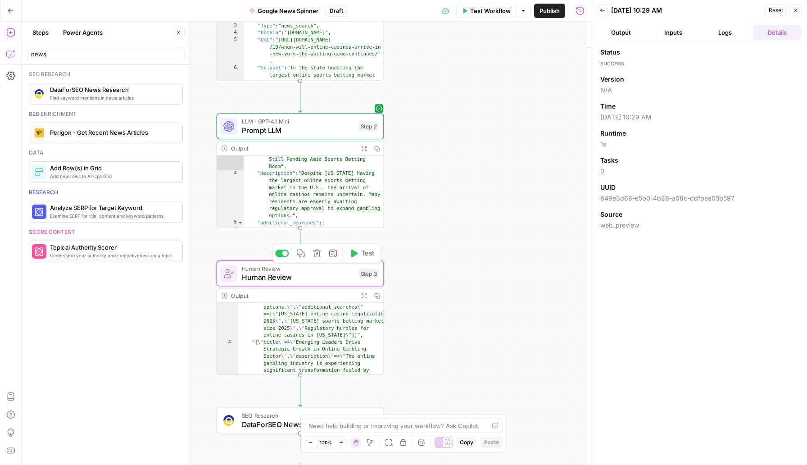
type textarea "Human Review"
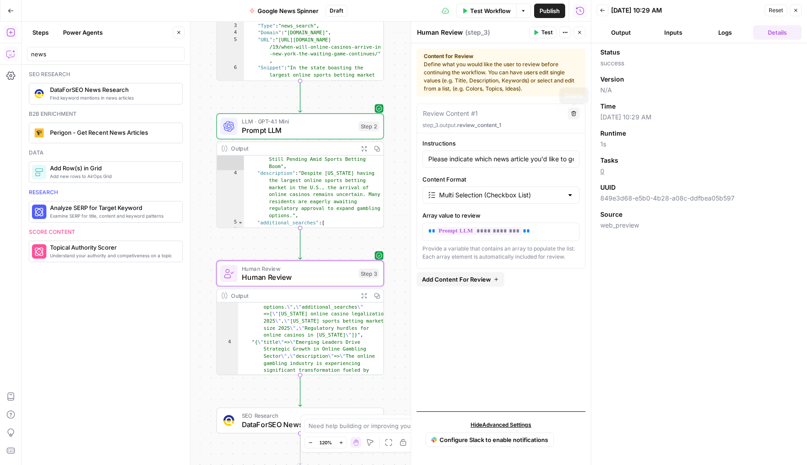
click at [626, 27] on button "Output" at bounding box center [621, 32] width 49 height 14
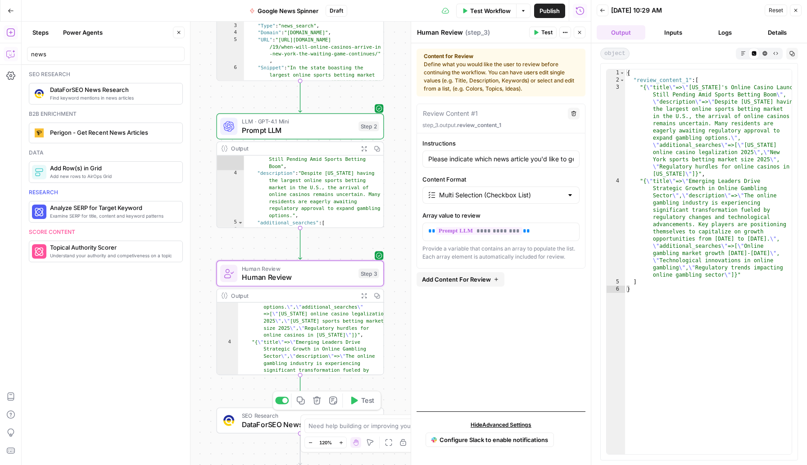
click at [270, 429] on div "SEO Research DataForSEO News Research Step 4 Copy step Delete step Add Note Test" at bounding box center [301, 420] width 168 height 26
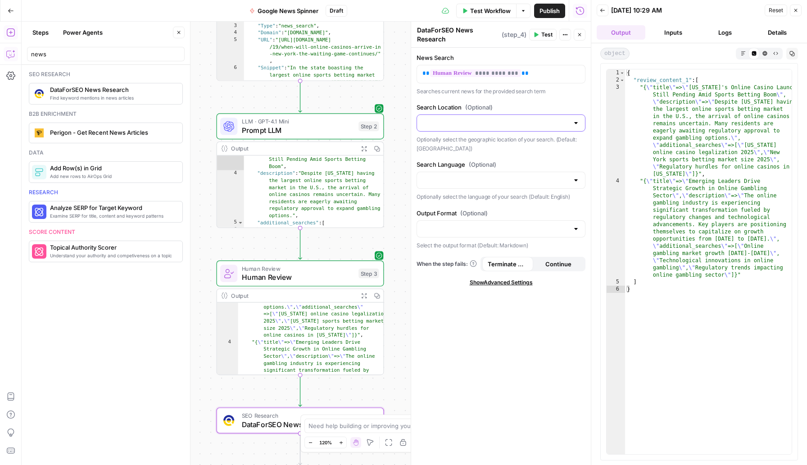
click at [474, 119] on input "Search Location (Optional)" at bounding box center [495, 122] width 146 height 9
click at [457, 169] on span "[GEOGRAPHIC_DATA]" at bounding box center [499, 171] width 150 height 9
type input "[GEOGRAPHIC_DATA]"
click at [454, 176] on input "Search Language (Optional)" at bounding box center [495, 180] width 146 height 9
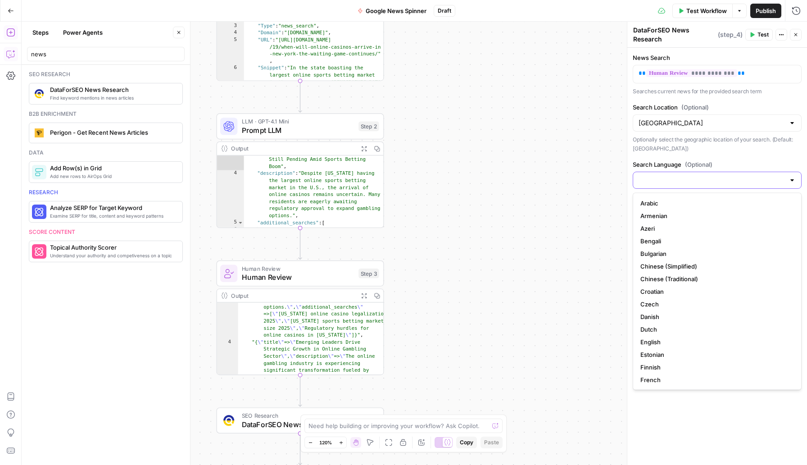
click at [673, 182] on input "Search Language (Optional)" at bounding box center [712, 180] width 146 height 9
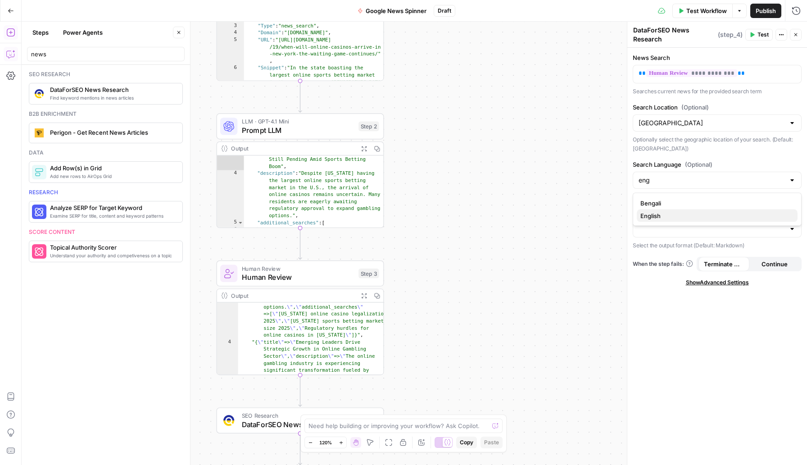
click at [660, 218] on span "English" at bounding box center [715, 215] width 150 height 9
type input "English"
click at [660, 231] on input "Output Format (Optional)" at bounding box center [712, 228] width 146 height 9
click at [666, 263] on span "JSON" at bounding box center [715, 263] width 150 height 9
type input "JSON"
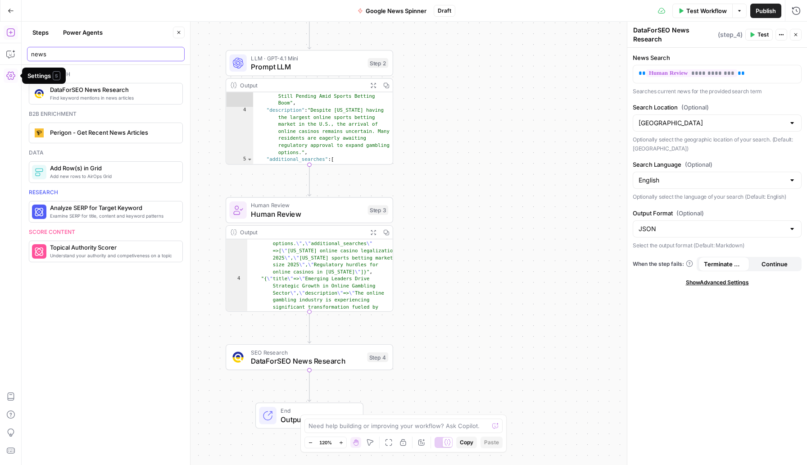
drag, startPoint x: 54, startPoint y: 52, endPoint x: 8, endPoint y: 43, distance: 47.3
click at [8, 43] on body "W Workspace1 New Home Browse Your Data Usage Settings Recent Grids Content Plan…" at bounding box center [403, 232] width 807 height 465
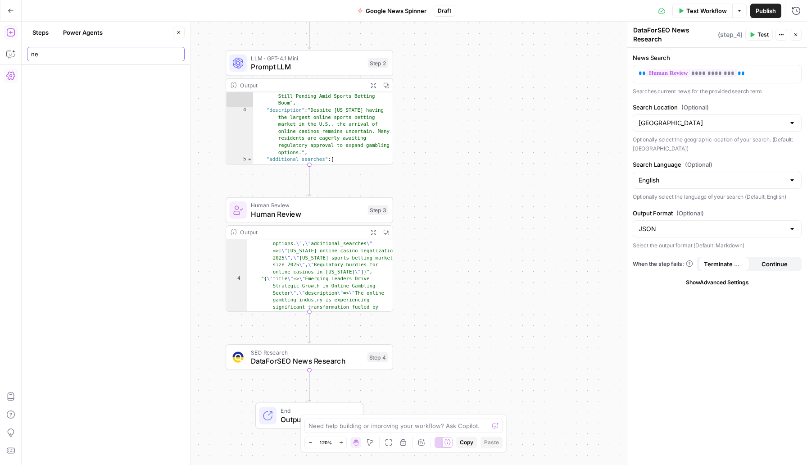
type input "n"
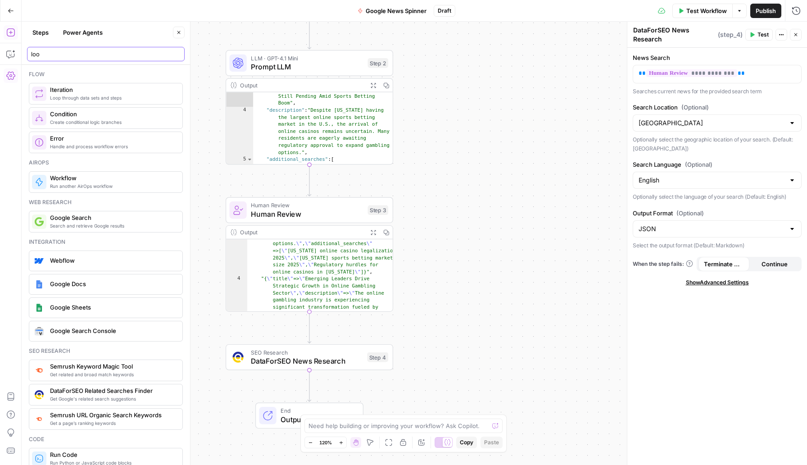
type input "loo"
click at [104, 98] on span "Loop through data sets and steps" at bounding box center [112, 97] width 125 height 7
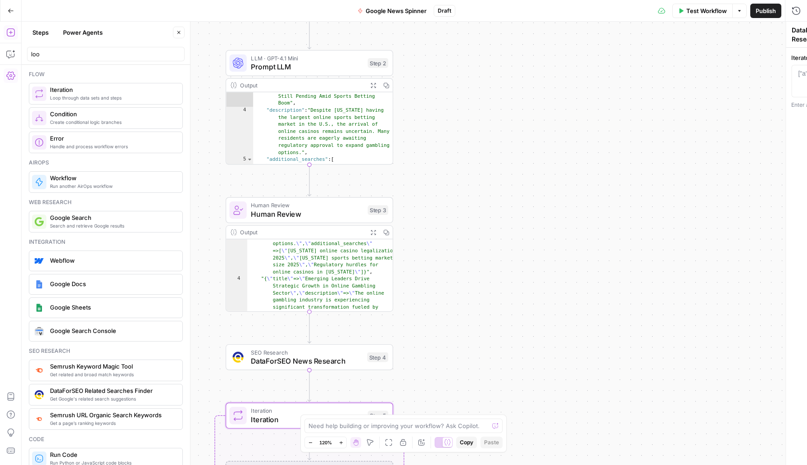
type textarea "Iteration"
type textarea "**********"
click at [281, 298] on div ""{ \" title \" => \" New York's Online Casino Launch Still Pending Amid Sports …" at bounding box center [320, 315] width 146 height 263
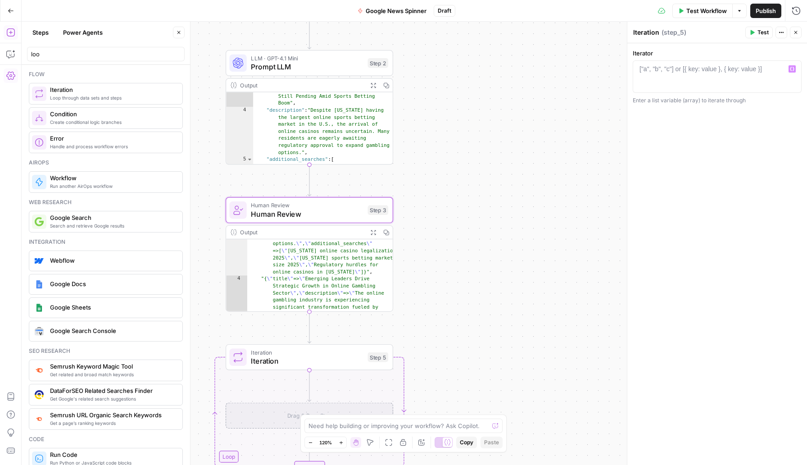
click at [662, 82] on div at bounding box center [717, 84] width 161 height 41
click at [792, 68] on icon "button" at bounding box center [792, 69] width 5 height 5
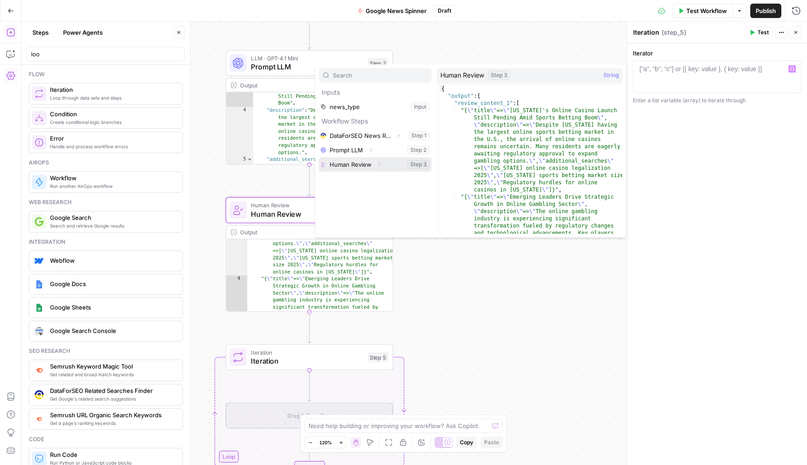
click at [359, 161] on button "Select variable Human Review" at bounding box center [375, 164] width 113 height 14
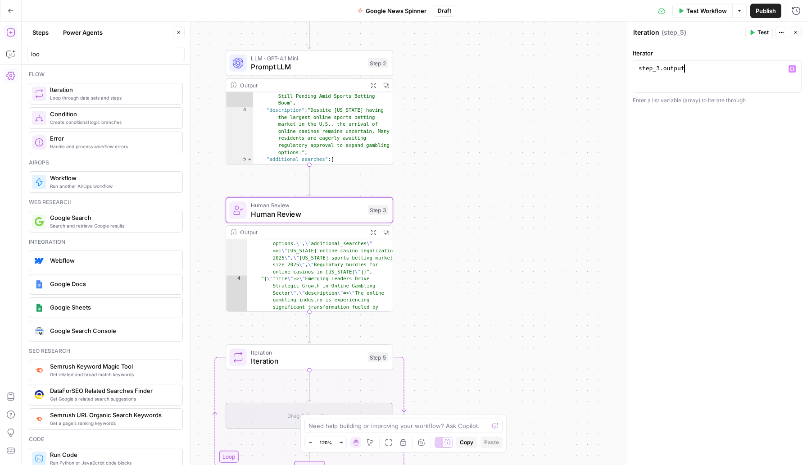
scroll to position [0, 3]
click at [791, 67] on icon "button" at bounding box center [792, 69] width 5 height 4
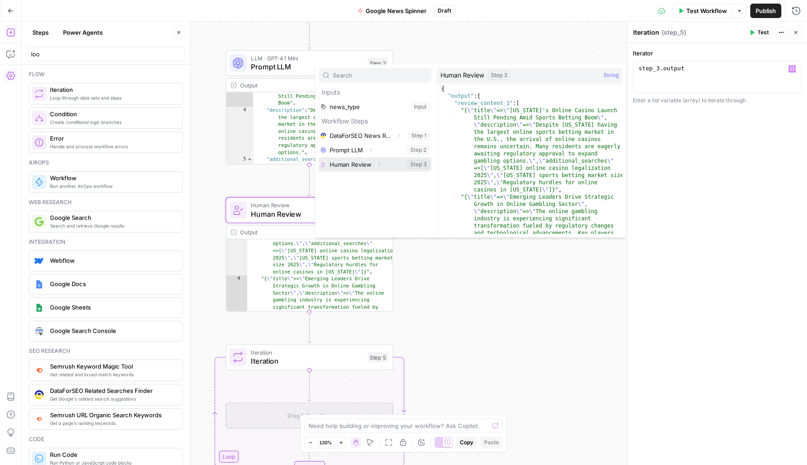
click at [410, 161] on button "Select variable Human Review" at bounding box center [375, 164] width 113 height 14
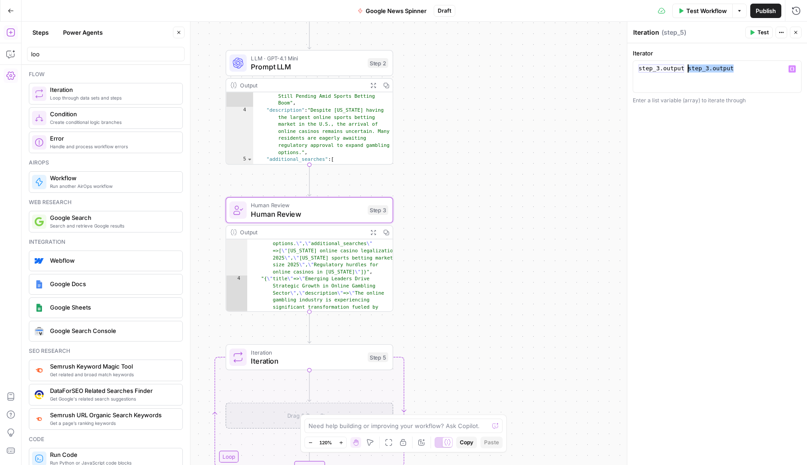
drag, startPoint x: 747, startPoint y: 72, endPoint x: 688, endPoint y: 67, distance: 59.2
click at [688, 67] on div "step_3 . output step_3 . output" at bounding box center [717, 84] width 161 height 41
type textarea "**********"
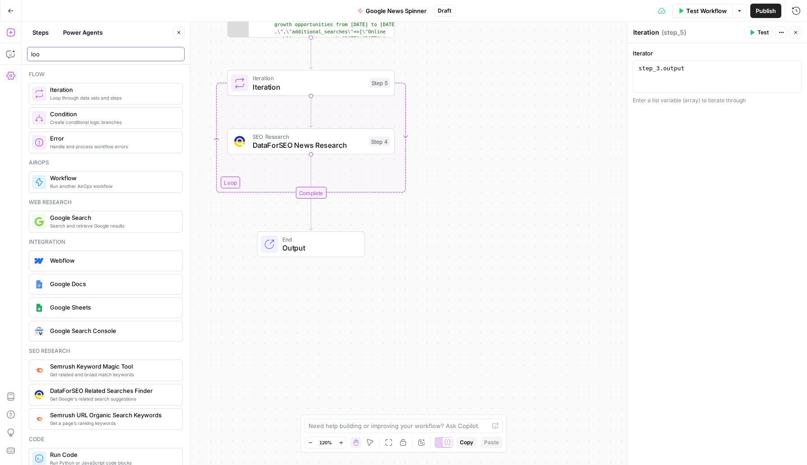
drag, startPoint x: 77, startPoint y: 56, endPoint x: 12, endPoint y: 40, distance: 66.7
click at [12, 40] on body "W Workspace1 New Home Browse Your Data Usage Settings Recent Grids Content Plan…" at bounding box center [403, 232] width 807 height 465
type input "l"
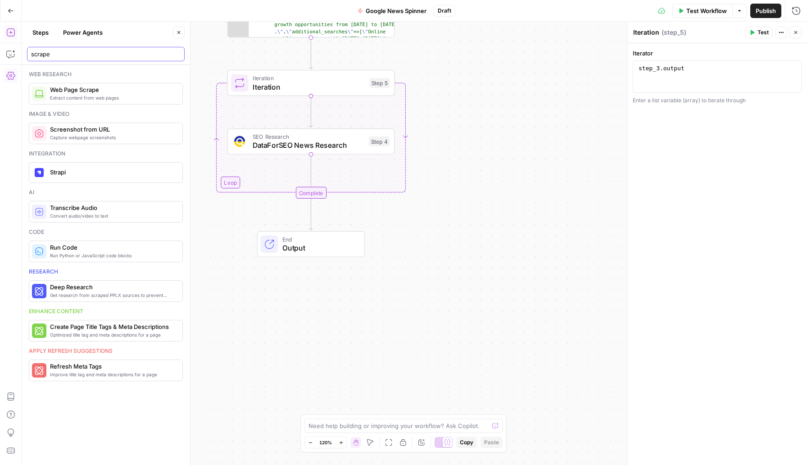
type input "scrape"
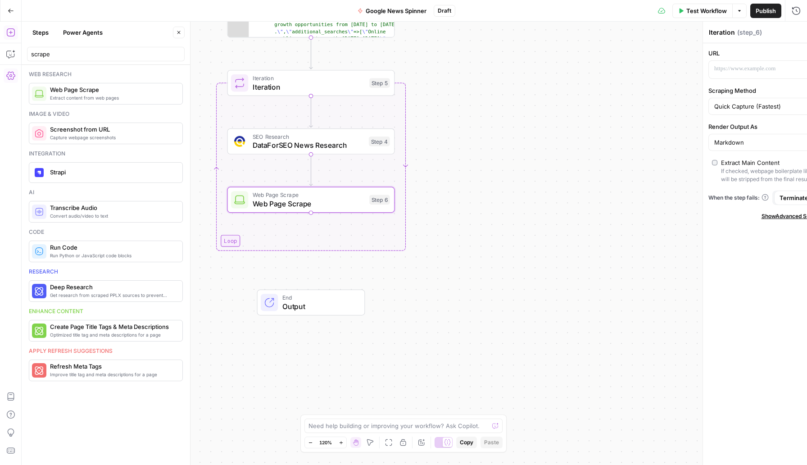
type textarea "Web Page Scrape"
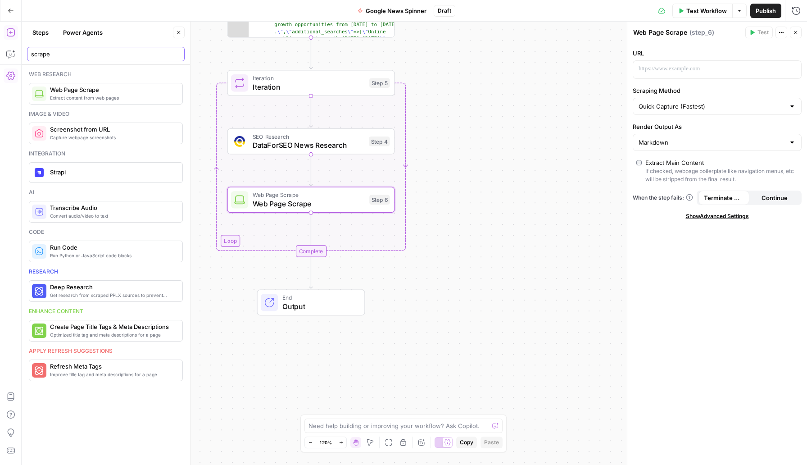
drag, startPoint x: 91, startPoint y: 54, endPoint x: 11, endPoint y: 29, distance: 84.2
click at [11, 29] on body "W Workspace1 New Home Browse Your Data Usage Settings Recent Grids Content Plan…" at bounding box center [403, 232] width 807 height 465
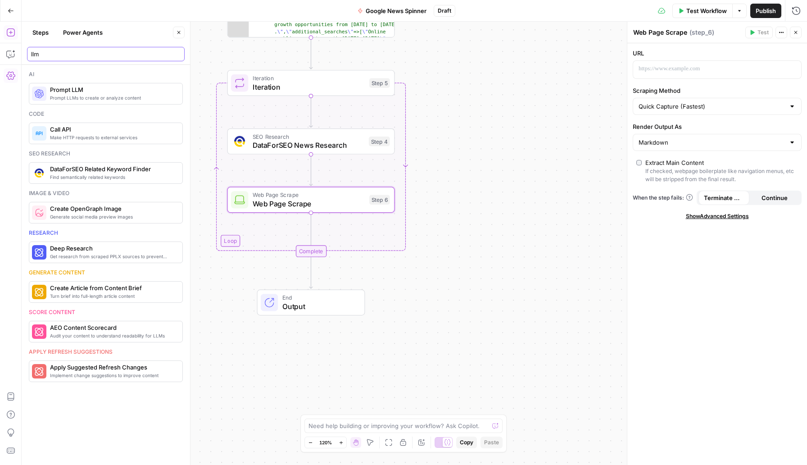
type input "llm"
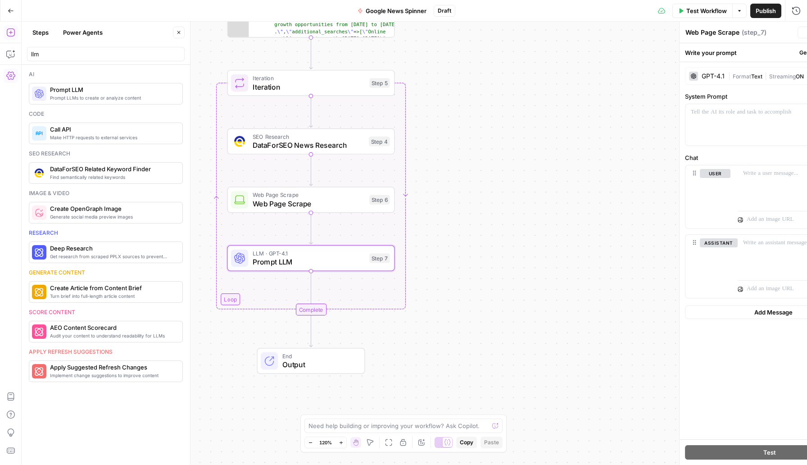
type textarea "Prompt LLM"
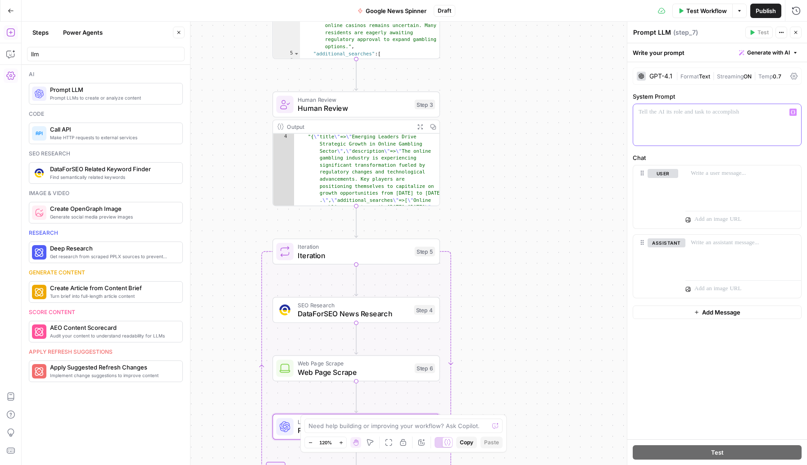
click at [690, 134] on div at bounding box center [717, 124] width 168 height 41
click at [387, 307] on span "SEO Research" at bounding box center [354, 304] width 112 height 9
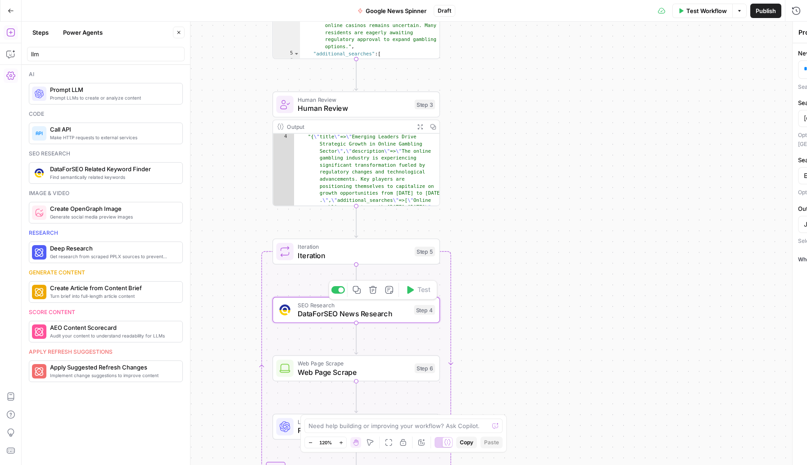
type textarea "DataForSEO News Research"
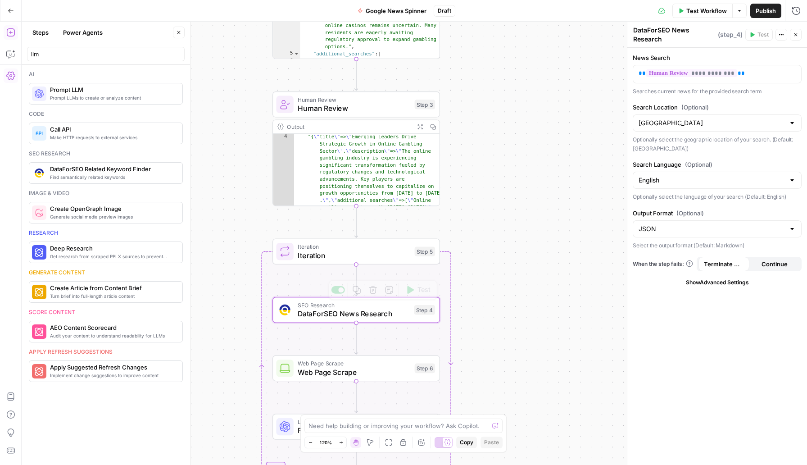
click at [373, 248] on span "Iteration" at bounding box center [354, 246] width 113 height 9
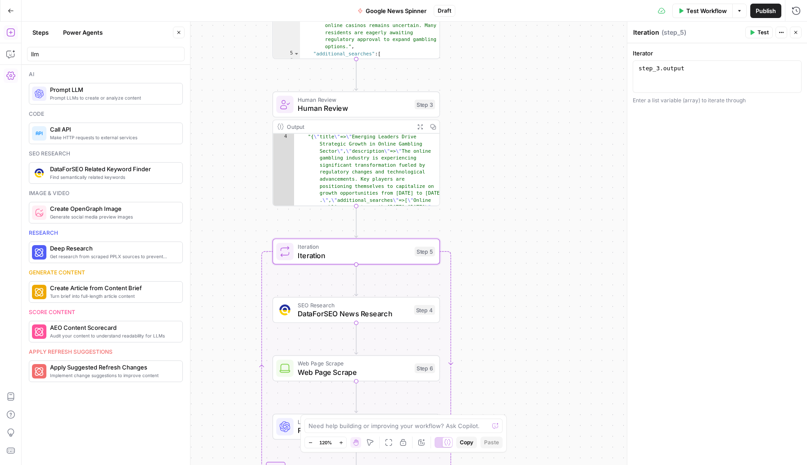
type textarea "**********"
click at [723, 69] on div "step_3 . output" at bounding box center [717, 84] width 161 height 41
click at [377, 309] on span "DataForSEO News Research" at bounding box center [354, 313] width 112 height 11
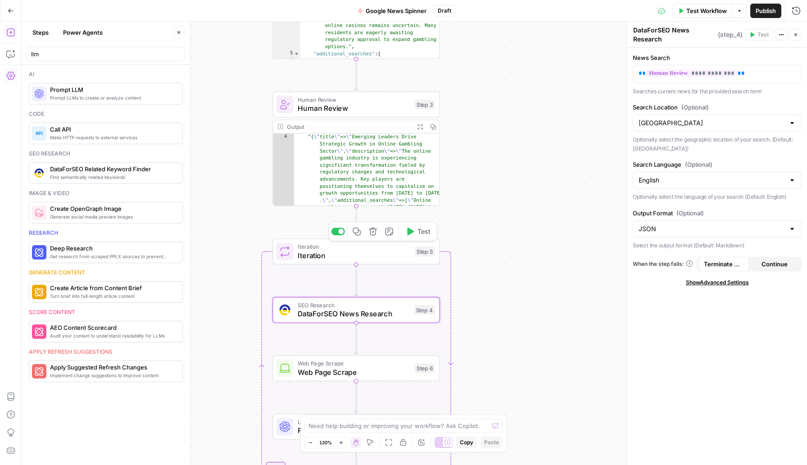
click at [354, 169] on div ""{ \" title \" => \" Emerging Leaders Drive Strategic Growth in Online Gambling…" at bounding box center [367, 269] width 146 height 270
click at [318, 252] on span "Iteration" at bounding box center [354, 255] width 113 height 11
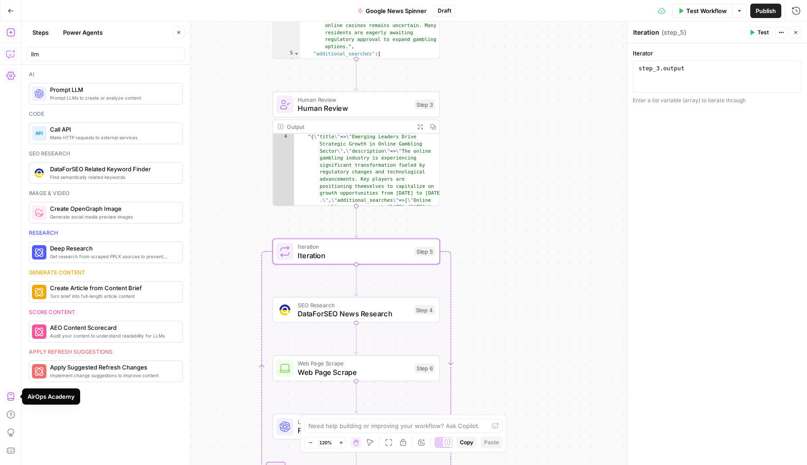
click at [8, 50] on icon "button" at bounding box center [10, 54] width 9 height 9
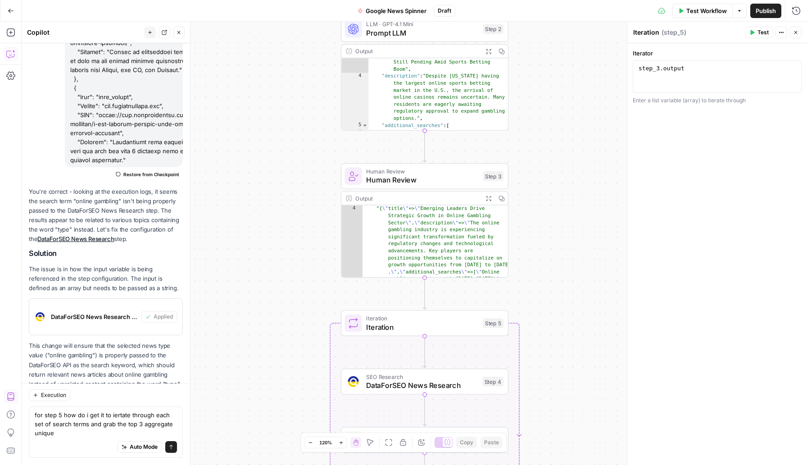
scroll to position [629, 0]
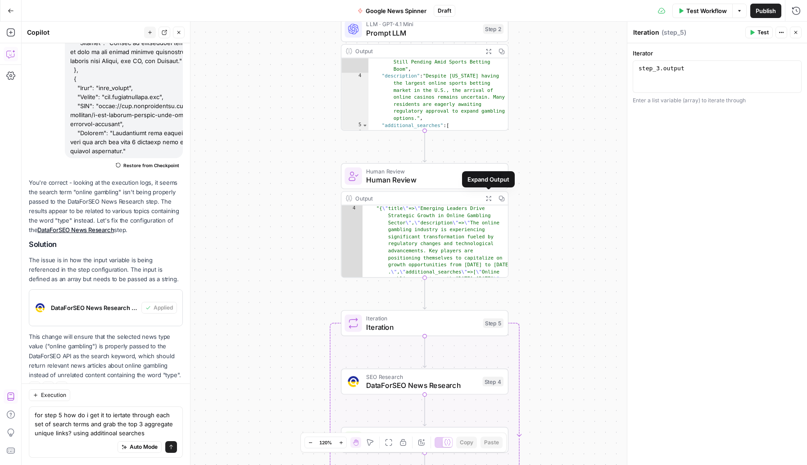
click at [502, 200] on icon "button" at bounding box center [501, 197] width 5 height 5
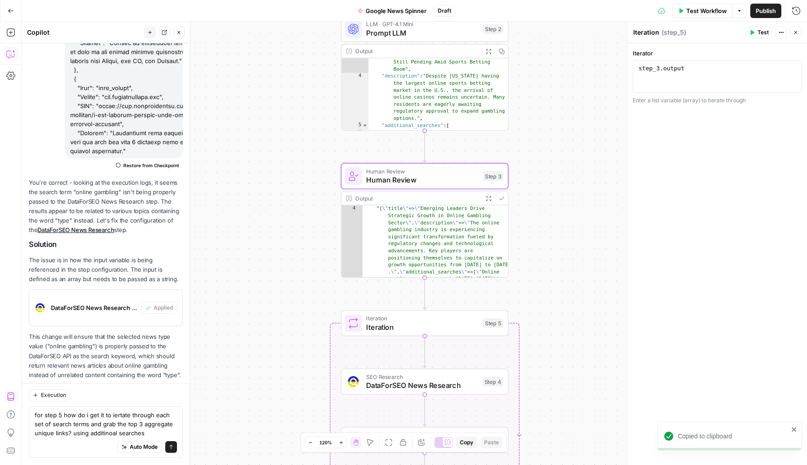
scroll to position [627, 0]
click at [151, 436] on textarea "for step 5 how do i get it to iertate through each set of search terms and grab…" at bounding box center [106, 423] width 142 height 27
paste textarea "{ "review_content_1": [ "{\"title\"=>\"New York's Online Casino Launch Still Pe…"
type textarea "for step 5 how do i get it to iertate through each set of search terms and grab…"
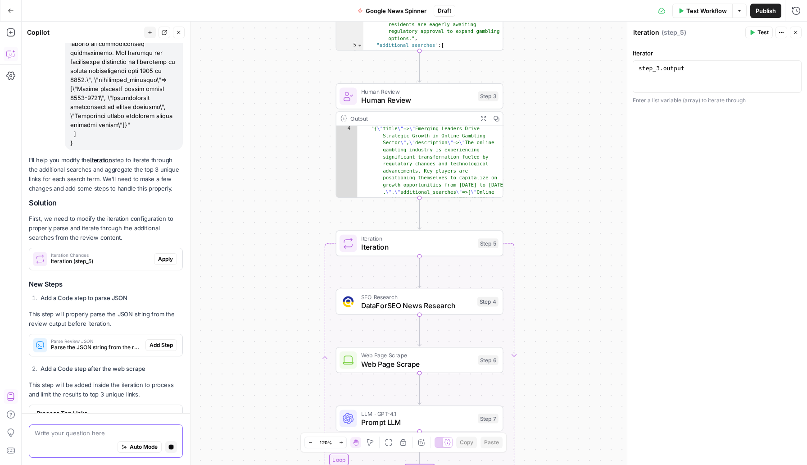
scroll to position [1221, 0]
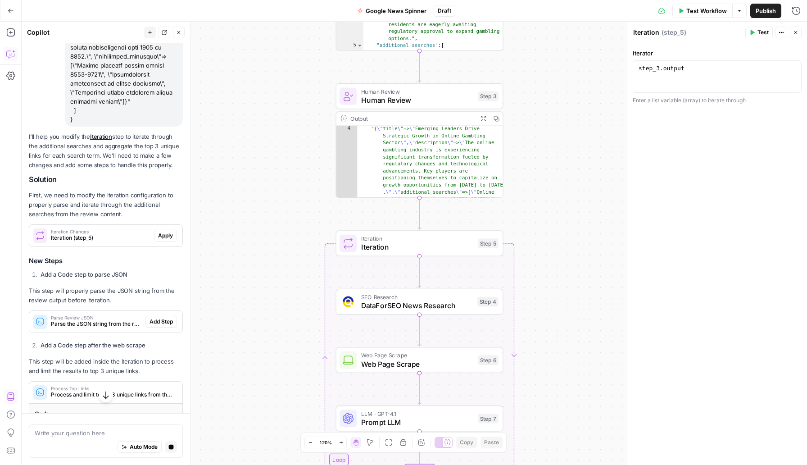
click at [92, 320] on span "Parse the JSON string from the review output" at bounding box center [96, 324] width 91 height 8
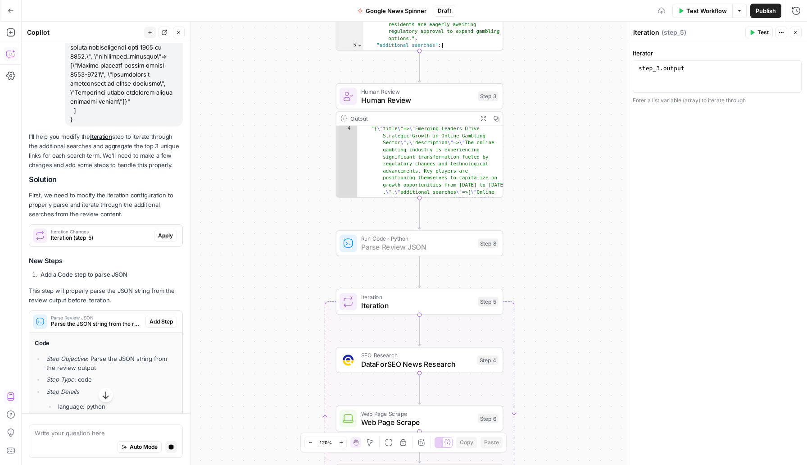
click at [165, 318] on span "Add Step" at bounding box center [161, 322] width 23 height 8
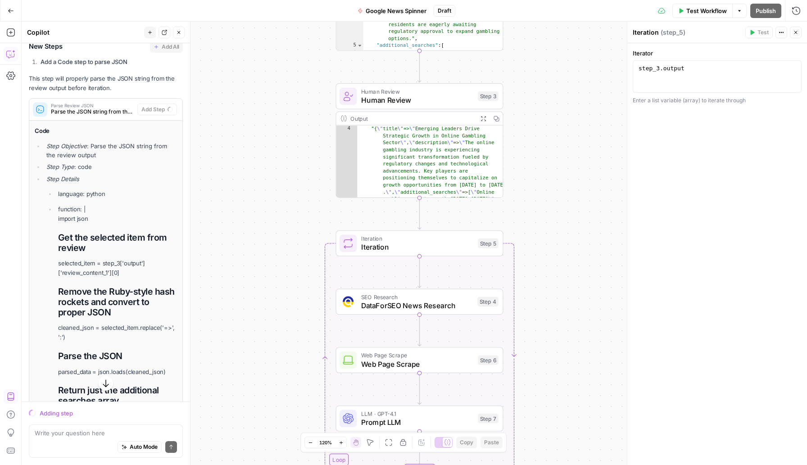
scroll to position [1498, 0]
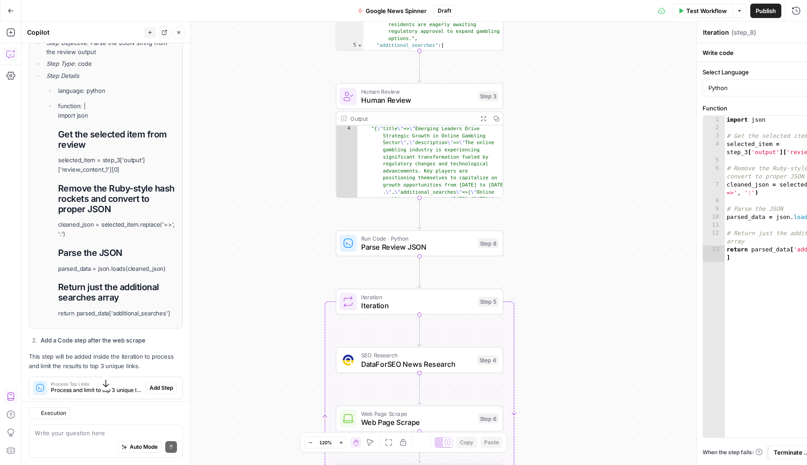
type textarea "Parse Review JSON"
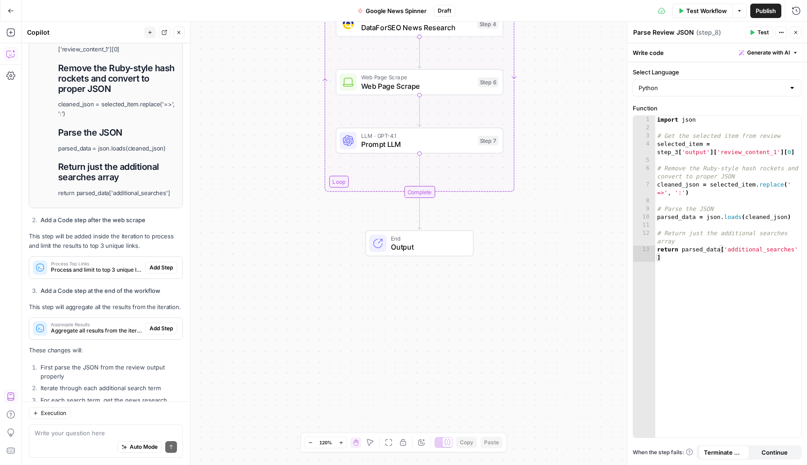
scroll to position [1679, 0]
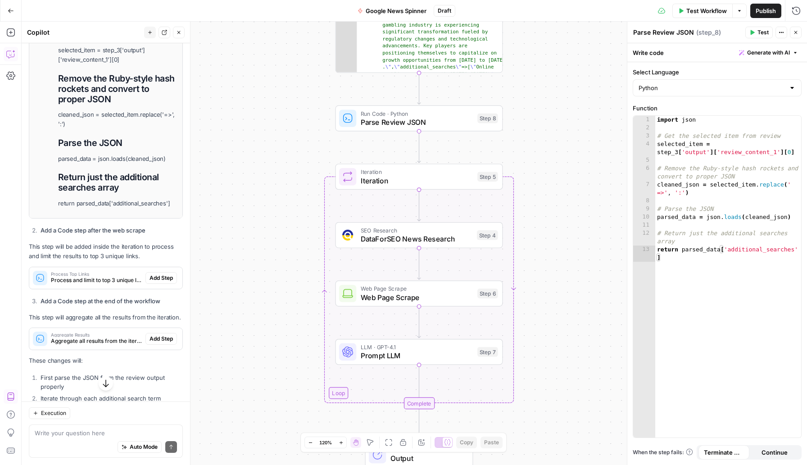
click at [481, 100] on div "Workflow Set Inputs Inputs SEO Research DataForSEO News Research Step 1 Output …" at bounding box center [414, 243] width 785 height 443
click at [484, 100] on span "Test" at bounding box center [486, 98] width 13 height 10
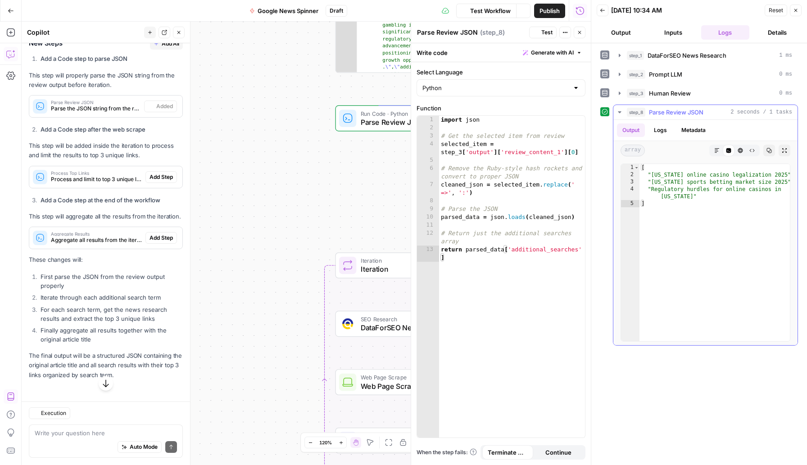
scroll to position [1368, 0]
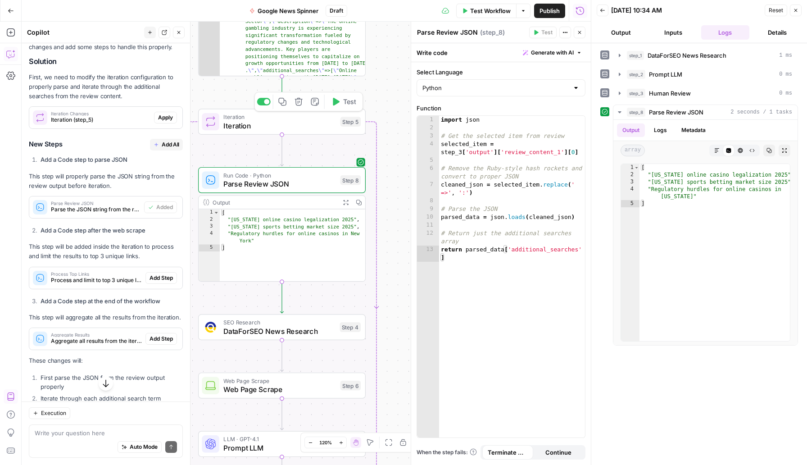
click at [341, 104] on button "Test" at bounding box center [343, 102] width 33 height 14
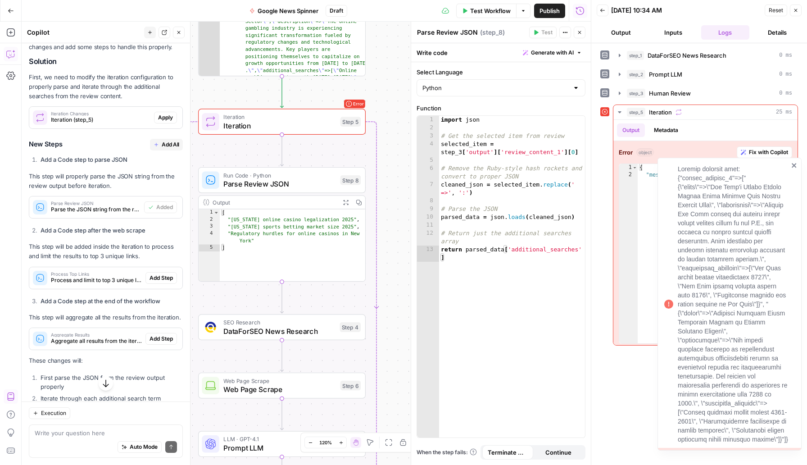
click at [796, 160] on div at bounding box center [730, 304] width 144 height 293
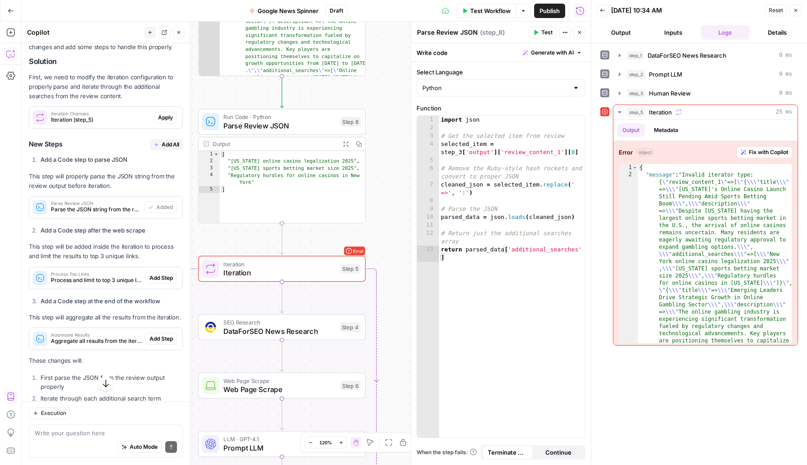
click at [265, 129] on span "Parse Review JSON" at bounding box center [279, 125] width 113 height 11
click at [513, 170] on div "import json # Get the selected item from review selected_item = step_3 [ 'outpu…" at bounding box center [512, 289] width 146 height 346
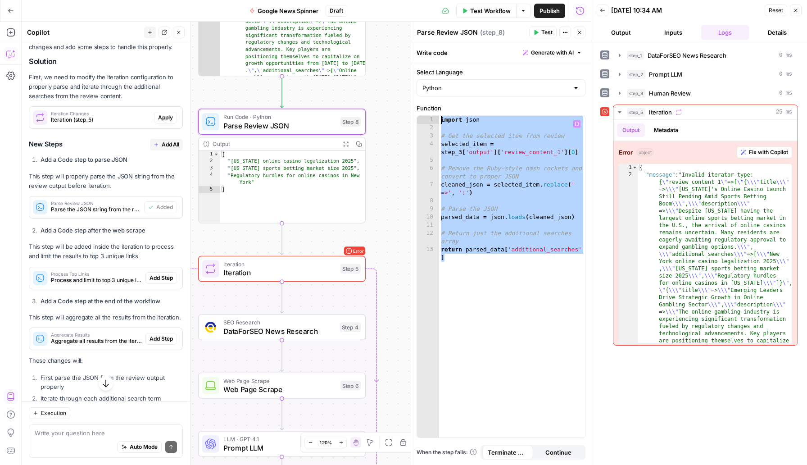
drag, startPoint x: 507, startPoint y: 281, endPoint x: 431, endPoint y: 109, distance: 188.5
click at [431, 109] on div "**********" at bounding box center [501, 271] width 169 height 334
type textarea "**********"
click at [717, 232] on div "{ "message" : "Invalid iterator type: { \" review_content_1 \" =>[ \" { \\\" ti…" at bounding box center [715, 369] width 154 height 411
click at [721, 206] on div "{ "message" : "Invalid iterator type: { \" review_content_1 \" =>[ \" { \\\" ti…" at bounding box center [715, 369] width 154 height 411
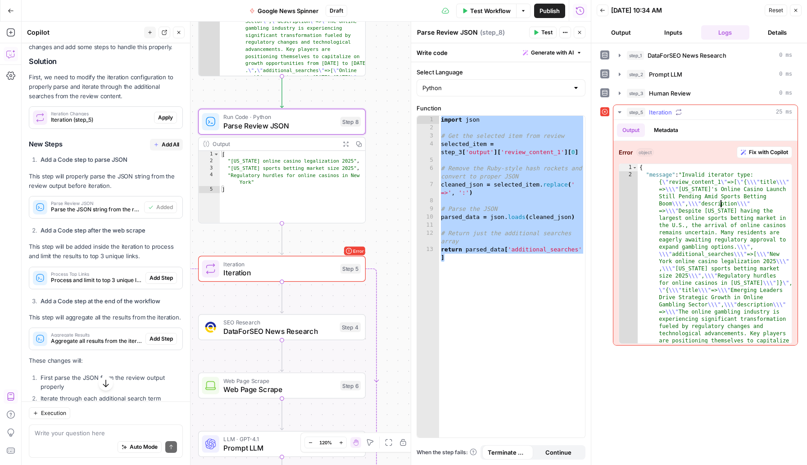
type textarea "**********"
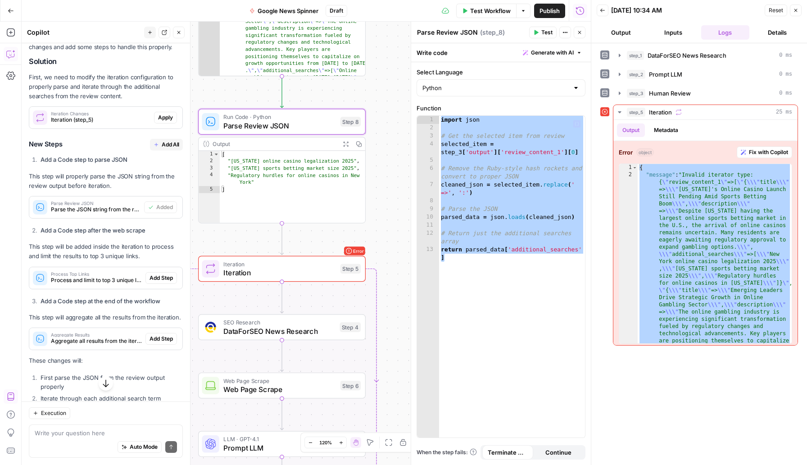
click at [454, 301] on div "import json # Get the selected item from review selected_item = step_3 [ 'outpu…" at bounding box center [512, 289] width 146 height 346
type textarea "**********"
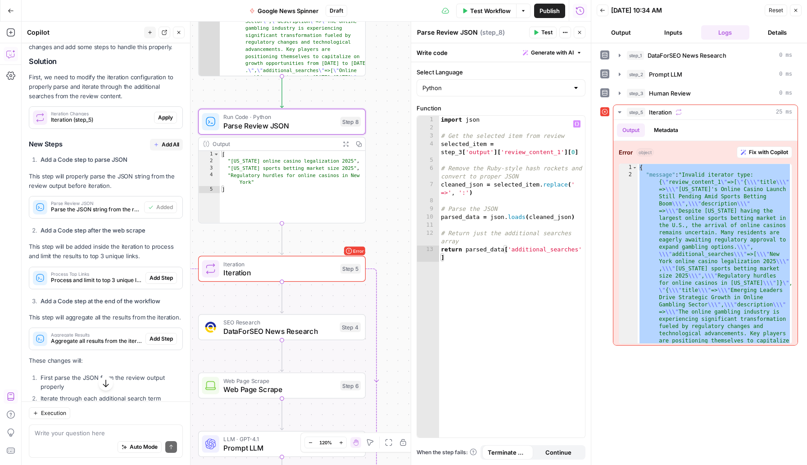
click at [545, 35] on span "Test" at bounding box center [546, 32] width 11 height 8
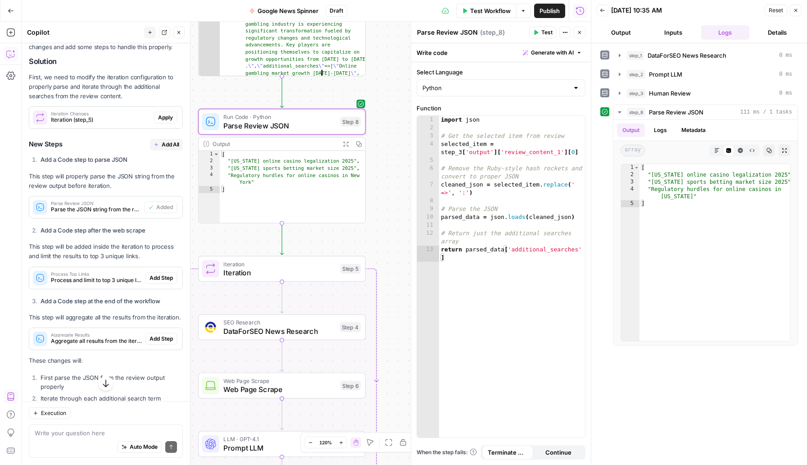
click at [304, 62] on div ""{ \" title \" => \" Emerging Leaders Drive Strategic Growth in Online Gambling…" at bounding box center [293, 135] width 146 height 270
type textarea "* *"
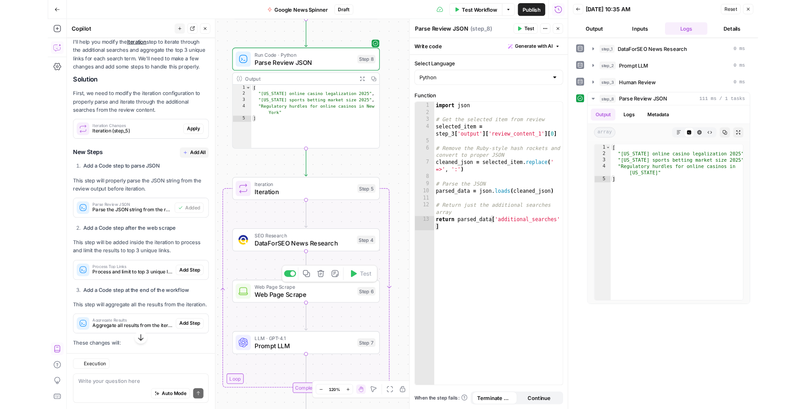
scroll to position [1368, 0]
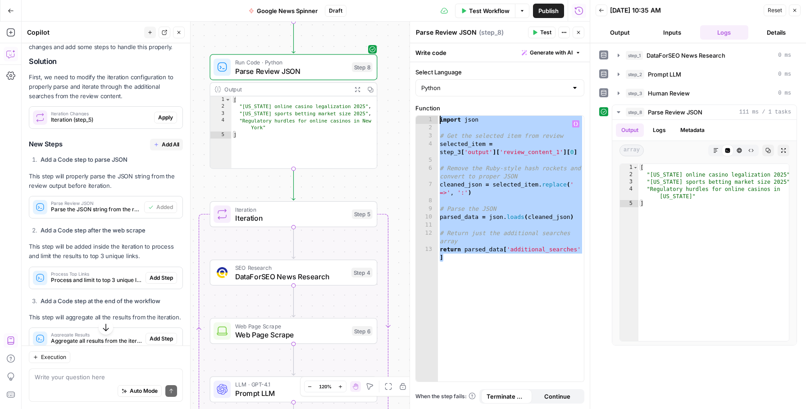
drag, startPoint x: 529, startPoint y: 306, endPoint x: 443, endPoint y: 12, distance: 306.4
click at [443, 12] on body "W Workspace1 New Home Browse Your Data Usage Settings Recent Grids Plan & Write…" at bounding box center [403, 204] width 806 height 409
type textarea "**********"
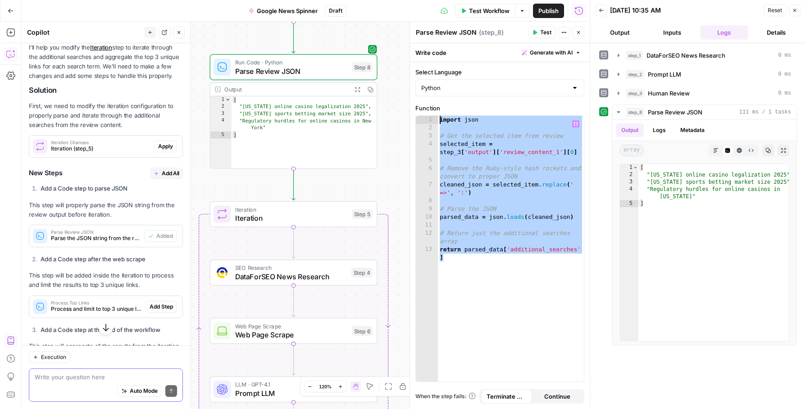
click at [118, 372] on textarea at bounding box center [106, 376] width 142 height 9
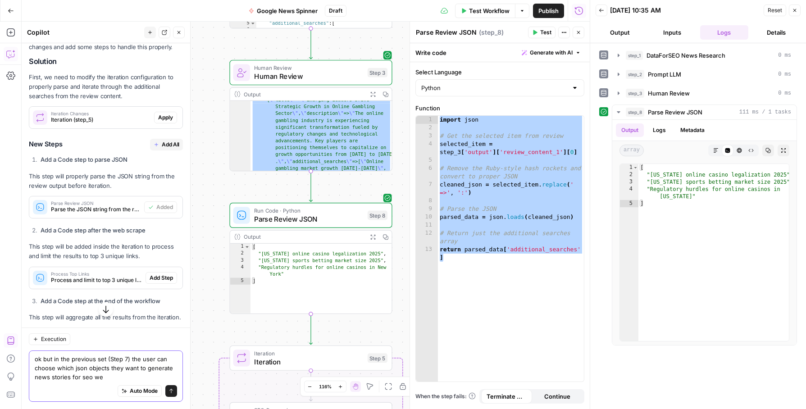
type textarea "ok but in the previous set (Step 7) the user can choose which json objects they…"
click at [340, 70] on span "Human Review" at bounding box center [308, 68] width 109 height 9
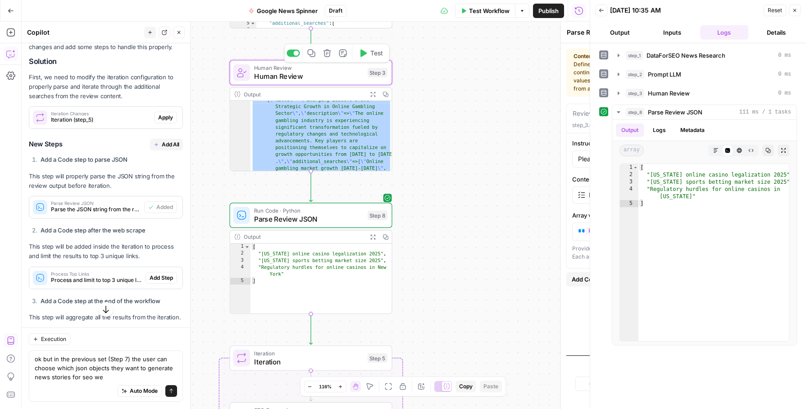
type textarea "Human Review"
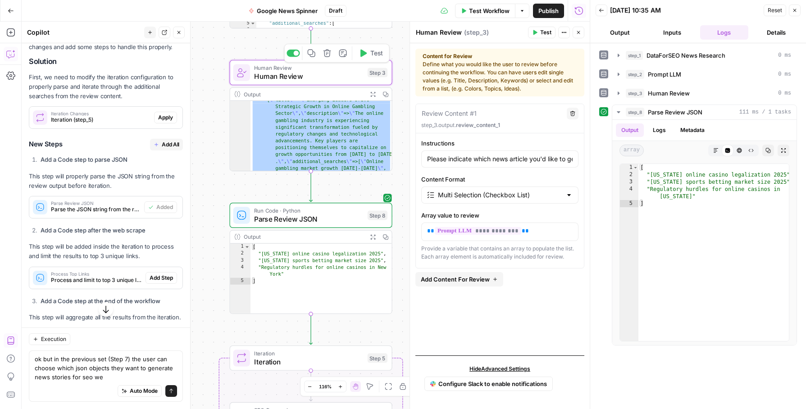
click at [373, 54] on span "Test" at bounding box center [376, 53] width 13 height 9
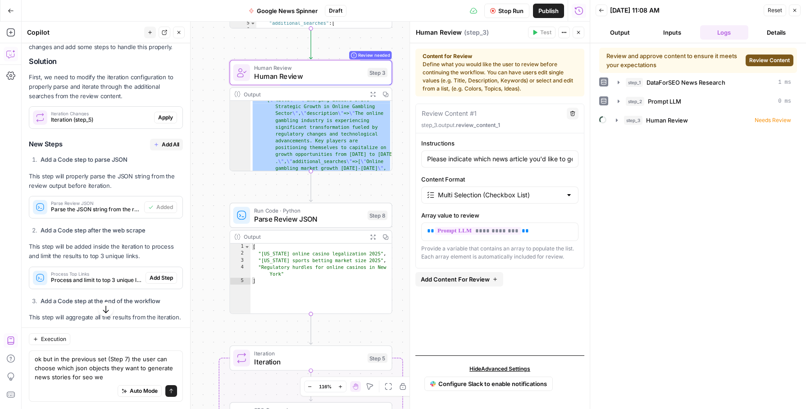
click at [758, 59] on span "Review Content" at bounding box center [769, 60] width 41 height 8
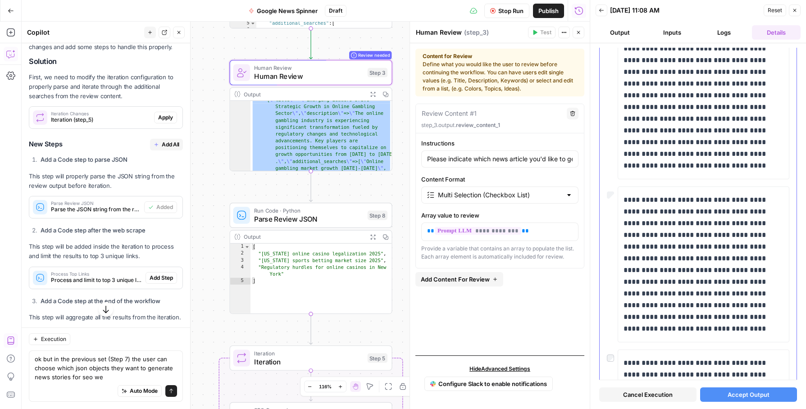
scroll to position [132, 0]
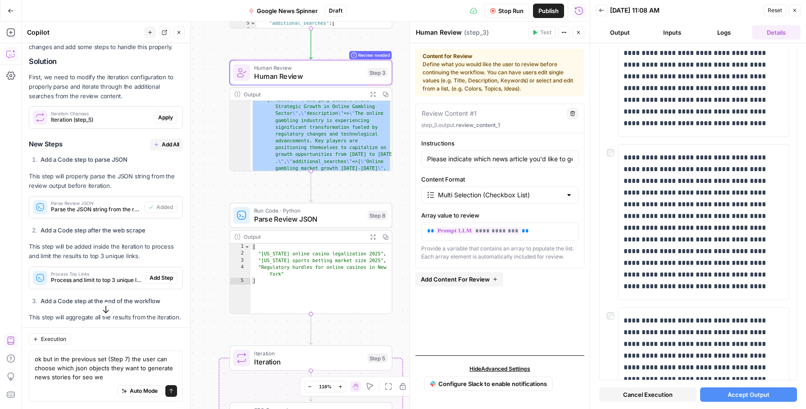
click at [788, 395] on button "Accept Output" at bounding box center [748, 394] width 97 height 14
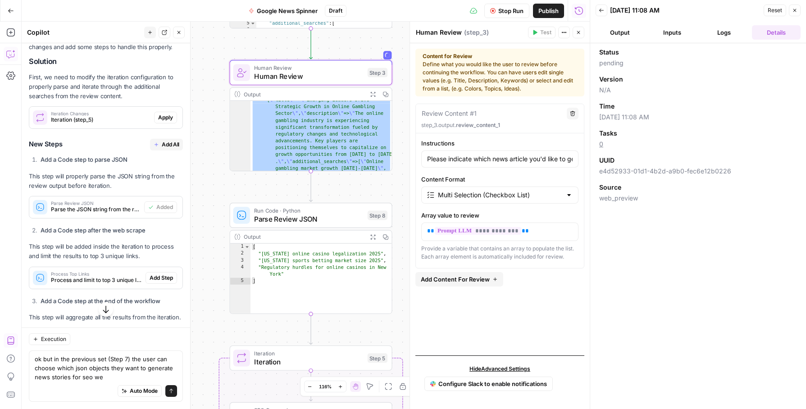
click at [306, 130] on div ""{ \" title \" => \" Emerging Leaders Drive Strategic Growth in Online Gambling…" at bounding box center [321, 228] width 142 height 262
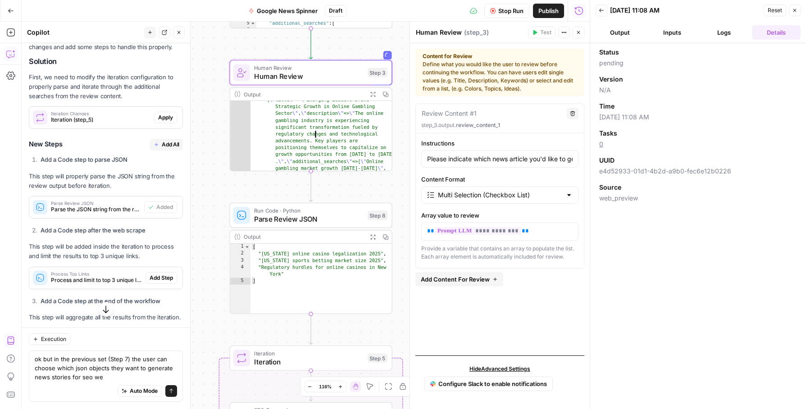
click at [306, 130] on div ""{ \" title \" => \" Emerging Leaders Drive Strategic Growth in Online Gambling…" at bounding box center [321, 228] width 142 height 262
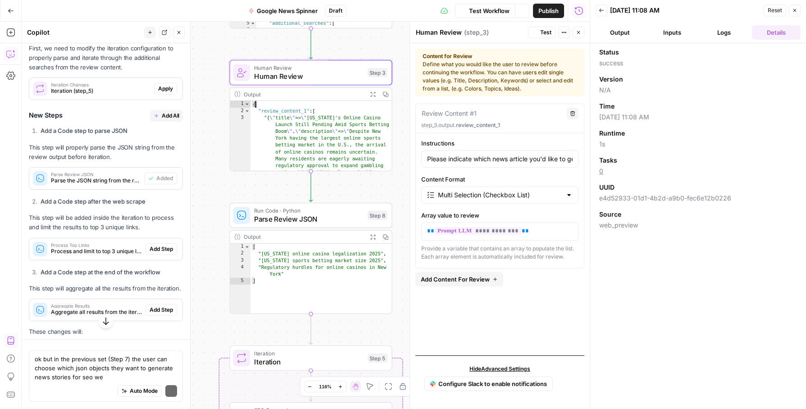
scroll to position [197, 0]
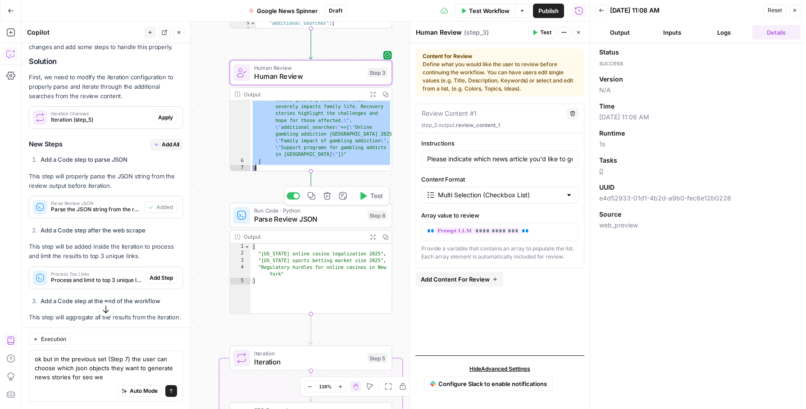
drag, startPoint x: 254, startPoint y: 103, endPoint x: 331, endPoint y: 211, distance: 133.4
type textarea "* *"
click at [66, 375] on textarea "ok but in the previous set (Step 7) the user can choose which json objects they…" at bounding box center [106, 367] width 142 height 27
drag, startPoint x: 103, startPoint y: 378, endPoint x: 74, endPoint y: 377, distance: 28.9
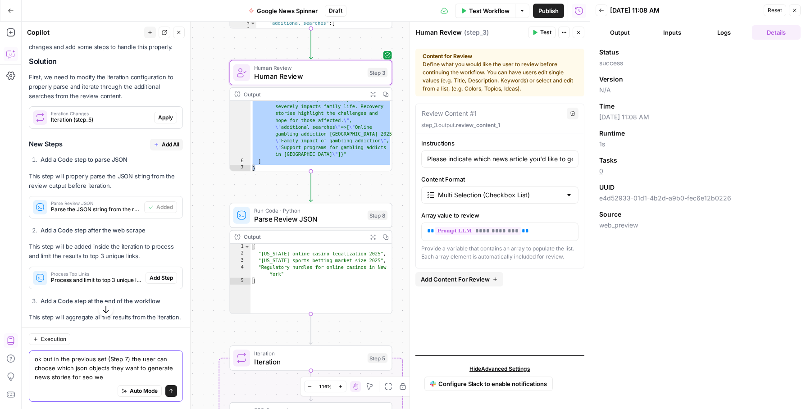
click at [74, 377] on textarea "ok but in the previous set (Step 7) the user can choose which json objects they…" at bounding box center [106, 367] width 142 height 27
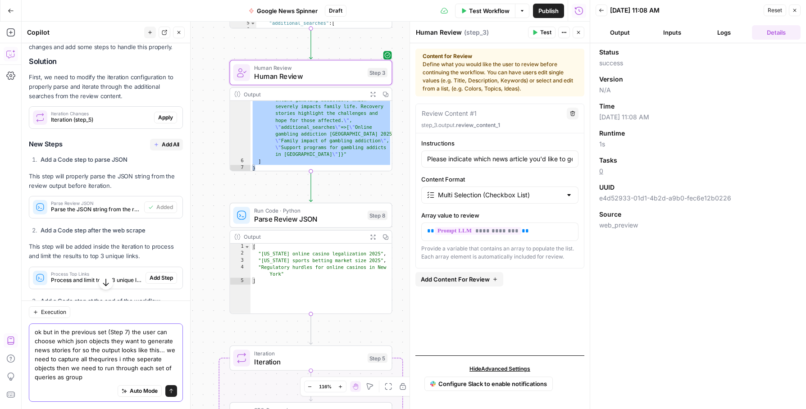
paste textarea ""review_content_1": [ "{\"title\"=>\"New York's Online Casino Launch Still Pend…"
type textarea "ok but in the previous set (Step 7) the user can choose which json objects they…"
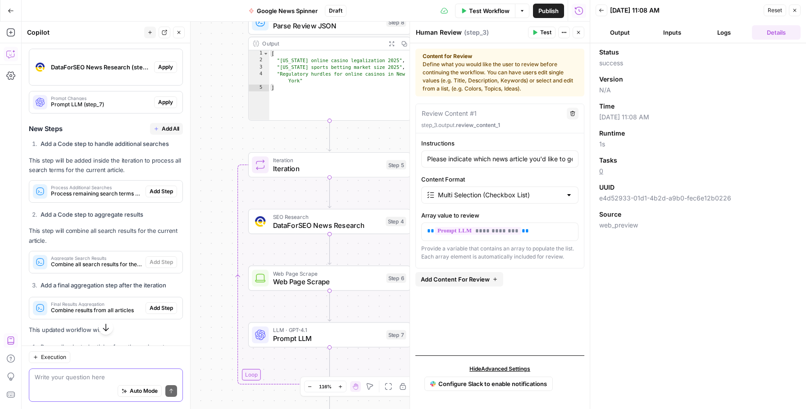
scroll to position [2469, 0]
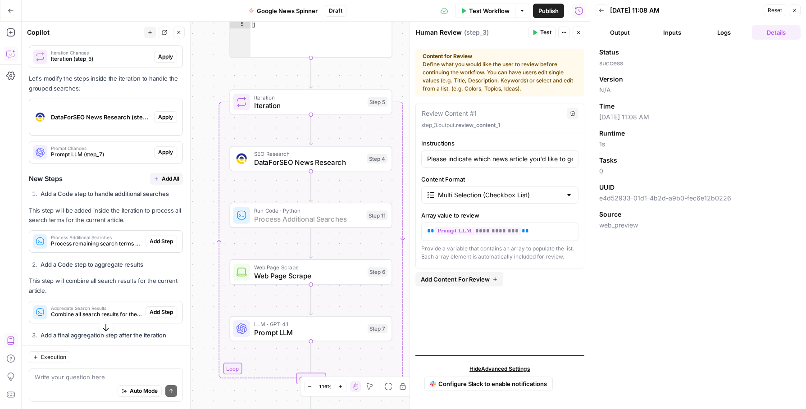
click at [164, 237] on span "Add Step" at bounding box center [161, 241] width 23 height 8
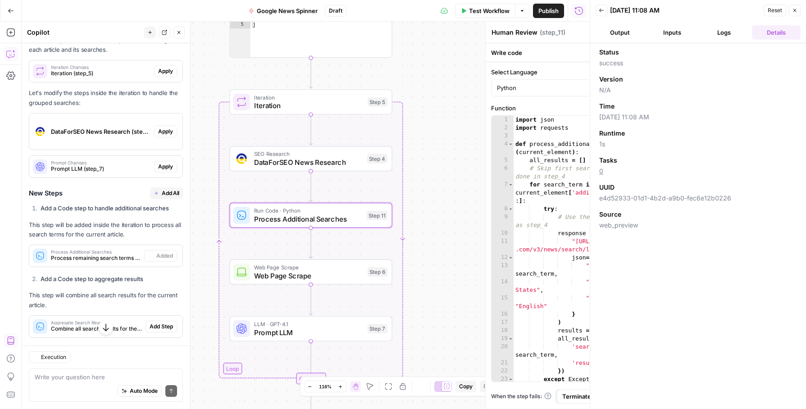
type textarea "Process Additional Searches"
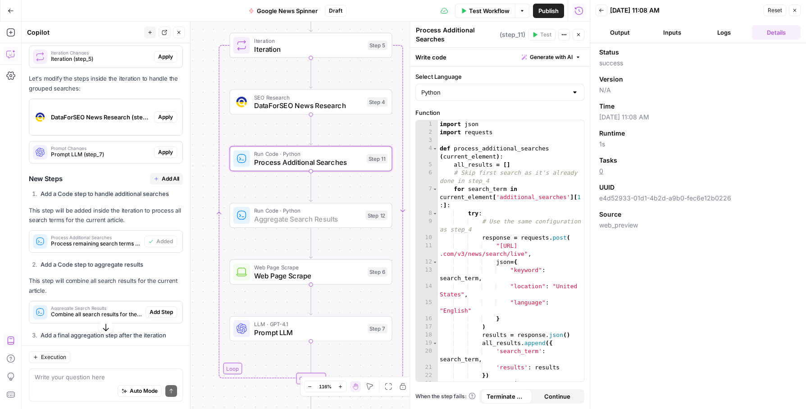
click at [158, 308] on span "Add Step" at bounding box center [161, 312] width 23 height 8
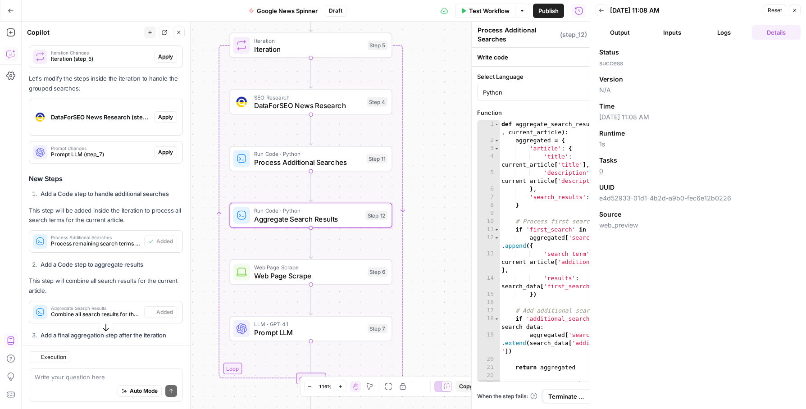
type textarea "Aggregate Search Results"
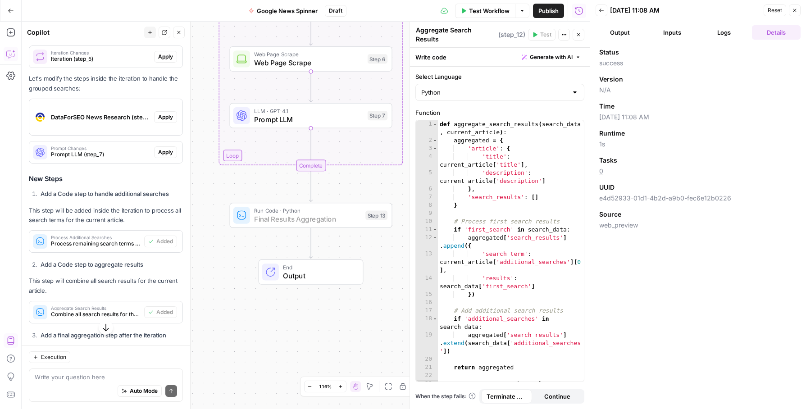
click at [154, 354] on span "Add Step" at bounding box center [161, 358] width 23 height 8
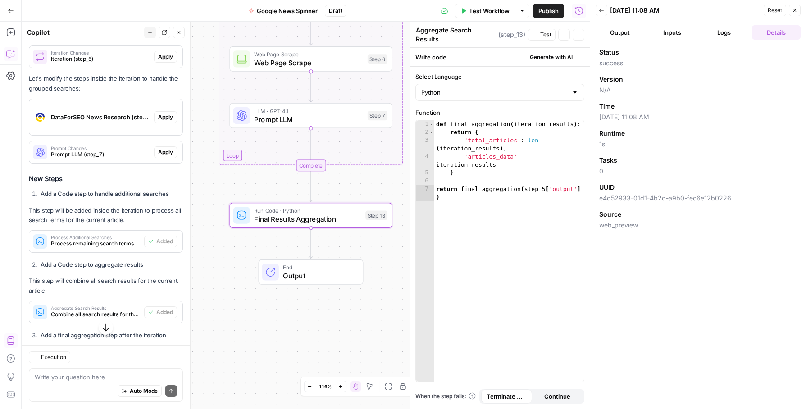
type textarea "Final Results Aggregation"
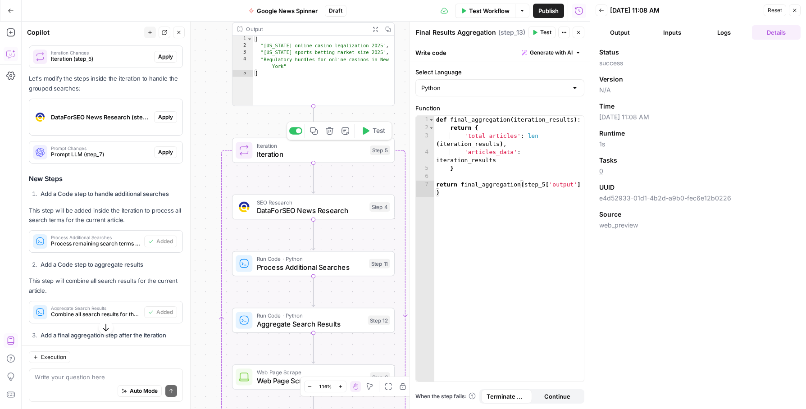
click at [320, 149] on span "Iteration" at bounding box center [311, 154] width 109 height 10
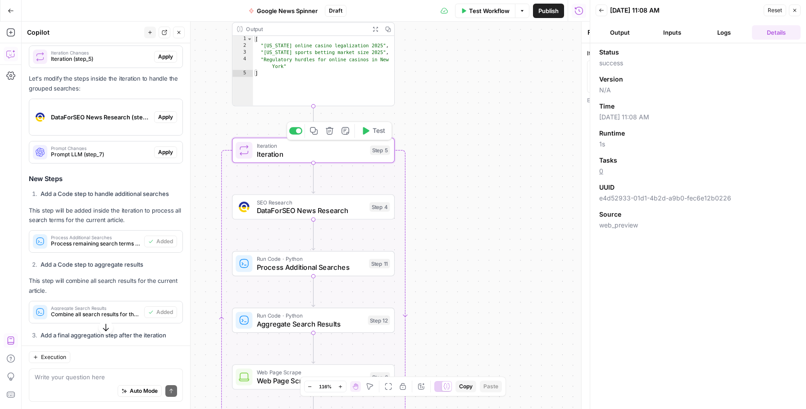
type textarea "Iteration"
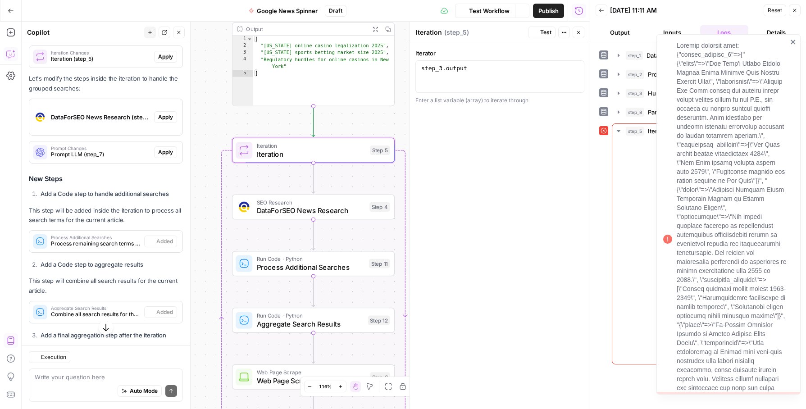
scroll to position [2483, 0]
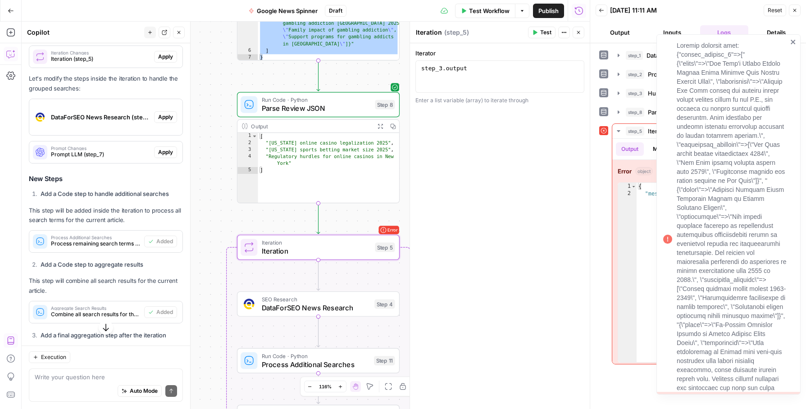
click at [374, 88] on div "Workflow Set Inputs Inputs SEO Research DataForSEO News Research Step 1 Output …" at bounding box center [306, 215] width 568 height 387
click at [376, 86] on button "Test" at bounding box center [378, 85] width 32 height 14
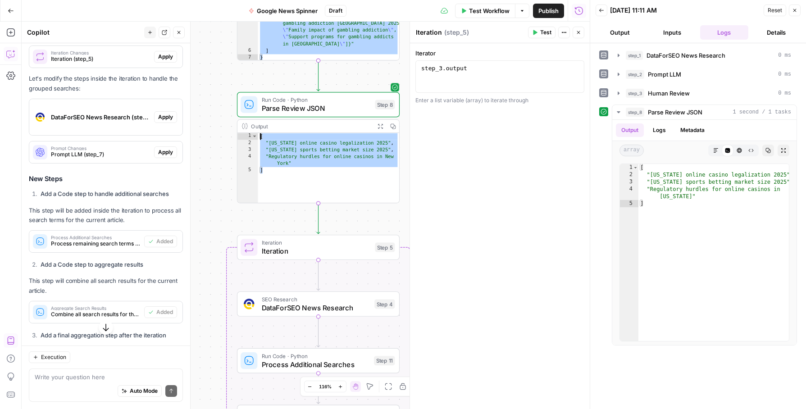
drag, startPoint x: 324, startPoint y: 191, endPoint x: 236, endPoint y: 114, distance: 117.8
click at [236, 114] on div "Workflow Set Inputs Inputs SEO Research DataForSEO News Research Step 1 Output …" at bounding box center [306, 215] width 568 height 387
type textarea "**********"
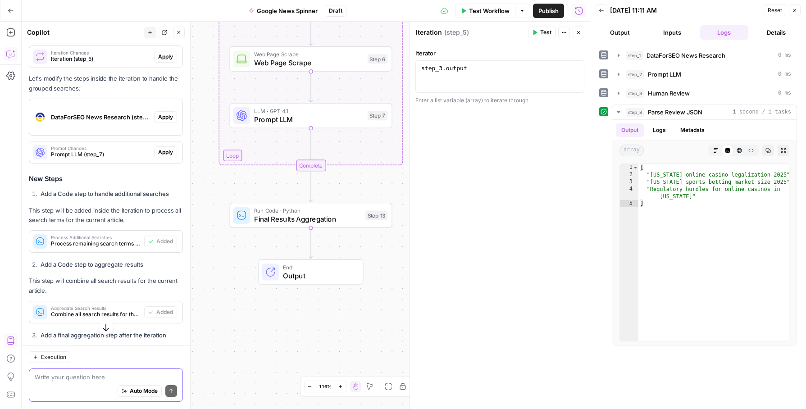
click at [88, 376] on textarea at bounding box center [106, 376] width 142 height 9
paste textarea "[ "[US_STATE] online casino legalization 2025", "[US_STATE] sports betting mark…"
type textarea "but step 8 only seems to parse searches from x1 article? [ "[US_STATE] online c…"
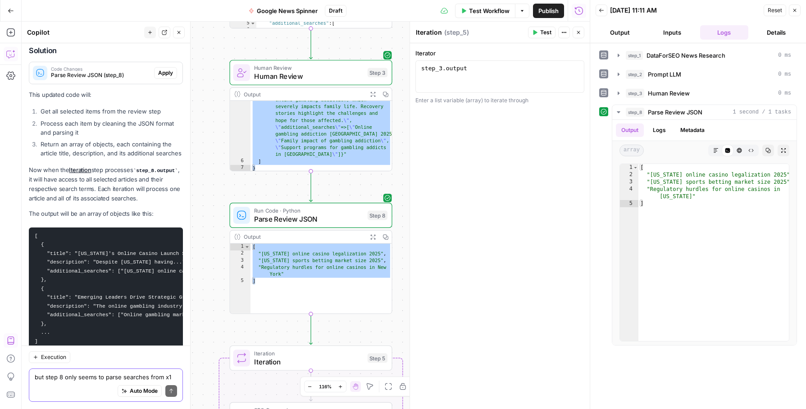
scroll to position [3017, 0]
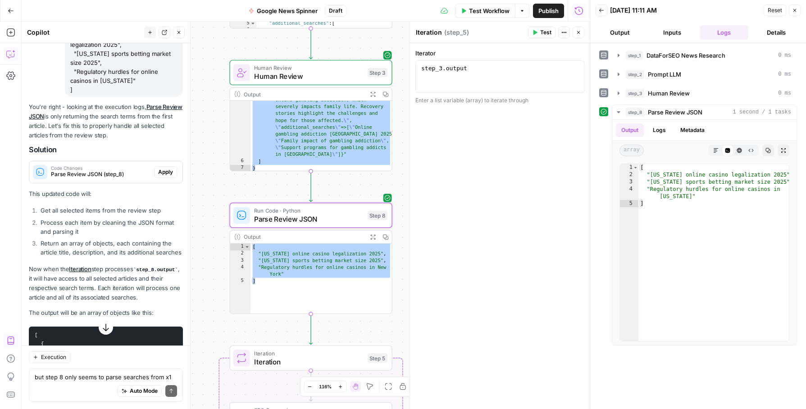
click at [162, 168] on span "Apply" at bounding box center [165, 172] width 15 height 8
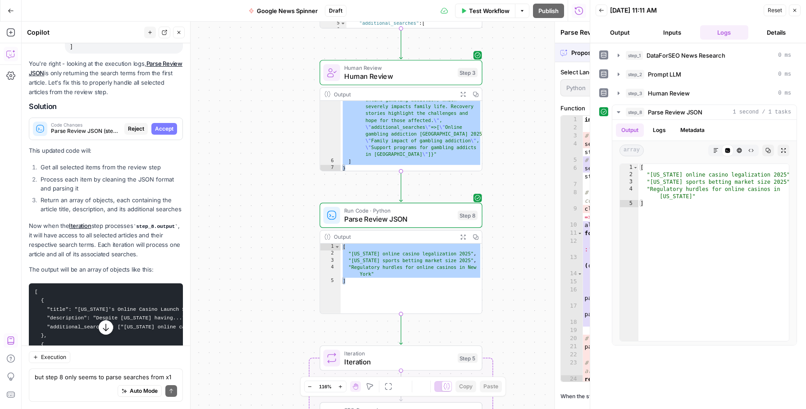
scroll to position [2974, 0]
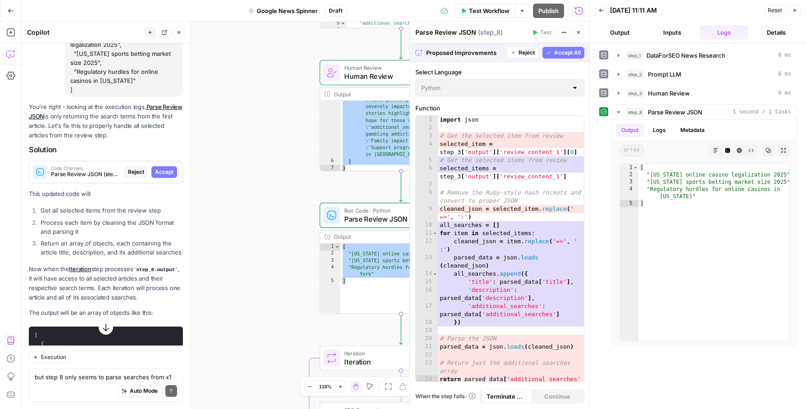
click at [567, 56] on span "Accept All" at bounding box center [567, 53] width 27 height 8
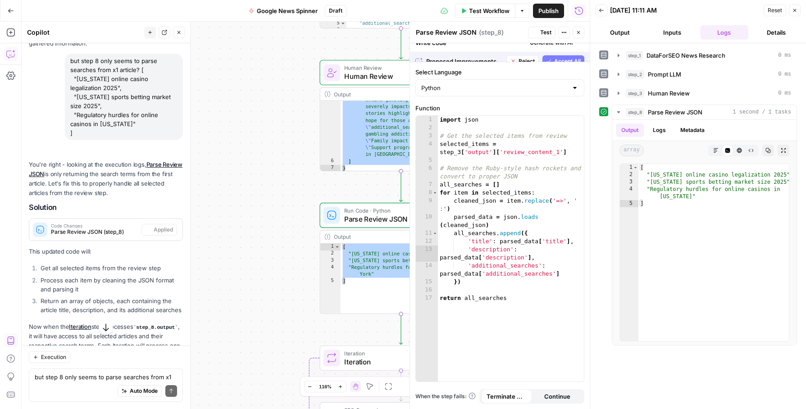
scroll to position [3032, 0]
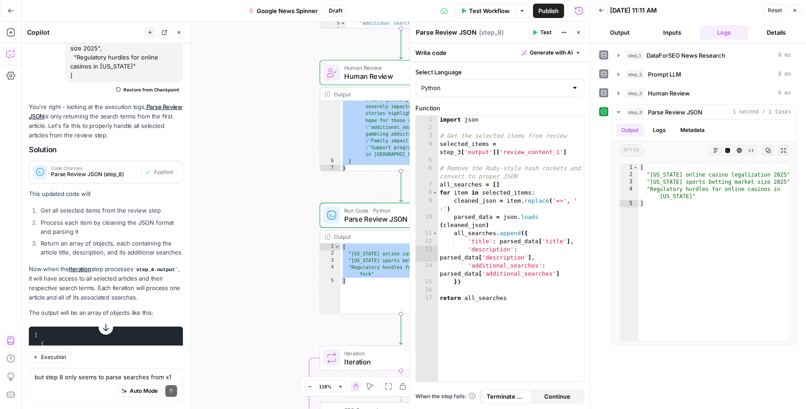
click at [268, 207] on div "Workflow Set Inputs Inputs SEO Research DataForSEO News Research Step 1 Output …" at bounding box center [306, 215] width 568 height 387
click at [580, 32] on icon "button" at bounding box center [578, 32] width 5 height 5
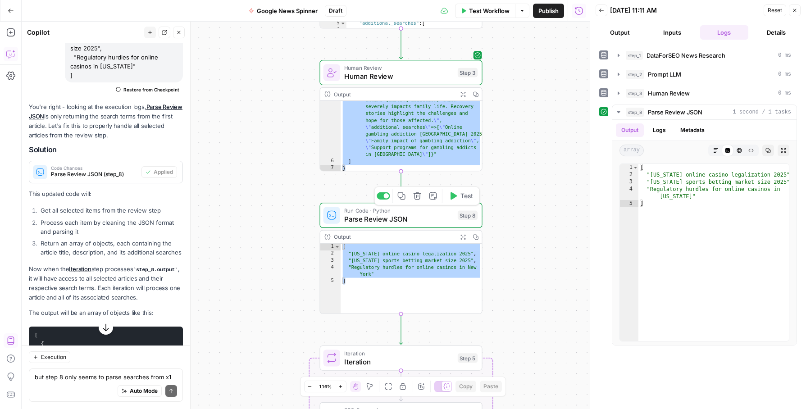
click at [461, 194] on span "Test" at bounding box center [466, 195] width 13 height 9
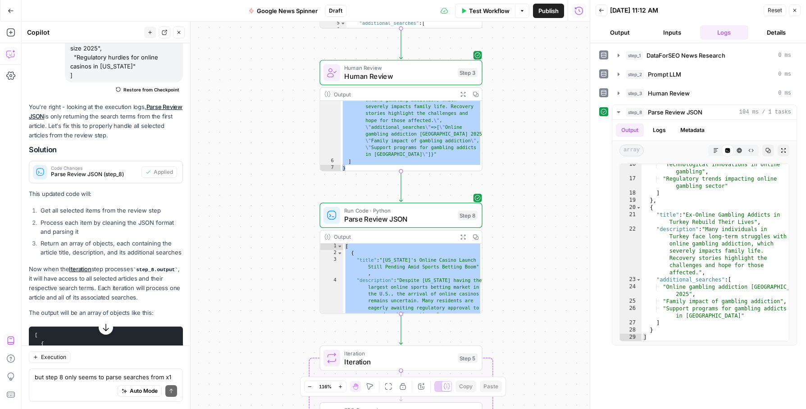
scroll to position [62, 0]
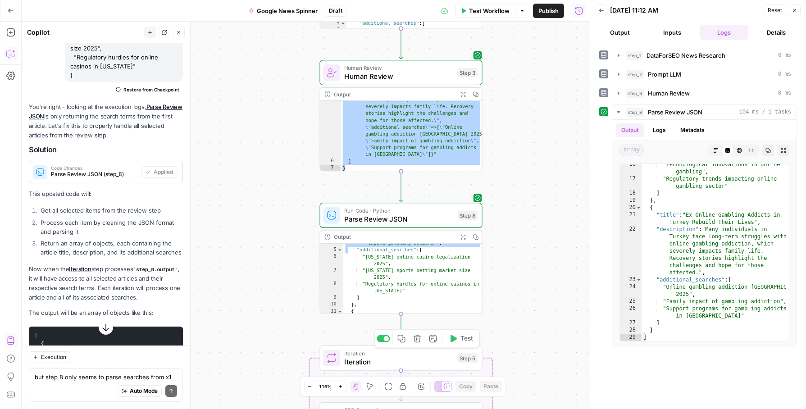
click at [456, 338] on icon "button" at bounding box center [453, 339] width 6 height 8
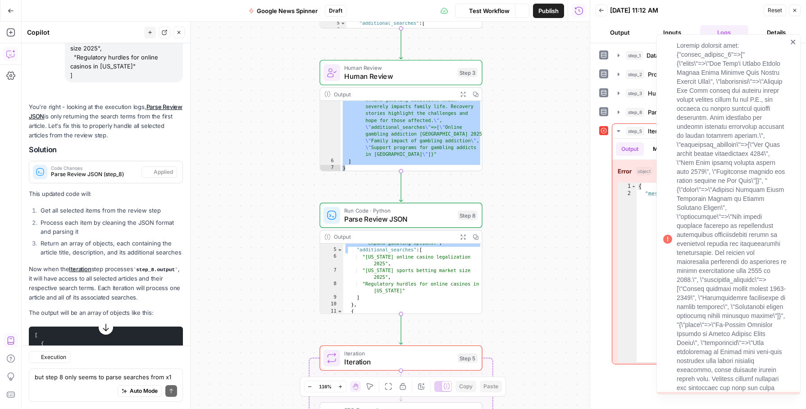
scroll to position [3032, 0]
drag, startPoint x: 676, startPoint y: 40, endPoint x: 751, endPoint y: 425, distance: 392.3
click at [751, 409] on html "W Workspace1 New Home Browse Your Data Usage Settings Recent Grids Plan & Write…" at bounding box center [403, 204] width 806 height 409
copy div "Invalid iterator type: {"review_content_1"=>["{\"title\"=>\"[US_STATE]'s Online…"
click at [94, 376] on textarea "but step 8 only seems to parse searches from x1 article? [ "[US_STATE] online c…" at bounding box center [106, 376] width 142 height 9
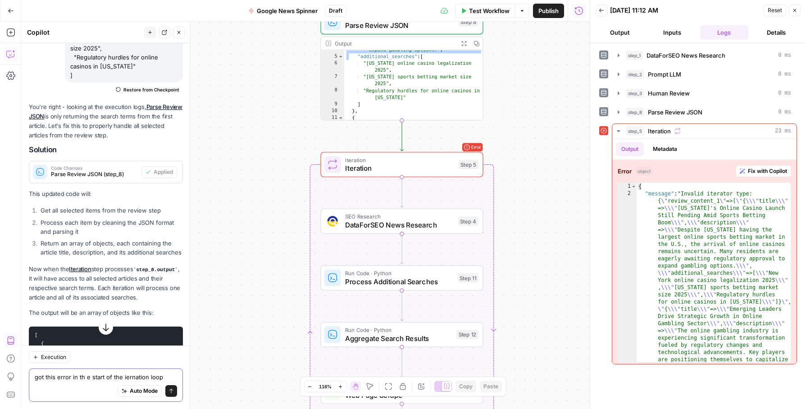
paste textarea "Invalid iterator type: {"review_content_1"=>["{\"title\"=>\"[US_STATE]'s Online…"
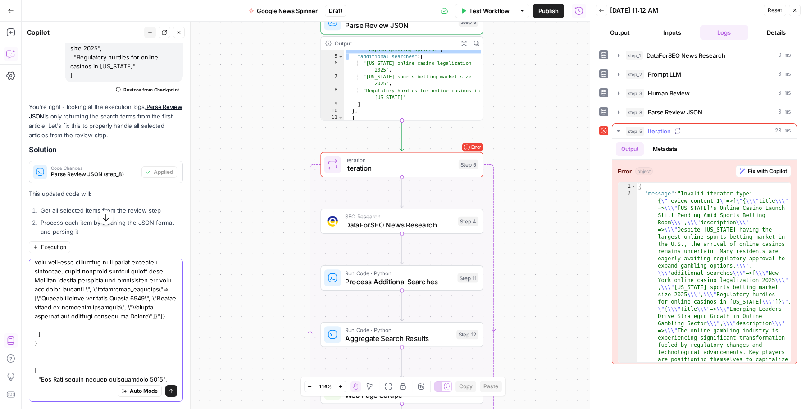
type textarea "got this error in th e start of the iernation loopInvalid iterator type: {"revi…"
click at [758, 168] on span "Fix with Copilot" at bounding box center [767, 171] width 39 height 8
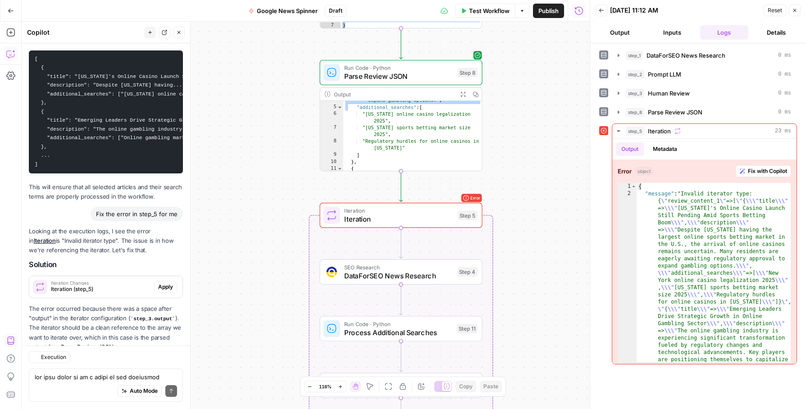
scroll to position [3391, 0]
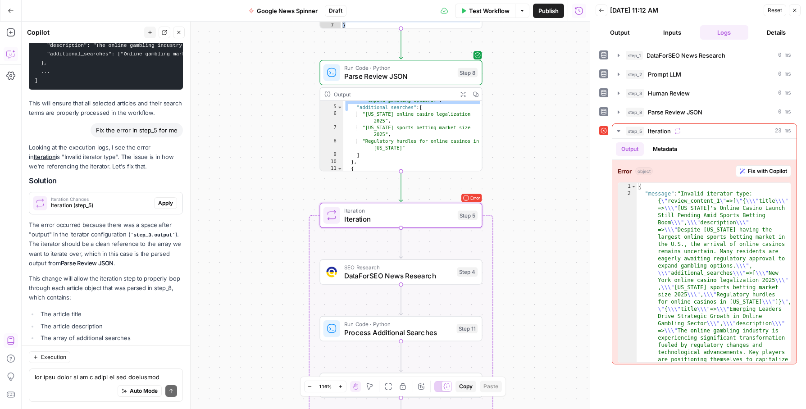
click at [163, 197] on button "Apply" at bounding box center [165, 203] width 23 height 12
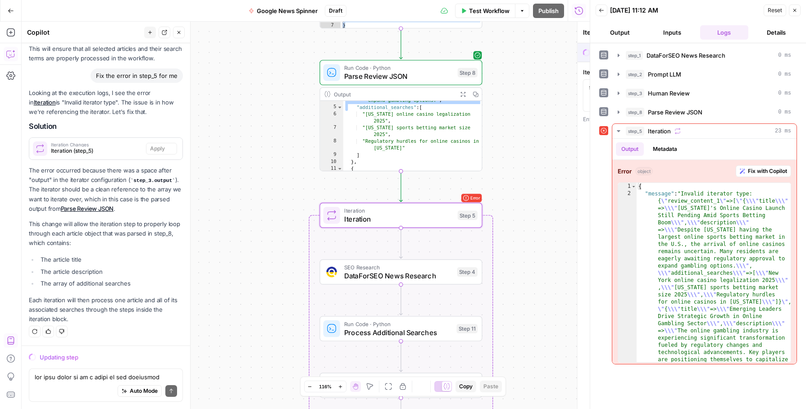
scroll to position [3334, 0]
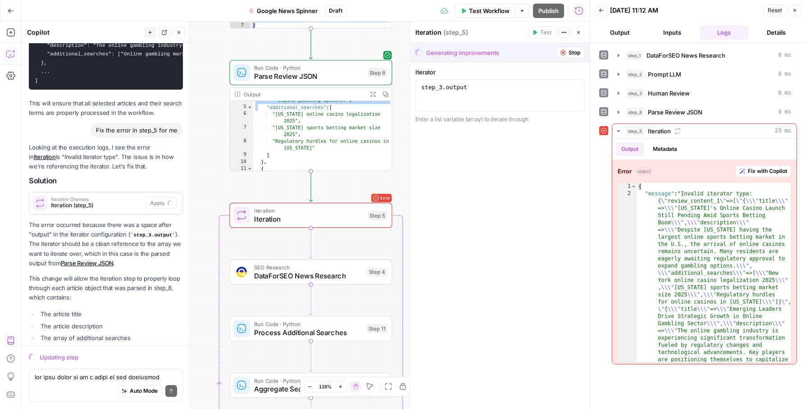
click at [341, 214] on span "Iteration" at bounding box center [308, 219] width 109 height 10
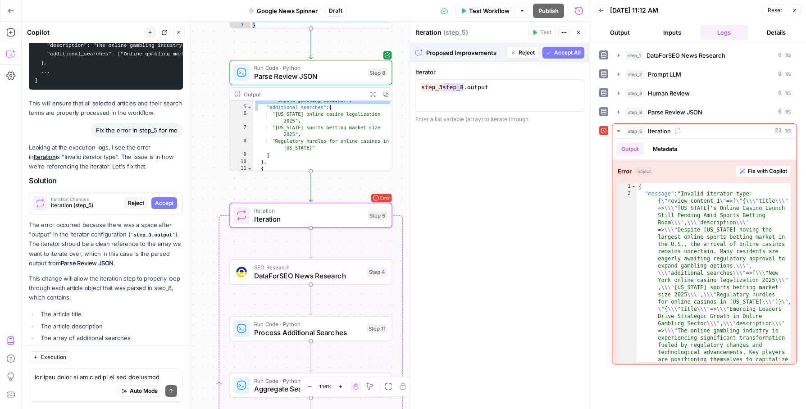
click at [567, 55] on span "Accept All" at bounding box center [567, 53] width 27 height 8
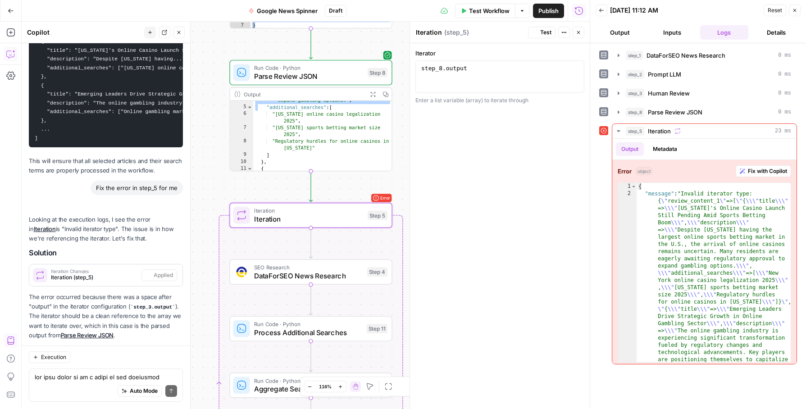
scroll to position [3406, 0]
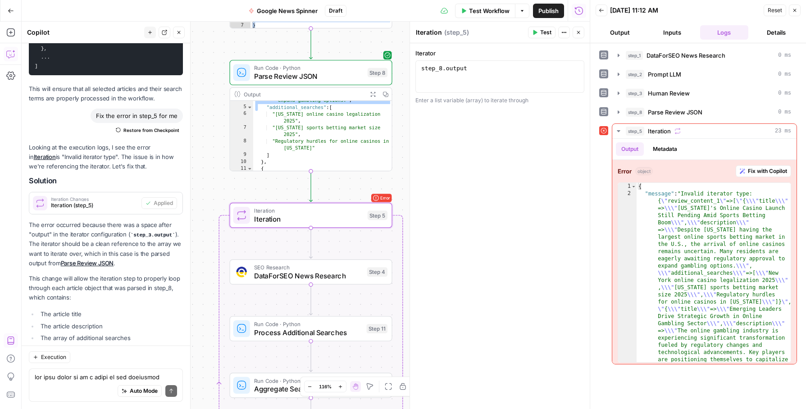
click at [538, 31] on button "Test" at bounding box center [541, 33] width 27 height 12
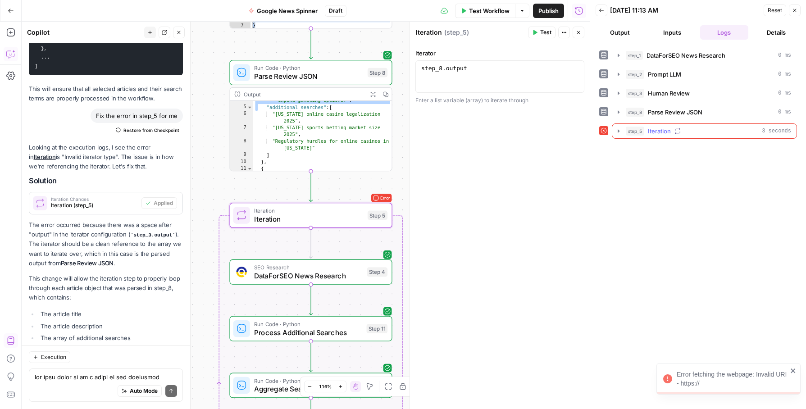
click at [691, 131] on div "step_5 Iteration 3 seconds" at bounding box center [708, 131] width 165 height 9
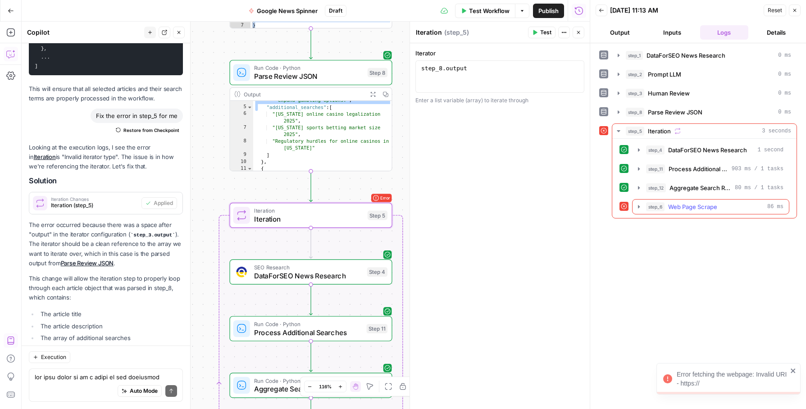
click at [718, 203] on div "step_6 Web Page Scrape 86 ms" at bounding box center [714, 206] width 137 height 9
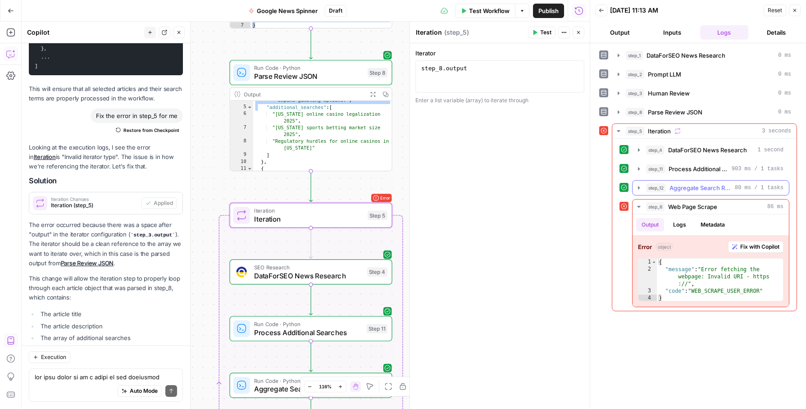
click at [712, 190] on span "Aggregate Search Results" at bounding box center [700, 187] width 62 height 9
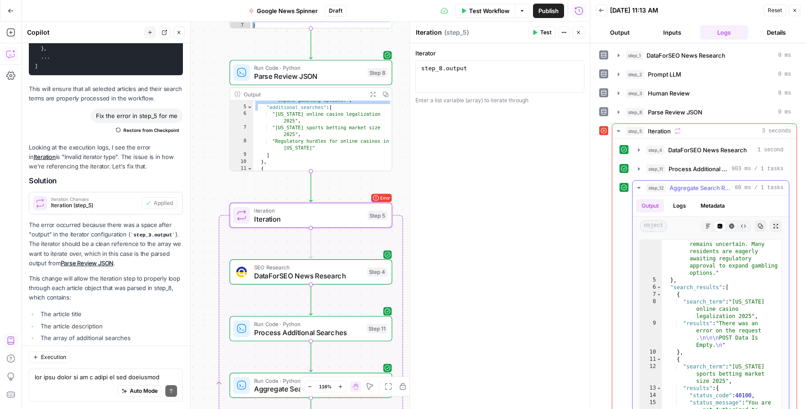
scroll to position [313, 0]
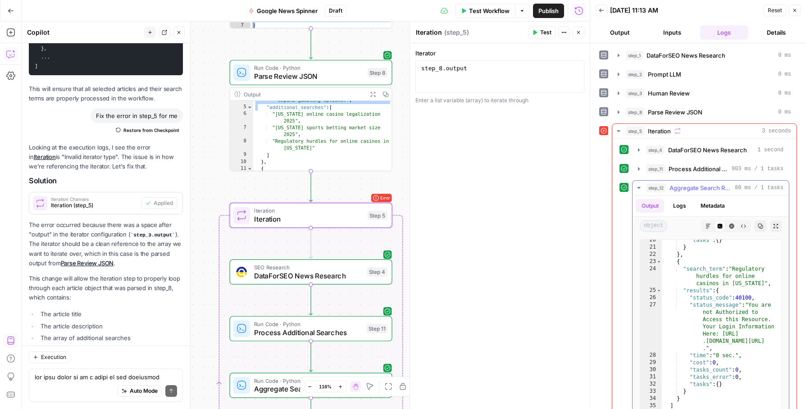
click at [689, 186] on span "Aggregate Search Results" at bounding box center [700, 187] width 62 height 9
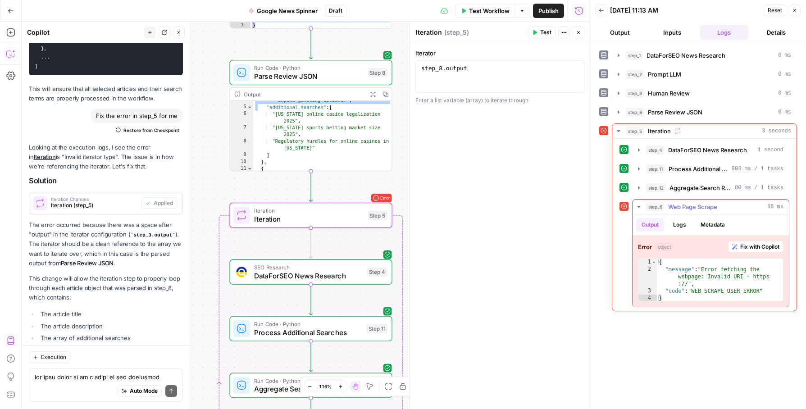
click at [753, 245] on span "Fix with Copilot" at bounding box center [759, 247] width 39 height 8
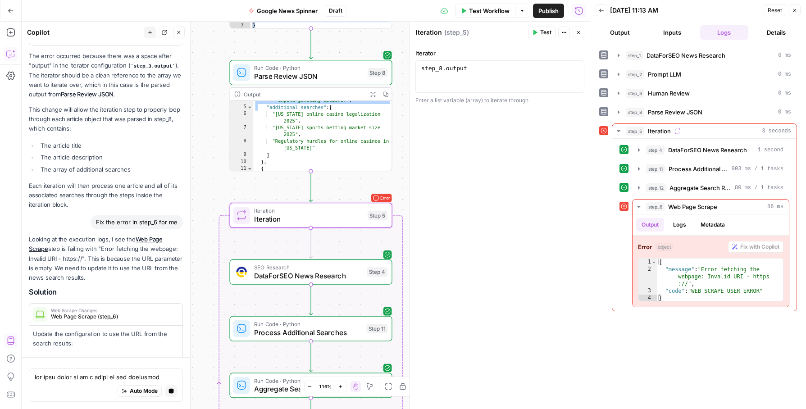
scroll to position [3508, 0]
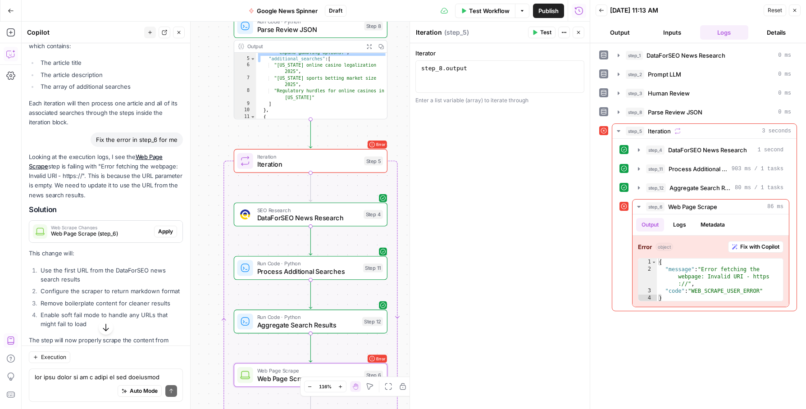
click at [170, 227] on span "Apply" at bounding box center [165, 231] width 15 height 8
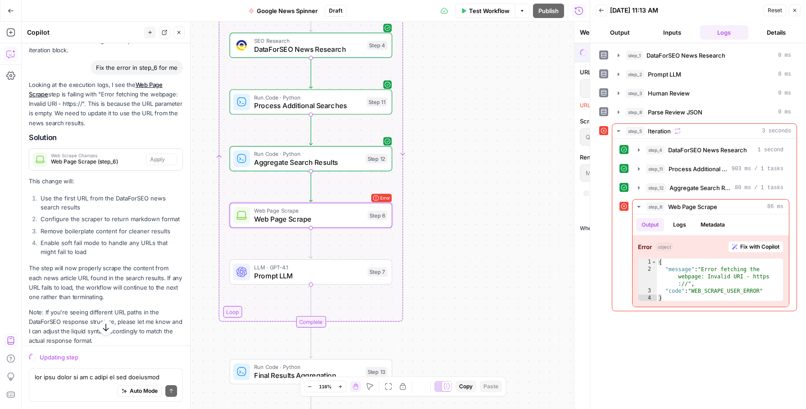
scroll to position [3585, 0]
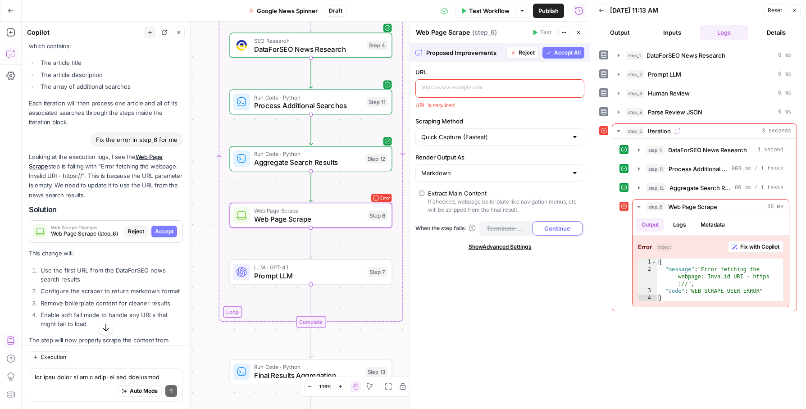
click at [168, 227] on span "Accept" at bounding box center [164, 231] width 18 height 8
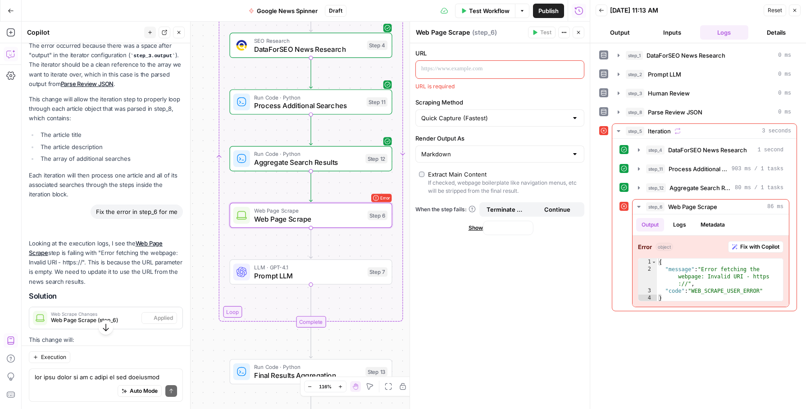
scroll to position [3657, 0]
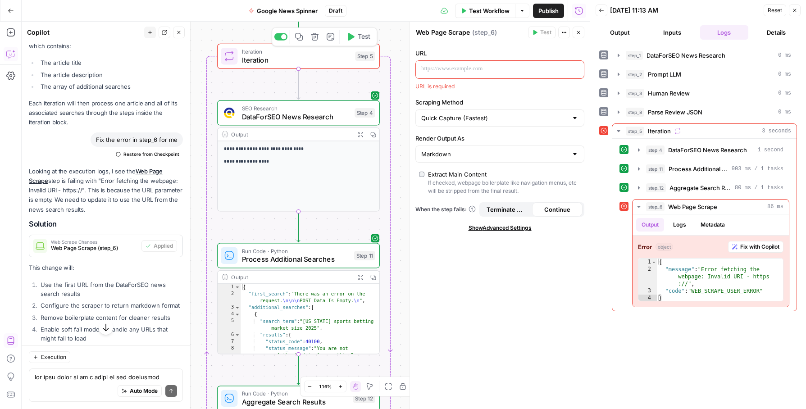
click at [357, 36] on button "Test" at bounding box center [358, 37] width 32 height 14
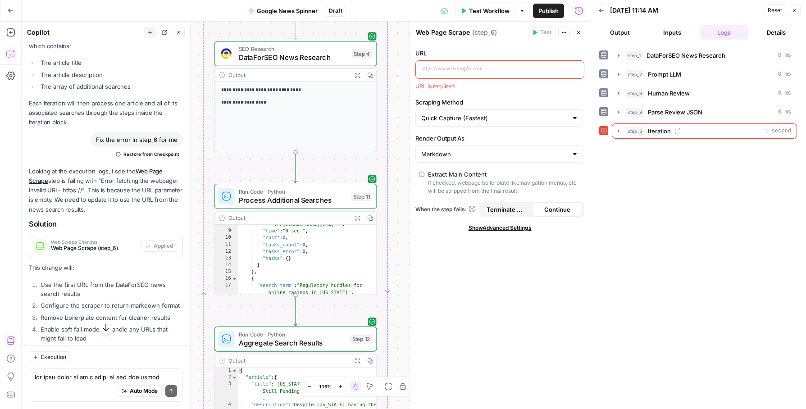
scroll to position [0, 0]
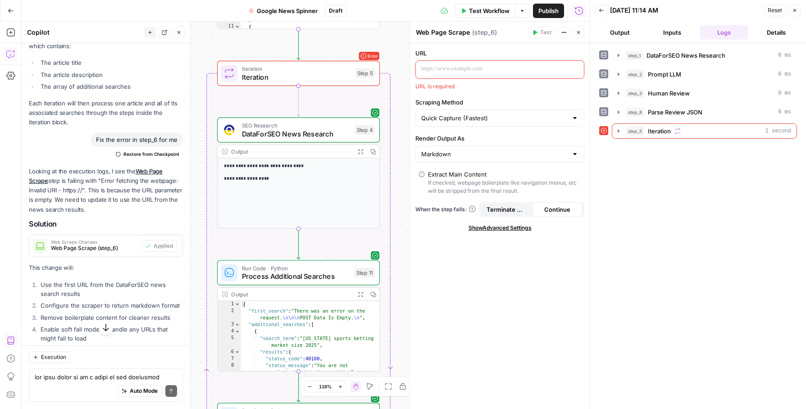
click at [281, 68] on span "Iteration" at bounding box center [296, 68] width 109 height 9
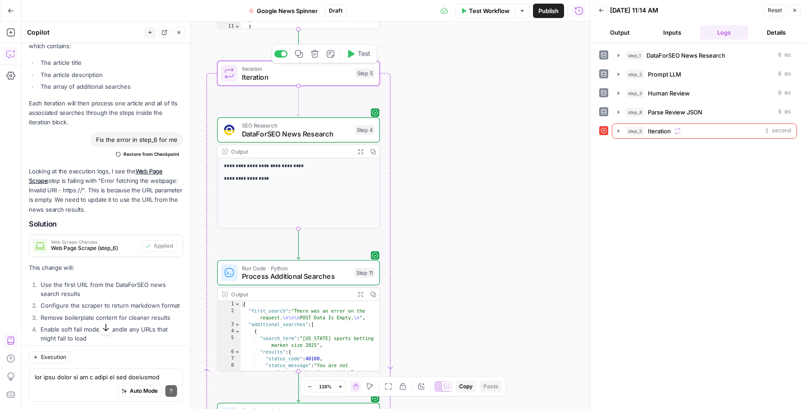
type textarea "Iteration"
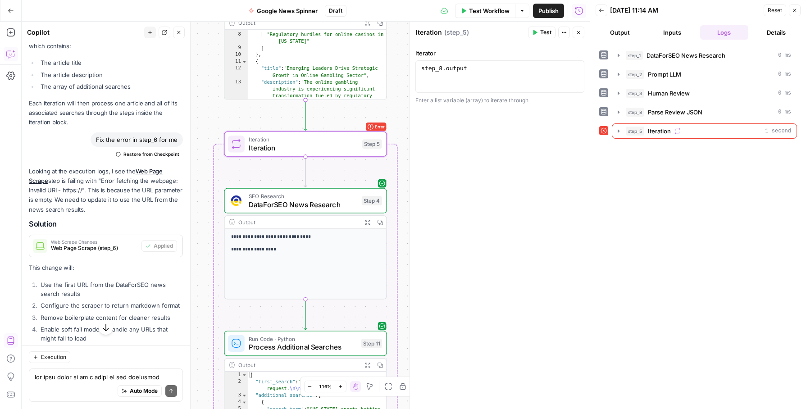
scroll to position [92, 0]
click at [279, 145] on span "Iteration" at bounding box center [303, 147] width 109 height 10
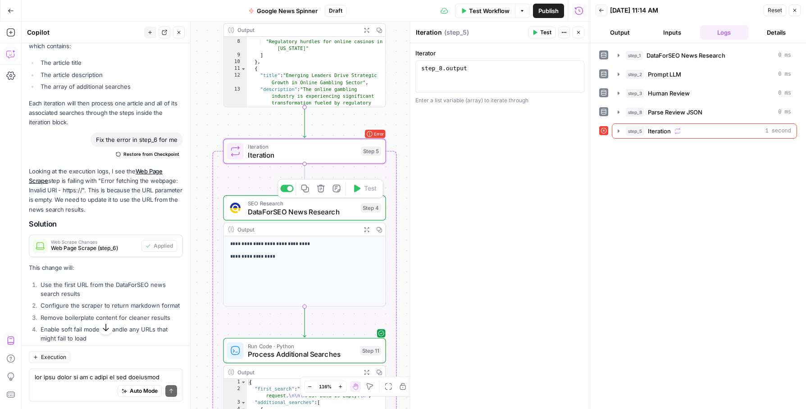
click at [319, 206] on span "DataForSEO News Research" at bounding box center [302, 211] width 109 height 10
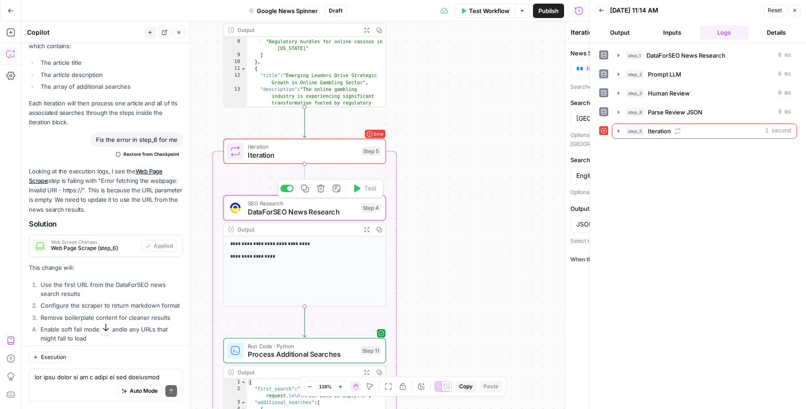
type textarea "DataForSEO News Research"
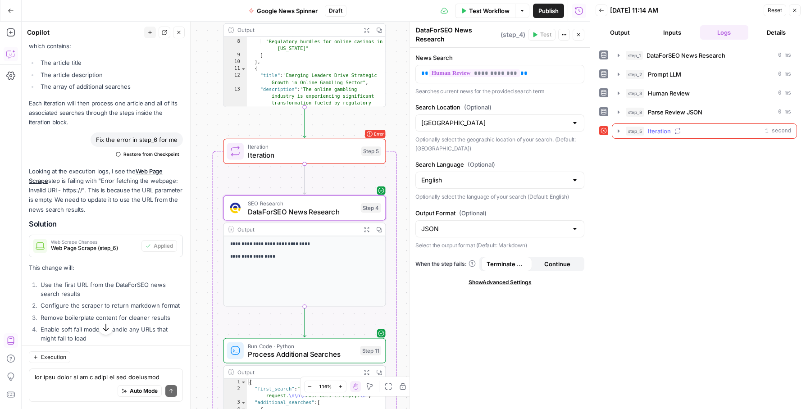
click at [615, 130] on icon "button" at bounding box center [618, 130] width 7 height 7
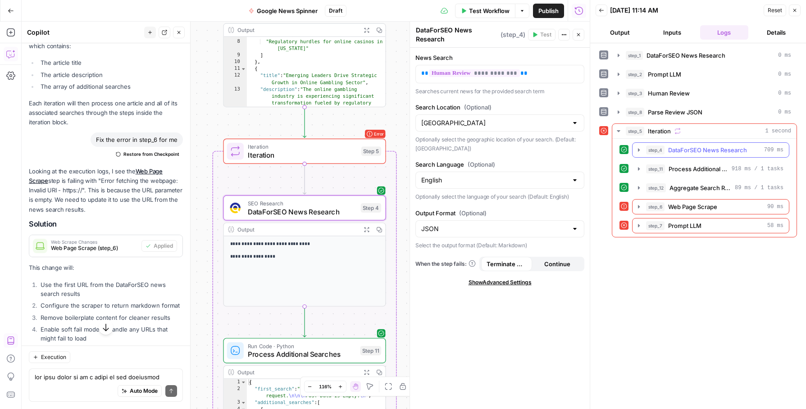
click at [676, 156] on button "step_4 DataForSEO News Research 709 ms" at bounding box center [710, 150] width 156 height 14
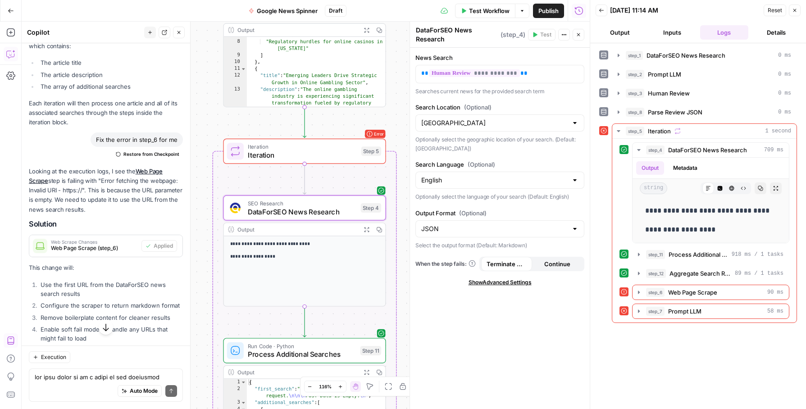
click at [341, 158] on span "Iteration" at bounding box center [302, 155] width 109 height 10
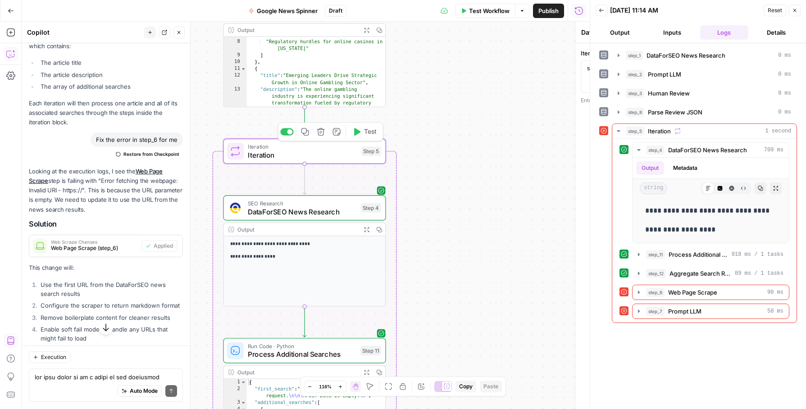
type textarea "Iteration"
click at [332, 150] on span "Iteration" at bounding box center [302, 155] width 109 height 10
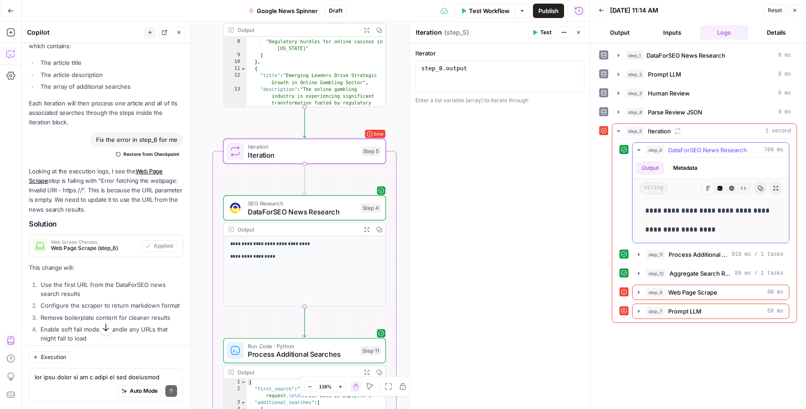
click at [691, 150] on span "DataForSEO News Research" at bounding box center [707, 149] width 79 height 9
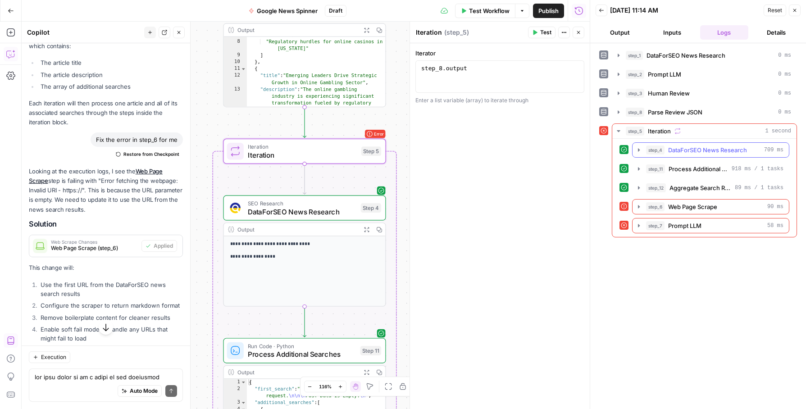
click at [688, 152] on span "DataForSEO News Research" at bounding box center [707, 149] width 79 height 9
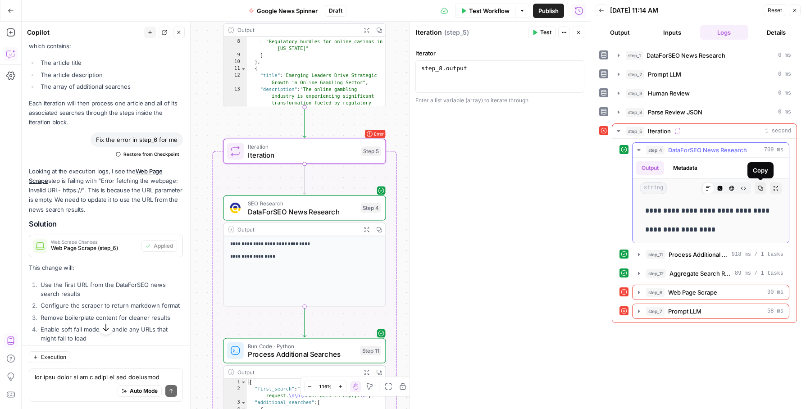
click at [697, 231] on p "**********" at bounding box center [710, 230] width 131 height 12
click at [342, 208] on span "DataForSEO News Research" at bounding box center [302, 211] width 109 height 10
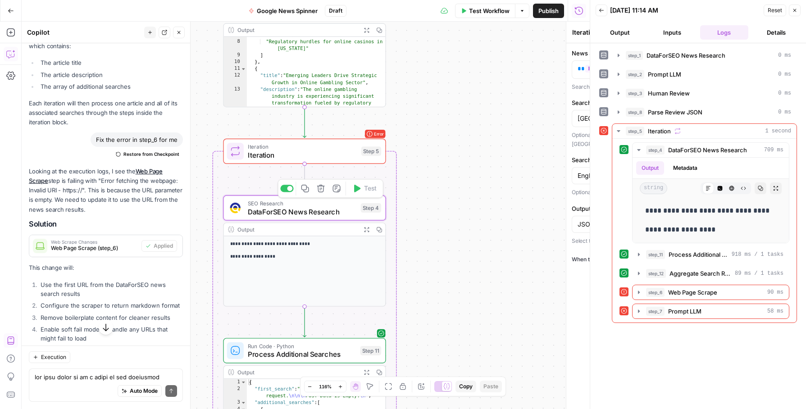
type textarea "DataForSEO News Research"
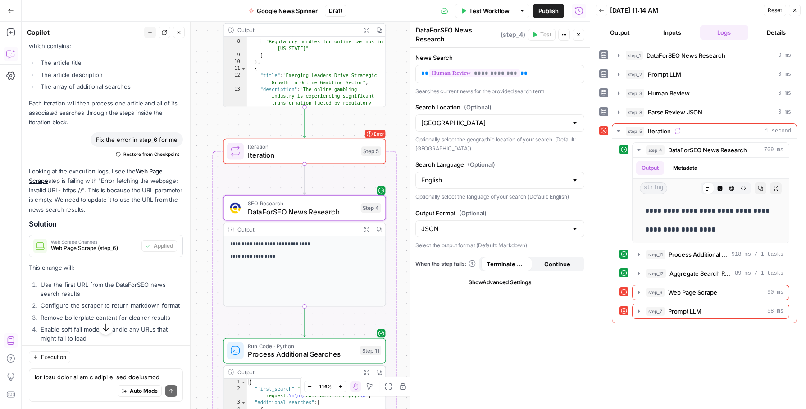
click at [563, 35] on icon "button" at bounding box center [563, 34] width 5 height 5
click at [540, 57] on label "News Search" at bounding box center [499, 57] width 169 height 9
click at [524, 73] on p "**********" at bounding box center [499, 73] width 157 height 9
click at [576, 76] on button "Variables Menu" at bounding box center [575, 73] width 7 height 7
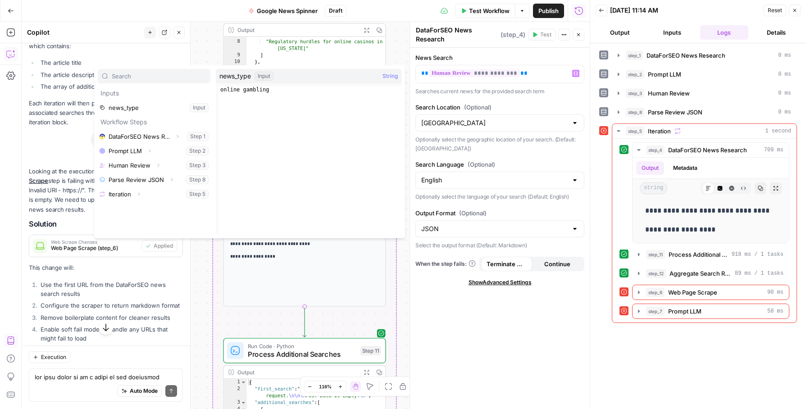
click at [502, 106] on label "Search Location (Optional)" at bounding box center [499, 107] width 169 height 9
click at [502, 118] on input "[GEOGRAPHIC_DATA]" at bounding box center [494, 122] width 146 height 9
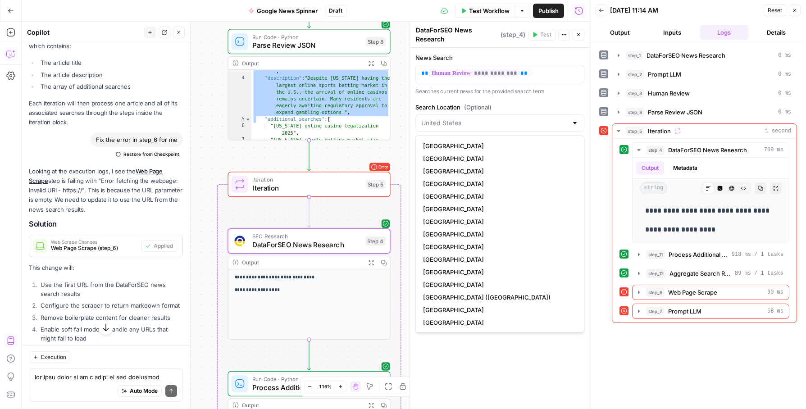
scroll to position [24, 0]
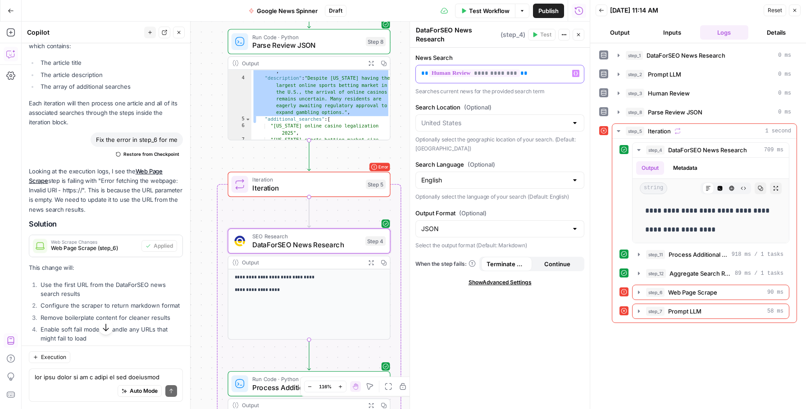
type input "[GEOGRAPHIC_DATA]"
click at [579, 73] on button "Variables Menu" at bounding box center [575, 73] width 7 height 7
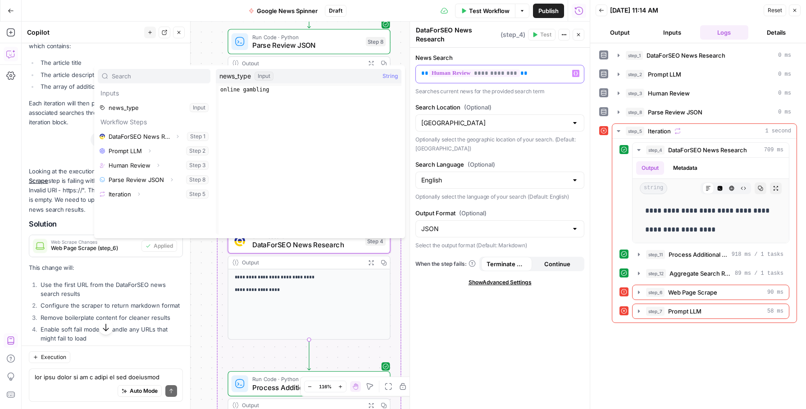
click at [494, 72] on span "**********" at bounding box center [474, 73] width 91 height 8
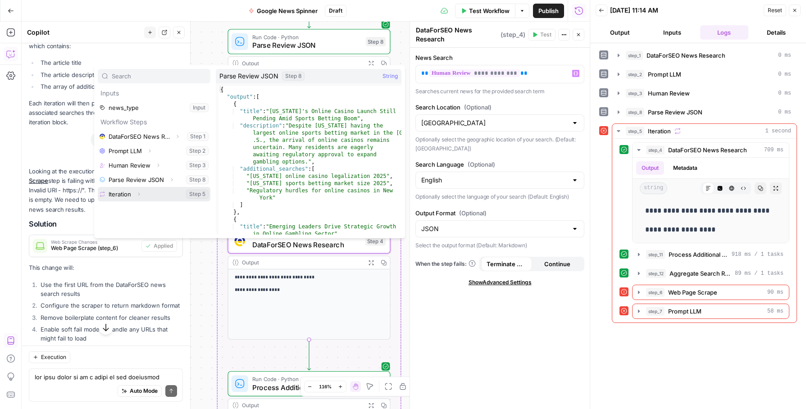
drag, startPoint x: 169, startPoint y: 193, endPoint x: 169, endPoint y: 183, distance: 9.9
click at [169, 183] on ul "DataForSEO News Research Expand Step 1 Prompt LLM Expand Step 2 Human Review Ex…" at bounding box center [154, 165] width 113 height 72
click at [169, 183] on button "Expand" at bounding box center [172, 180] width 12 height 12
click at [470, 340] on div "**********" at bounding box center [500, 228] width 180 height 361
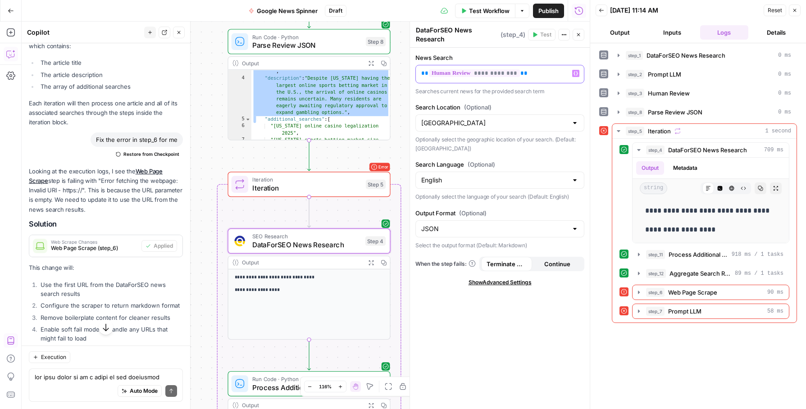
click at [504, 73] on span "**********" at bounding box center [474, 73] width 91 height 8
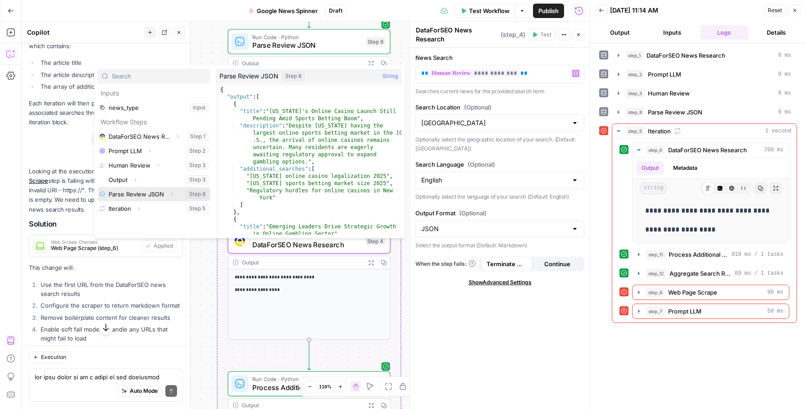
click at [192, 195] on button "Select variable Parse Review JSON" at bounding box center [154, 194] width 113 height 14
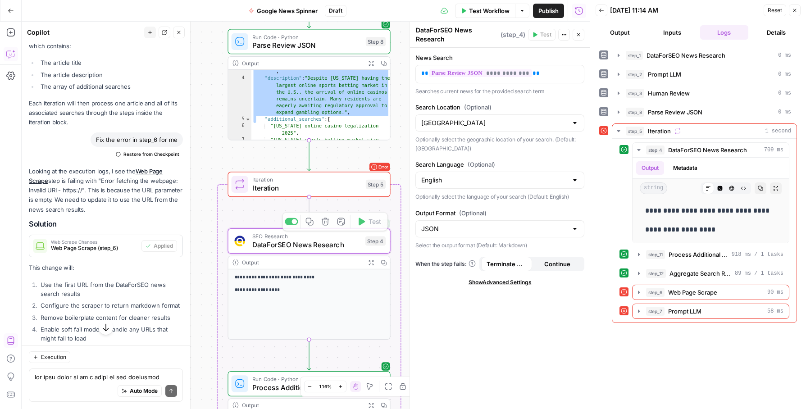
click at [338, 179] on span "Iteration" at bounding box center [306, 179] width 109 height 9
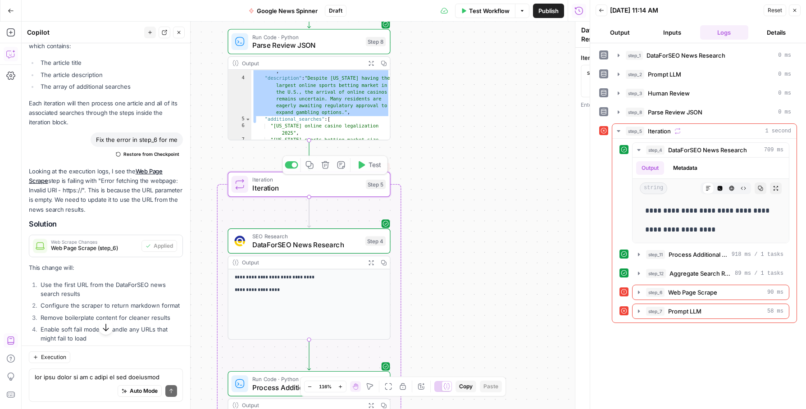
type textarea "Iteration"
click at [367, 167] on button "Test" at bounding box center [369, 165] width 32 height 14
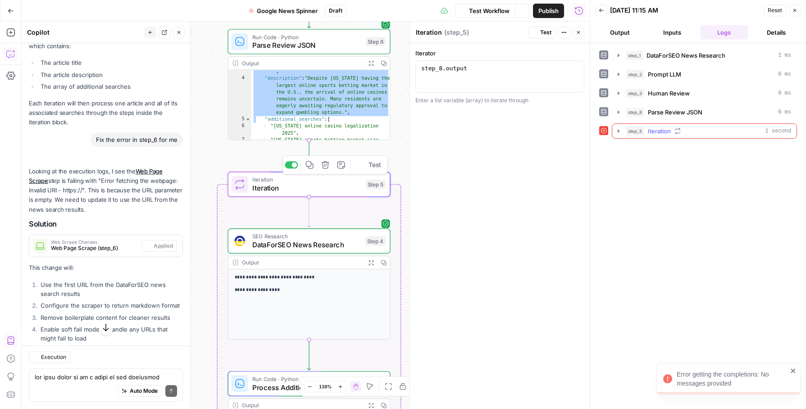
scroll to position [3657, 0]
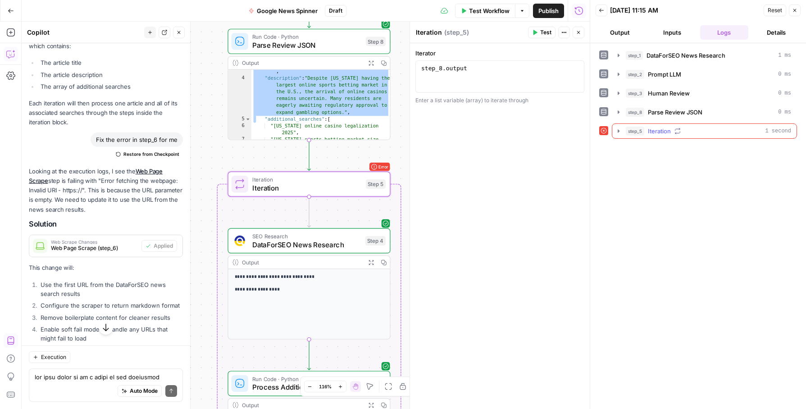
click at [620, 129] on icon "button" at bounding box center [618, 130] width 7 height 7
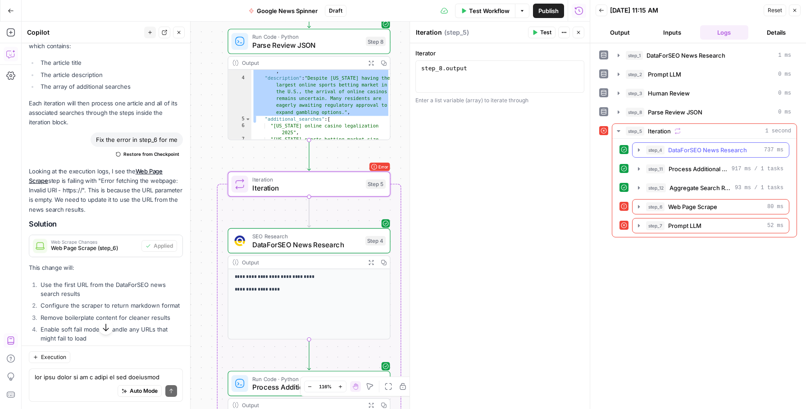
click at [694, 153] on span "DataForSEO News Research" at bounding box center [707, 149] width 79 height 9
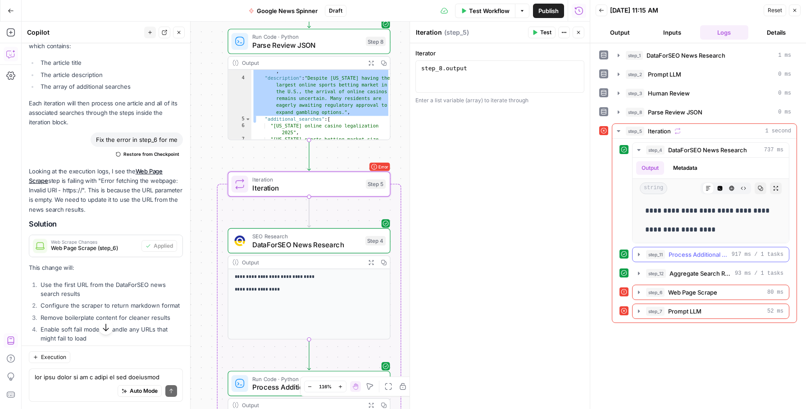
click at [704, 254] on span "Process Additional Searches" at bounding box center [697, 254] width 59 height 9
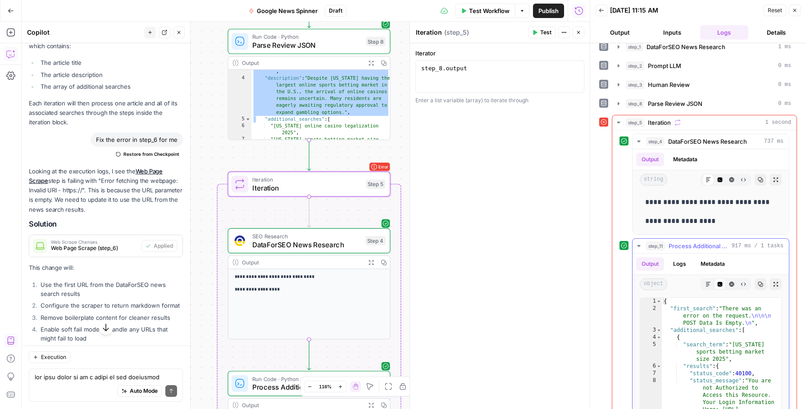
scroll to position [10, 0]
click at [128, 372] on div "Write your question here Auto Mode Send" at bounding box center [106, 384] width 154 height 33
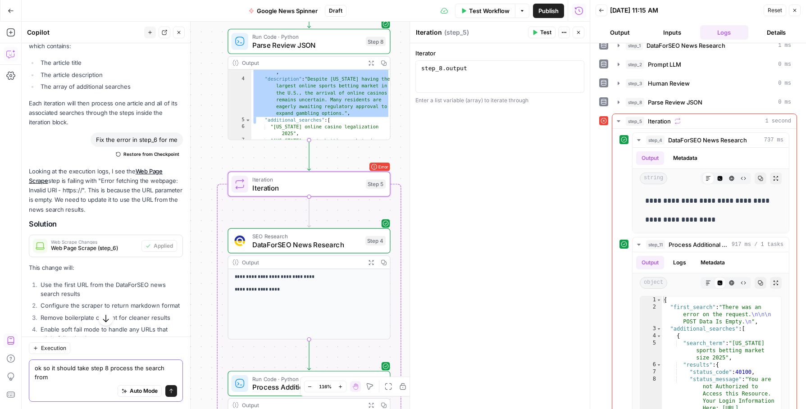
scroll to position [0, 0]
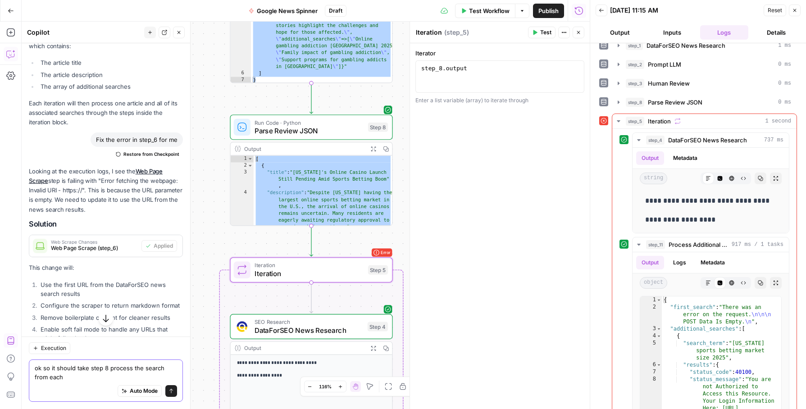
type textarea "ok so it should take step 8 process the search from each"
click at [321, 191] on div "[ { "title" : "[US_STATE]'s Online Casino Launch Still Pending Amid Sports Bett…" at bounding box center [323, 197] width 139 height 85
type textarea "**********"
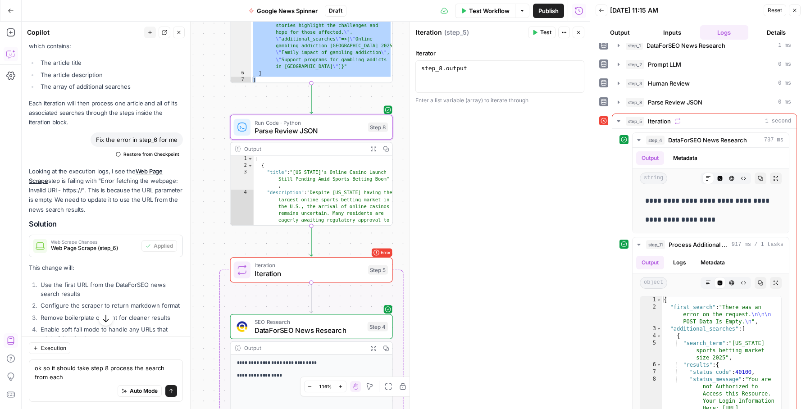
click at [383, 148] on icon "button" at bounding box center [385, 148] width 5 height 5
click at [68, 376] on textarea "ok so it should take step 8 process the search from each" at bounding box center [106, 372] width 142 height 18
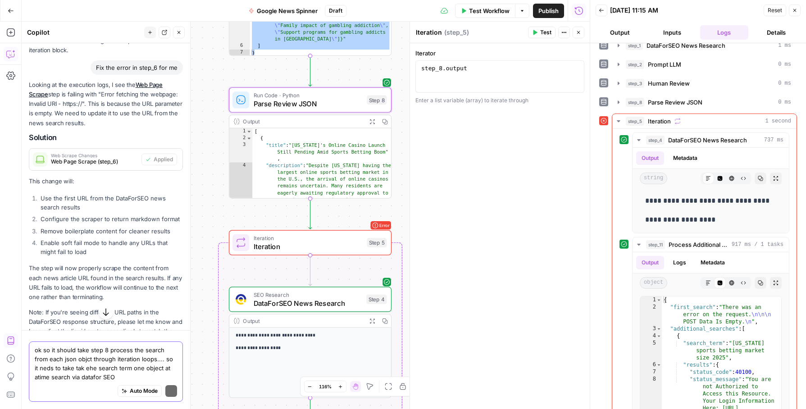
scroll to position [3657, 0]
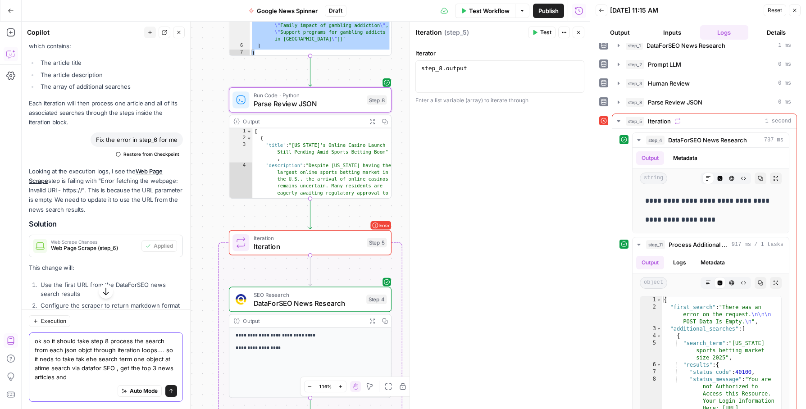
type textarea "ok so it should take step 8 process the search from each json objct through ite…"
click at [451, 305] on div "Iterator 1 step_8 . output XXXXXXXXXXXXXXXXXXXXXXXXXXXXXXXXXXXXXXXXXXXXXXXXXXXX…" at bounding box center [500, 226] width 180 height 366
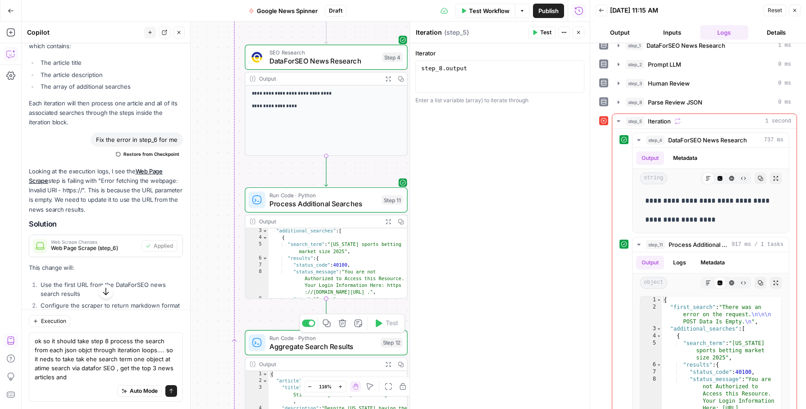
scroll to position [23, 0]
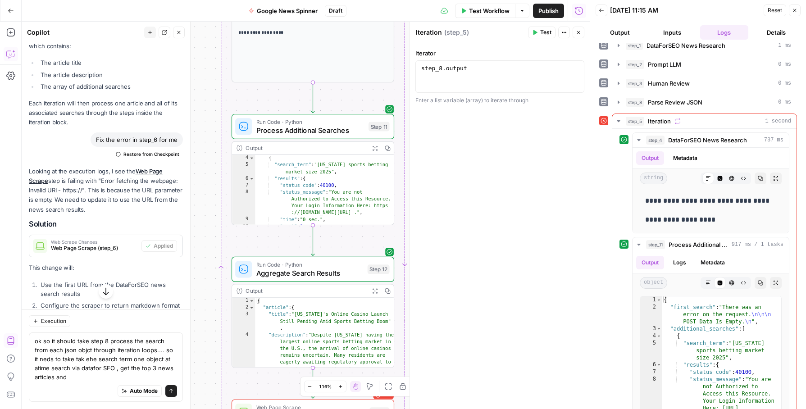
drag, startPoint x: 210, startPoint y: 309, endPoint x: 195, endPoint y: 324, distance: 21.0
click at [195, 324] on div "Workflow Set Inputs Inputs SEO Research DataForSEO News Research Step 1 Output …" at bounding box center [306, 215] width 568 height 387
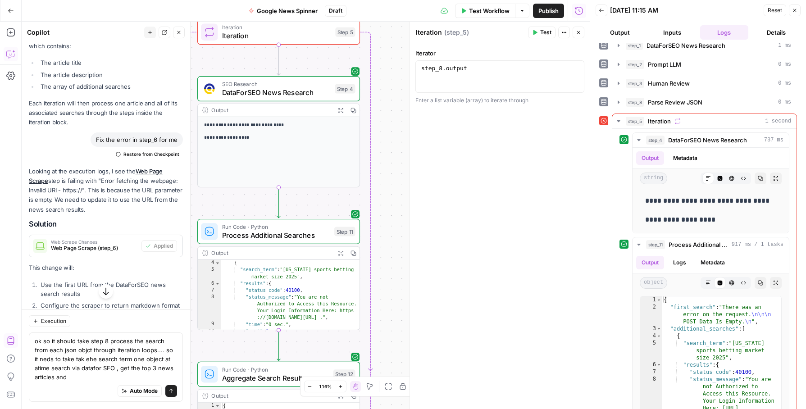
drag, startPoint x: 224, startPoint y: 211, endPoint x: 190, endPoint y: 314, distance: 109.1
click at [190, 314] on body "W Workspace1 New Home Browse Your Data Usage Settings Recent Grids Plan & Write…" at bounding box center [403, 204] width 806 height 409
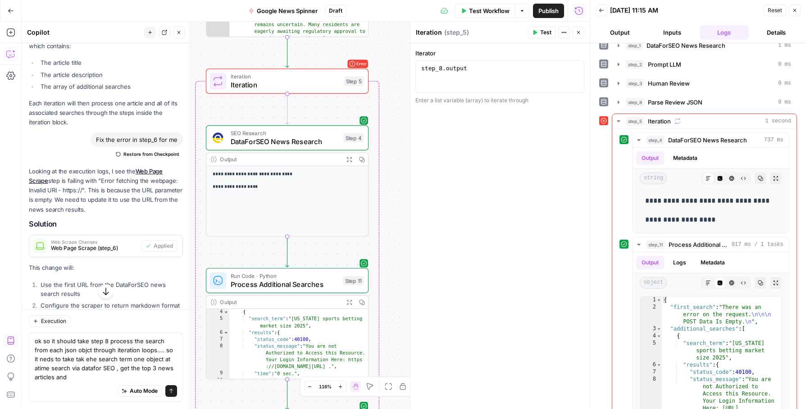
drag, startPoint x: 372, startPoint y: 133, endPoint x: 383, endPoint y: 186, distance: 53.7
click at [383, 186] on div "Workflow Set Inputs Inputs SEO Research DataForSEO News Research Step 1 Output …" at bounding box center [306, 215] width 568 height 387
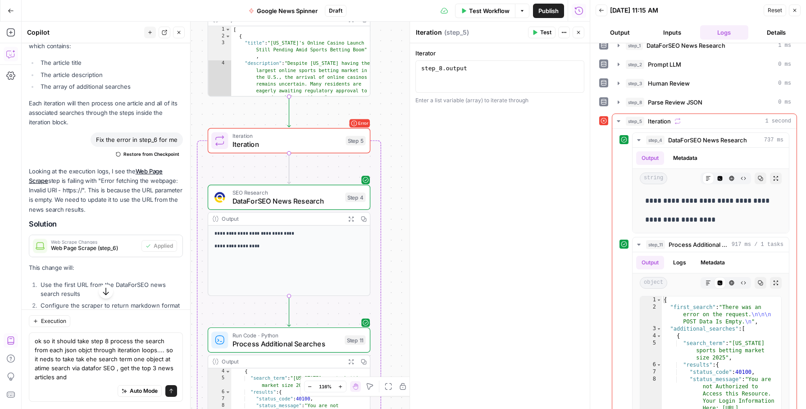
drag, startPoint x: 383, startPoint y: 186, endPoint x: 386, endPoint y: 268, distance: 82.0
click at [386, 268] on div "Workflow Set Inputs Inputs SEO Research DataForSEO News Research Step 1 Output …" at bounding box center [306, 215] width 568 height 387
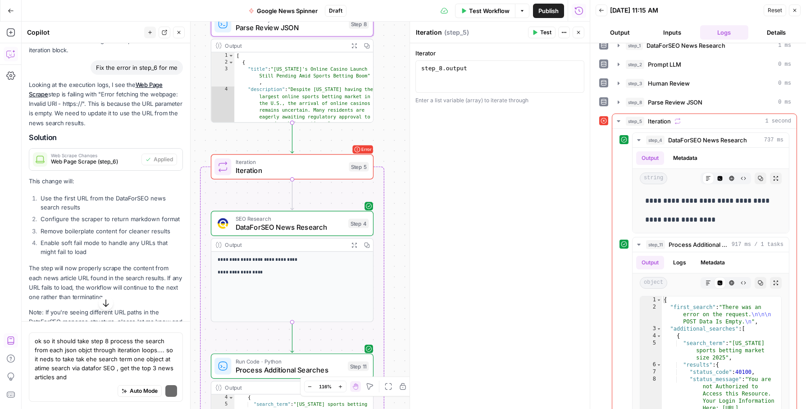
scroll to position [3657, 0]
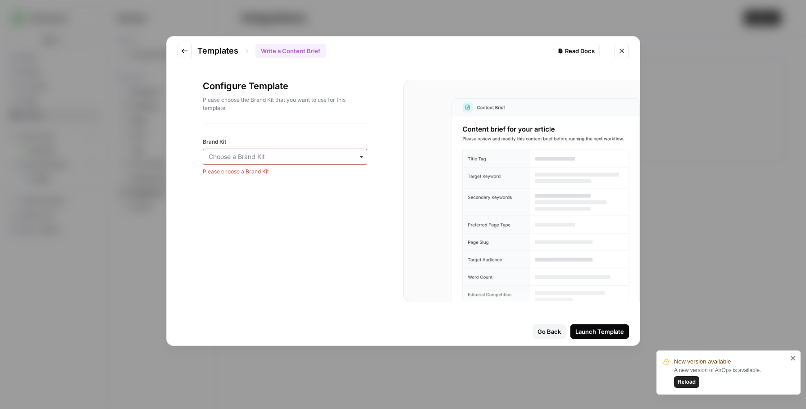
click at [760, 150] on div "Templates Write a Content Brief Read Docs Configure Template Please choose the …" at bounding box center [403, 204] width 806 height 409
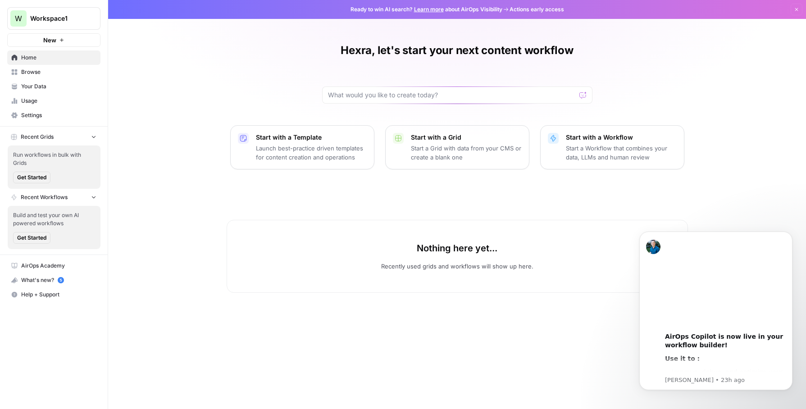
click at [54, 77] on link "Browse" at bounding box center [53, 72] width 93 height 14
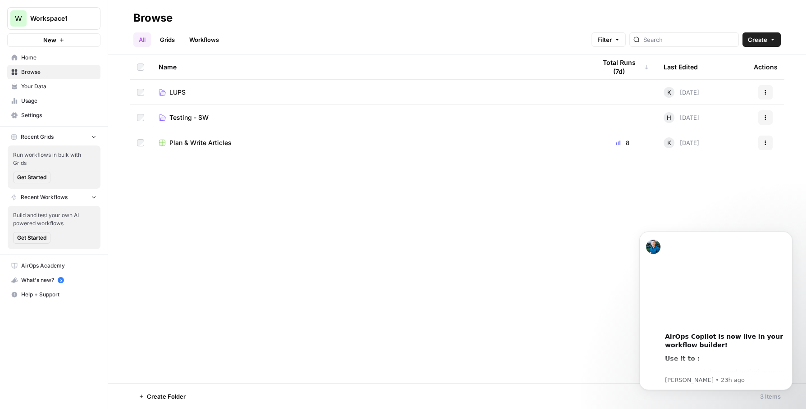
click at [185, 118] on span "Testing - SW" at bounding box center [188, 117] width 39 height 9
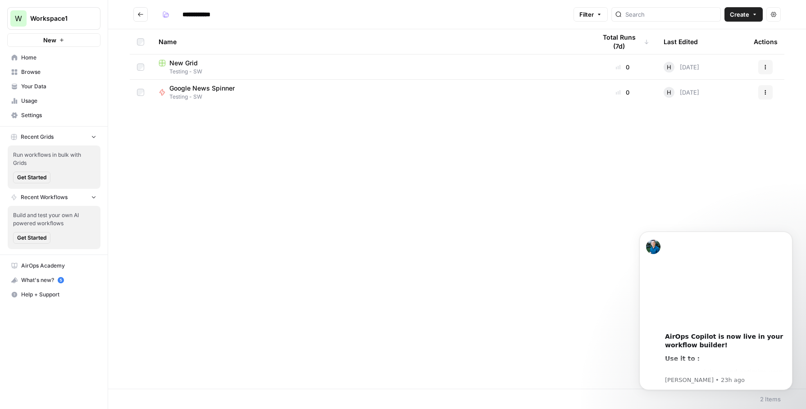
click at [194, 92] on span "Google News Spinner" at bounding box center [201, 88] width 65 height 9
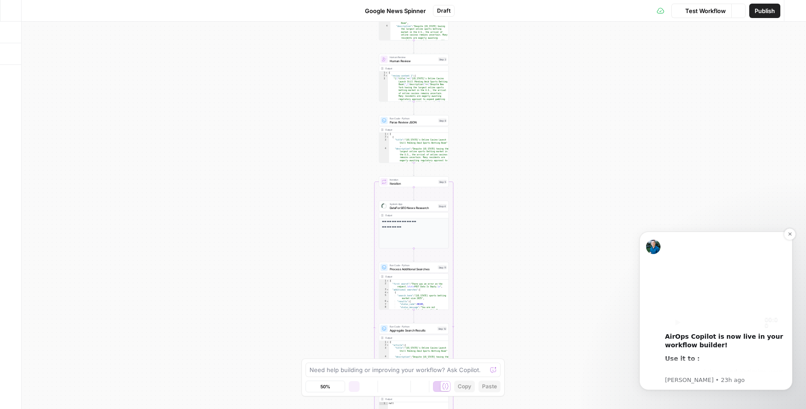
drag, startPoint x: 701, startPoint y: 296, endPoint x: 781, endPoint y: 332, distance: 87.7
click at [781, 332] on div "00:00 AirOps Copilot is now live in your workflow builder! Use it to : Improve,…" at bounding box center [725, 346] width 121 height 218
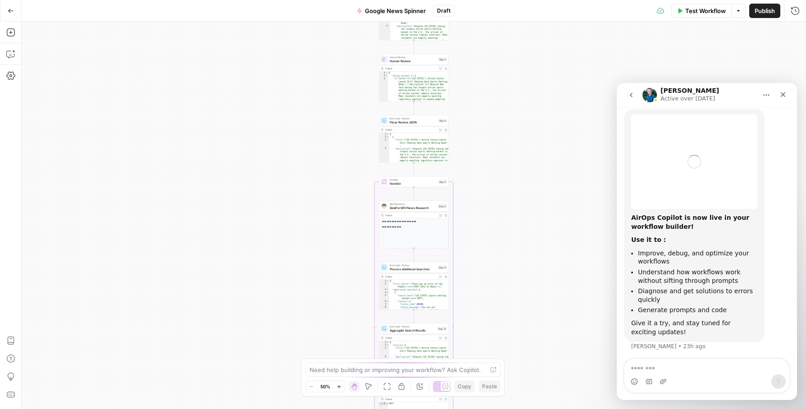
scroll to position [27, 0]
click at [592, 261] on div "Workflow Set Inputs Inputs SEO Research DataForSEO News Research Step 1 Output …" at bounding box center [414, 215] width 784 height 387
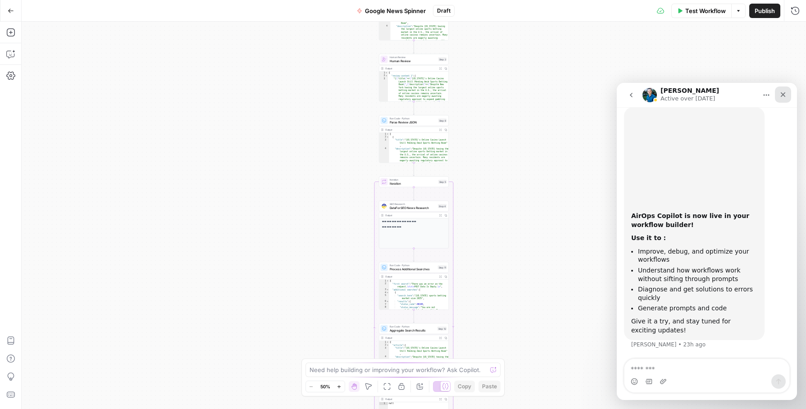
click at [783, 96] on icon "Close" at bounding box center [782, 94] width 7 height 7
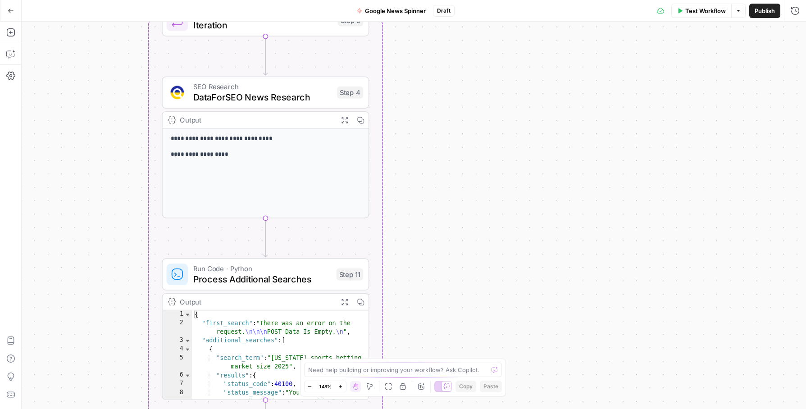
click at [440, 385] on div at bounding box center [443, 386] width 18 height 11
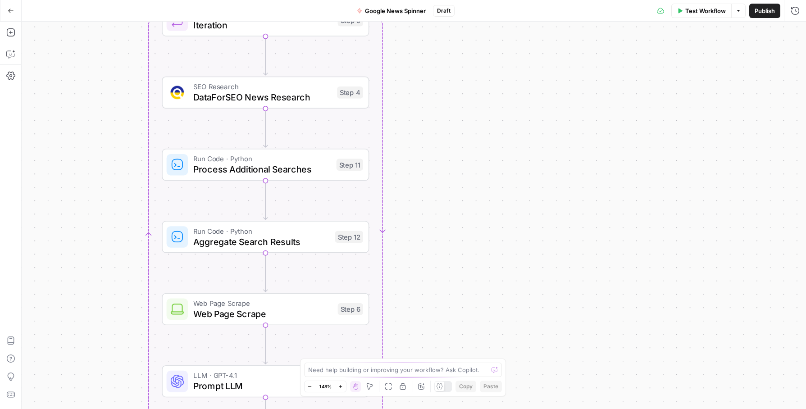
click at [440, 387] on icon at bounding box center [439, 386] width 7 height 7
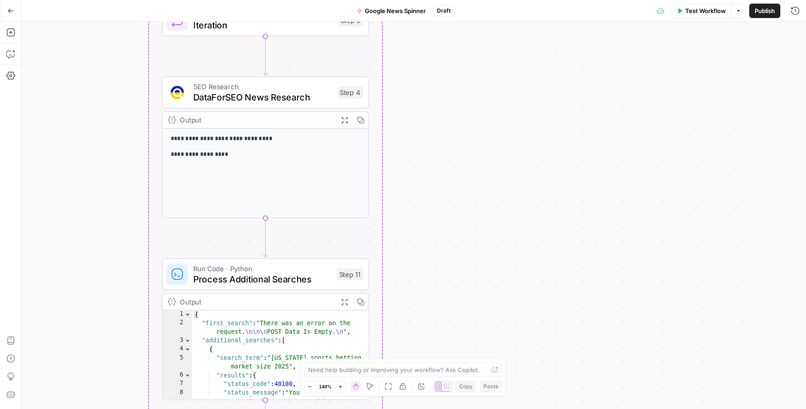
click at [440, 387] on div at bounding box center [443, 386] width 18 height 11
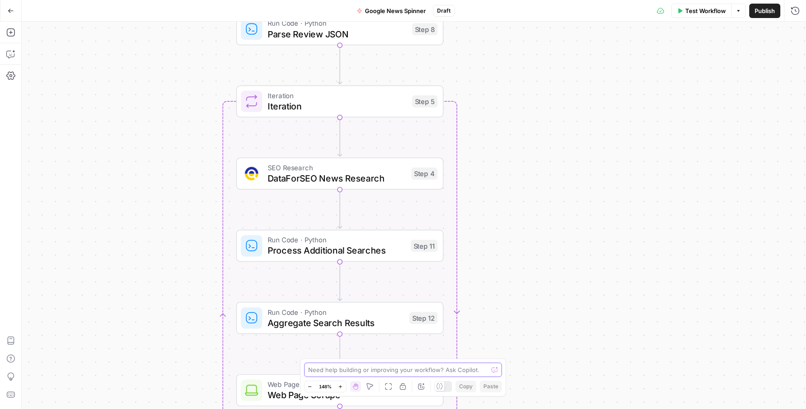
click at [490, 386] on body "W Workspace1 New Home Browse Your Data Usage Settings Recent Grids Run workflow…" at bounding box center [403, 204] width 806 height 409
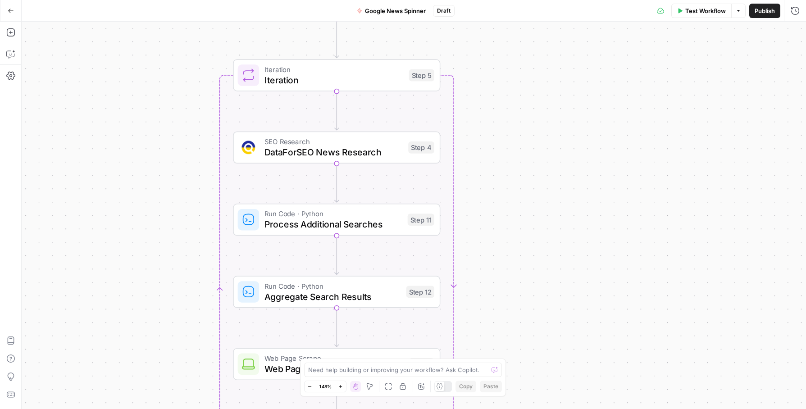
drag, startPoint x: 335, startPoint y: 132, endPoint x: 500, endPoint y: 369, distance: 289.0
click at [500, 369] on body "W Workspace1 New Home Browse Your Data Usage Settings Recent Grids Run workflow…" at bounding box center [403, 204] width 806 height 409
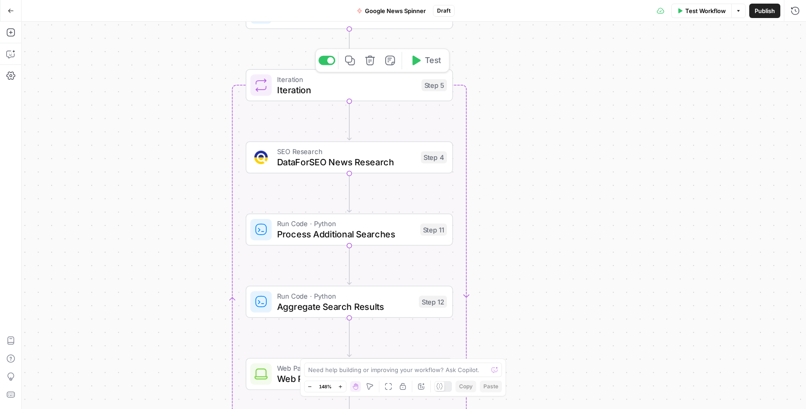
click at [386, 80] on span "Iteration" at bounding box center [346, 79] width 139 height 11
click at [422, 60] on button "Test" at bounding box center [425, 61] width 41 height 18
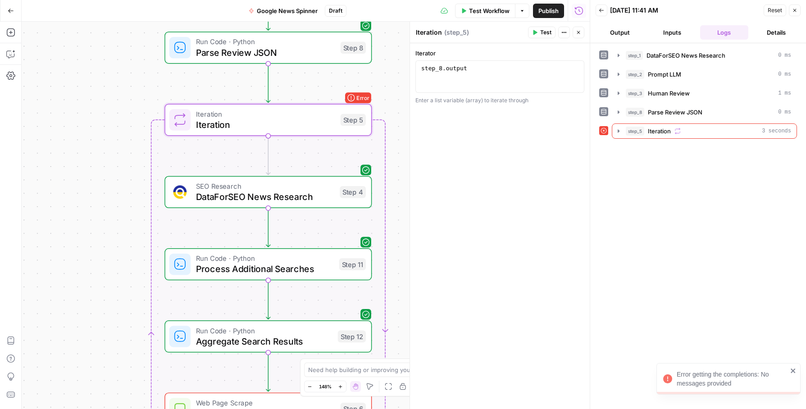
drag, startPoint x: 122, startPoint y: 166, endPoint x: 28, endPoint y: 205, distance: 101.1
click at [28, 205] on div "Workflow Set Inputs Inputs SEO Research DataForSEO News Research Step 1 LLM · G…" at bounding box center [306, 215] width 568 height 387
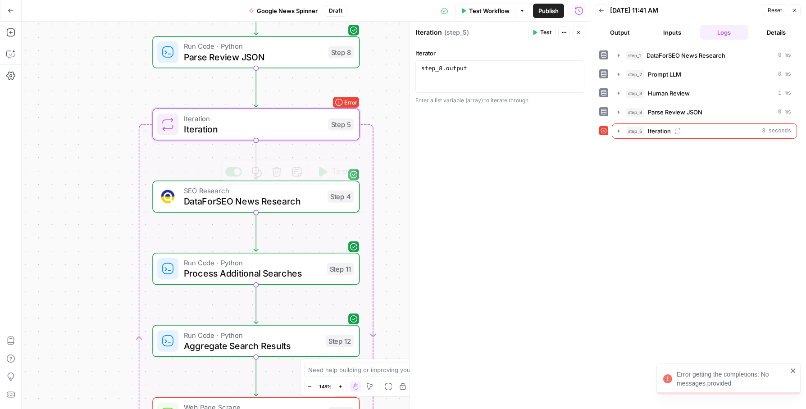
click at [294, 126] on span "Iteration" at bounding box center [253, 130] width 139 height 14
click at [616, 131] on icon "button" at bounding box center [618, 130] width 7 height 7
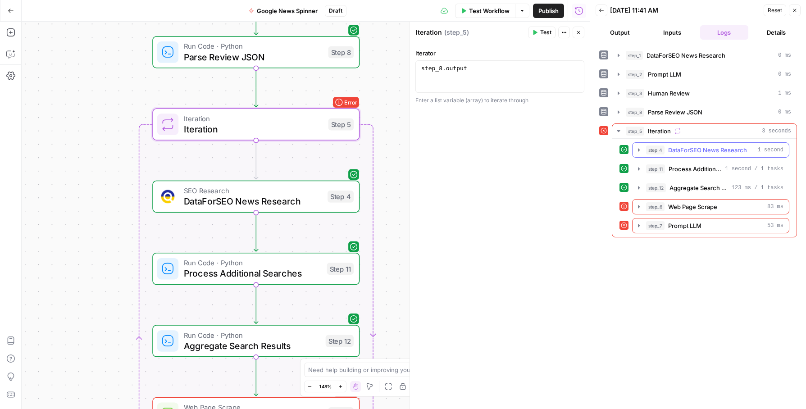
click at [635, 149] on icon "button" at bounding box center [638, 149] width 7 height 7
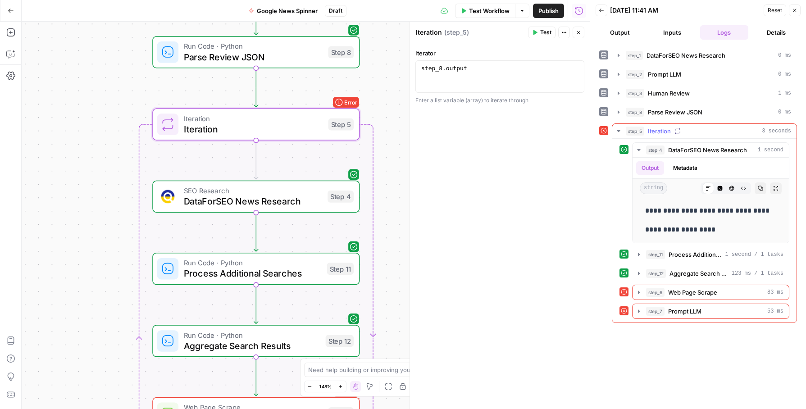
drag, startPoint x: 722, startPoint y: 233, endPoint x: 630, endPoint y: 126, distance: 141.4
click at [630, 126] on div "**********" at bounding box center [704, 223] width 185 height 200
copy div "**********"
click at [13, 54] on icon "button" at bounding box center [10, 54] width 9 height 9
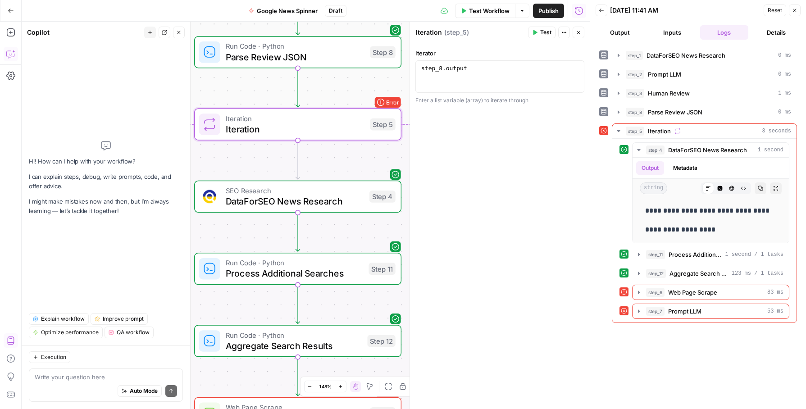
click at [124, 372] on div "Write your question here Auto Mode Send" at bounding box center [106, 384] width 154 height 33
paste textarea "step_5 Iteration 3 seconds step_4 DataForSEO News Research 1 second Output Meta…"
type textarea "step_5 Iteration 3 seconds step_4 DataForSEO News Research 1 second Output Meta…"
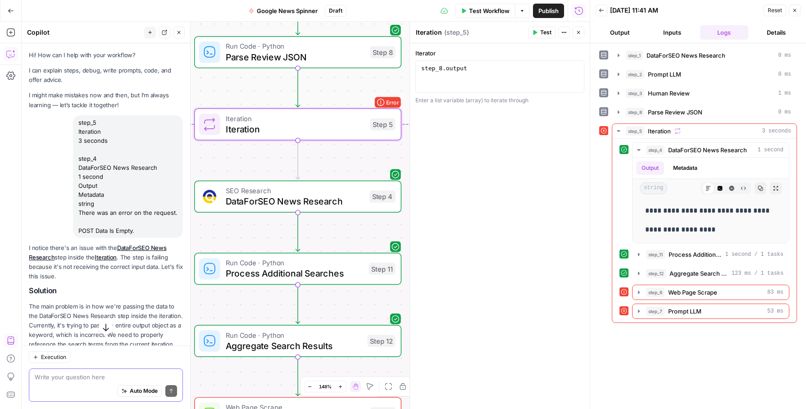
scroll to position [196, 0]
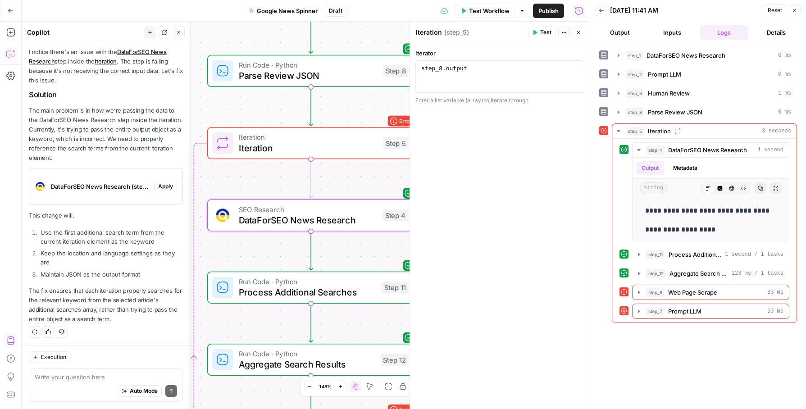
click at [163, 187] on span "Apply" at bounding box center [165, 186] width 15 height 8
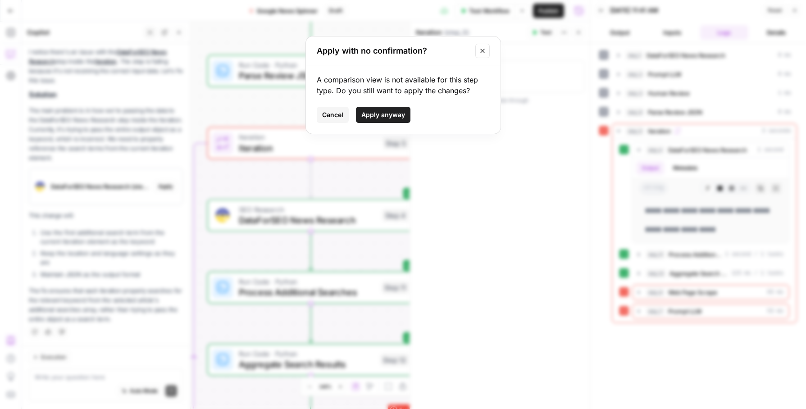
click at [393, 120] on button "Apply anyway" at bounding box center [383, 115] width 54 height 16
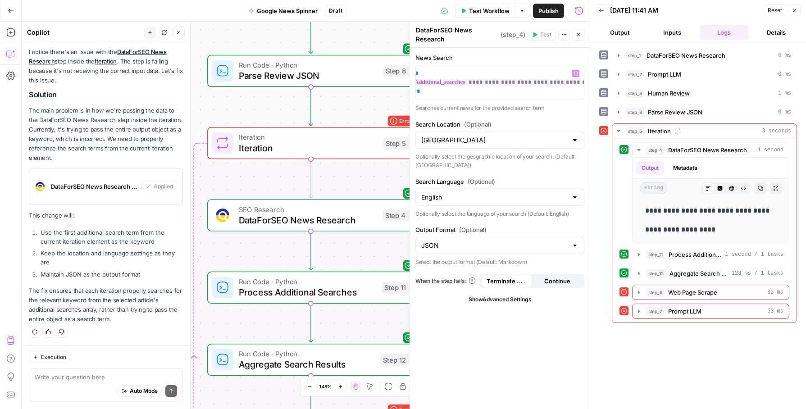
scroll to position [0, 12]
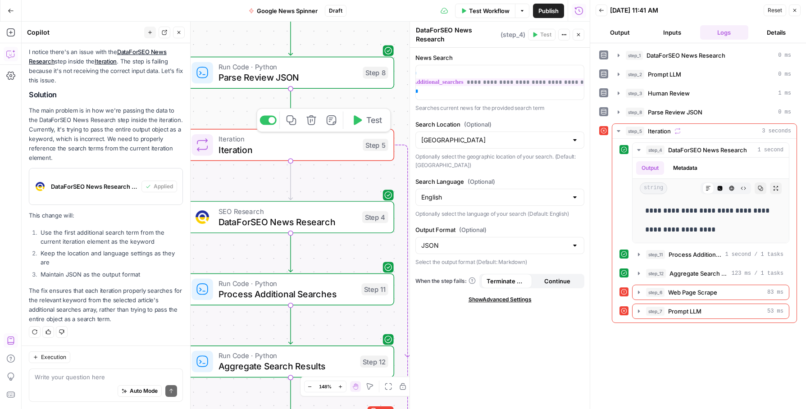
click at [368, 122] on span "Test" at bounding box center [374, 120] width 16 height 12
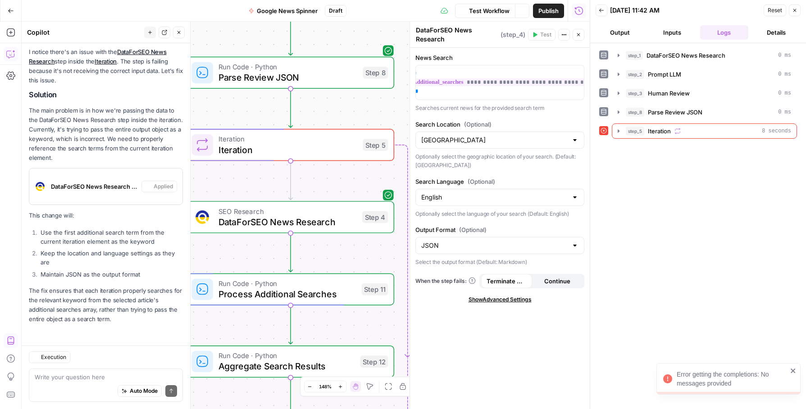
scroll to position [210, 0]
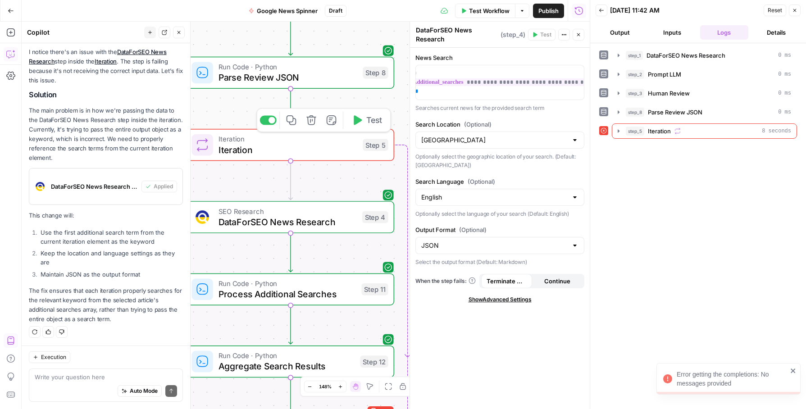
click at [336, 145] on span "Iteration" at bounding box center [287, 150] width 139 height 14
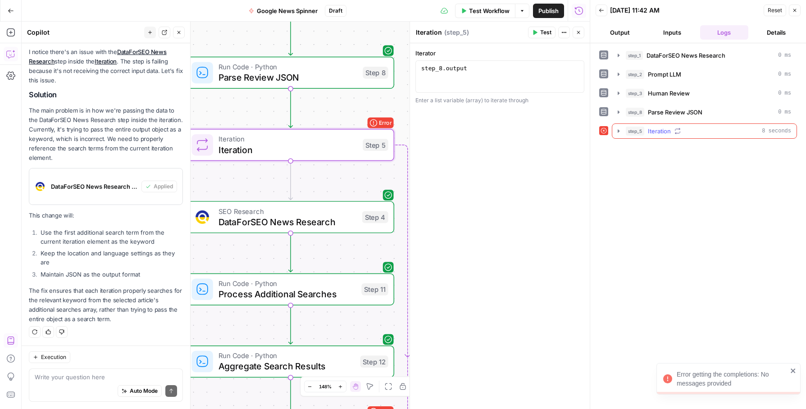
click at [616, 130] on icon "button" at bounding box center [618, 130] width 7 height 7
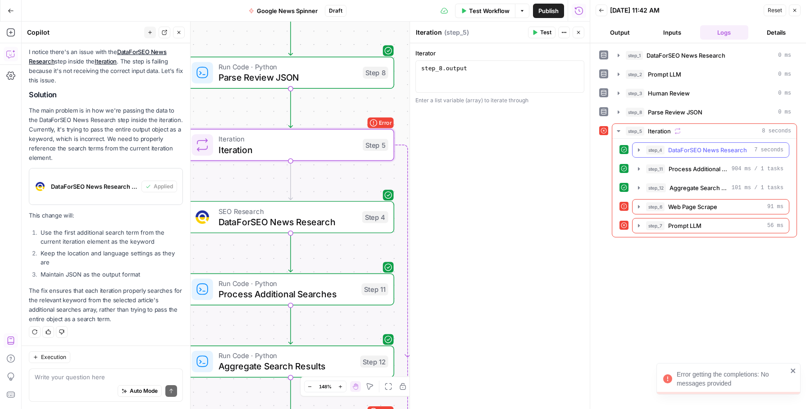
click at [638, 149] on icon "button" at bounding box center [639, 149] width 2 height 3
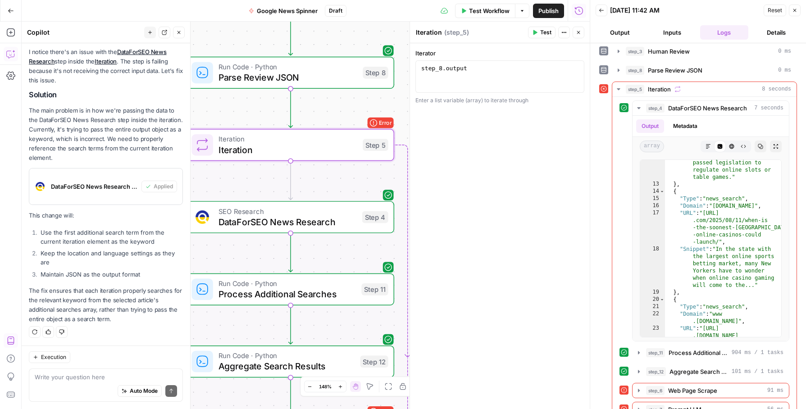
scroll to position [59, 0]
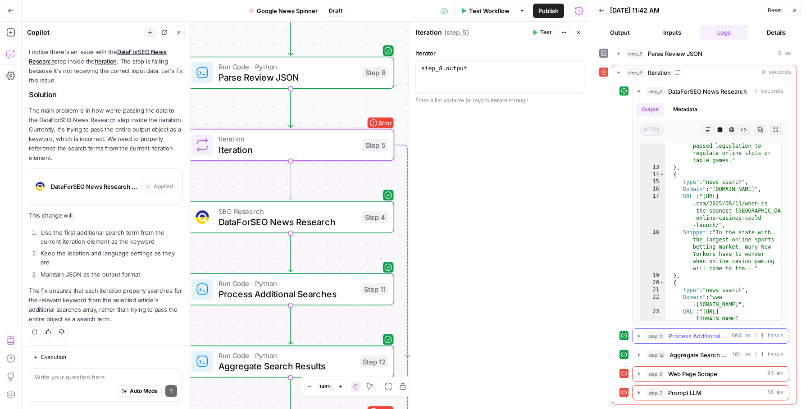
click at [634, 335] on button "step_11 Process Additional Searches 904 ms / 1 tasks" at bounding box center [710, 336] width 156 height 14
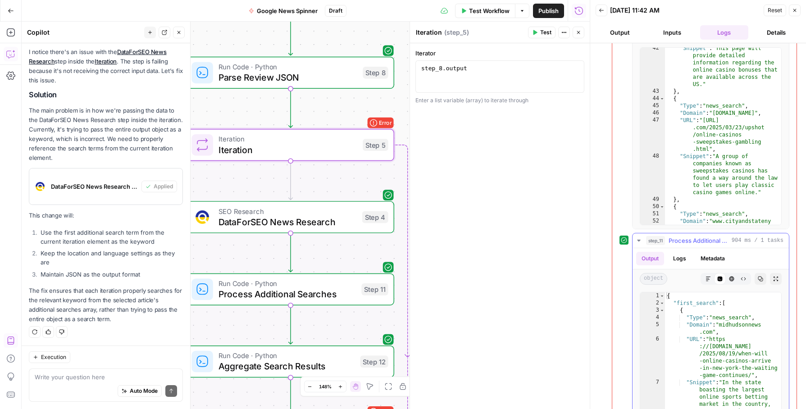
scroll to position [290, 0]
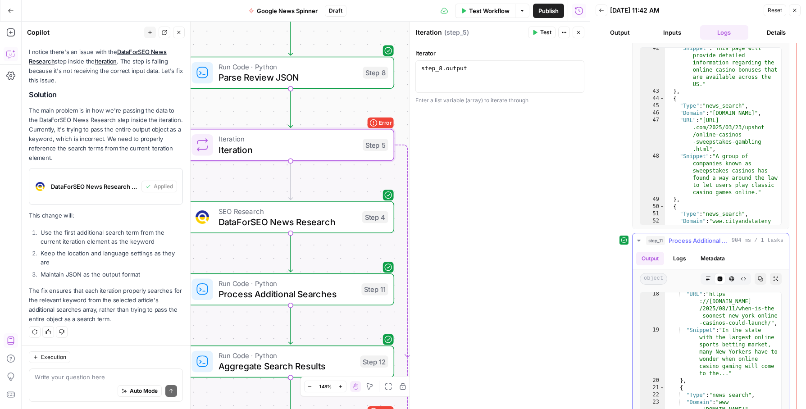
click at [636, 236] on button "step_11 Process Additional Searches 904 ms / 1 tasks" at bounding box center [710, 240] width 156 height 14
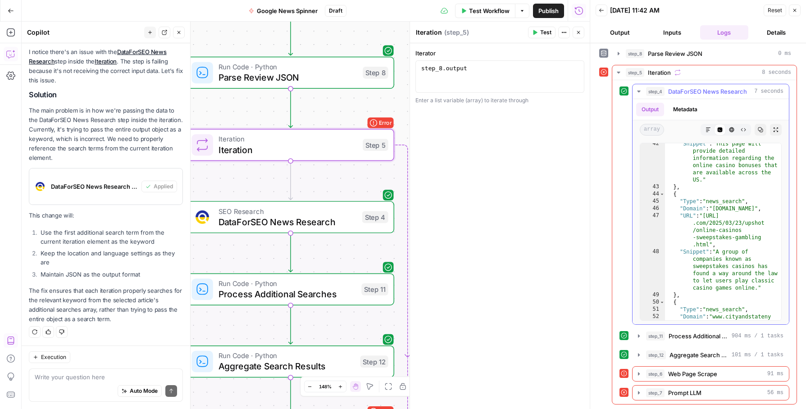
scroll to position [59, 0]
click at [638, 357] on icon "button" at bounding box center [638, 354] width 7 height 7
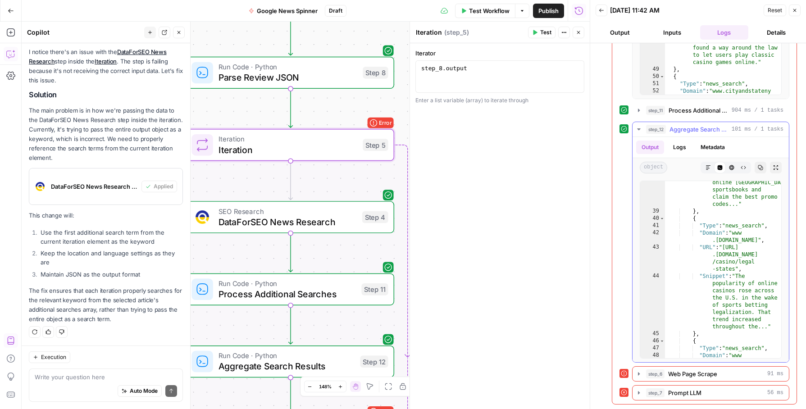
scroll to position [843, 0]
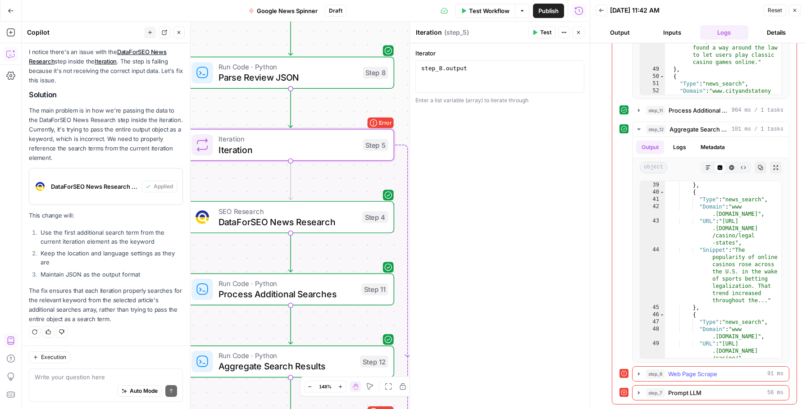
click at [636, 372] on icon "button" at bounding box center [638, 373] width 7 height 7
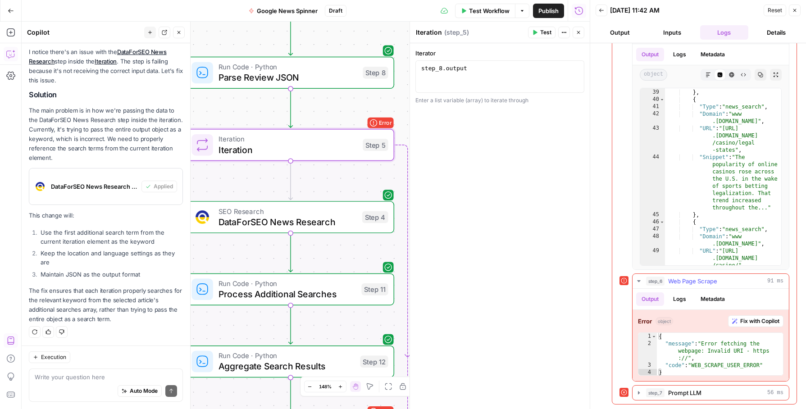
click at [744, 321] on span "Fix with Copilot" at bounding box center [759, 321] width 39 height 8
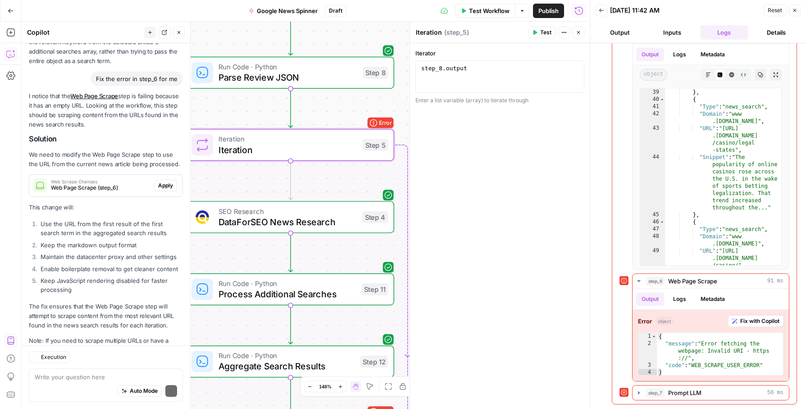
scroll to position [509, 0]
